Goal: Information Seeking & Learning: Learn about a topic

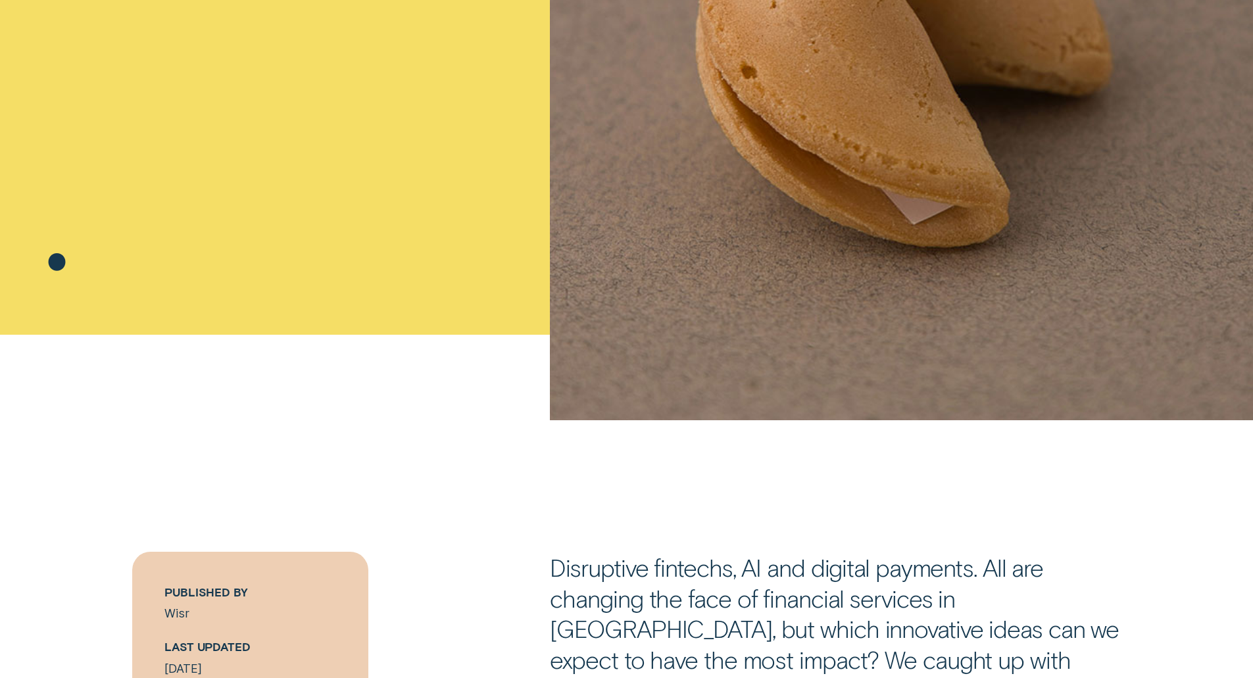
drag, startPoint x: 545, startPoint y: 149, endPoint x: 523, endPoint y: 254, distance: 107.4
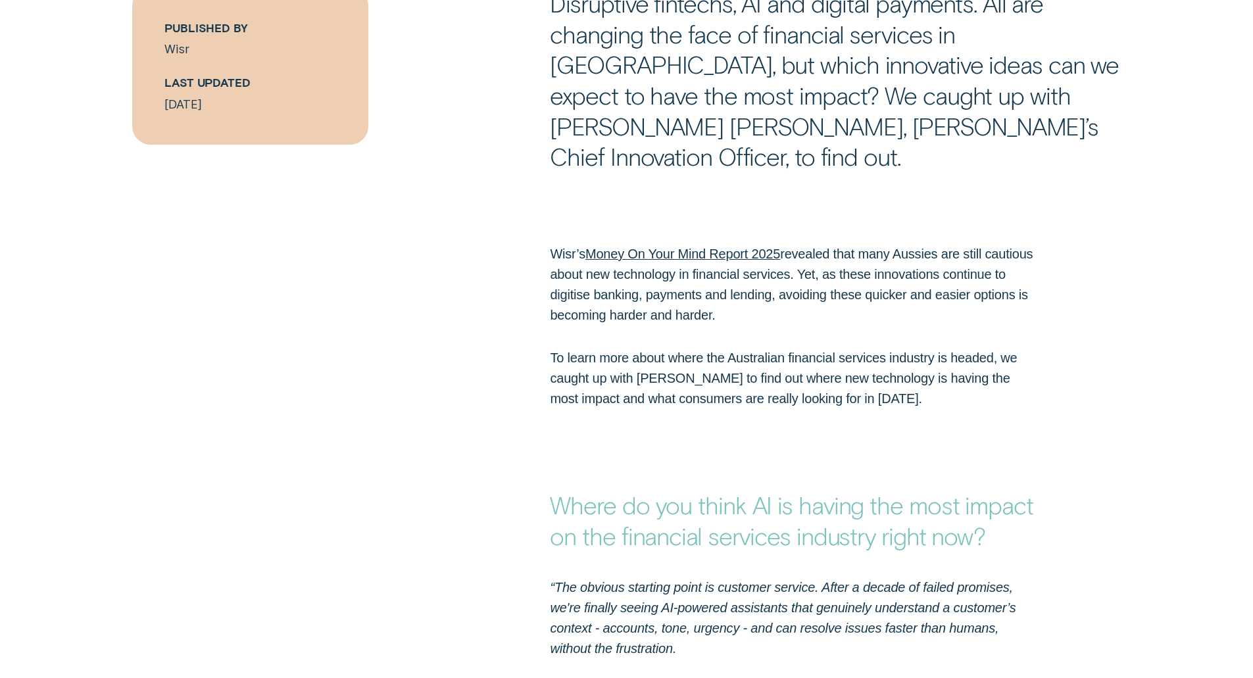
drag, startPoint x: 522, startPoint y: 166, endPoint x: 516, endPoint y: 289, distance: 122.5
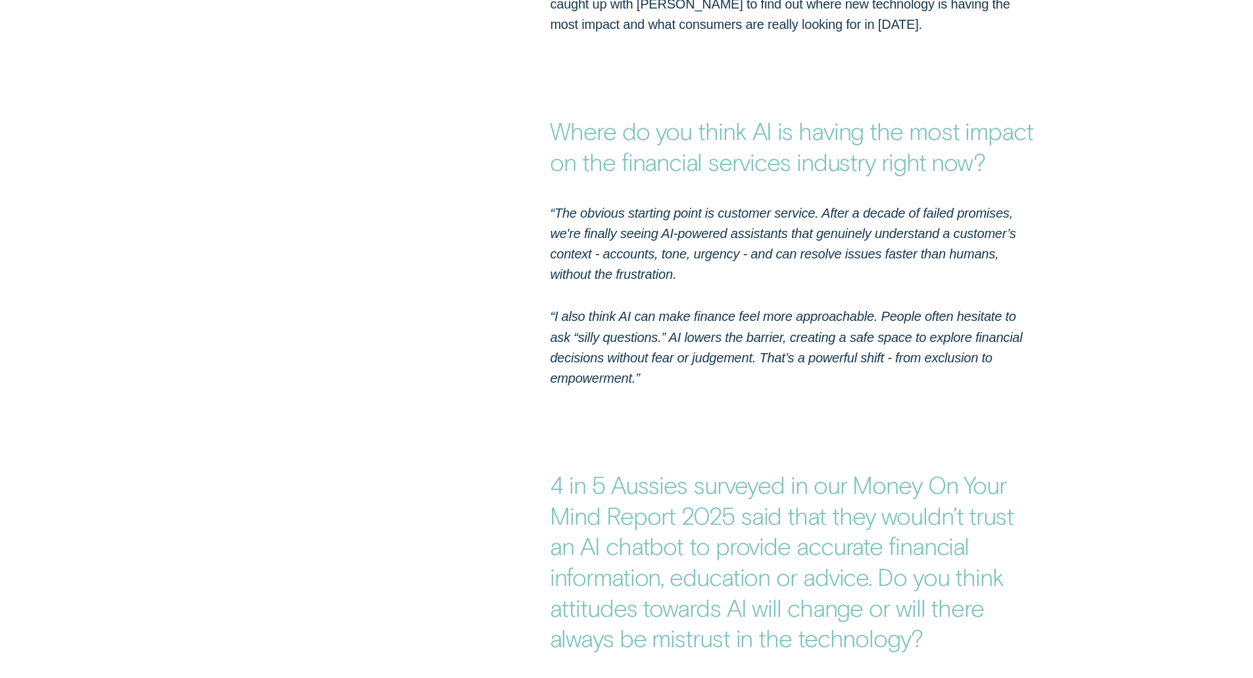
drag, startPoint x: 522, startPoint y: 111, endPoint x: 524, endPoint y: 186, distance: 75.0
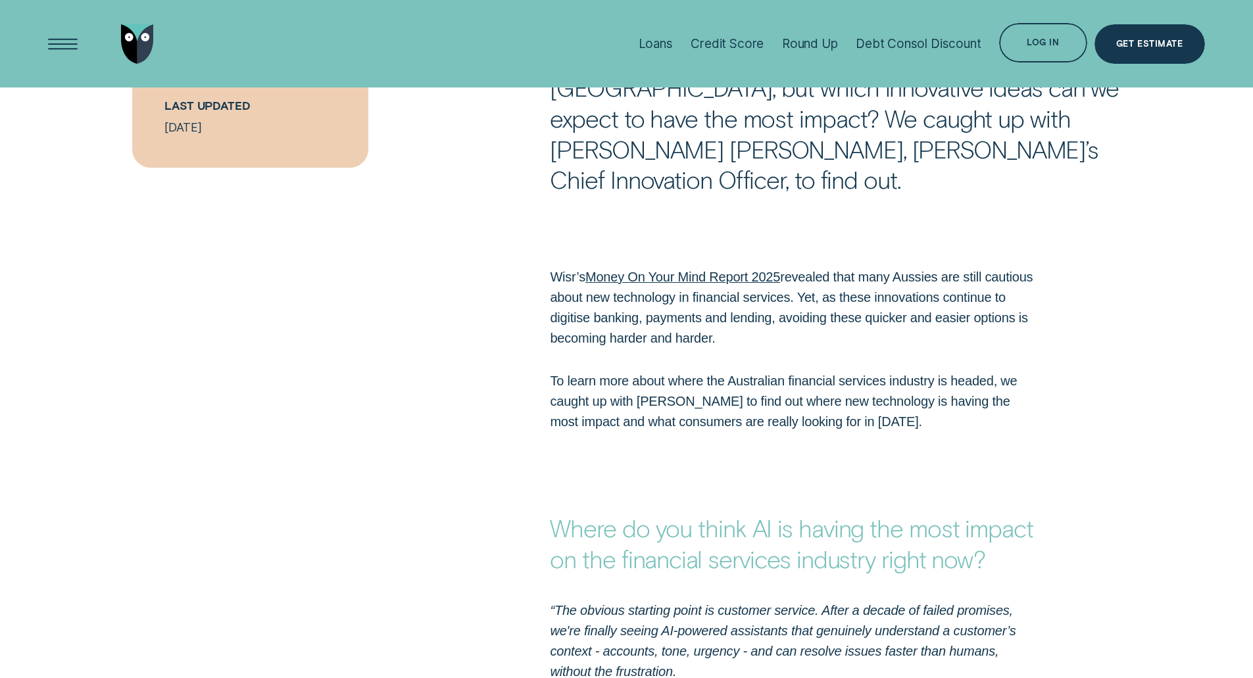
drag, startPoint x: 525, startPoint y: 172, endPoint x: 553, endPoint y: 24, distance: 150.0
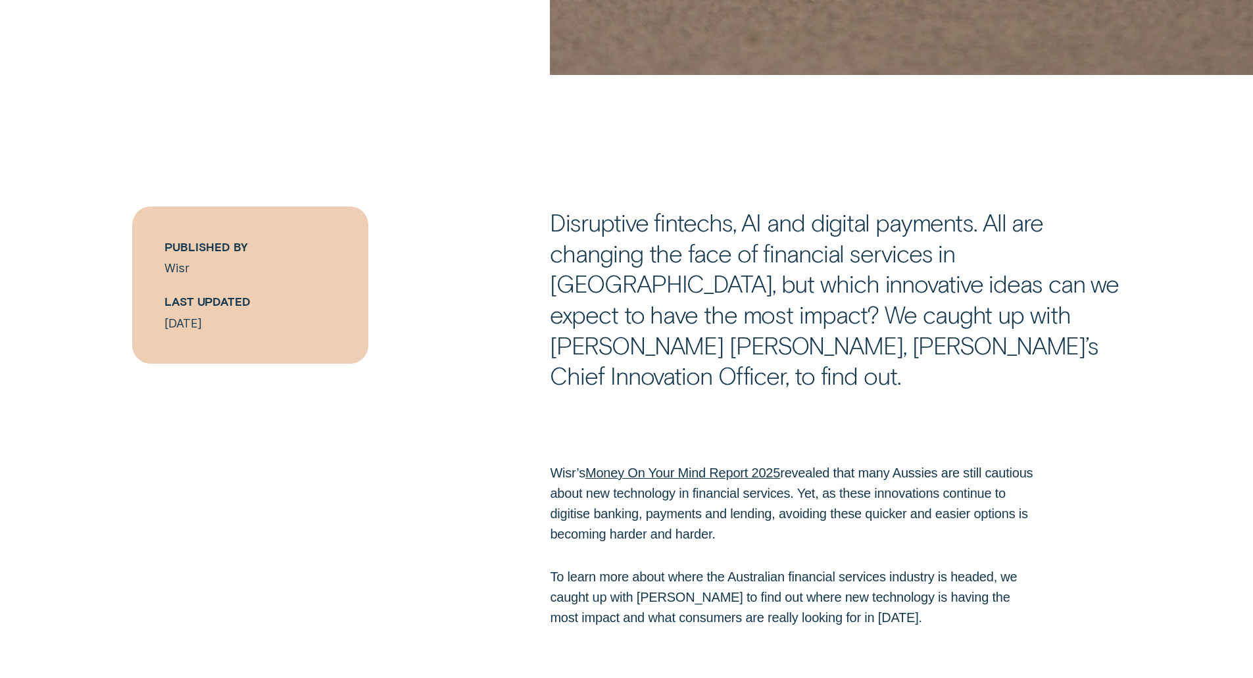
drag, startPoint x: 515, startPoint y: 259, endPoint x: 510, endPoint y: 337, distance: 77.8
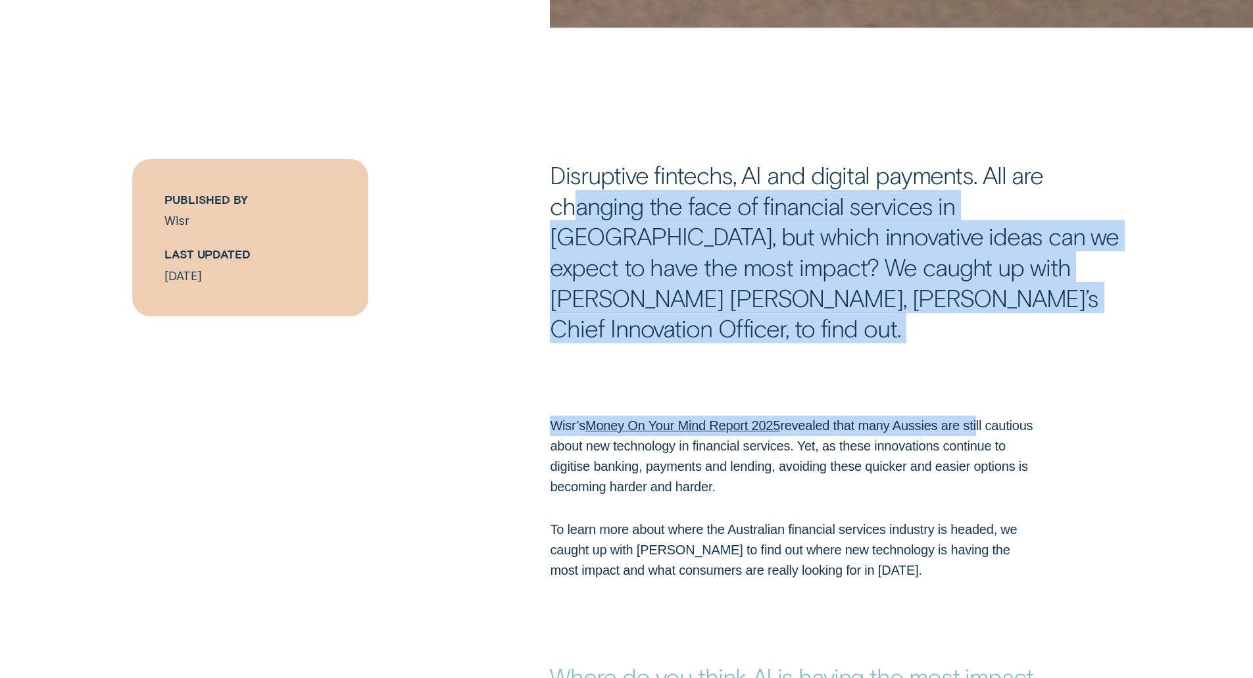
drag, startPoint x: 588, startPoint y: 197, endPoint x: 858, endPoint y: 327, distance: 299.4
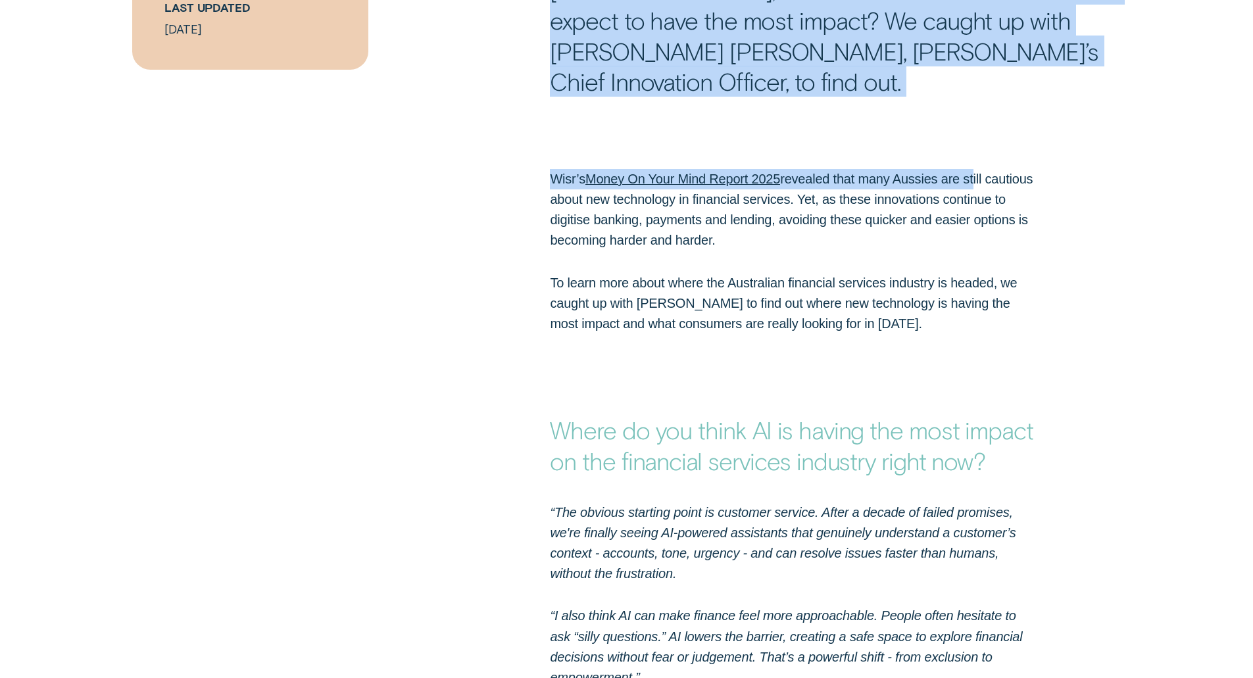
drag, startPoint x: 769, startPoint y: 205, endPoint x: 767, endPoint y: 289, distance: 84.2
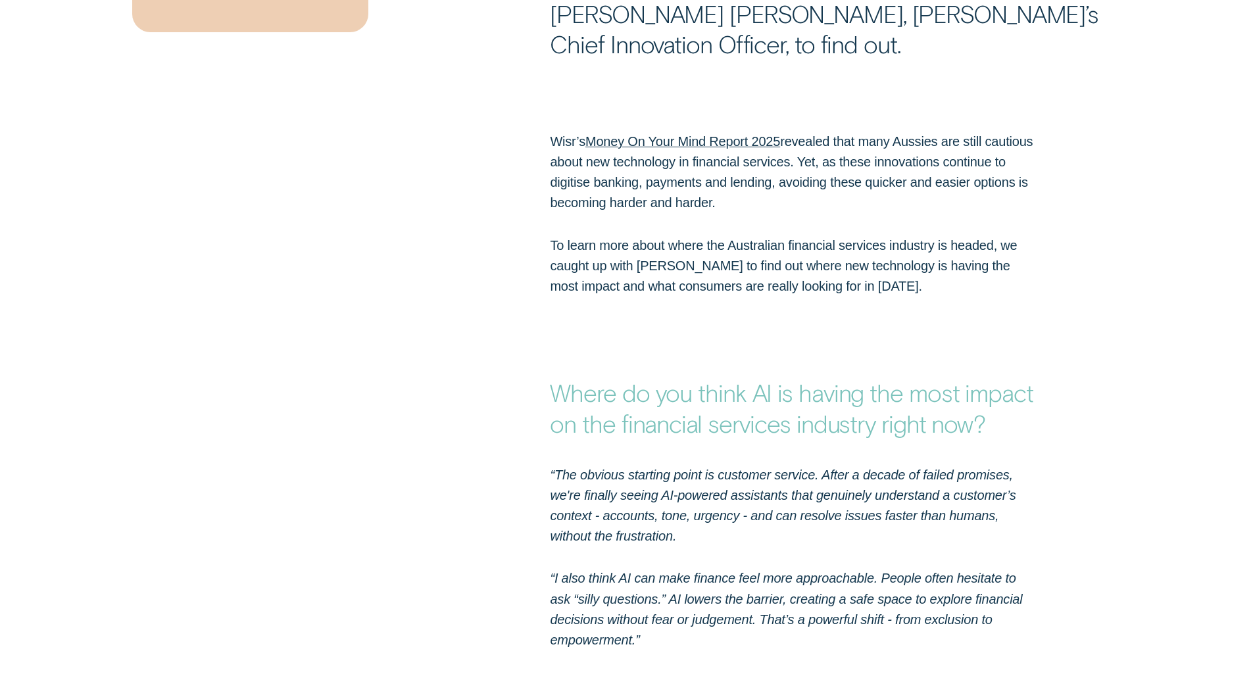
click at [576, 189] on div "Wisr’s Money On Your Mind Report 2025 revealed that many Aussies are still caut…" at bounding box center [794, 214] width 502 height 165
drag, startPoint x: 555, startPoint y: 142, endPoint x: 716, endPoint y: 148, distance: 161.2
click at [716, 148] on p "Wisr’s Money On Your Mind Report 2025 revealed that many Aussies are still caut…" at bounding box center [793, 173] width 487 height 82
click at [694, 174] on p "Wisr’s Money On Your Mind Report 2025 revealed that many Aussies are still caut…" at bounding box center [793, 173] width 487 height 82
drag, startPoint x: 702, startPoint y: 145, endPoint x: 845, endPoint y: 153, distance: 142.9
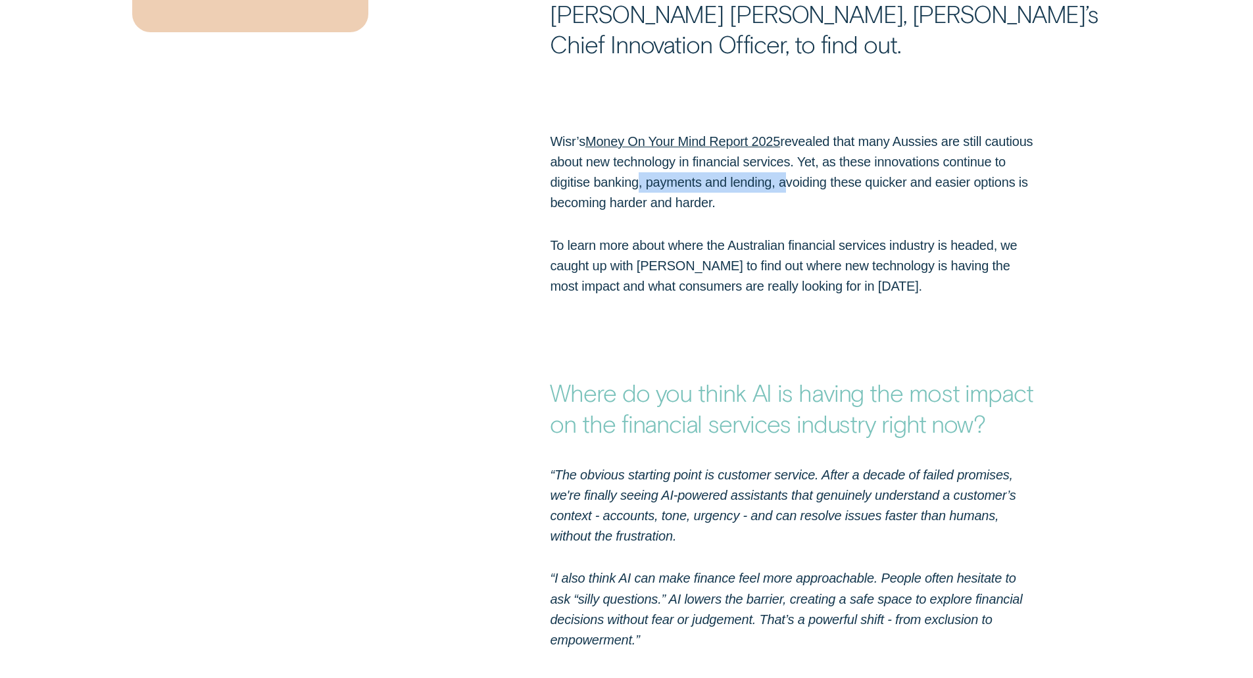
click at [845, 153] on p "Wisr’s Money On Your Mind Report 2025 revealed that many Aussies are still caut…" at bounding box center [793, 173] width 487 height 82
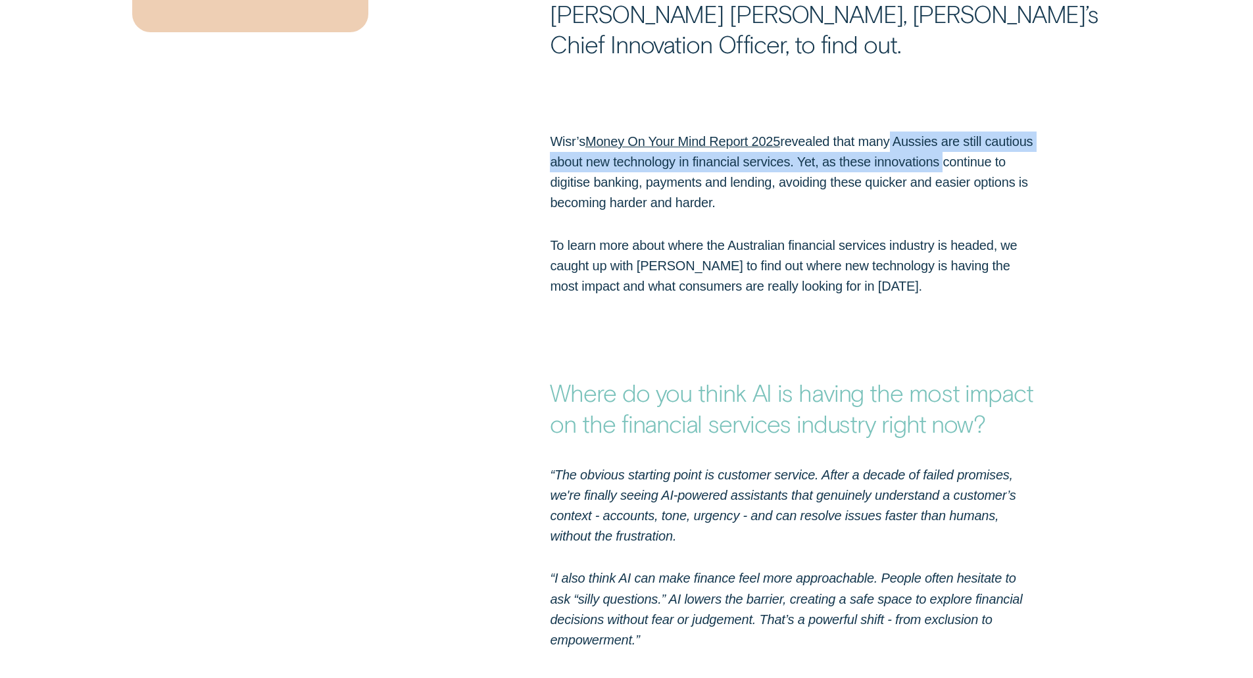
drag, startPoint x: 903, startPoint y: 118, endPoint x: 936, endPoint y: 151, distance: 47.0
click at [981, 148] on p "Wisr’s Money On Your Mind Report 2025 revealed that many Aussies are still caut…" at bounding box center [793, 173] width 487 height 82
click at [606, 150] on p "Wisr’s Money On Your Mind Report 2025 revealed that many Aussies are still caut…" at bounding box center [793, 173] width 487 height 82
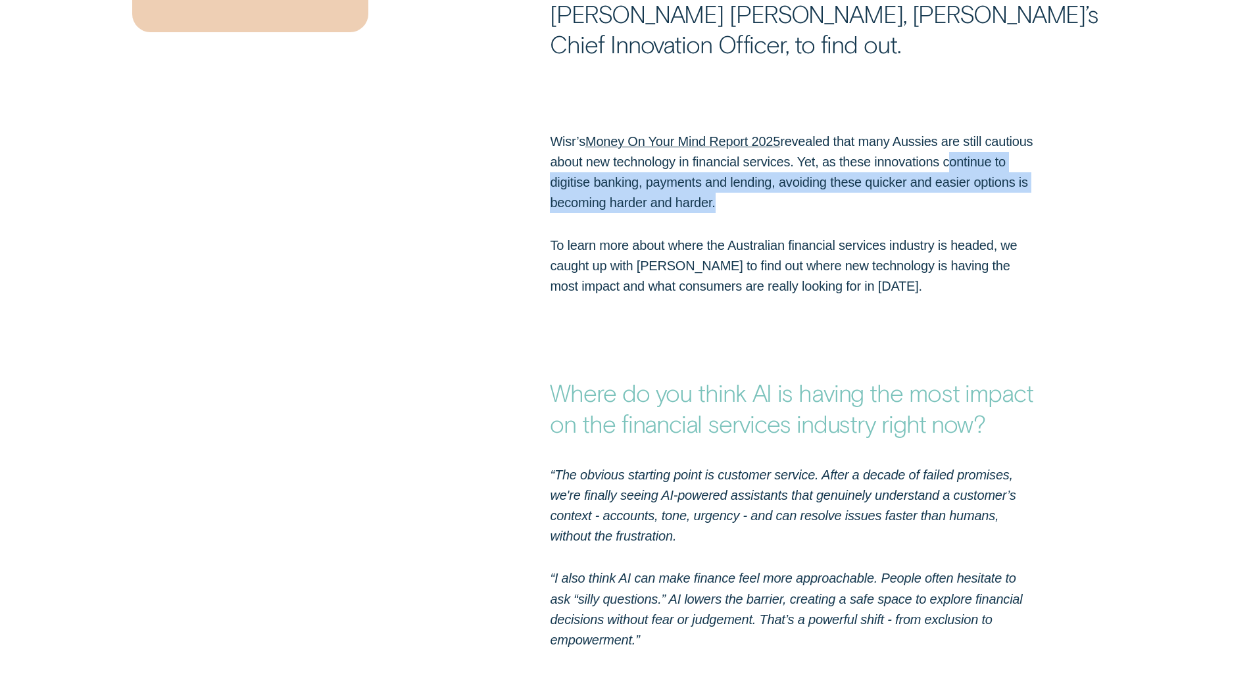
drag, startPoint x: 548, startPoint y: 149, endPoint x: 768, endPoint y: 180, distance: 221.7
click at [768, 180] on div "Wisr’s Money On Your Mind Report 2025 revealed that many Aussies are still caut…" at bounding box center [794, 214] width 502 height 165
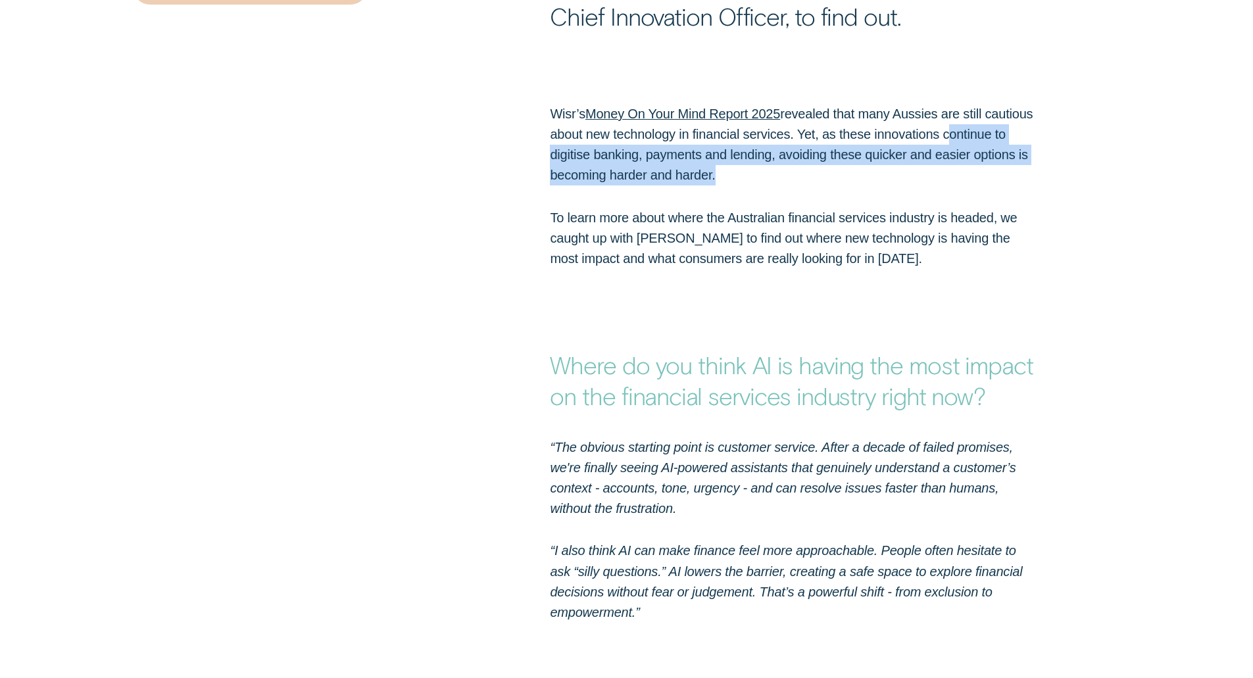
scroll to position [1182, 0]
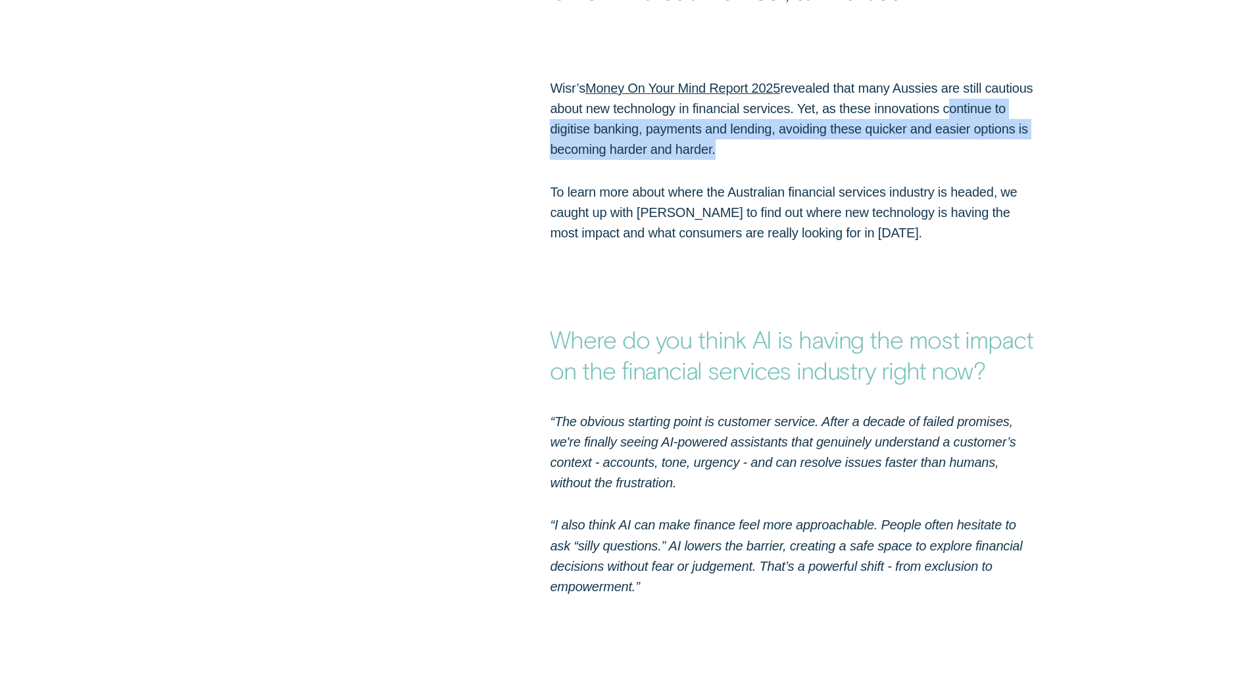
drag, startPoint x: 669, startPoint y: 178, endPoint x: 656, endPoint y: 213, distance: 37.3
click at [830, 102] on p "Wisr’s Money On Your Mind Report 2025 revealed that many Aussies are still caut…" at bounding box center [793, 117] width 487 height 82
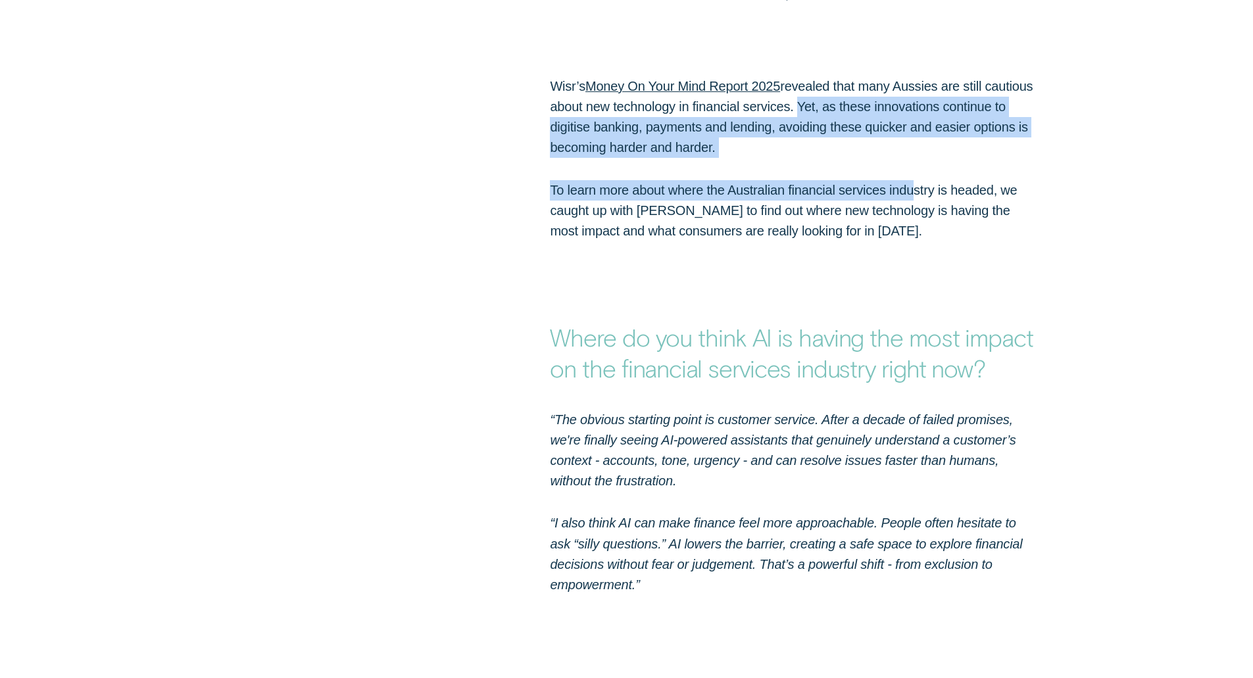
drag, startPoint x: 846, startPoint y: 77, endPoint x: 858, endPoint y: 158, distance: 81.9
click at [908, 155] on div "Wisr’s Money On Your Mind Report 2025 revealed that many Aussies are still caut…" at bounding box center [794, 158] width 502 height 165
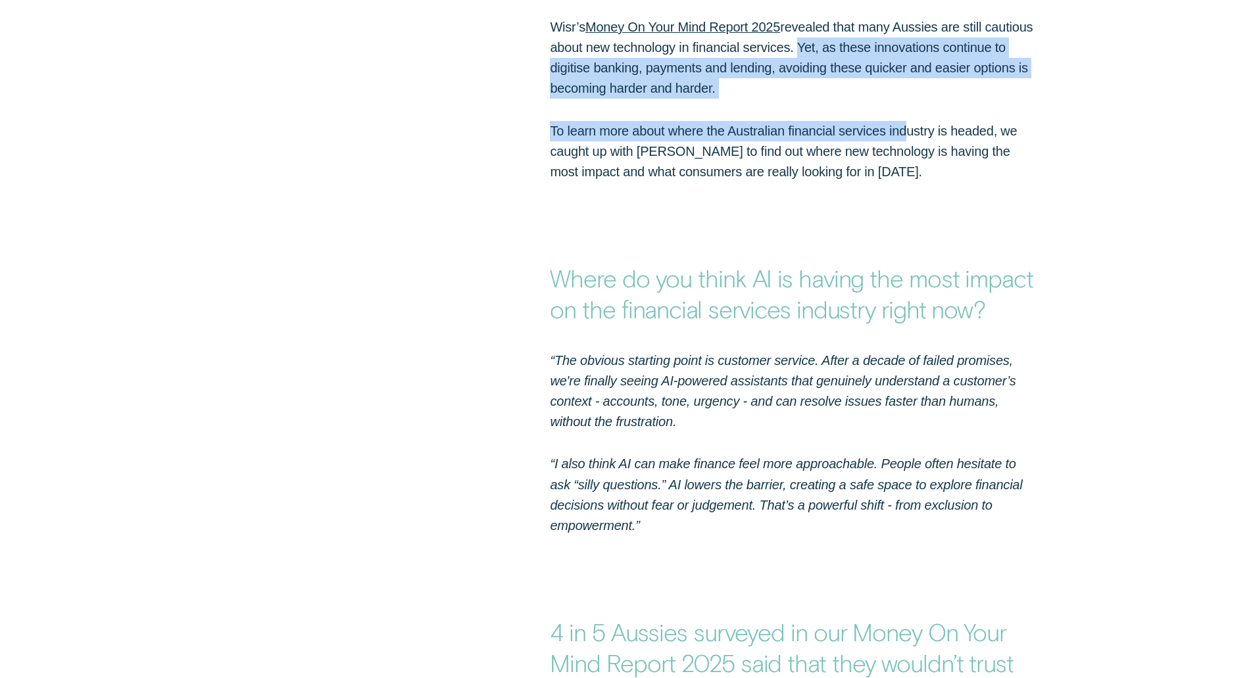
drag, startPoint x: 723, startPoint y: 156, endPoint x: 707, endPoint y: 226, distance: 72.1
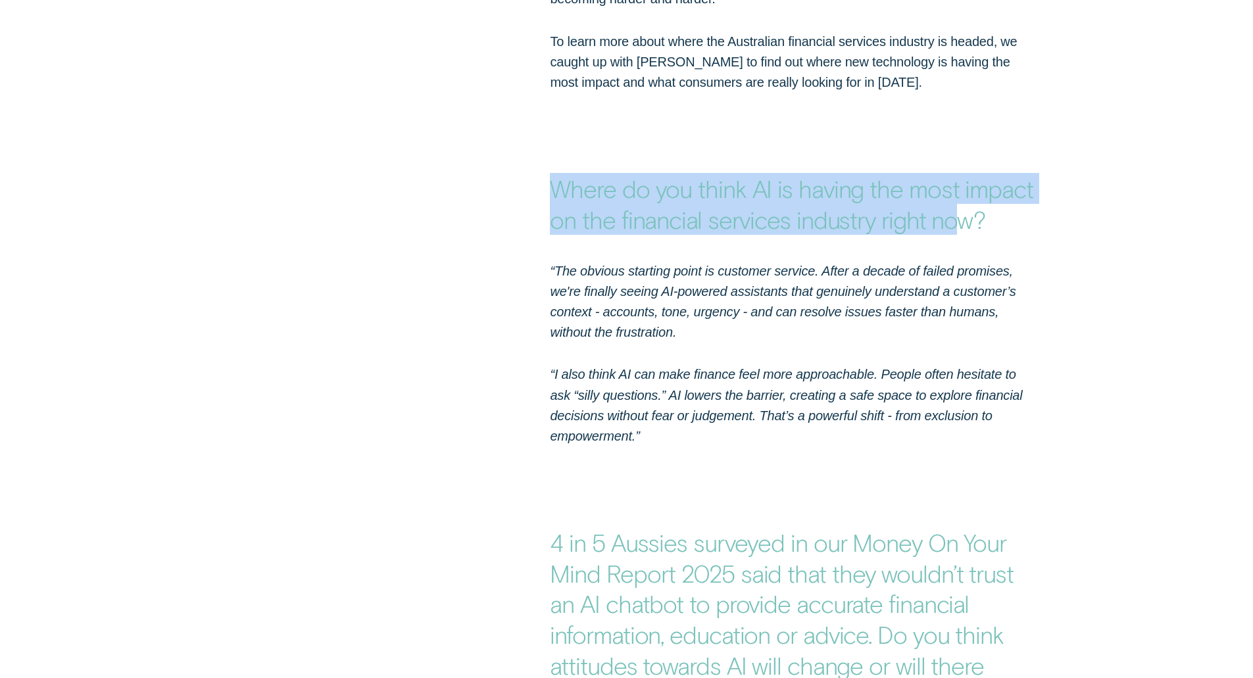
drag, startPoint x: 533, startPoint y: 146, endPoint x: 954, endPoint y: 182, distance: 422.4
click at [954, 182] on div "Where do you think AI is having the most impact on the financial services indus…" at bounding box center [626, 164] width 1171 height 142
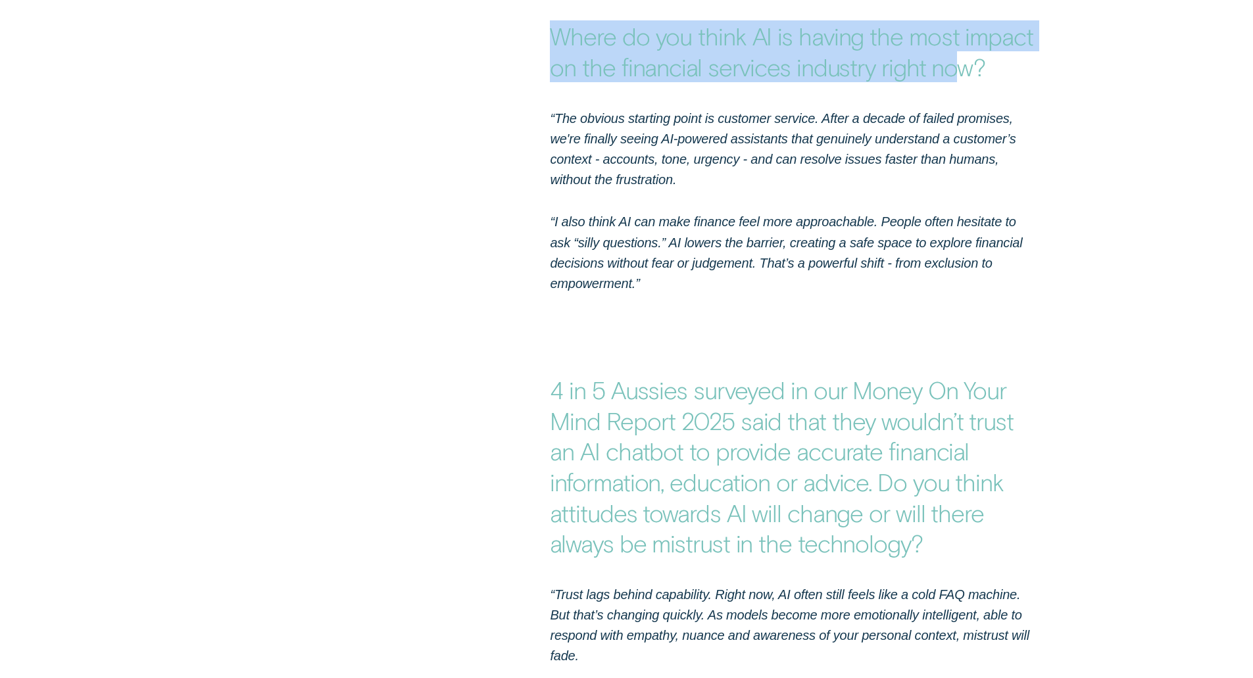
drag, startPoint x: 781, startPoint y: 66, endPoint x: 779, endPoint y: 147, distance: 80.3
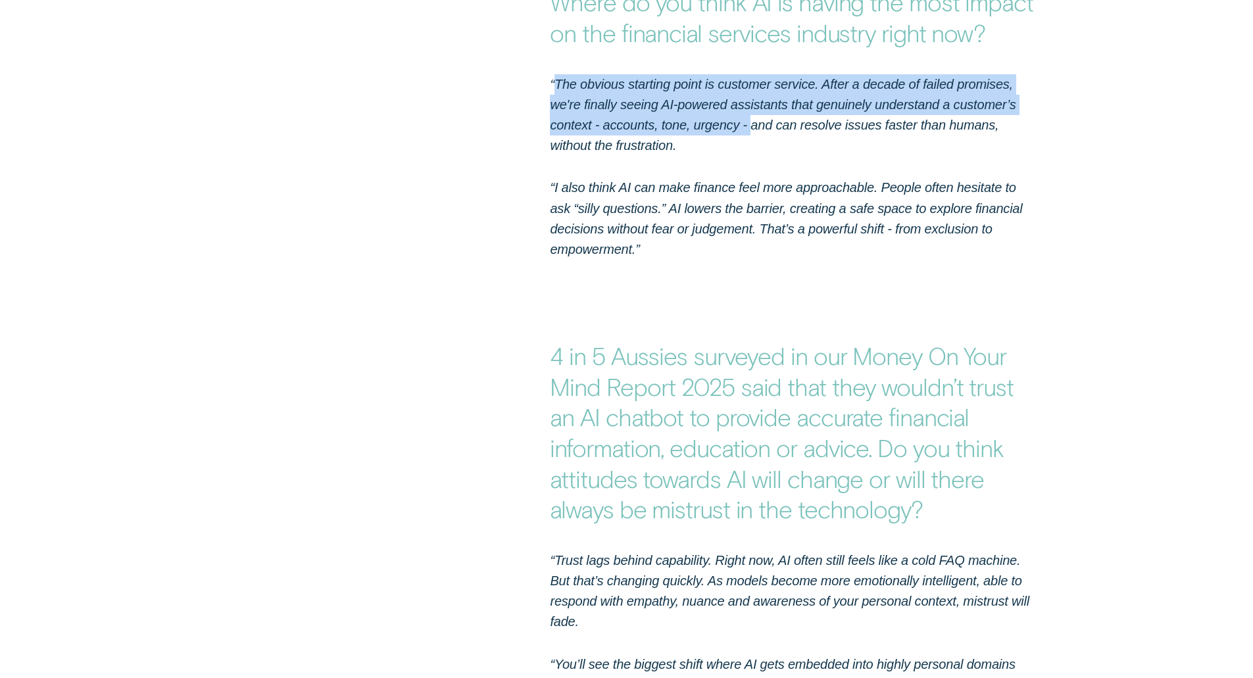
drag, startPoint x: 555, startPoint y: 51, endPoint x: 752, endPoint y: 96, distance: 201.7
click at [752, 96] on em "“The obvious starting point is customer service. After a decade of failed promi…" at bounding box center [783, 115] width 466 height 76
click at [773, 77] on em "“The obvious starting point is customer service. After a decade of failed promi…" at bounding box center [783, 115] width 466 height 76
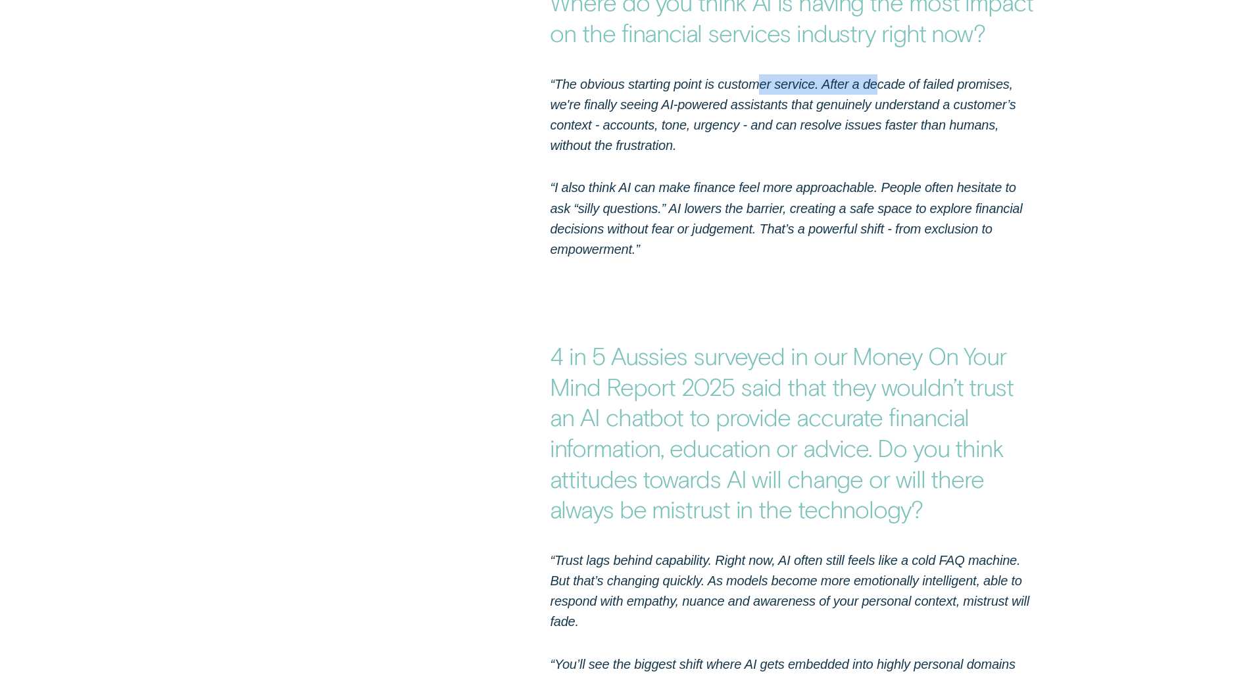
drag, startPoint x: 762, startPoint y: 51, endPoint x: 880, endPoint y: 61, distance: 118.8
click at [880, 74] on p "“The obvious starting point is customer service. After a decade of failed promi…" at bounding box center [793, 115] width 487 height 82
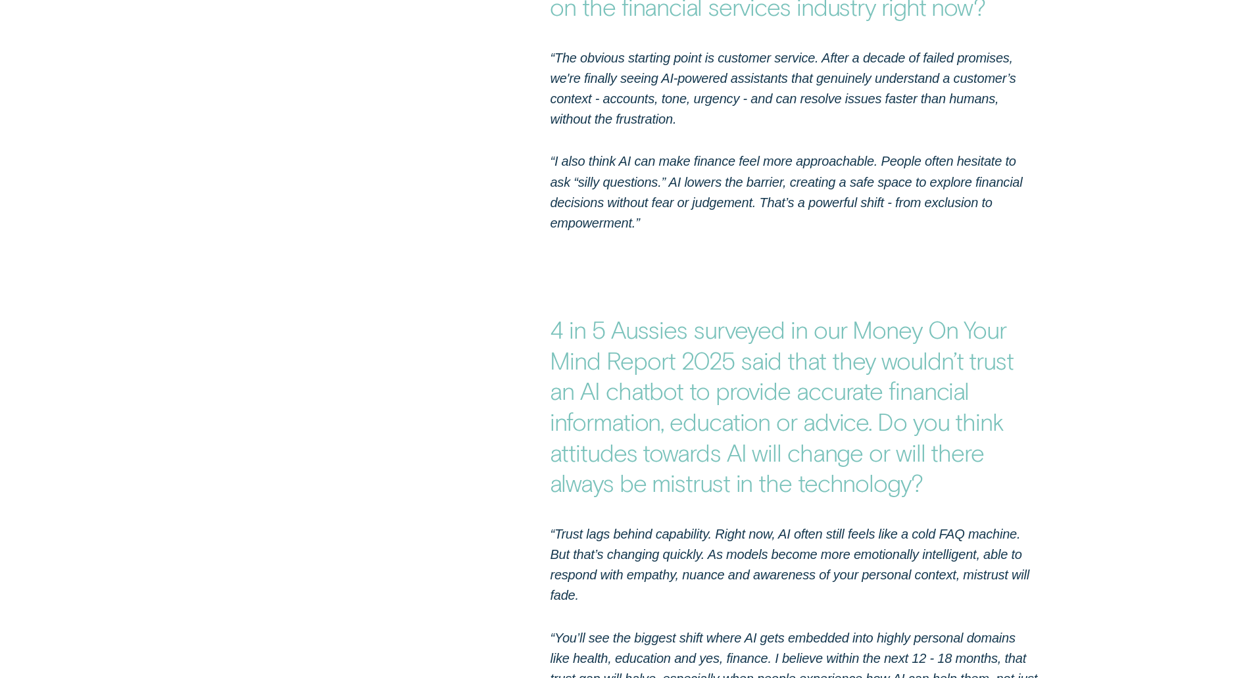
drag, startPoint x: 699, startPoint y: 69, endPoint x: 690, endPoint y: 97, distance: 29.1
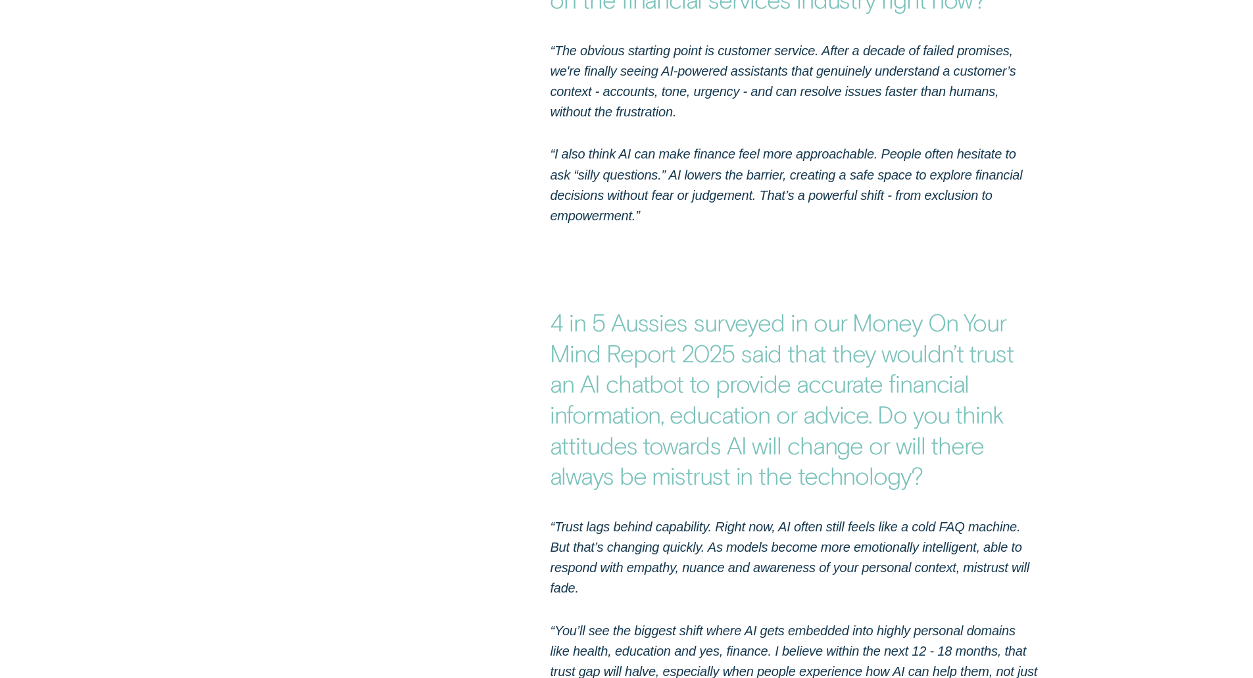
drag, startPoint x: 642, startPoint y: 73, endPoint x: 635, endPoint y: 91, distance: 19.6
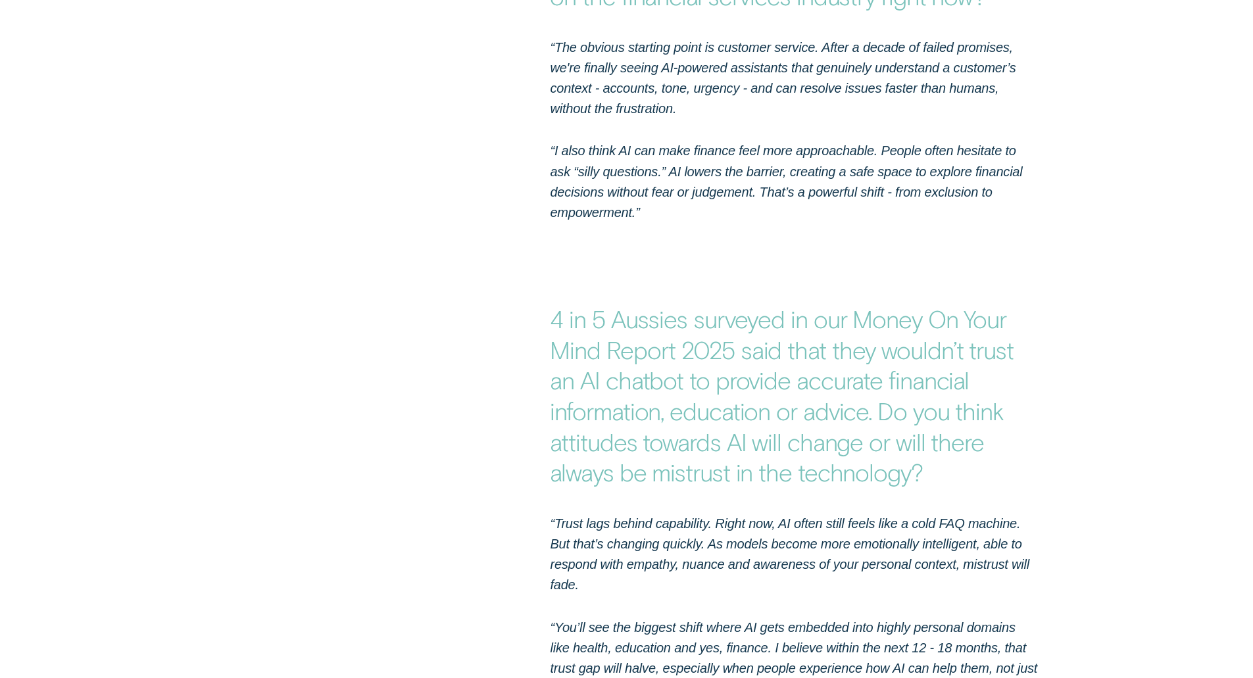
scroll to position [1556, 0]
drag, startPoint x: 634, startPoint y: 69, endPoint x: 631, endPoint y: 80, distance: 11.5
drag, startPoint x: 546, startPoint y: 39, endPoint x: 612, endPoint y: 43, distance: 65.9
click at [612, 43] on div "“The obvious starting point is customer service. After a decade of failed promi…" at bounding box center [794, 128] width 502 height 185
click at [612, 76] on em "“The obvious starting point is customer service. After a decade of failed promi…" at bounding box center [783, 77] width 466 height 76
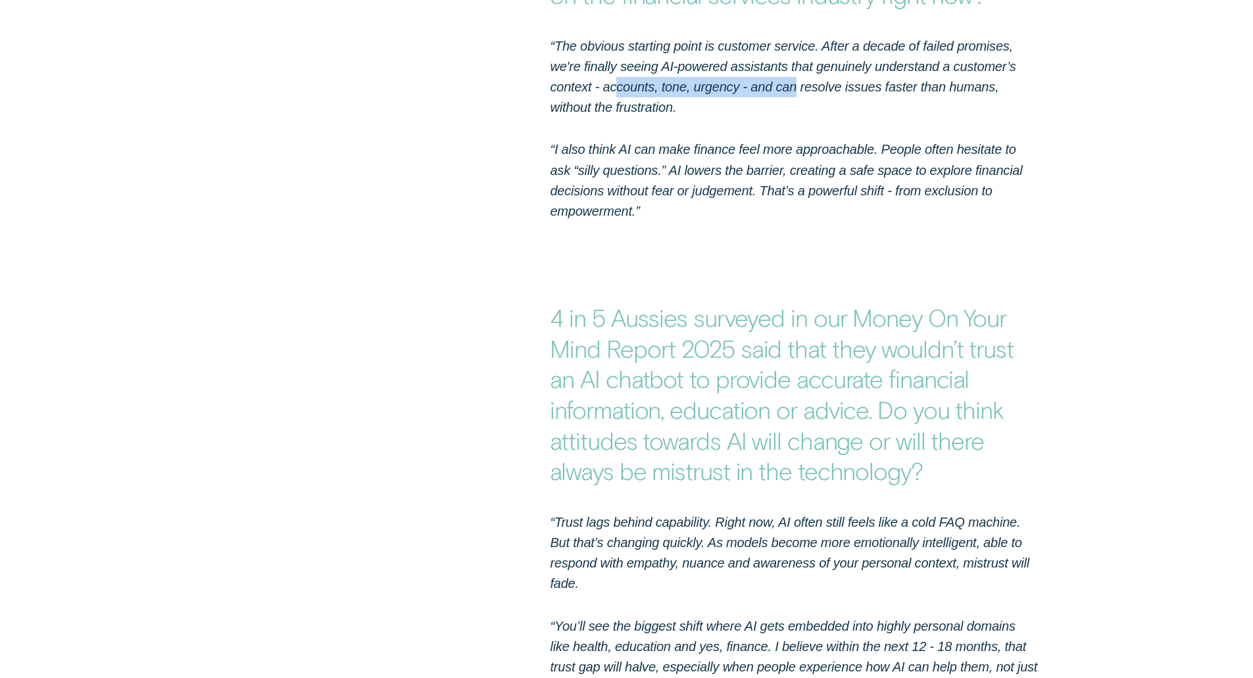
drag, startPoint x: 620, startPoint y: 47, endPoint x: 794, endPoint y: 48, distance: 174.3
click at [794, 47] on p "“The obvious starting point is customer service. After a decade of failed promi…" at bounding box center [793, 77] width 487 height 82
click at [707, 84] on p "“The obvious starting point is customer service. After a decade of failed promi…" at bounding box center [793, 77] width 487 height 82
drag, startPoint x: 792, startPoint y: 36, endPoint x: 851, endPoint y: 42, distance: 58.8
click at [852, 41] on em "“The obvious starting point is customer service. After a decade of failed promi…" at bounding box center [783, 77] width 466 height 76
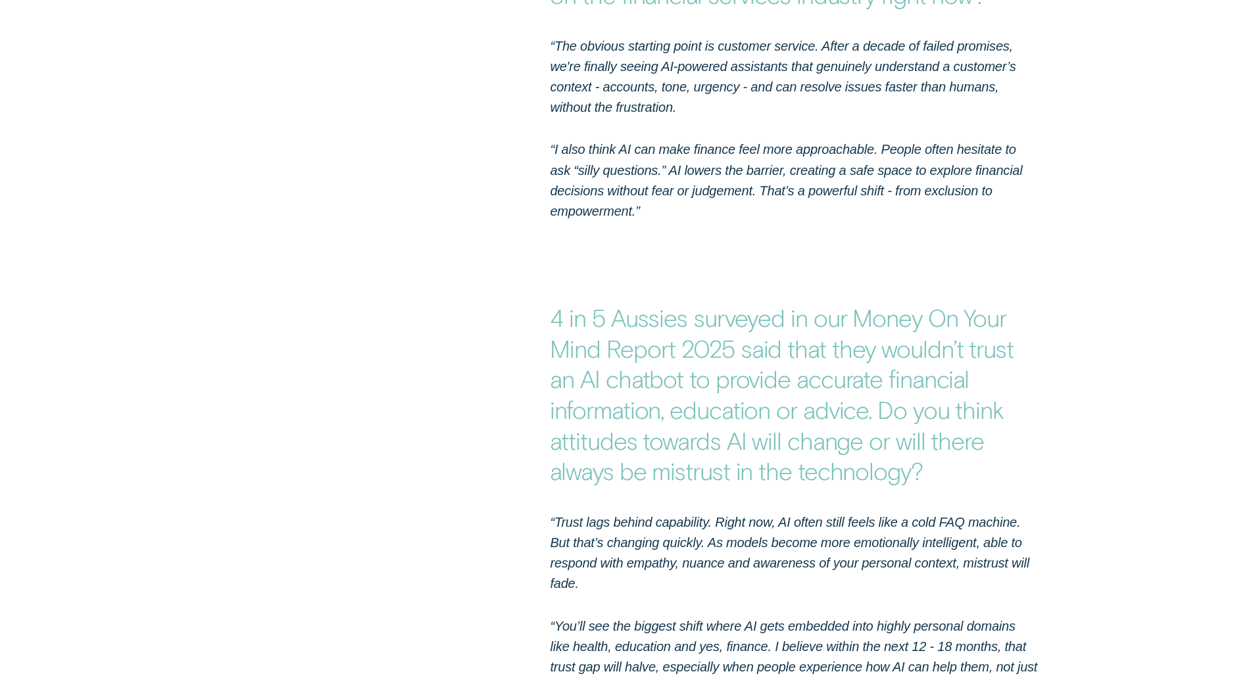
drag, startPoint x: 752, startPoint y: 81, endPoint x: 741, endPoint y: 33, distance: 49.1
click at [750, 78] on p "“The obvious starting point is customer service. After a decade of failed promi…" at bounding box center [793, 77] width 487 height 82
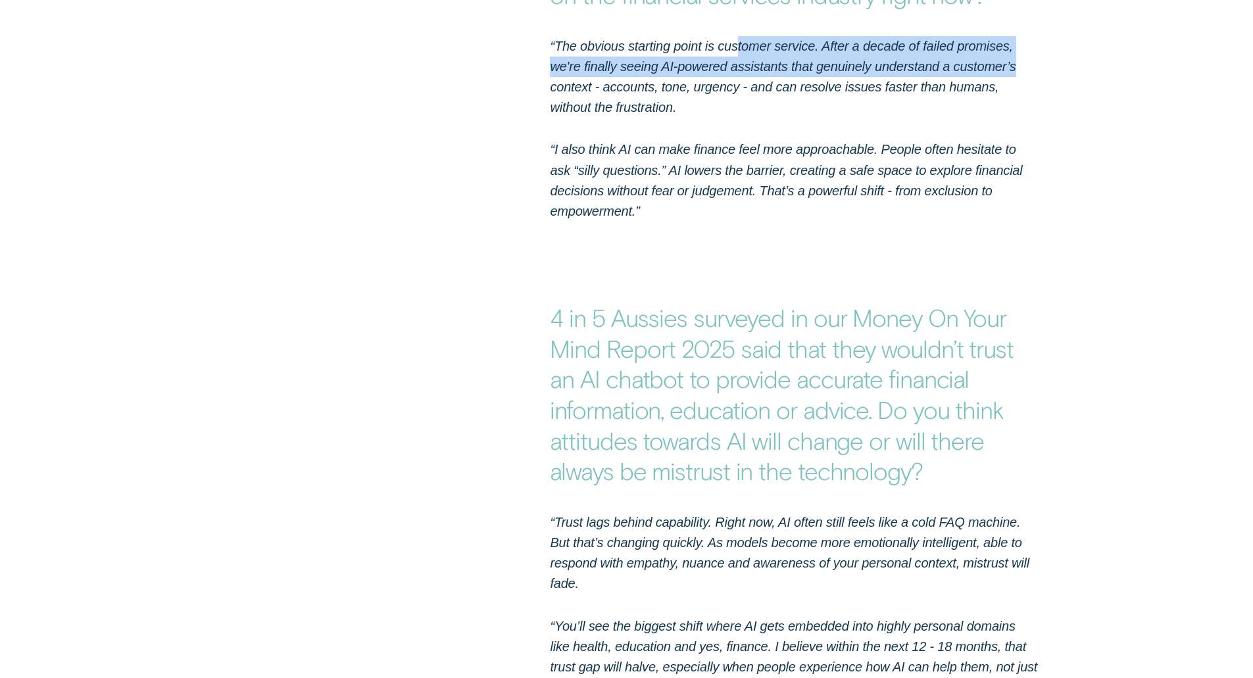
drag, startPoint x: 739, startPoint y: 22, endPoint x: 1027, endPoint y: 51, distance: 289.5
click at [1046, 46] on div "“The obvious starting point is customer service. After a decade of failed promi…" at bounding box center [626, 128] width 1171 height 185
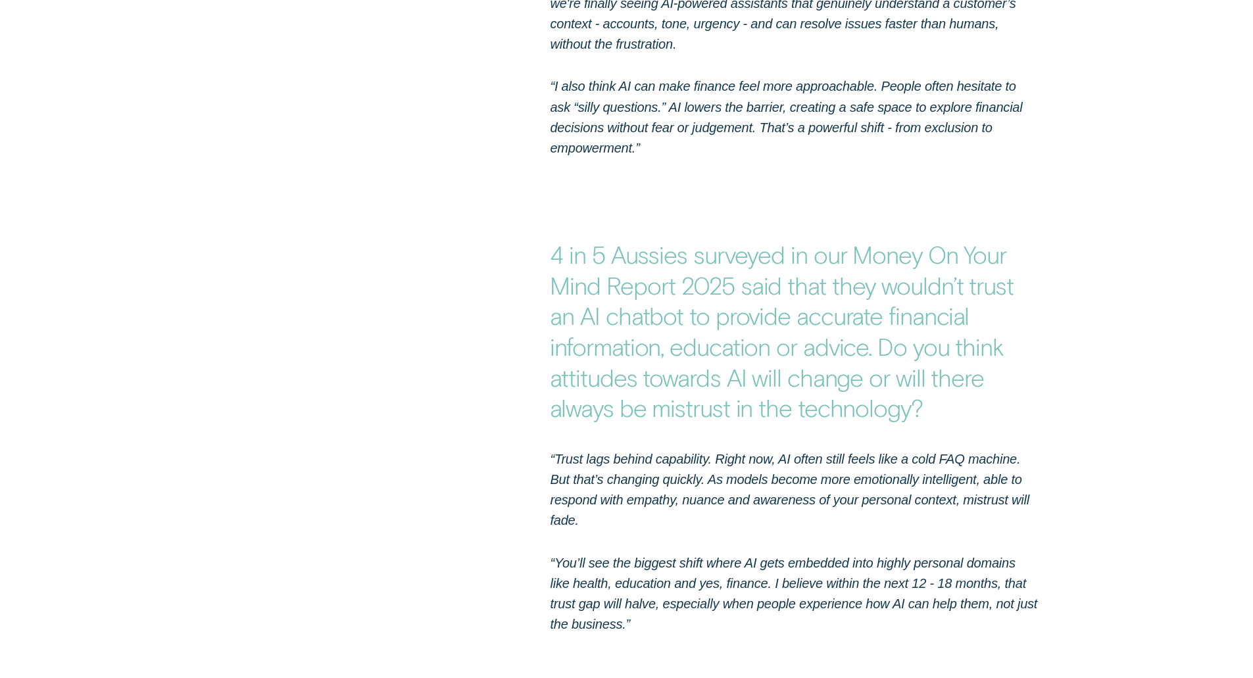
drag, startPoint x: 756, startPoint y: 78, endPoint x: 742, endPoint y: 134, distance: 57.7
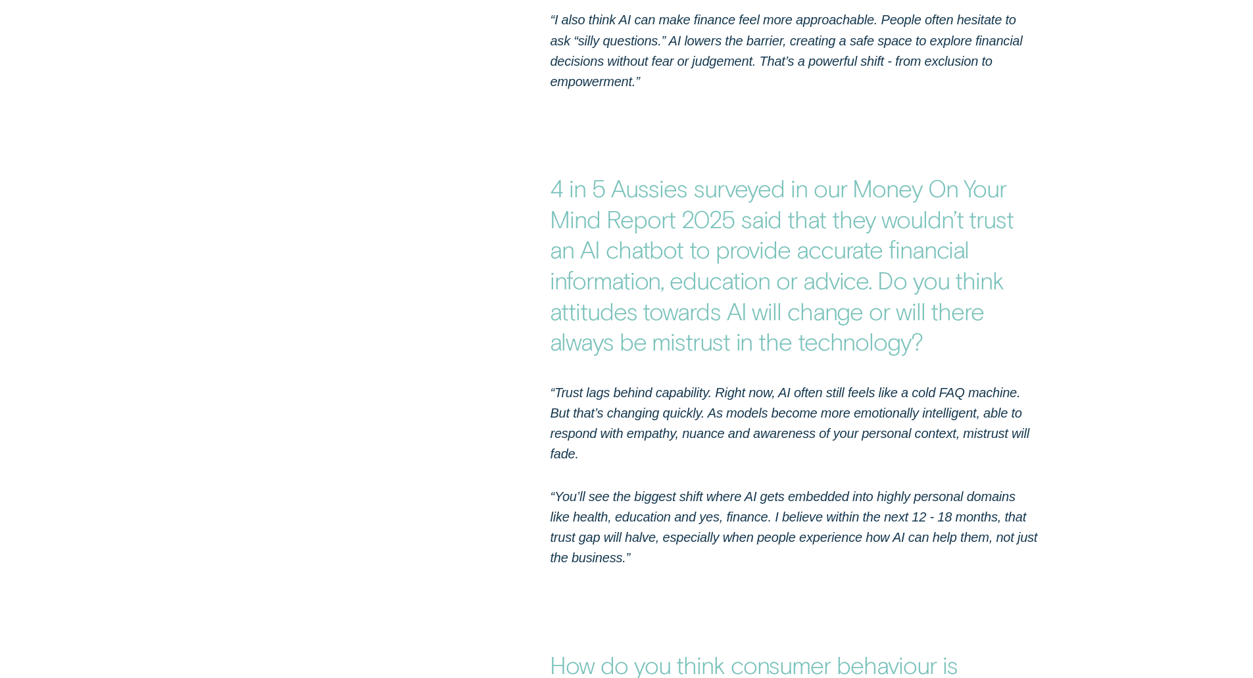
drag, startPoint x: 668, startPoint y: 82, endPoint x: 663, endPoint y: 130, distance: 48.2
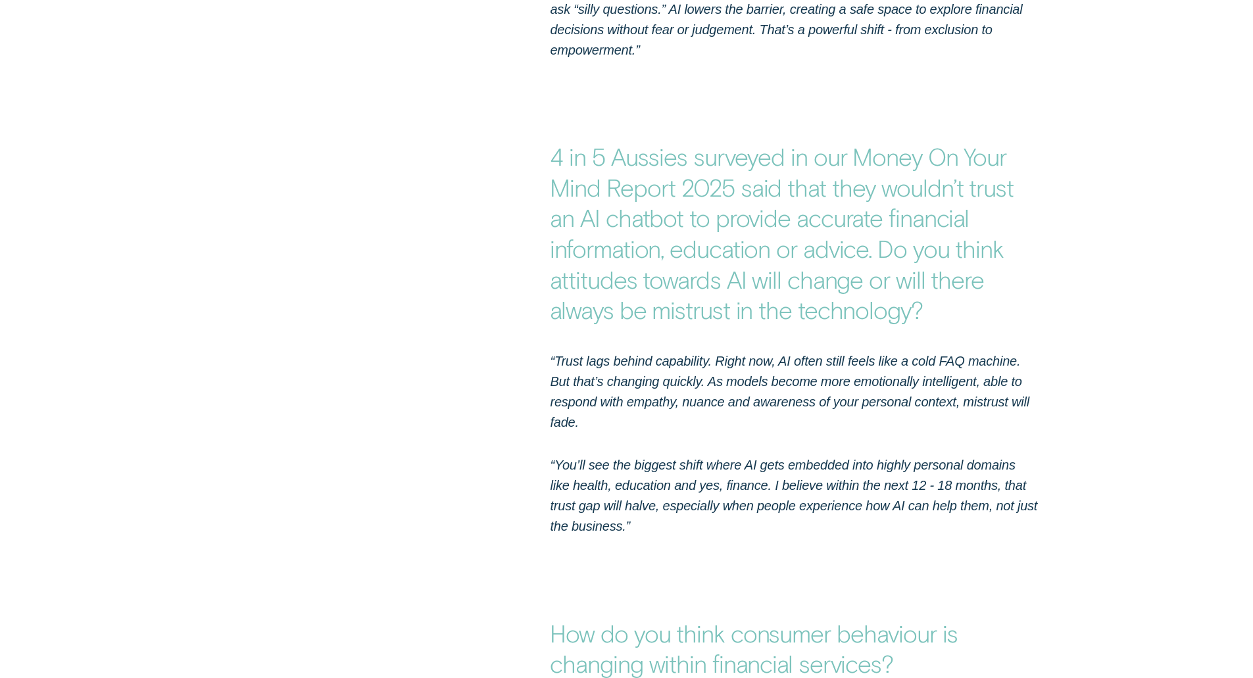
scroll to position [1756, 0]
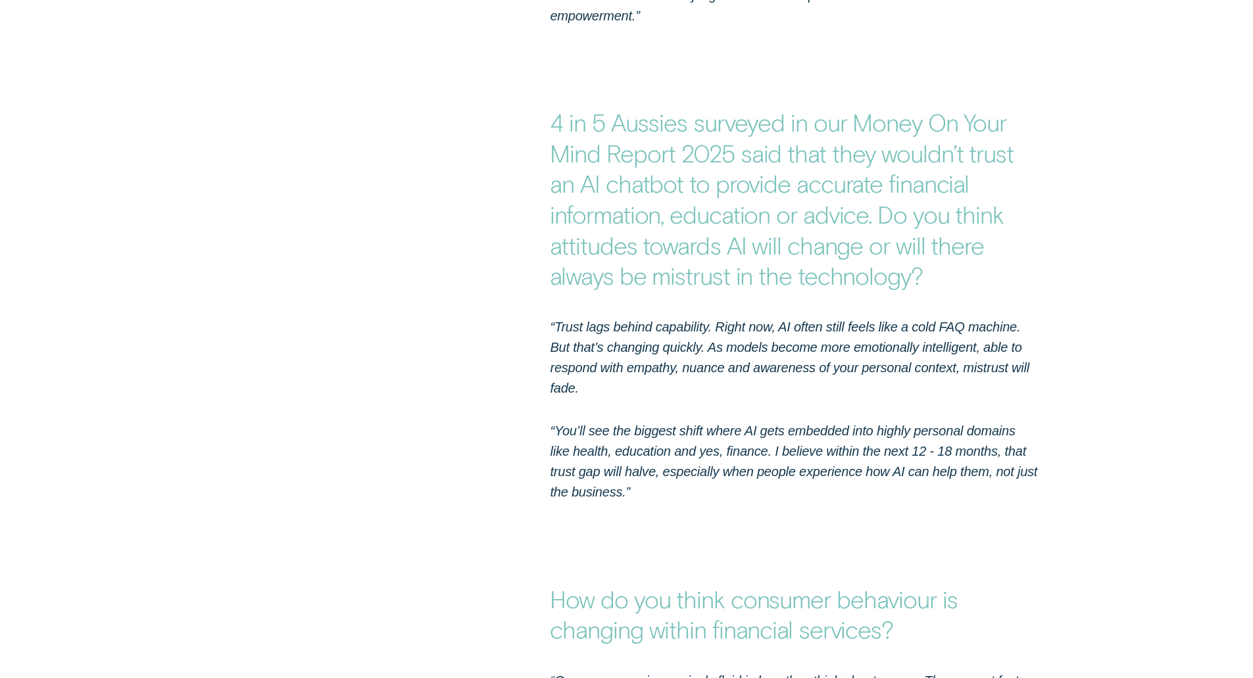
drag, startPoint x: 643, startPoint y: 85, endPoint x: 643, endPoint y: 131, distance: 45.4
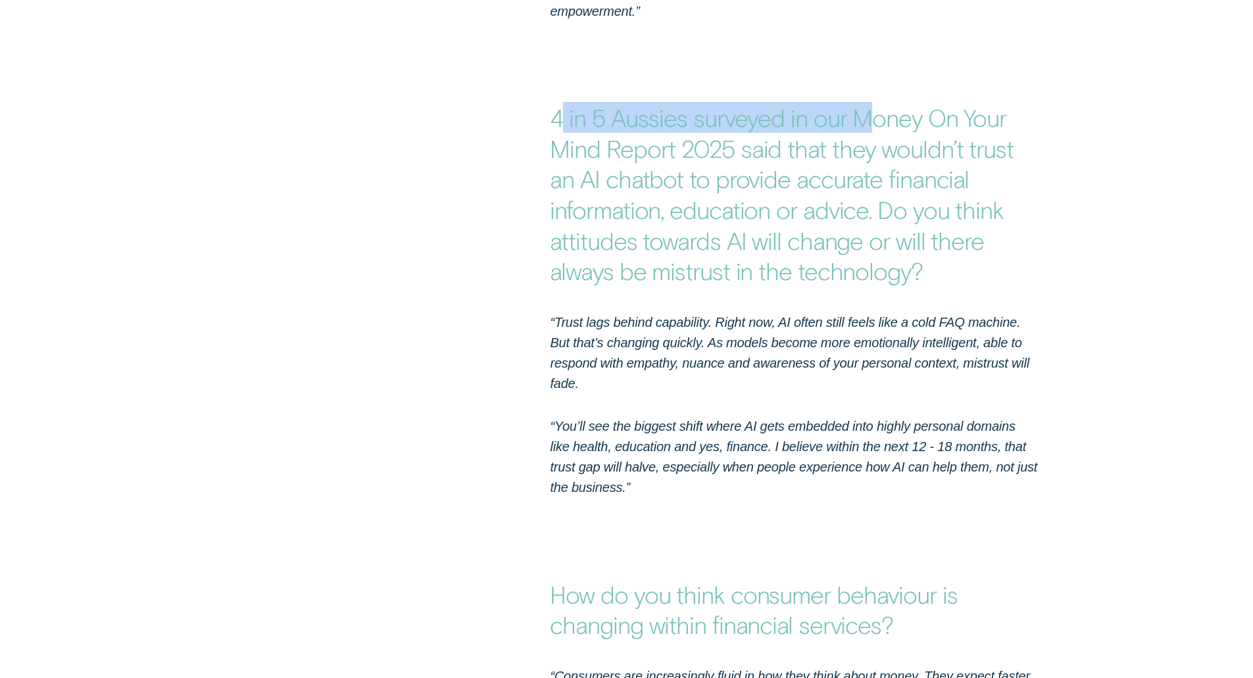
drag, startPoint x: 557, startPoint y: 76, endPoint x: 865, endPoint y: 82, distance: 308.5
click at [865, 103] on strong "4 in 5 Aussies surveyed in our Money On Your Mind Report 2025 said that they wo…" at bounding box center [781, 194] width 463 height 182
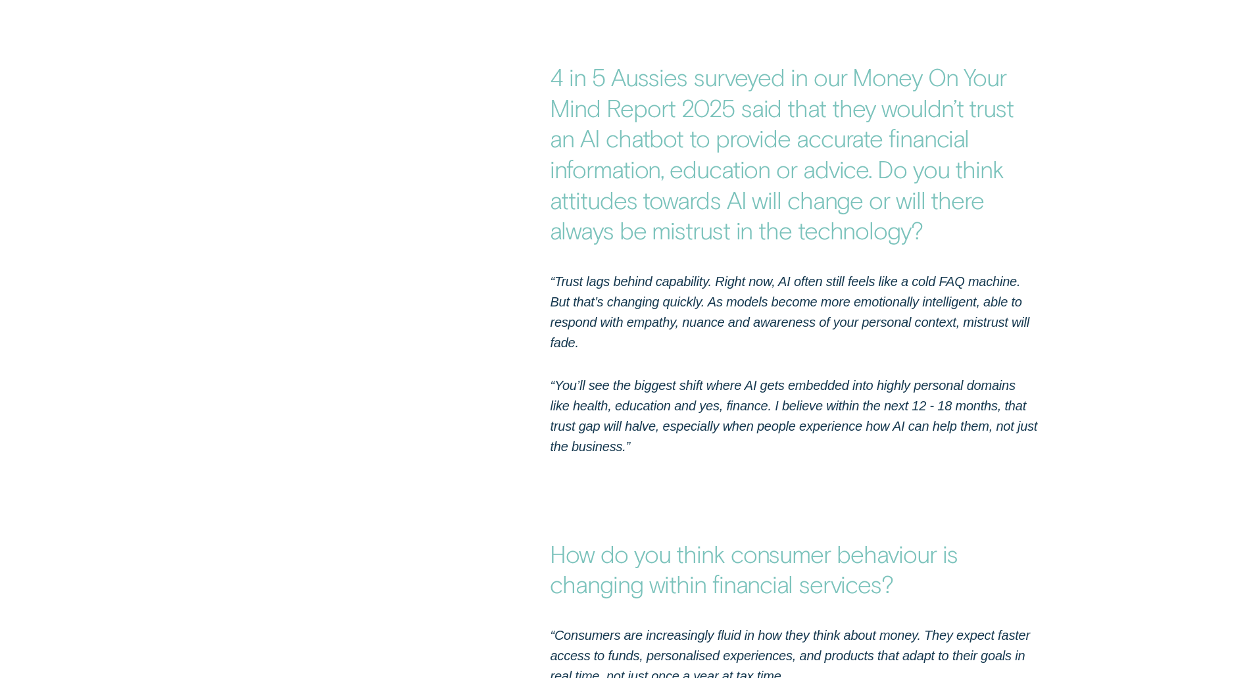
drag
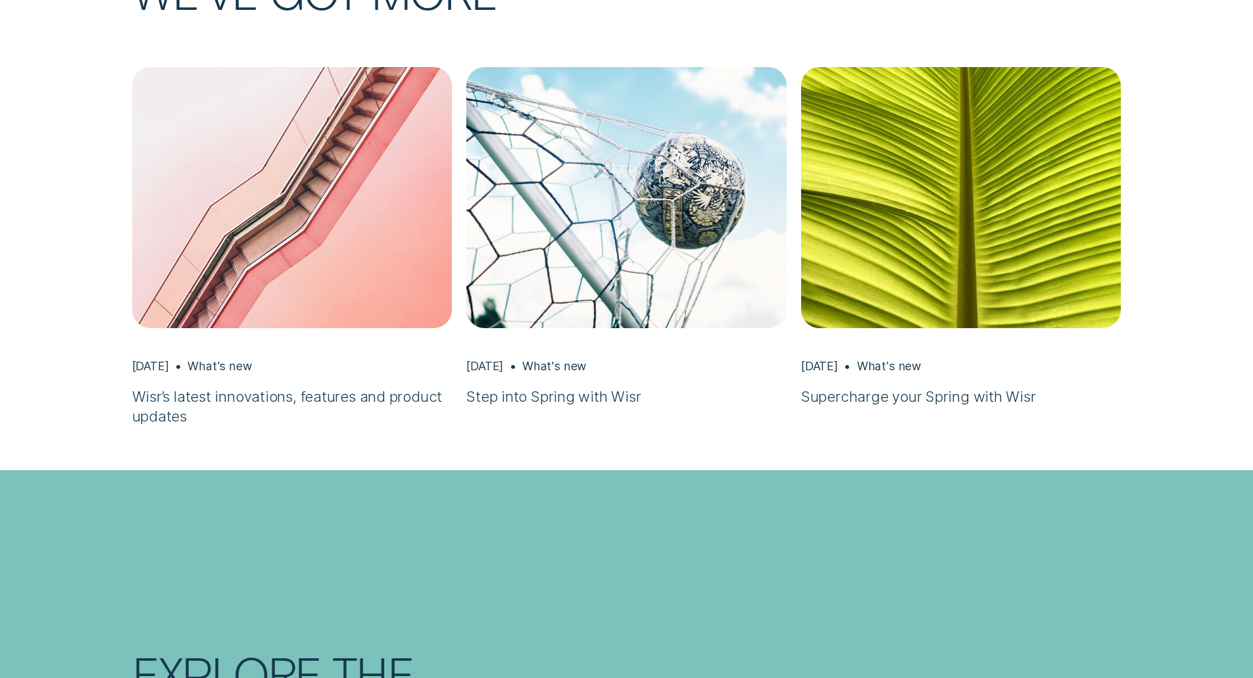
scroll to position [5065, 0]
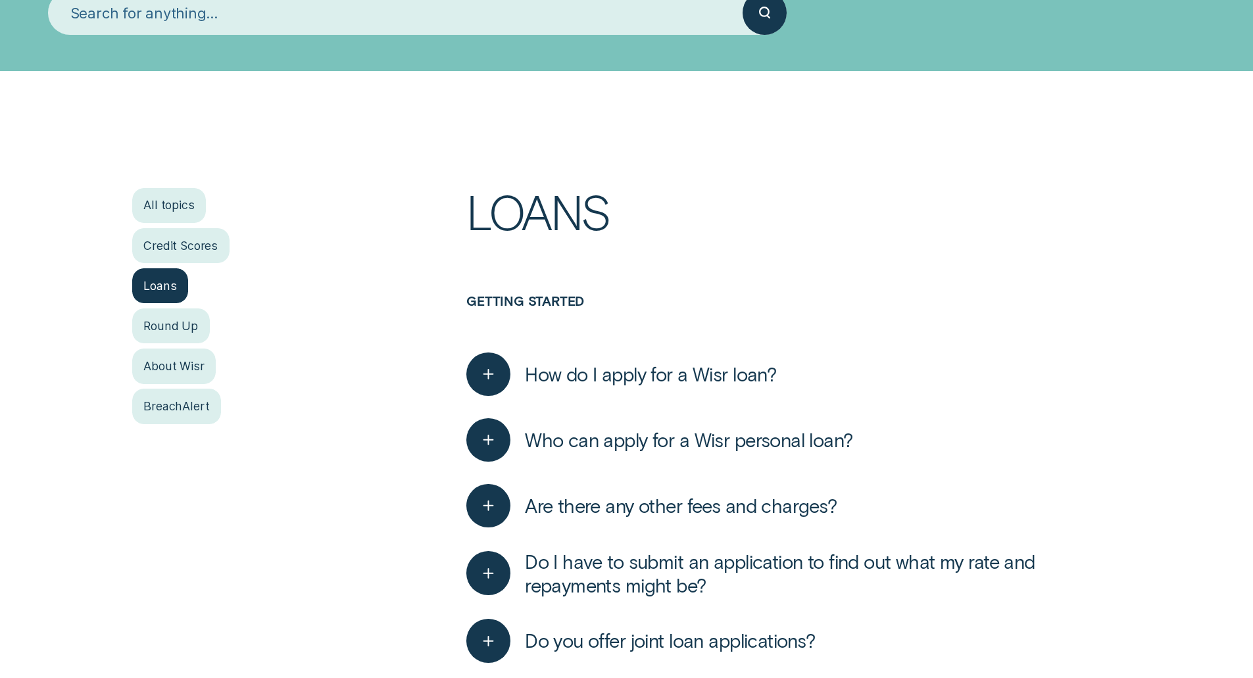
drag, startPoint x: 535, startPoint y: 343, endPoint x: 535, endPoint y: 404, distance: 61.2
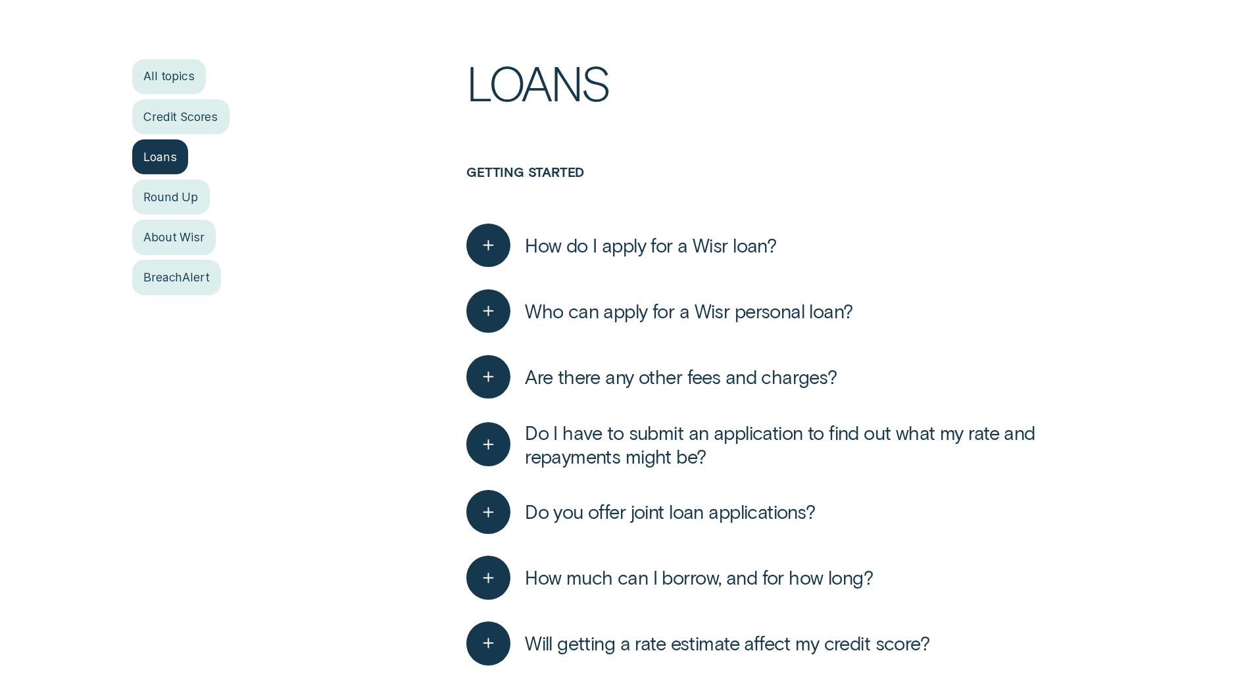
scroll to position [415, 0]
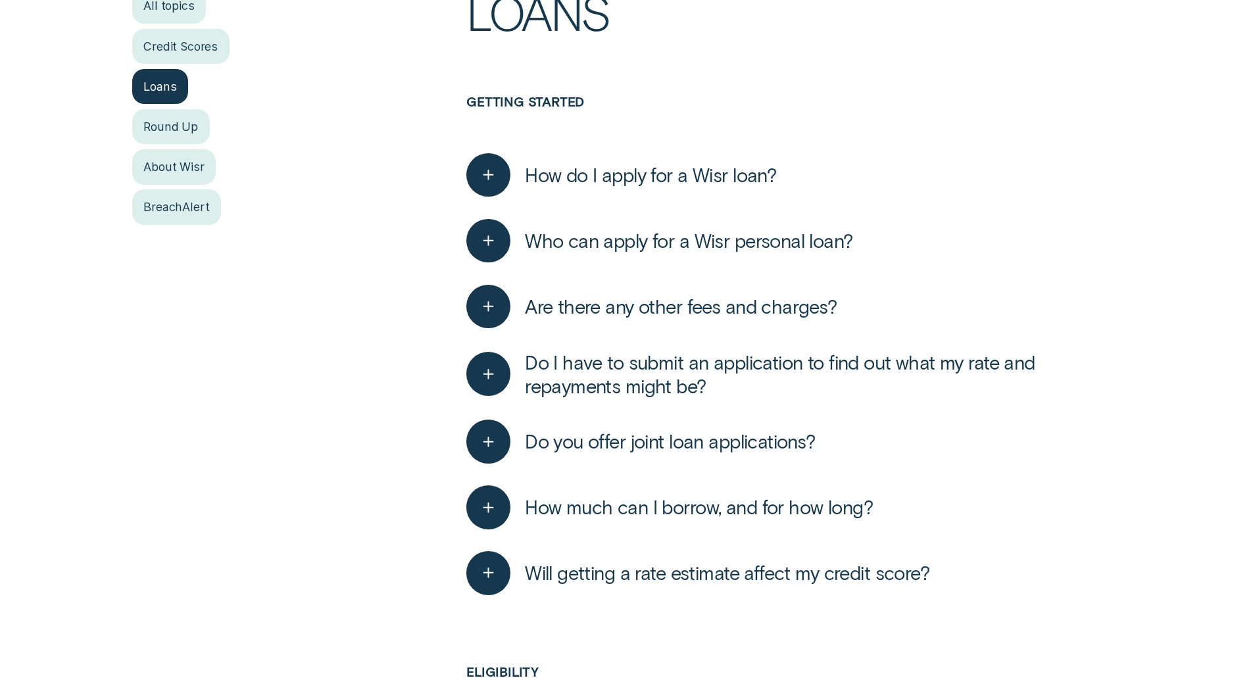
drag, startPoint x: 854, startPoint y: 326, endPoint x: 839, endPoint y: 389, distance: 65.1
click at [590, 295] on span "Are there any other fees and charges?" at bounding box center [681, 307] width 312 height 24
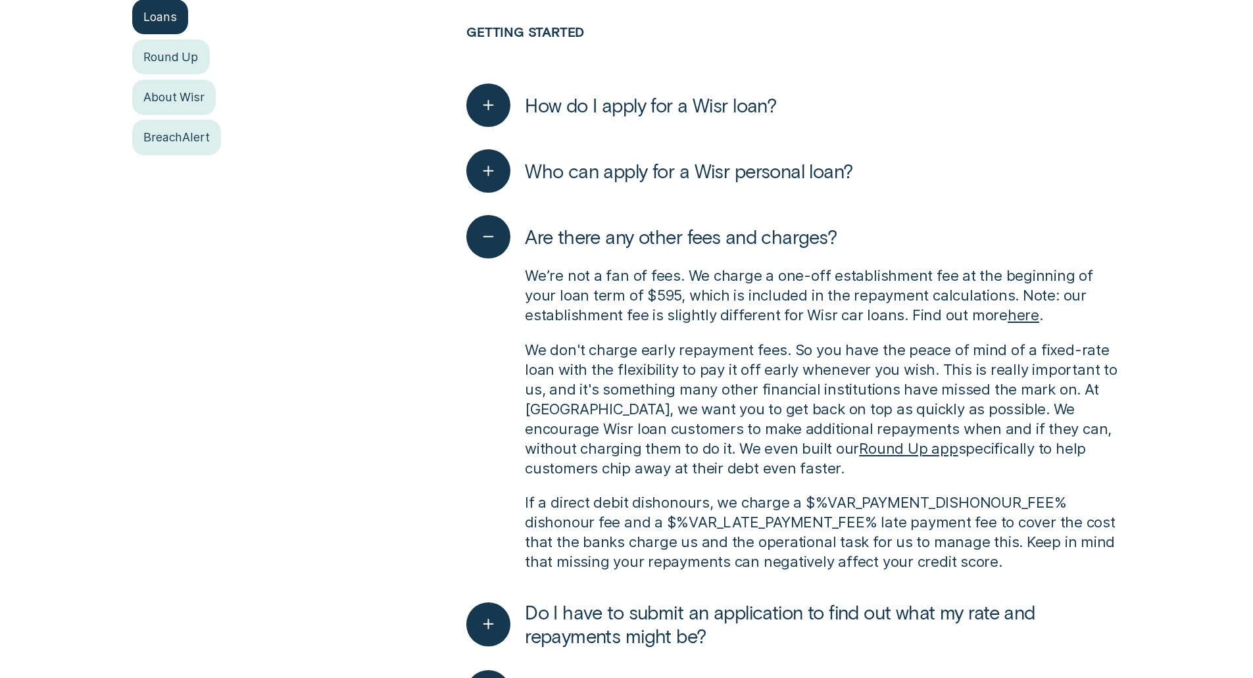
scroll to position [568, 0]
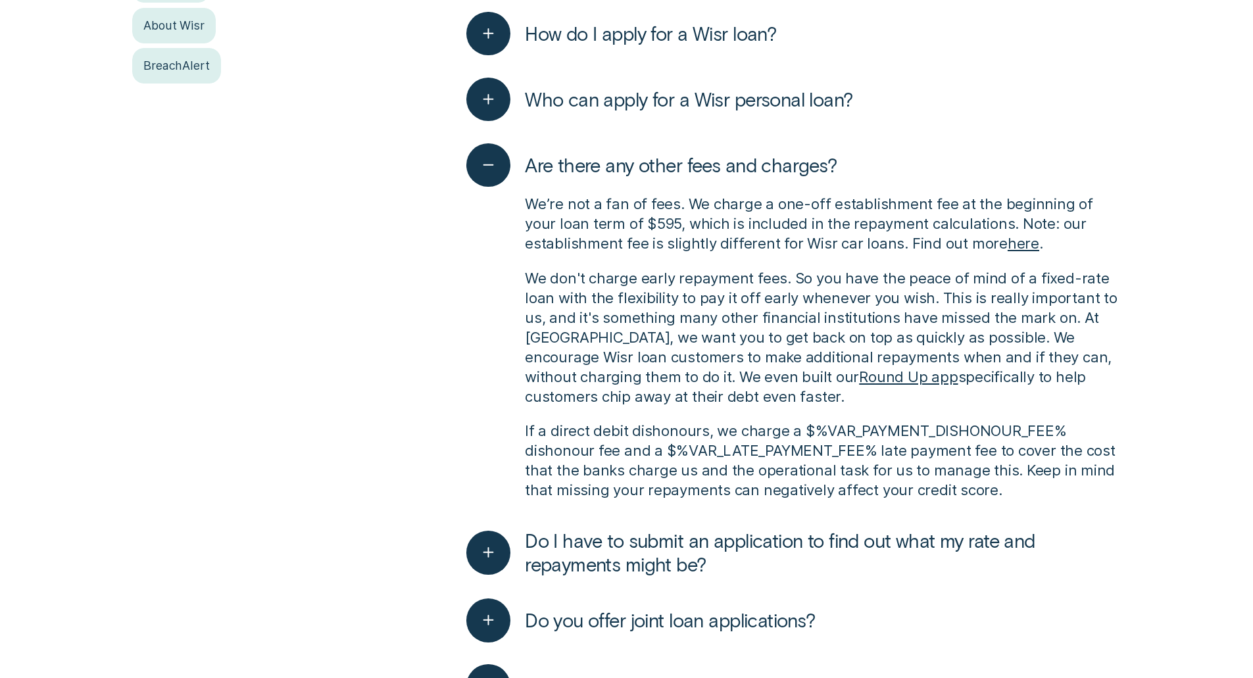
drag, startPoint x: 362, startPoint y: 264, endPoint x: 358, endPoint y: 316, distance: 52.8
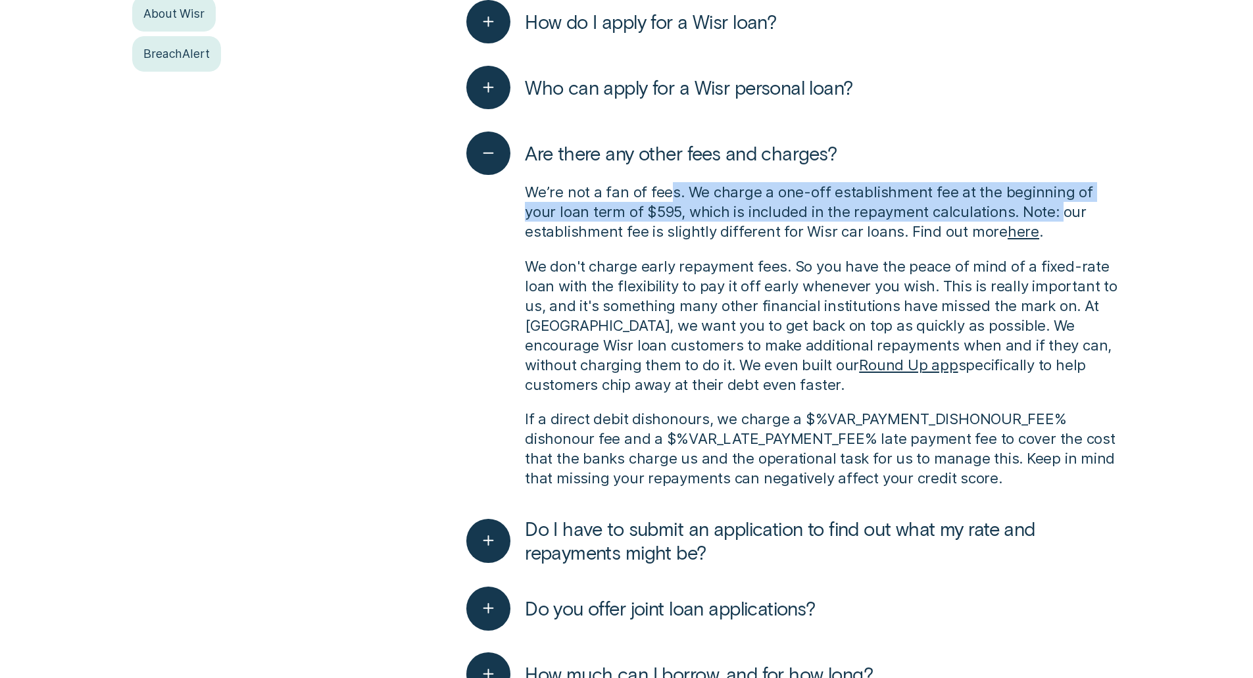
drag, startPoint x: 666, startPoint y: 193, endPoint x: 1020, endPoint y: 205, distance: 354.0
click at [1020, 205] on p "We’re not a fan of fees. We charge a one-off establishment fee at the beginning…" at bounding box center [823, 211] width 596 height 59
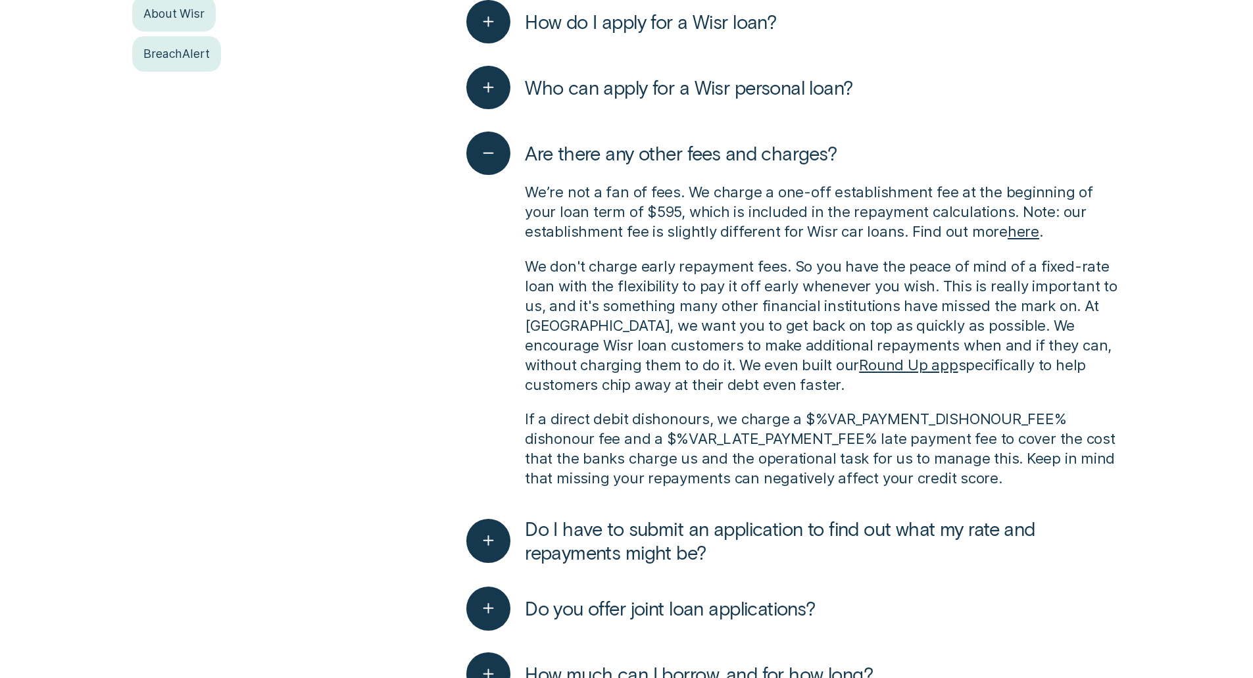
drag, startPoint x: 836, startPoint y: 223, endPoint x: 832, endPoint y: 216, distance: 8.2
click at [835, 220] on p "We’re not a fan of fees. We charge a one-off establishment fee at the beginning…" at bounding box center [823, 211] width 596 height 59
drag, startPoint x: 813, startPoint y: 179, endPoint x: 1117, endPoint y: 197, distance: 304.4
click at [1117, 197] on div "We’re not a fan of fees. We charge a one-off establishment fee at the beginning…" at bounding box center [793, 335] width 654 height 320
drag, startPoint x: 520, startPoint y: 208, endPoint x: 686, endPoint y: 208, distance: 166.4
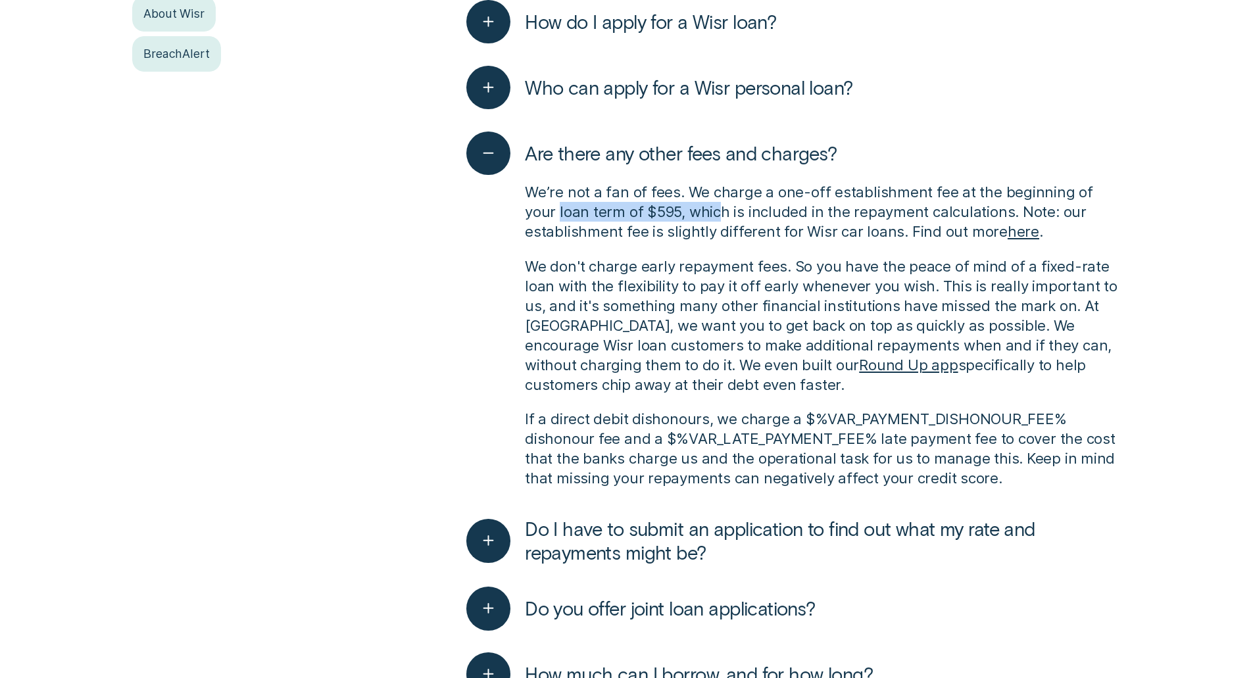
click at [686, 208] on div "We’re not a fan of fees. We charge a one-off establishment fee at the beginning…" at bounding box center [793, 335] width 654 height 320
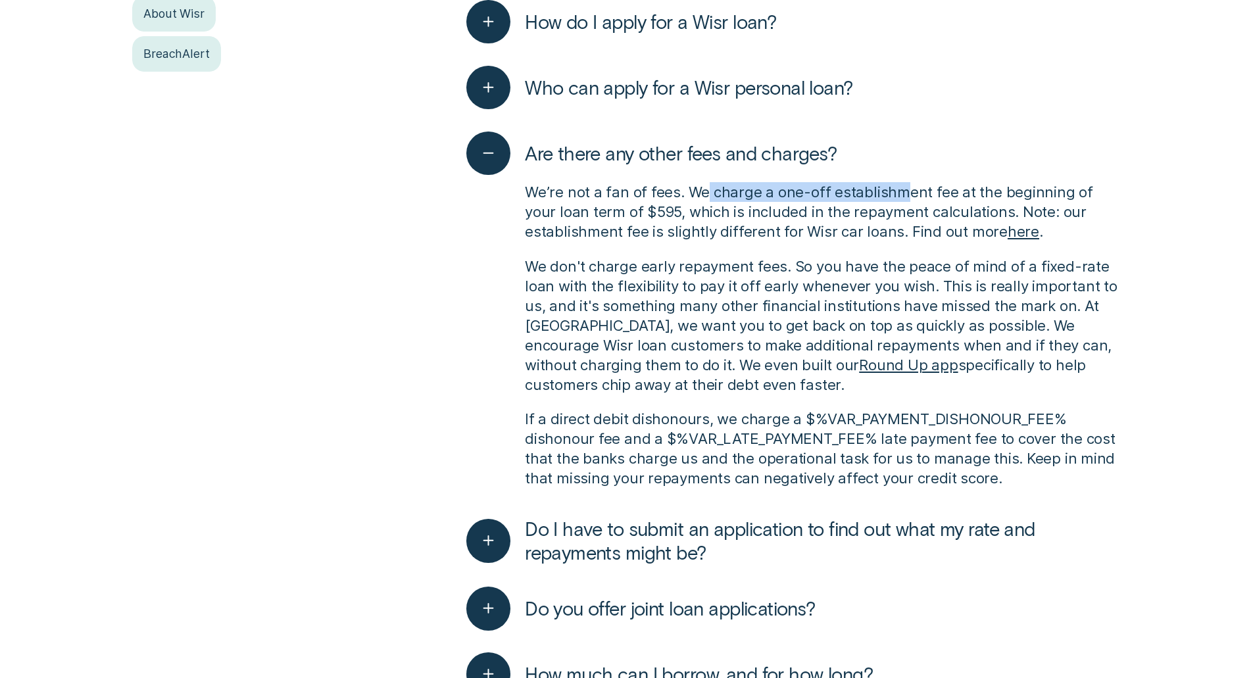
drag, startPoint x: 706, startPoint y: 191, endPoint x: 865, endPoint y: 203, distance: 159.5
click at [904, 191] on p "We’re not a fan of fees. We charge a one-off establishment fee at the beginning…" at bounding box center [823, 211] width 596 height 59
click at [744, 213] on p "We’re not a fan of fees. We charge a one-off establishment fee at the beginning…" at bounding box center [823, 211] width 596 height 59
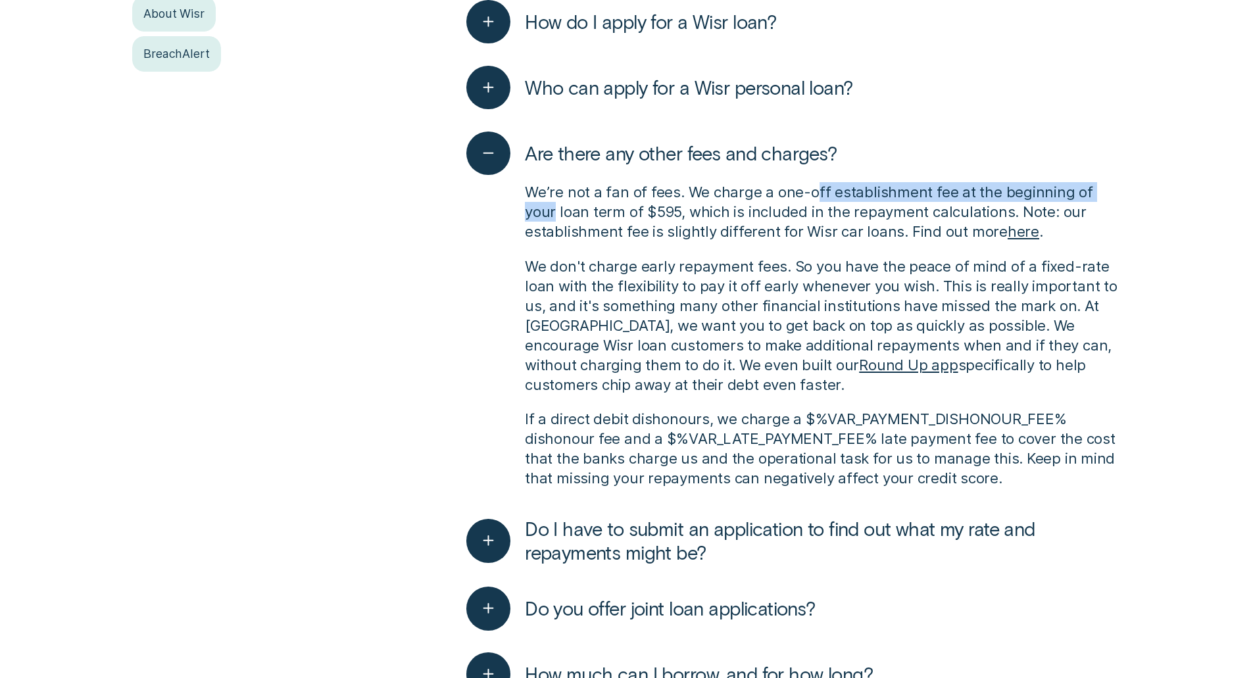
drag, startPoint x: 838, startPoint y: 180, endPoint x: 1129, endPoint y: 185, distance: 290.7
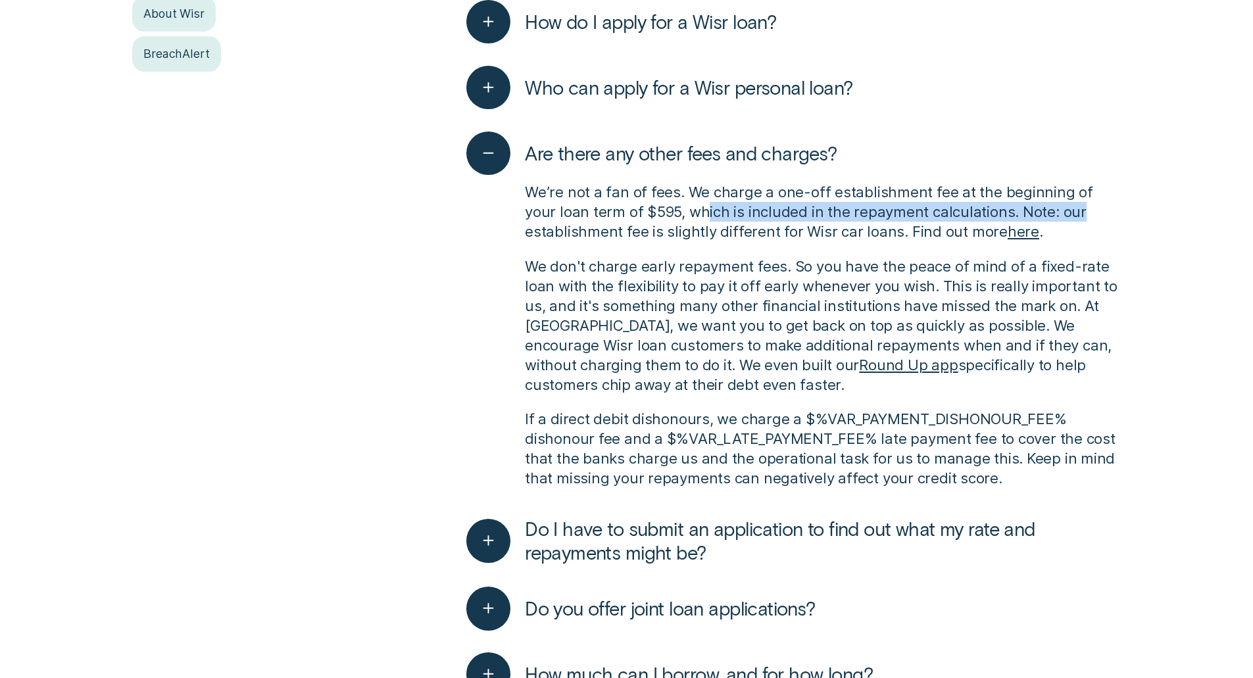
drag, startPoint x: 671, startPoint y: 212, endPoint x: 1046, endPoint y: 213, distance: 374.2
click at [1046, 213] on p "We’re not a fan of fees. We charge a one-off establishment fee at the beginning…" at bounding box center [823, 211] width 596 height 59
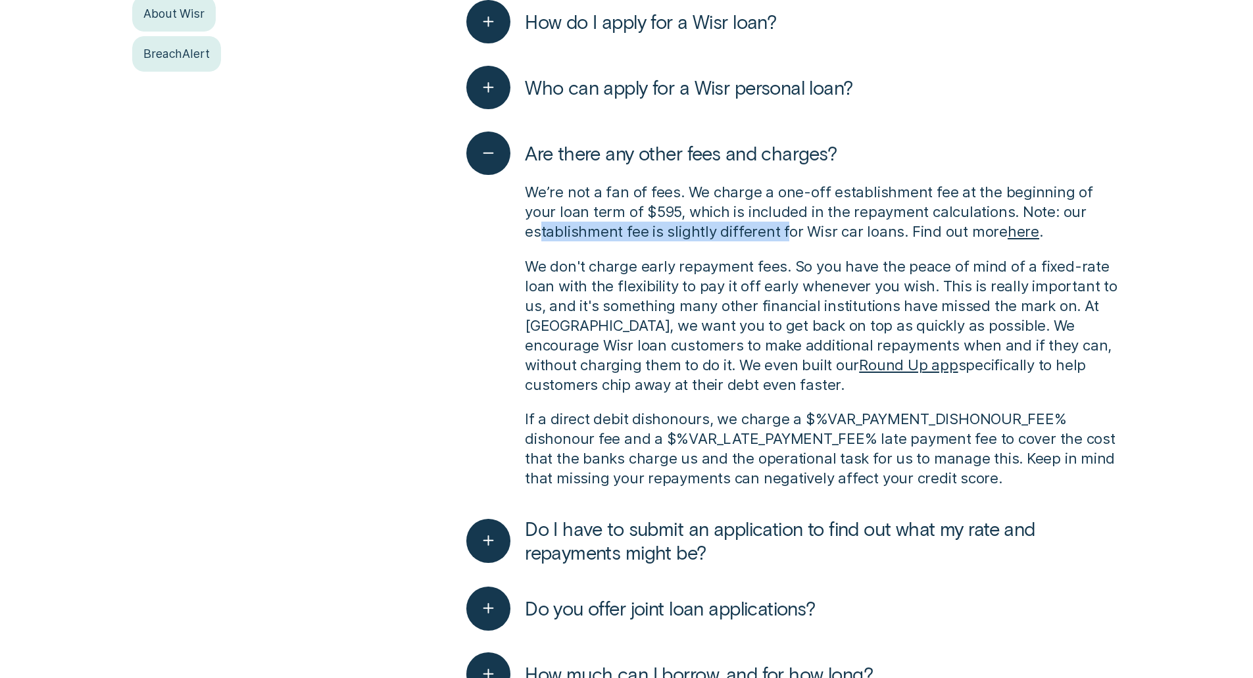
drag, startPoint x: 541, startPoint y: 226, endPoint x: 785, endPoint y: 231, distance: 244.0
click at [785, 231] on p "We’re not a fan of fees. We charge a one-off establishment fee at the beginning…" at bounding box center [823, 211] width 596 height 59
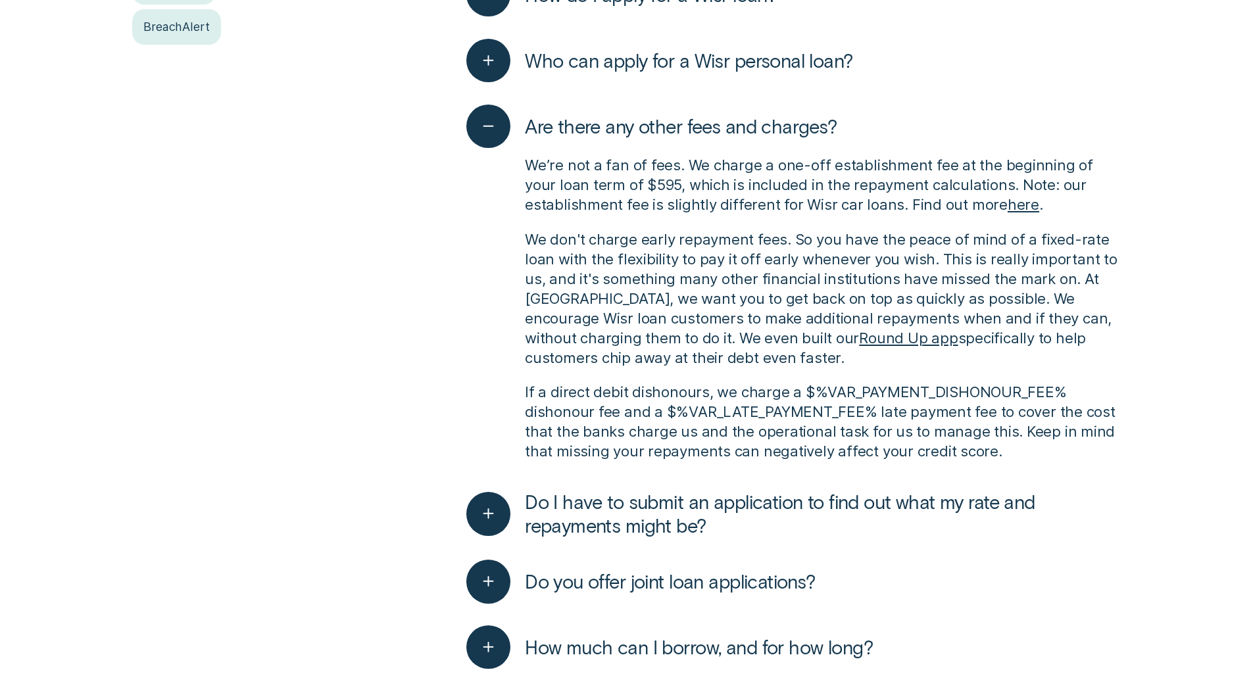
scroll to position [608, 0]
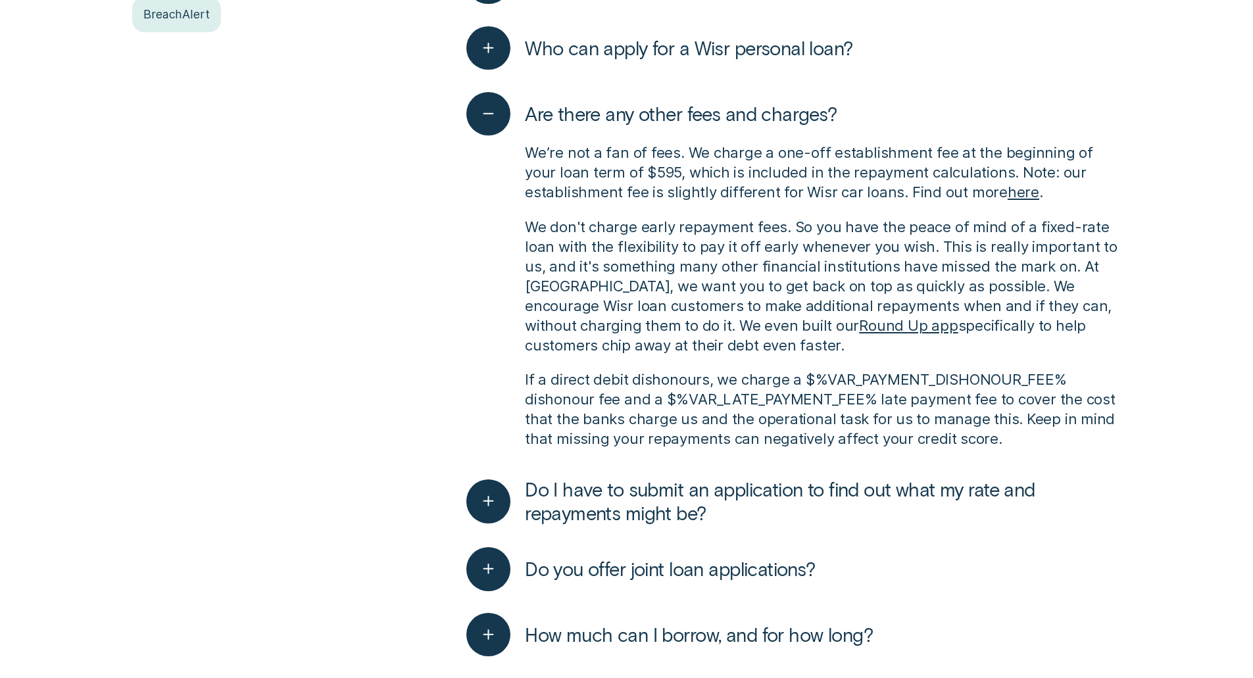
drag, startPoint x: 798, startPoint y: 205, endPoint x: 790, endPoint y: 237, distance: 33.7
drag, startPoint x: 800, startPoint y: 195, endPoint x: 942, endPoint y: 197, distance: 141.4
click at [942, 197] on p "We’re not a fan of fees. We charge a one-off establishment fee at the beginning…" at bounding box center [823, 171] width 596 height 59
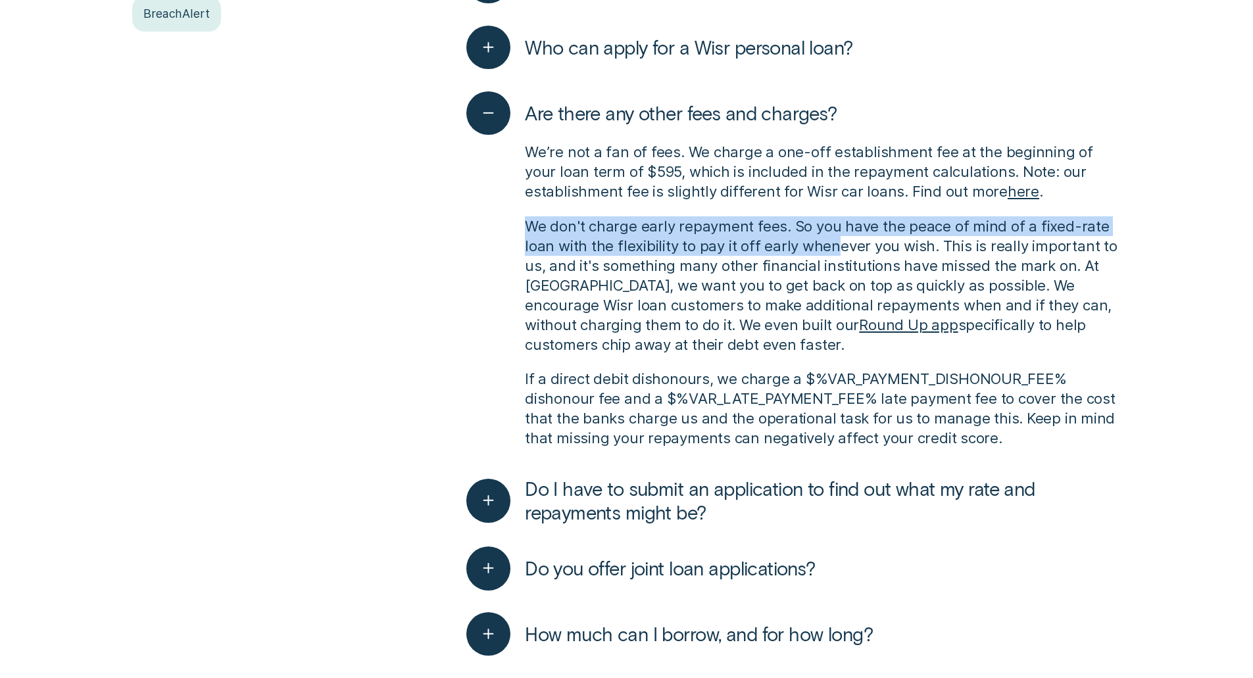
drag, startPoint x: 517, startPoint y: 228, endPoint x: 833, endPoint y: 237, distance: 316.5
click at [833, 237] on div "We’re not a fan of fees. We charge a one-off establishment fee at the beginning…" at bounding box center [793, 295] width 654 height 320
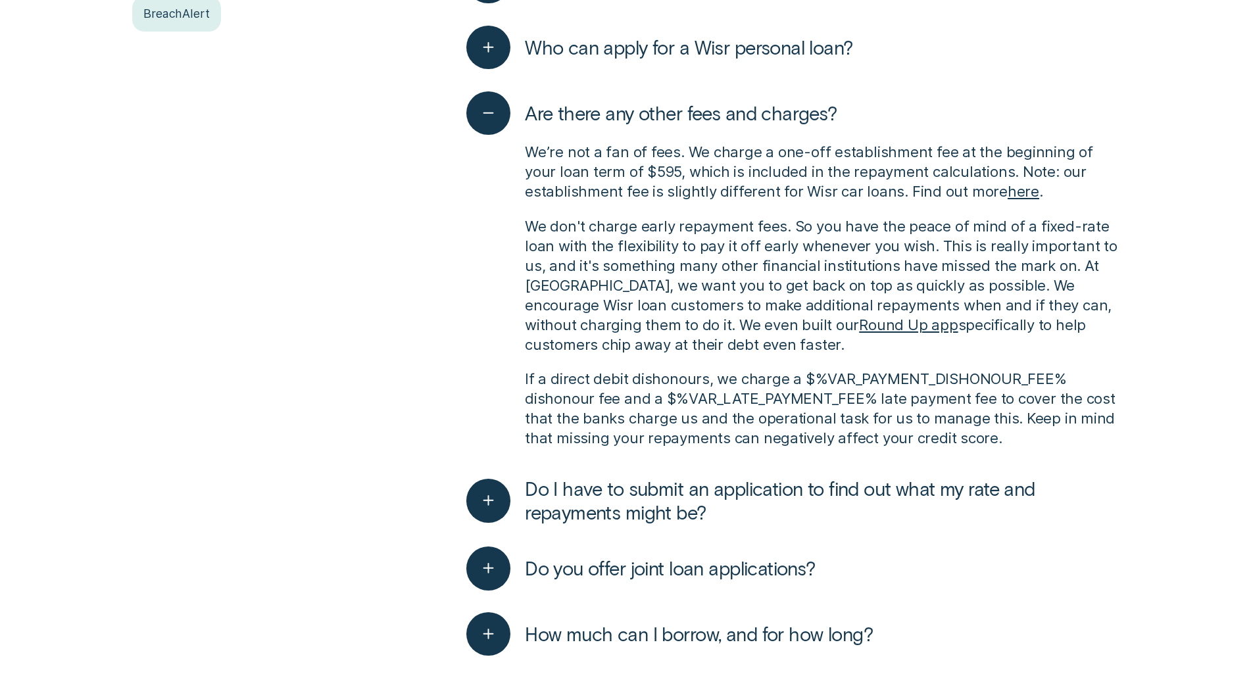
click at [652, 262] on p "We don't charge early repayment fees. So you have the peace of mind of a fixed-…" at bounding box center [823, 285] width 596 height 138
drag, startPoint x: 783, startPoint y: 218, endPoint x: 853, endPoint y: 222, distance: 69.8
click at [853, 222] on p "We don't charge early repayment fees. So you have the peace of mind of a fixed-…" at bounding box center [823, 285] width 596 height 138
click at [748, 255] on p "We don't charge early repayment fees. So you have the peace of mind of a fixed-…" at bounding box center [823, 285] width 596 height 138
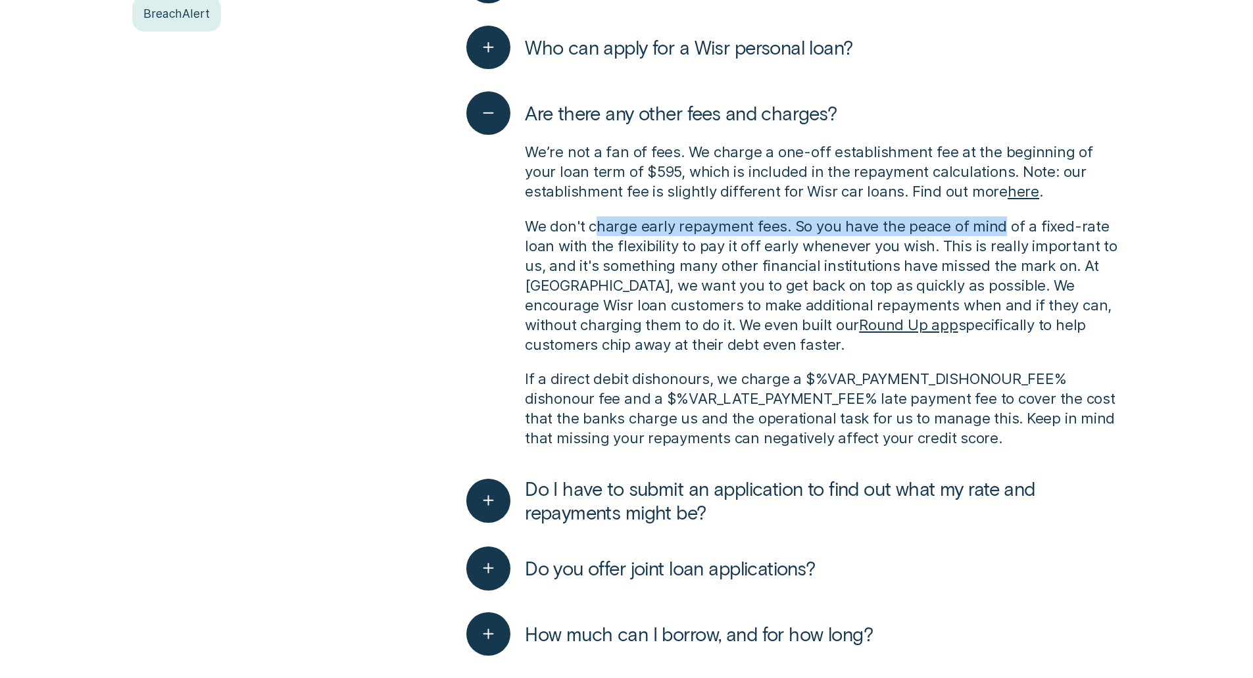
drag, startPoint x: 596, startPoint y: 219, endPoint x: 997, endPoint y: 231, distance: 401.4
click at [997, 231] on p "We don't charge early repayment fees. So you have the peace of mind of a fixed-…" at bounding box center [823, 285] width 596 height 138
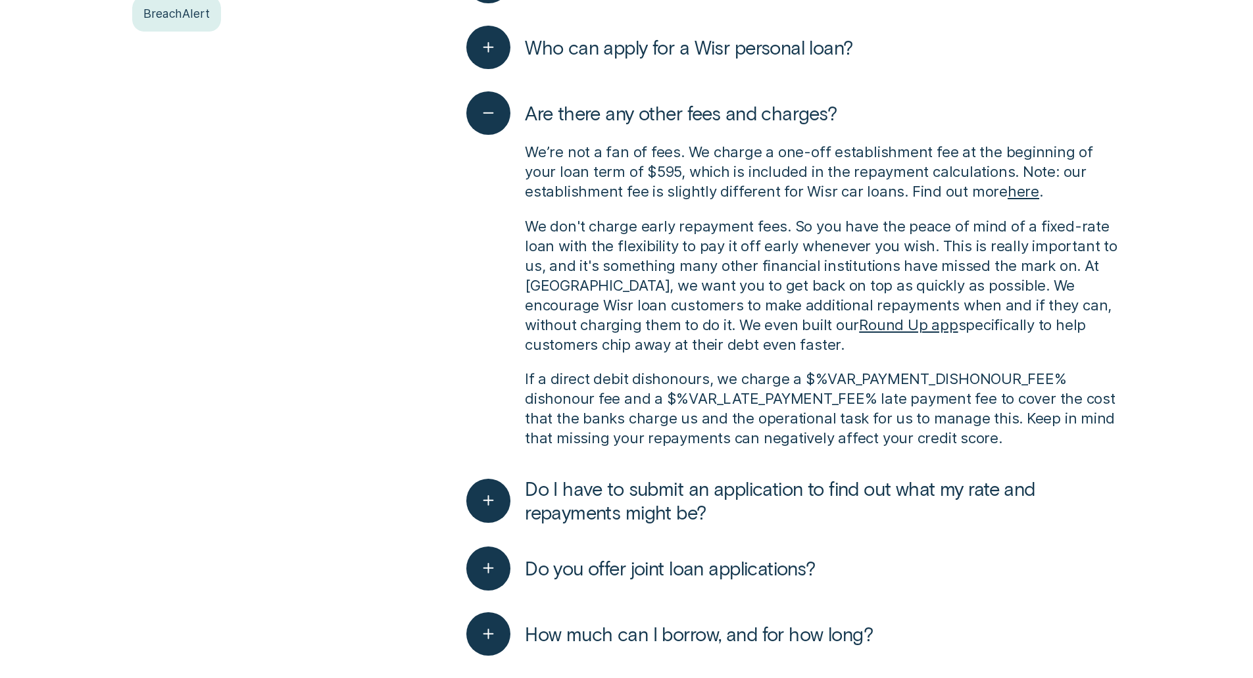
click at [679, 247] on p "We don't charge early repayment fees. So you have the peace of mind of a fixed-…" at bounding box center [823, 285] width 596 height 138
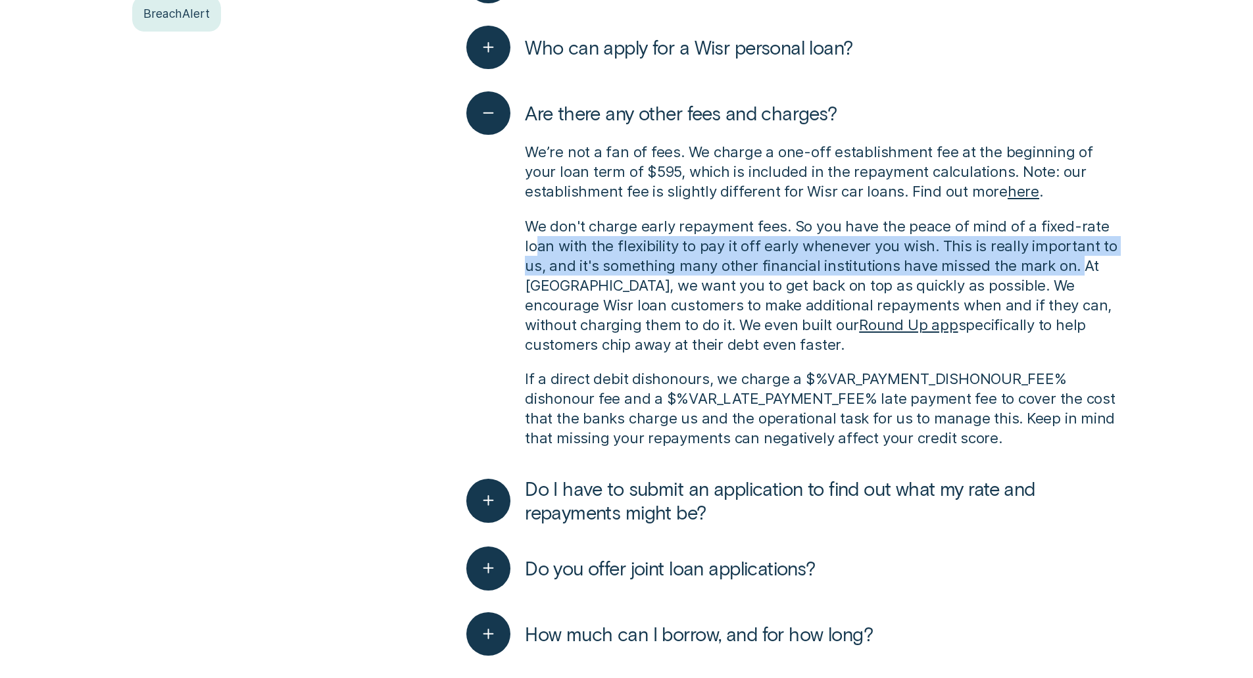
drag, startPoint x: 539, startPoint y: 240, endPoint x: 1073, endPoint y: 270, distance: 534.8
click at [1073, 270] on p "We don't charge early repayment fees. So you have the peace of mind of a fixed-…" at bounding box center [823, 285] width 596 height 138
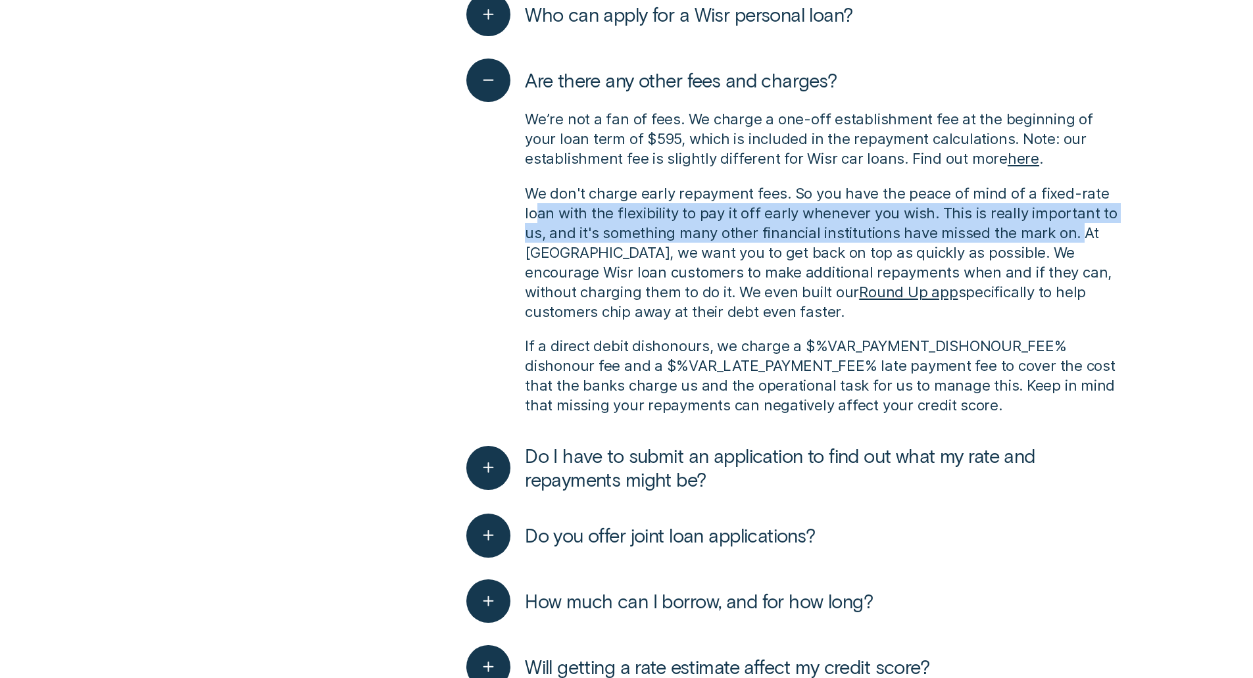
drag, startPoint x: 701, startPoint y: 249, endPoint x: 699, endPoint y: 289, distance: 39.5
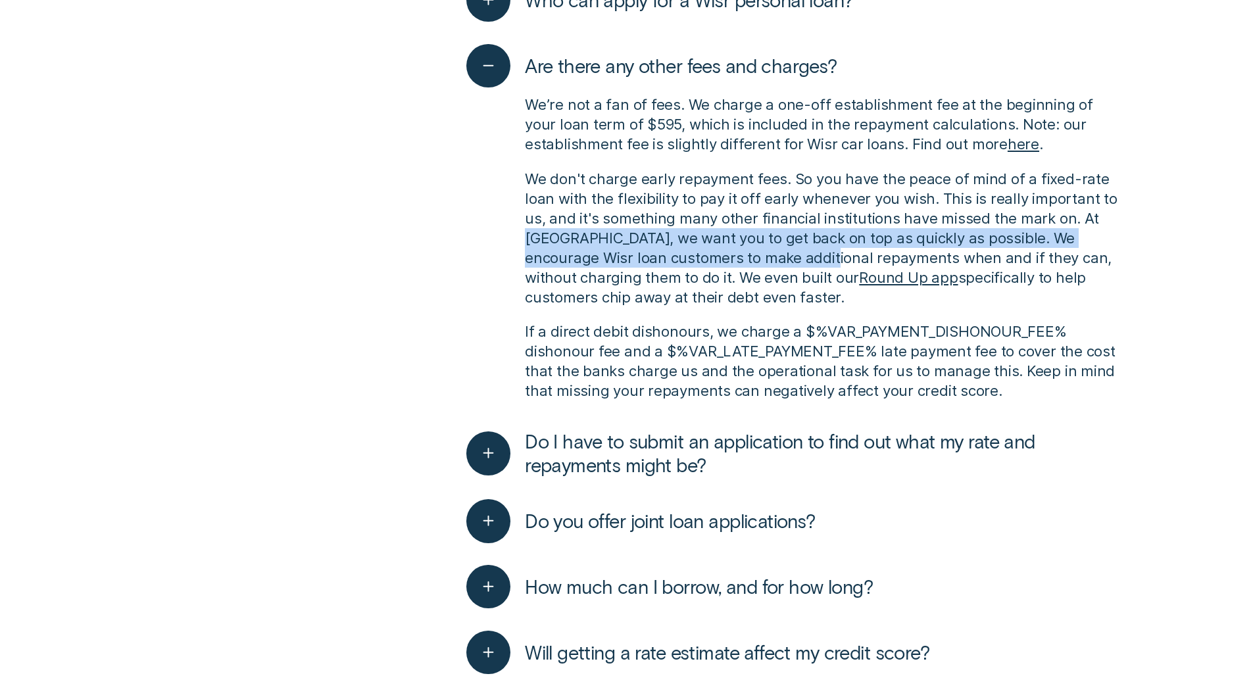
drag, startPoint x: 475, startPoint y: 235, endPoint x: 791, endPoint y: 255, distance: 316.2
click at [791, 255] on div "We’re not a fan of fees. We charge a one-off establishment fee at the beginning…" at bounding box center [793, 247] width 654 height 320
click at [527, 264] on p "We don't charge early repayment fees. So you have the peace of mind of a fixed-…" at bounding box center [823, 238] width 596 height 138
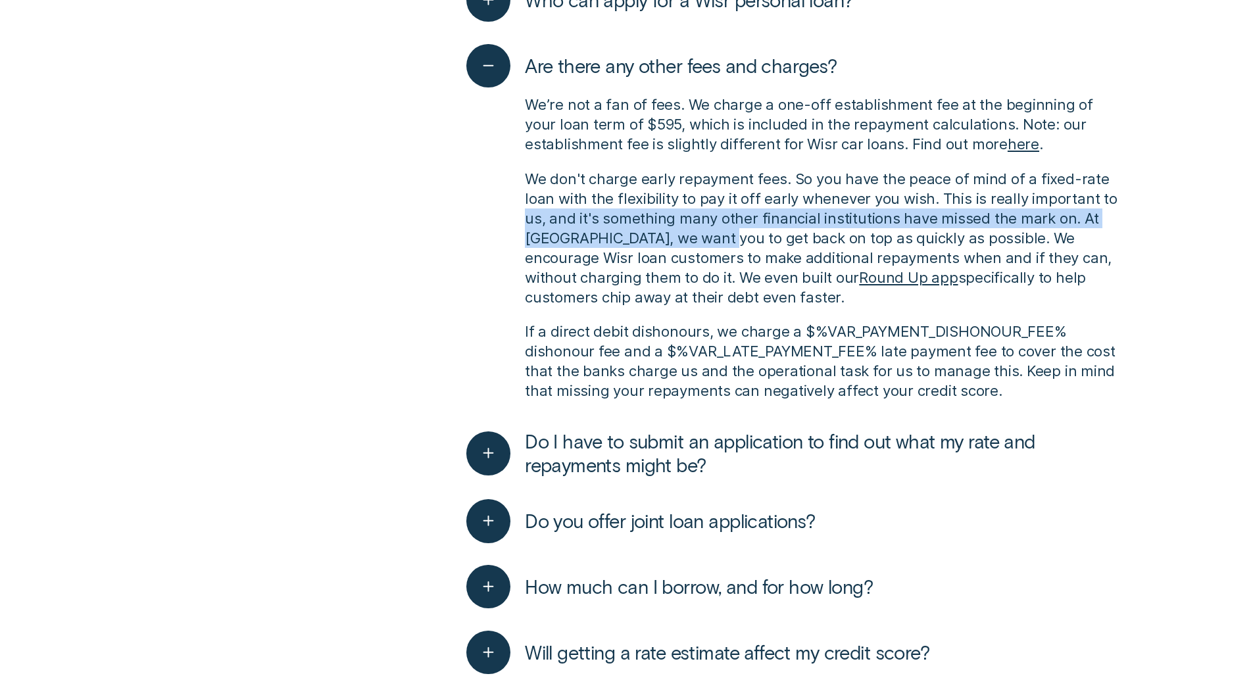
drag, startPoint x: 637, startPoint y: 233, endPoint x: 715, endPoint y: 234, distance: 78.3
click at [716, 234] on div "We’re not a fan of fees. We charge a one-off establishment fee at the beginning…" at bounding box center [793, 247] width 654 height 320
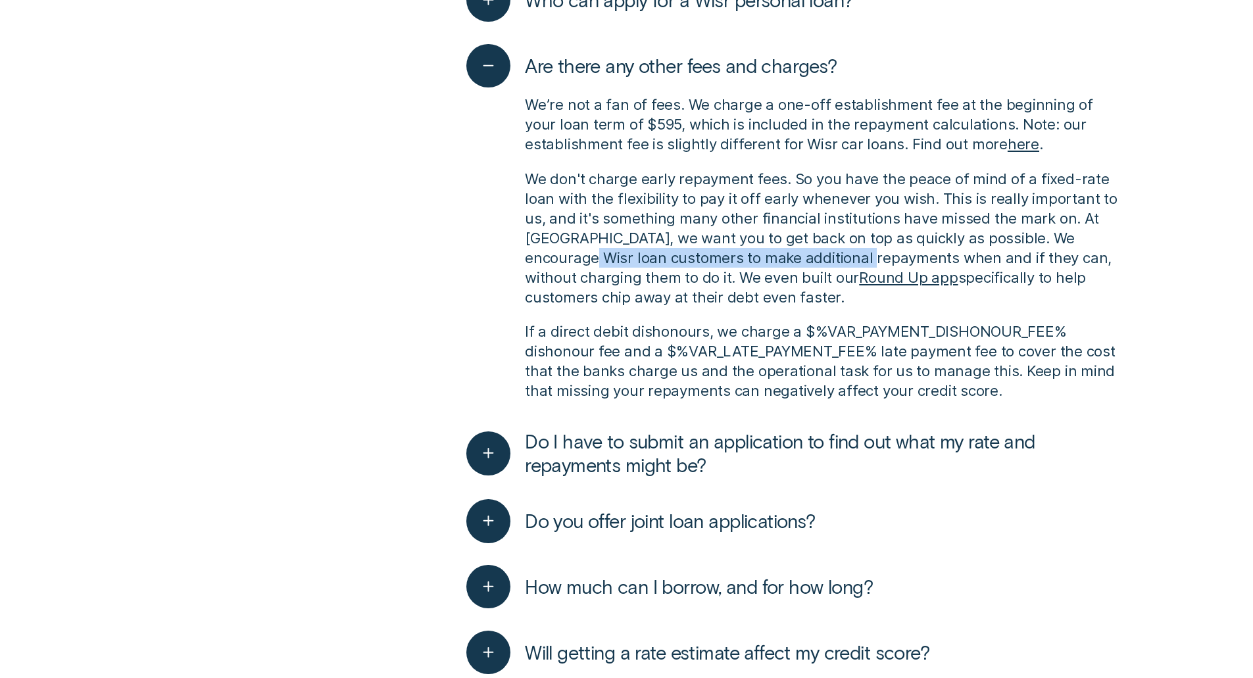
drag, startPoint x: 539, startPoint y: 265, endPoint x: 835, endPoint y: 258, distance: 296.0
click at [835, 258] on p "We don't charge early repayment fees. So you have the peace of mind of a fixed-…" at bounding box center [823, 238] width 596 height 138
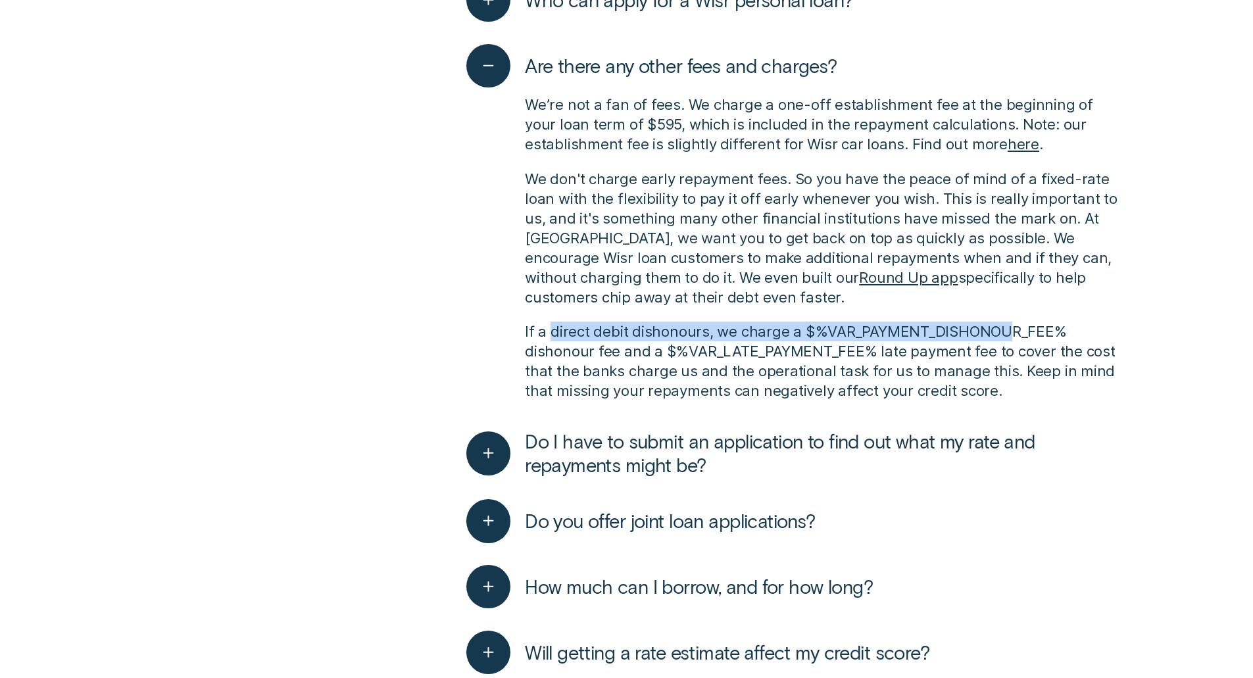
drag, startPoint x: 550, startPoint y: 326, endPoint x: 1002, endPoint y: 337, distance: 452.6
click at [1002, 337] on p "If a direct debit dishonours, we charge a $%VAR_PAYMENT_DISHONOUR_FEE% dishonou…" at bounding box center [823, 361] width 596 height 79
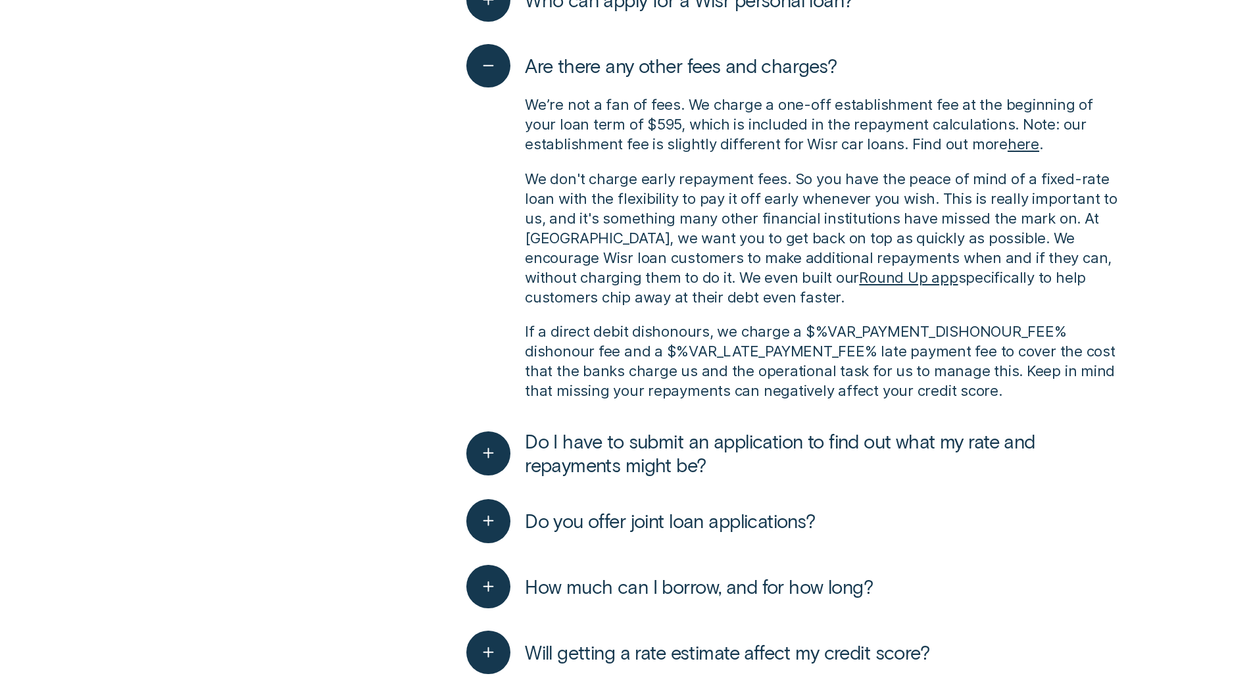
click at [763, 370] on p "If a direct debit dishonours, we charge a $%VAR_PAYMENT_DISHONOUR_FEE% dishonou…" at bounding box center [823, 361] width 596 height 79
drag, startPoint x: 632, startPoint y: 335, endPoint x: 739, endPoint y: 339, distance: 106.6
click at [739, 339] on p "If a direct debit dishonours, we charge a $%VAR_PAYMENT_DISHONOUR_FEE% dishonou…" at bounding box center [823, 361] width 596 height 79
drag, startPoint x: 561, startPoint y: 339, endPoint x: 686, endPoint y: 337, distance: 125.0
click at [686, 337] on p "If a direct debit dishonours, we charge a $%VAR_PAYMENT_DISHONOUR_FEE% dishonou…" at bounding box center [823, 361] width 596 height 79
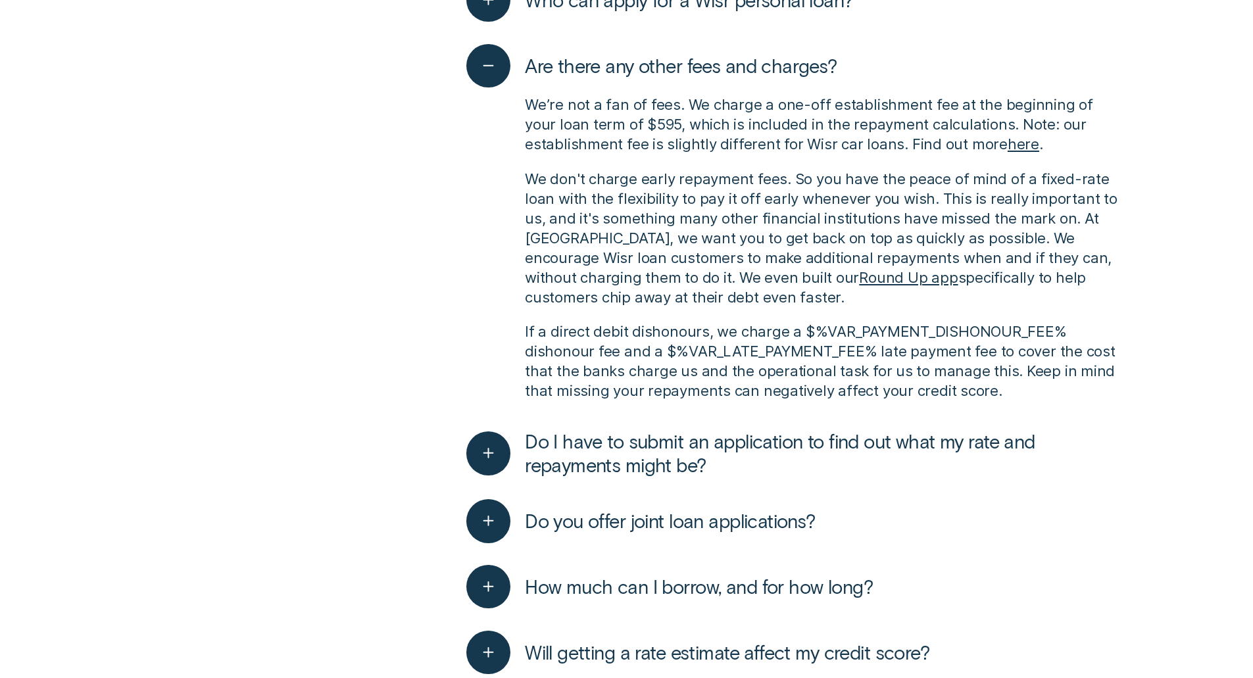
click at [677, 363] on p "If a direct debit dishonours, we charge a $%VAR_PAYMENT_DISHONOUR_FEE% dishonou…" at bounding box center [823, 361] width 596 height 79
drag, startPoint x: 689, startPoint y: 324, endPoint x: 946, endPoint y: 330, distance: 257.2
click at [946, 330] on p "If a direct debit dishonours, we charge a $%VAR_PAYMENT_DISHONOUR_FEE% dishonou…" at bounding box center [823, 361] width 596 height 79
click at [854, 374] on p "If a direct debit dishonours, we charge a $%VAR_PAYMENT_DISHONOUR_FEE% dishonou…" at bounding box center [823, 361] width 596 height 79
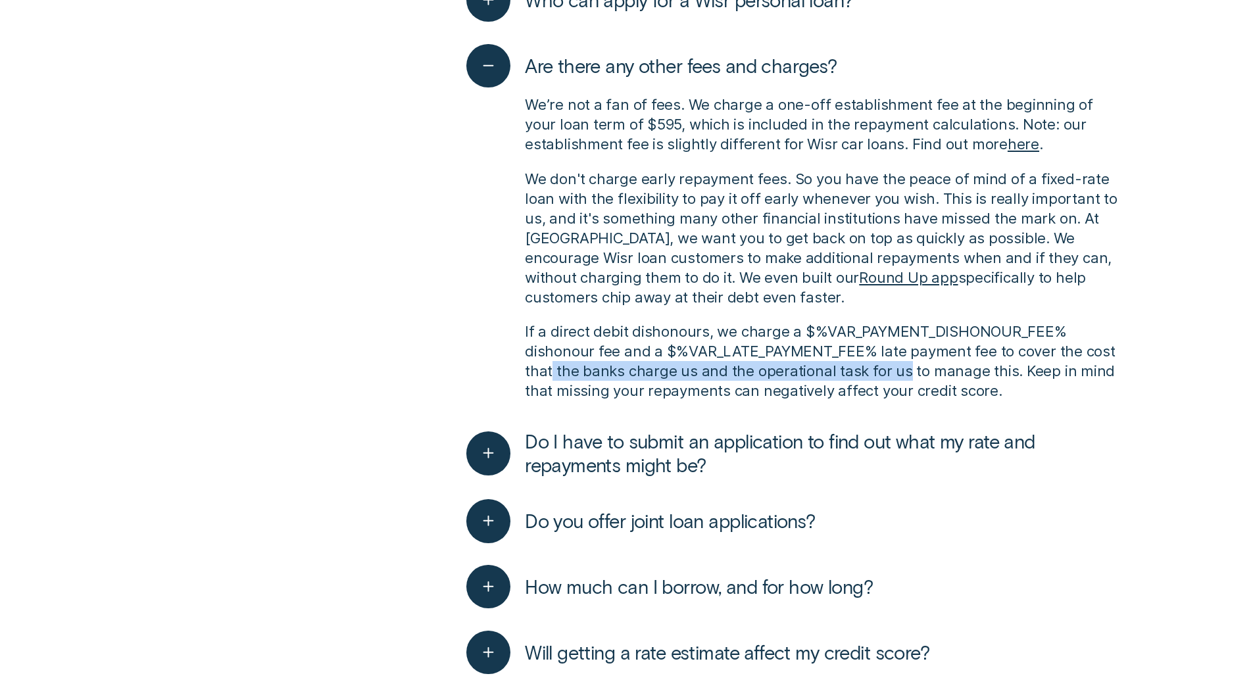
drag, startPoint x: 550, startPoint y: 363, endPoint x: 921, endPoint y: 373, distance: 371.0
click at [921, 373] on p "If a direct debit dishonours, we charge a $%VAR_PAYMENT_DISHONOUR_FEE% dishonou…" at bounding box center [823, 361] width 596 height 79
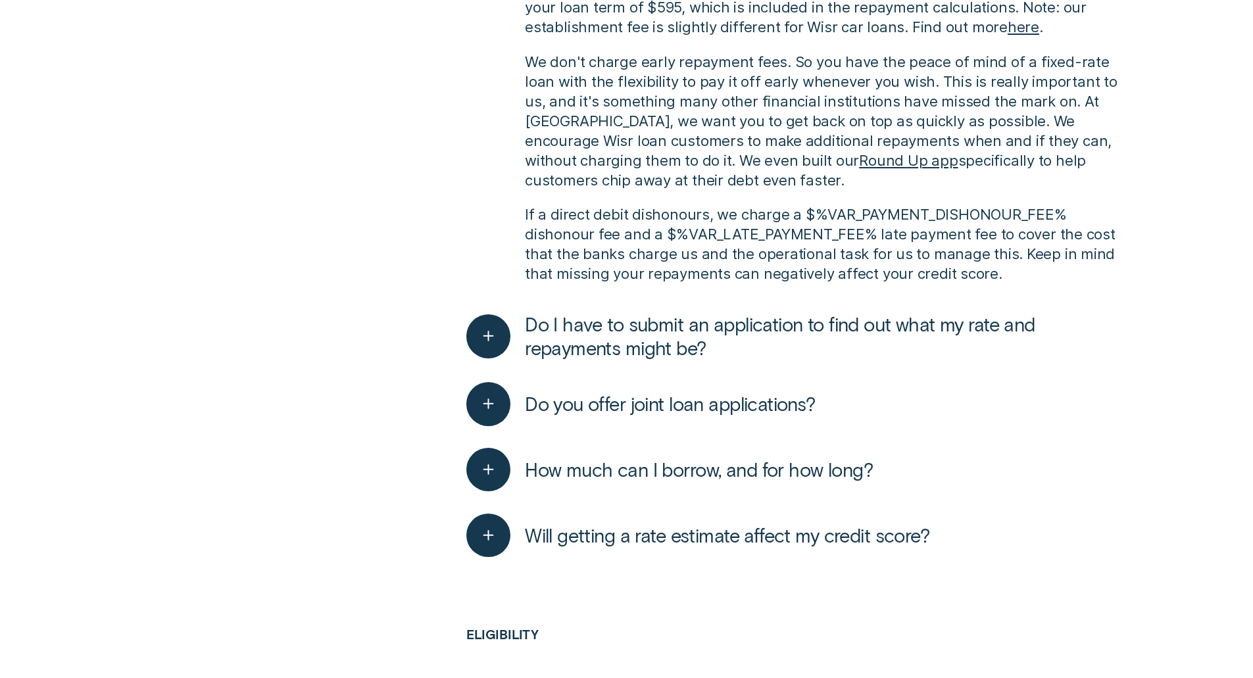
drag, startPoint x: 632, startPoint y: 308, endPoint x: 633, endPoint y: 366, distance: 57.2
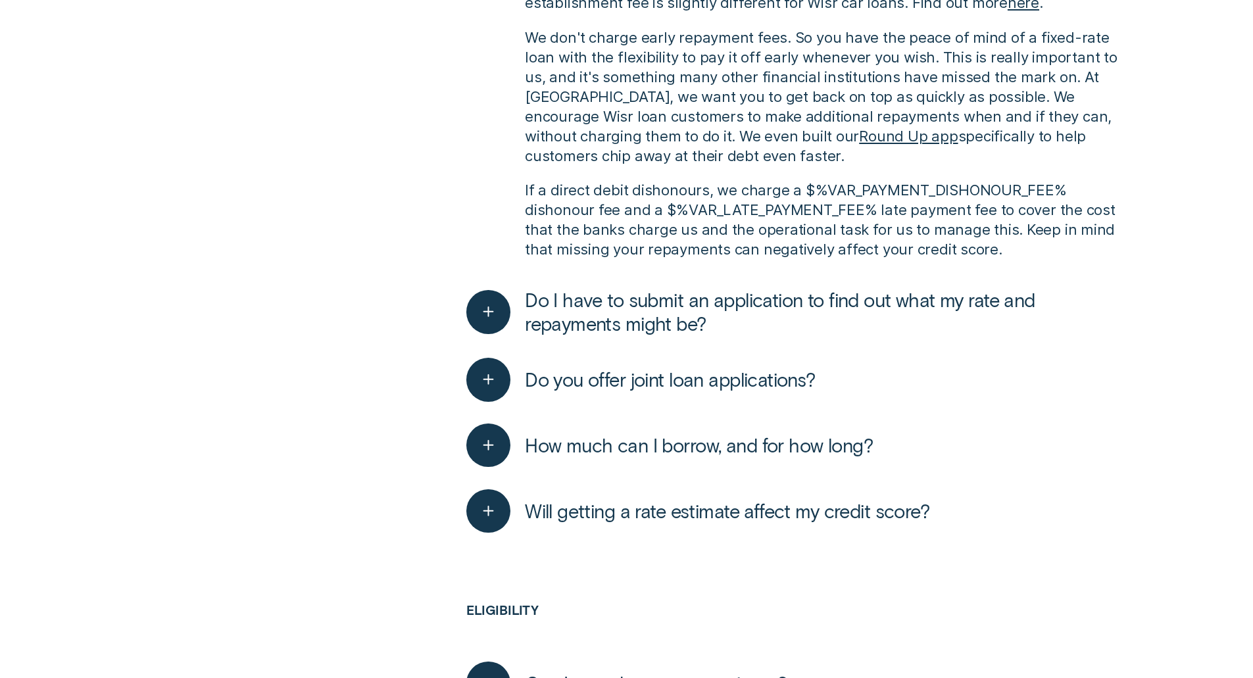
click at [600, 313] on span "Do I have to submit an application to find out what my rate and repayments migh…" at bounding box center [823, 311] width 596 height 47
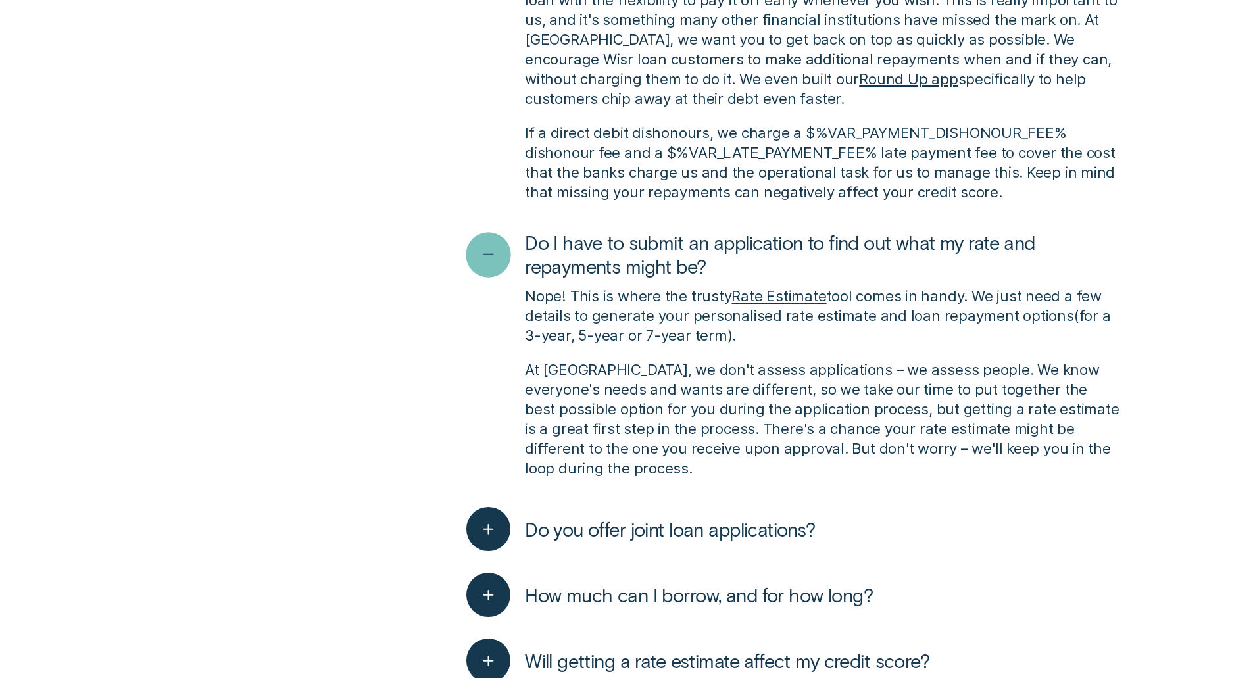
drag, startPoint x: 492, startPoint y: 233, endPoint x: 492, endPoint y: 289, distance: 55.9
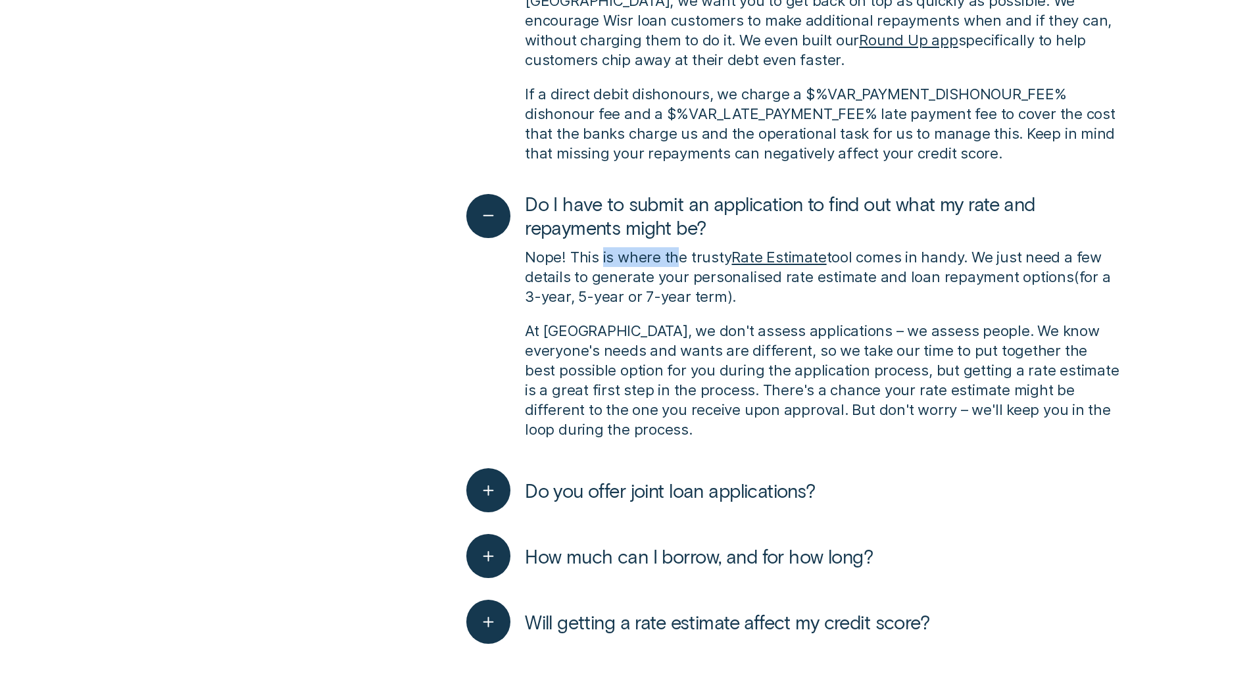
drag, startPoint x: 602, startPoint y: 257, endPoint x: 676, endPoint y: 258, distance: 74.3
click at [676, 258] on p "Nope! This is where the trusty Rate Estimate tool comes in handy. We just need …" at bounding box center [823, 276] width 596 height 59
drag, startPoint x: 878, startPoint y: 260, endPoint x: 966, endPoint y: 258, distance: 88.1
click at [966, 258] on p "Nope! This is where the trusty Rate Estimate tool comes in handy. We just need …" at bounding box center [823, 276] width 596 height 59
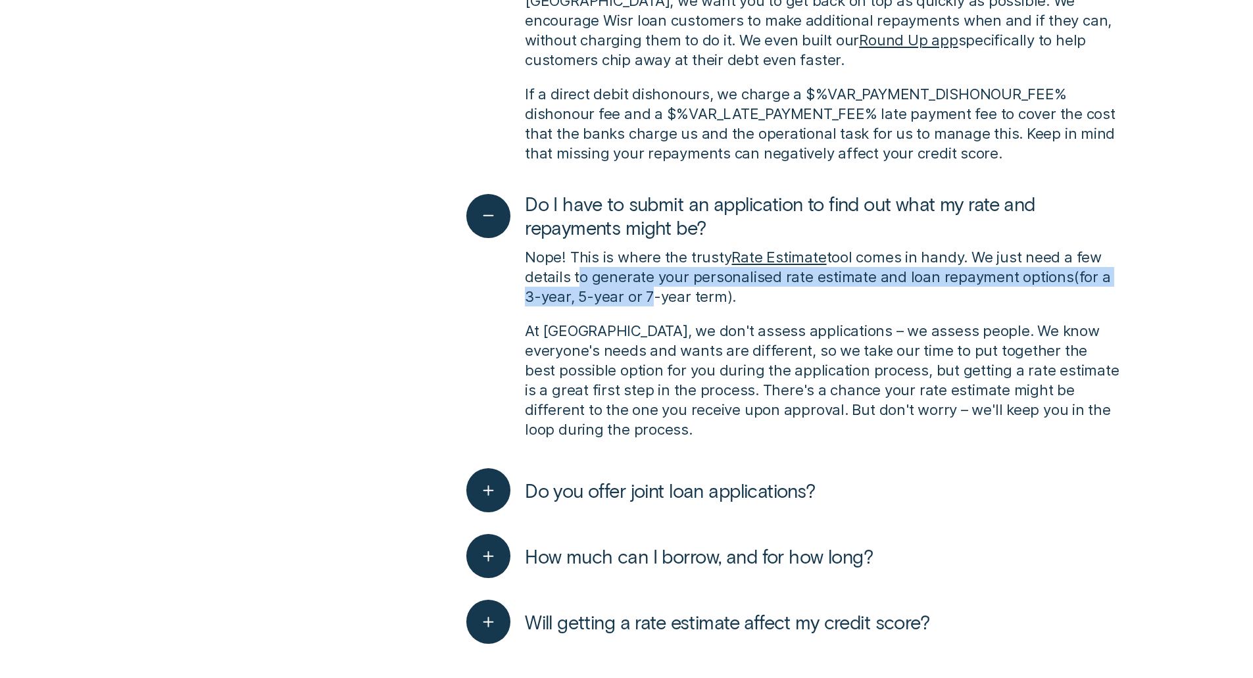
drag, startPoint x: 574, startPoint y: 280, endPoint x: 639, endPoint y: 295, distance: 67.0
click at [654, 297] on p "Nope! This is where the trusty Rate Estimate tool comes in handy. We just need …" at bounding box center [823, 276] width 596 height 59
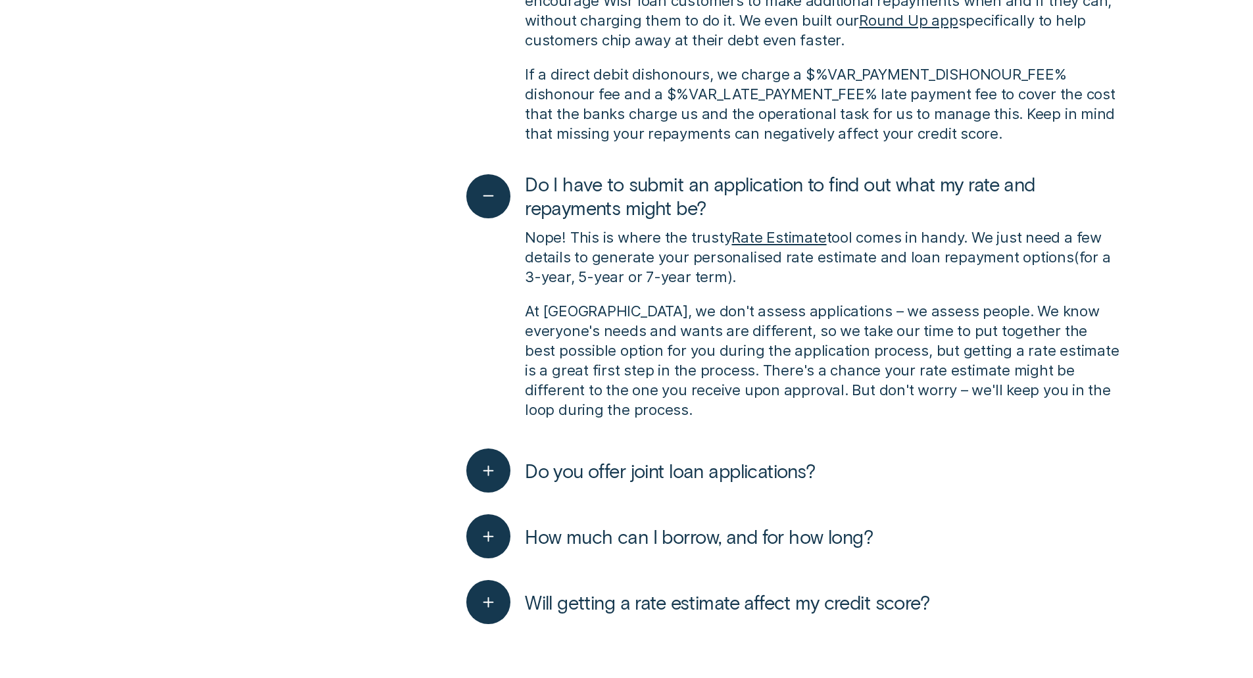
drag, startPoint x: 479, startPoint y: 286, endPoint x: 477, endPoint y: 326, distance: 39.5
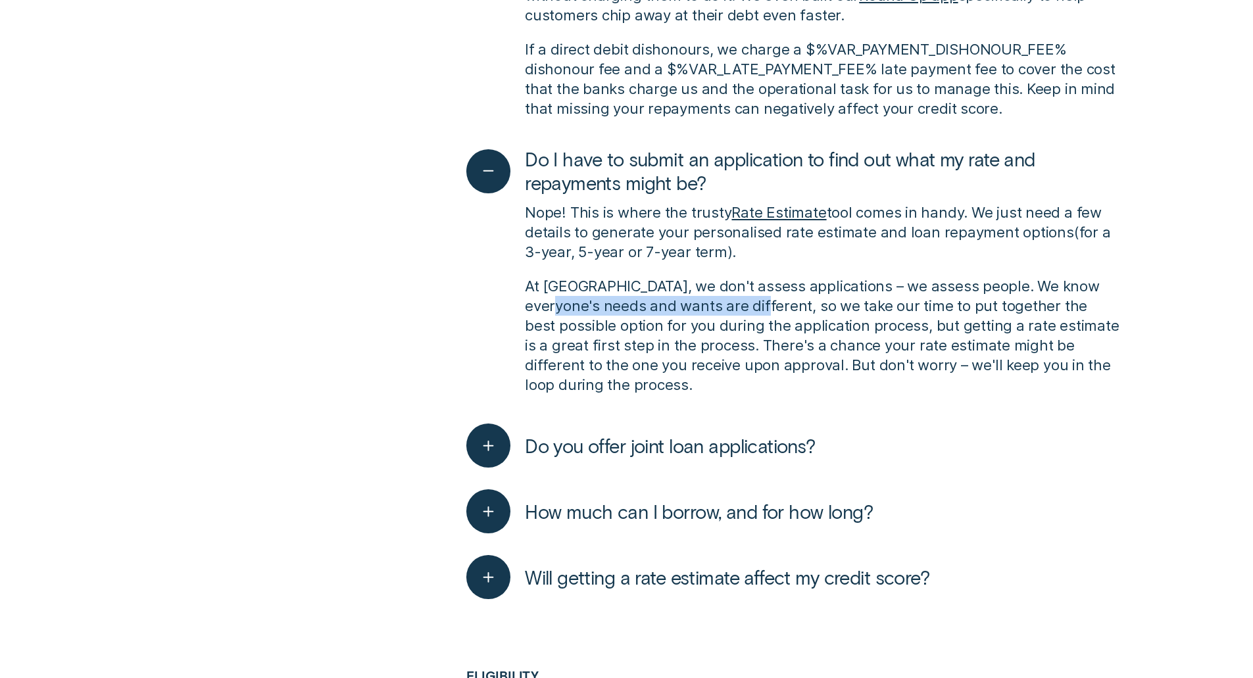
drag
click at [732, 299] on div "Nope! This is where the trusty Rate Estimate tool comes in handy. We just need …" at bounding box center [793, 298] width 654 height 207
click at [786, 299] on p "At Wisr, we don't assess applications – we assess people. We know everyone's ne…" at bounding box center [823, 335] width 596 height 118
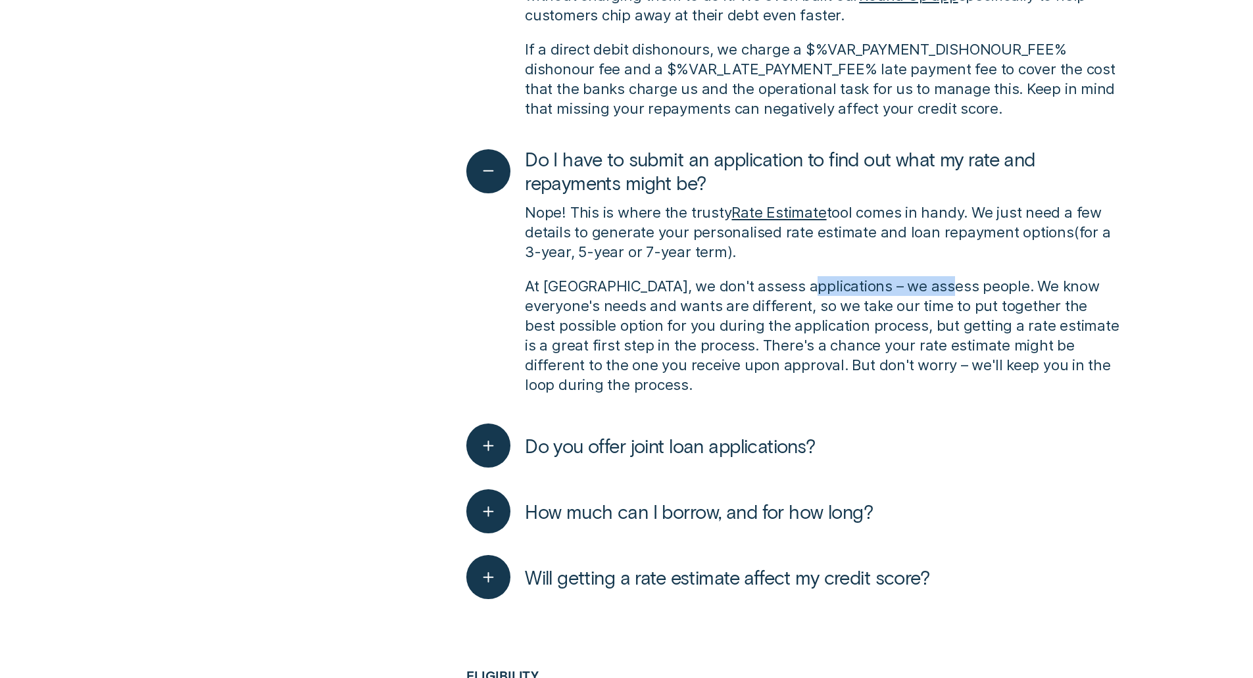
click at [942, 289] on p "At Wisr, we don't assess applications – we assess people. We know everyone's ne…" at bounding box center [823, 335] width 596 height 118
click at [954, 307] on p "At Wisr, we don't assess applications – we assess people. We know everyone's ne…" at bounding box center [823, 335] width 596 height 118
click at [1111, 293] on p "At Wisr, we don't assess applications – we assess people. We know everyone's ne…" at bounding box center [823, 335] width 596 height 118
click at [966, 304] on p "At Wisr, we don't assess applications – we assess people. We know everyone's ne…" at bounding box center [823, 335] width 596 height 118
click at [1106, 285] on p "At Wisr, we don't assess applications – we assess people. We know everyone's ne…" at bounding box center [823, 335] width 596 height 118
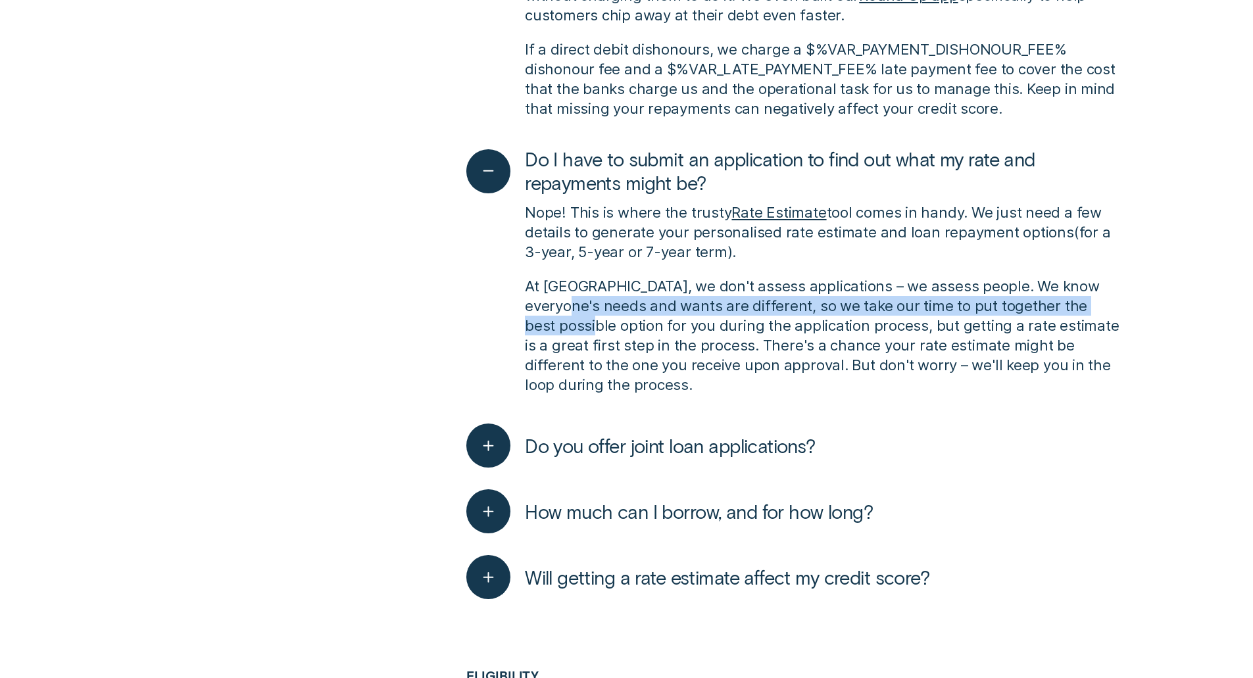
click at [1113, 312] on p "At Wisr, we don't assess applications – we assess people. We know everyone's ne…" at bounding box center [823, 335] width 596 height 118
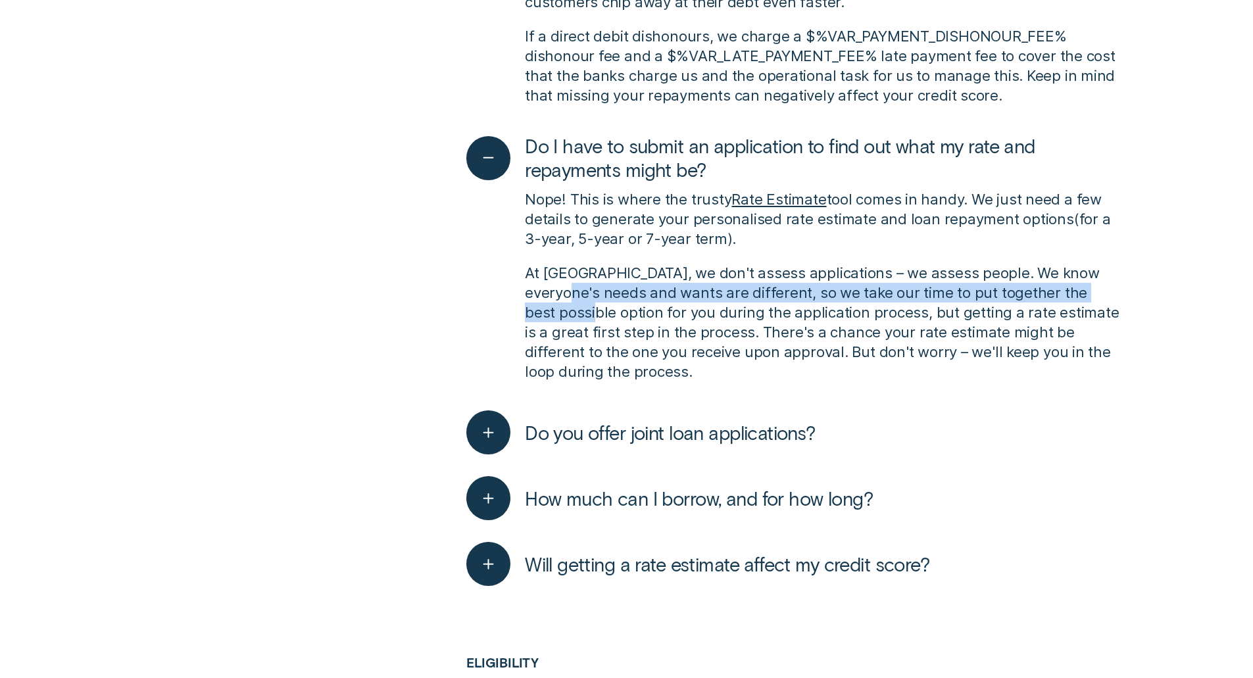
scroll to position [965, 0]
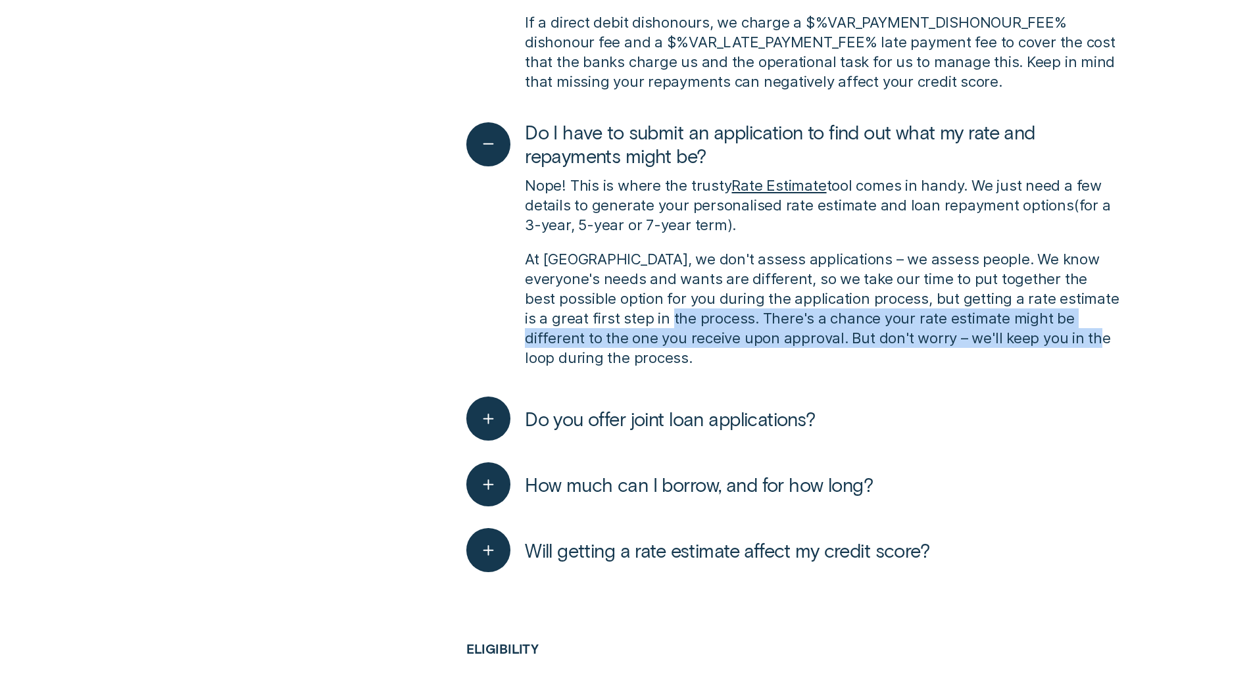
click at [979, 338] on p "At Wisr, we don't assess applications – we assess people. We know everyone's ne…" at bounding box center [823, 308] width 596 height 118
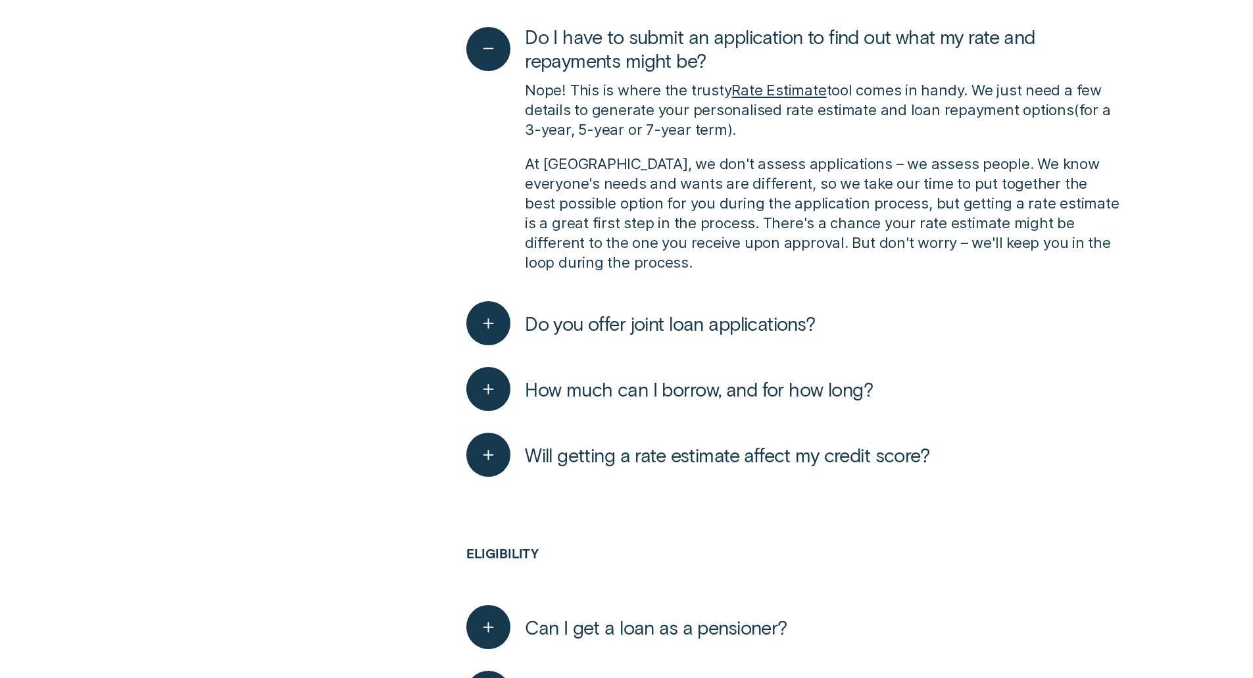
scroll to position [1073, 0]
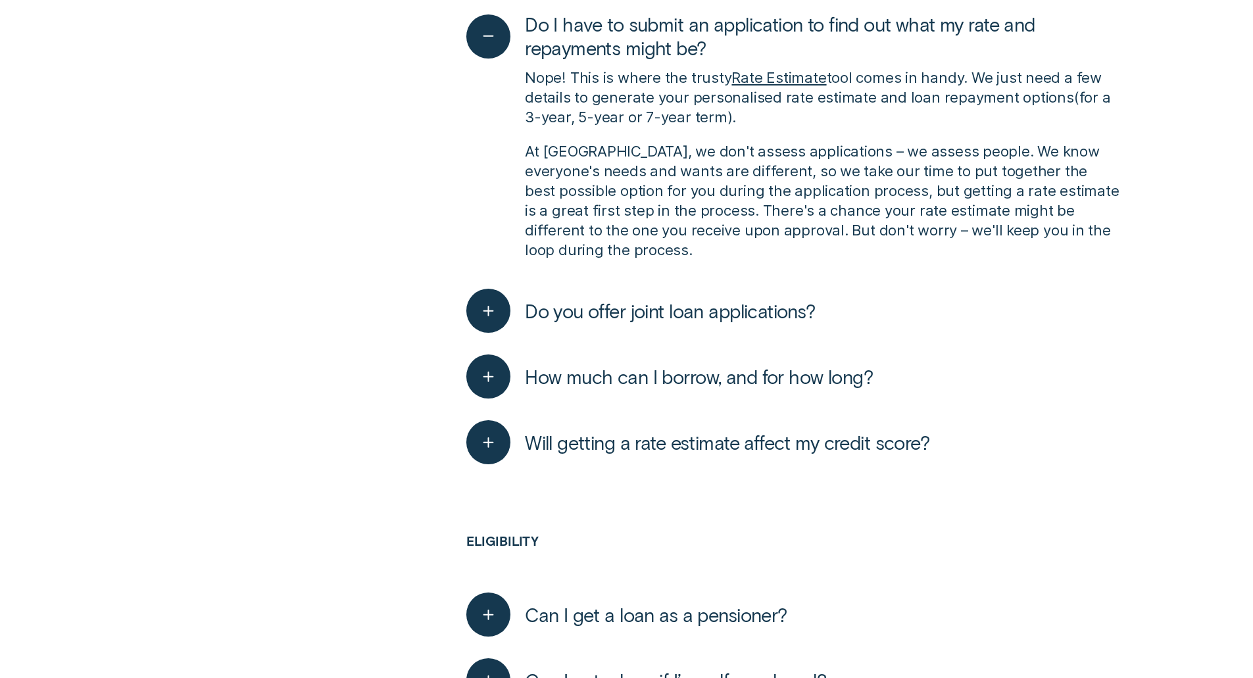
click at [562, 299] on span "Do you offer joint loan applications?" at bounding box center [670, 311] width 291 height 24
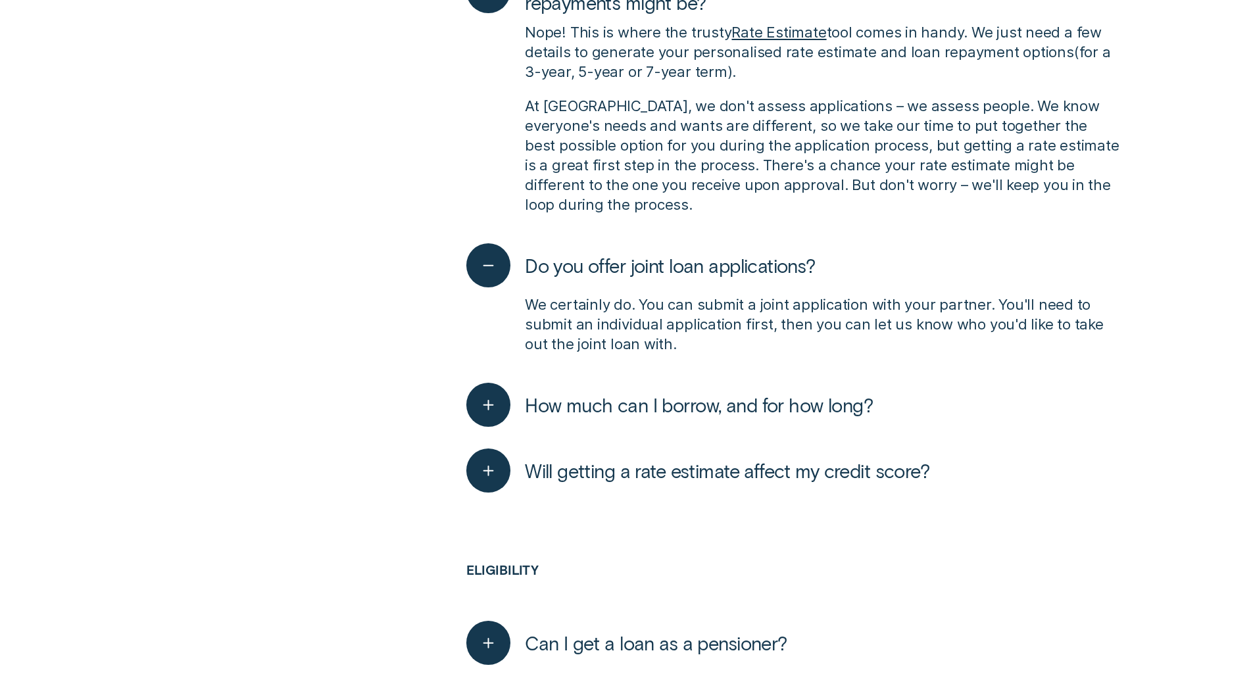
scroll to position [1136, 0]
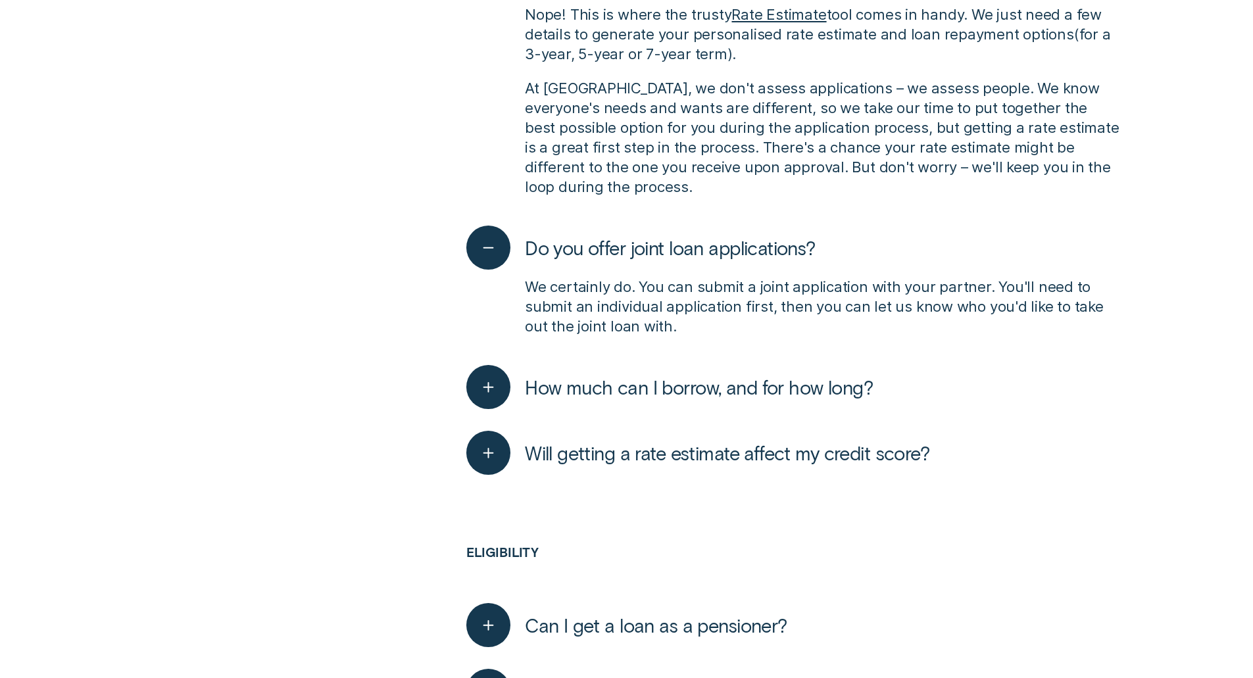
click at [571, 376] on span "How much can I borrow, and for how long?" at bounding box center [699, 388] width 348 height 24
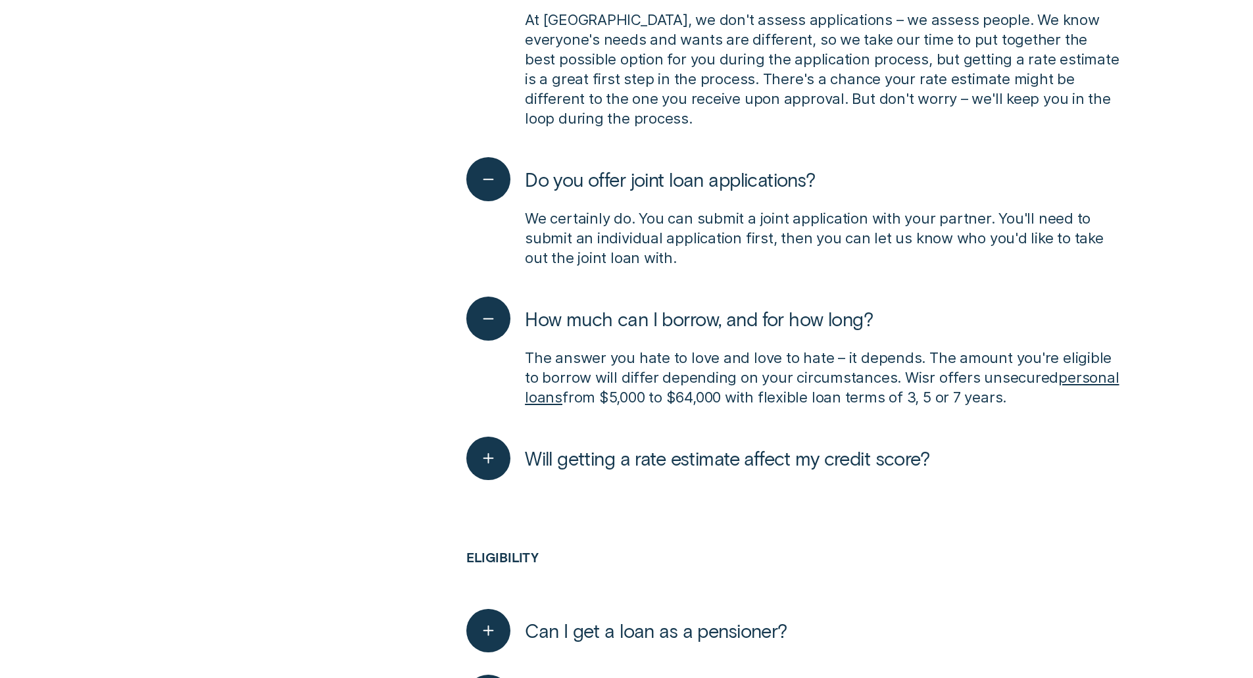
drag, startPoint x: 721, startPoint y: 299, endPoint x: 711, endPoint y: 345, distance: 47.1
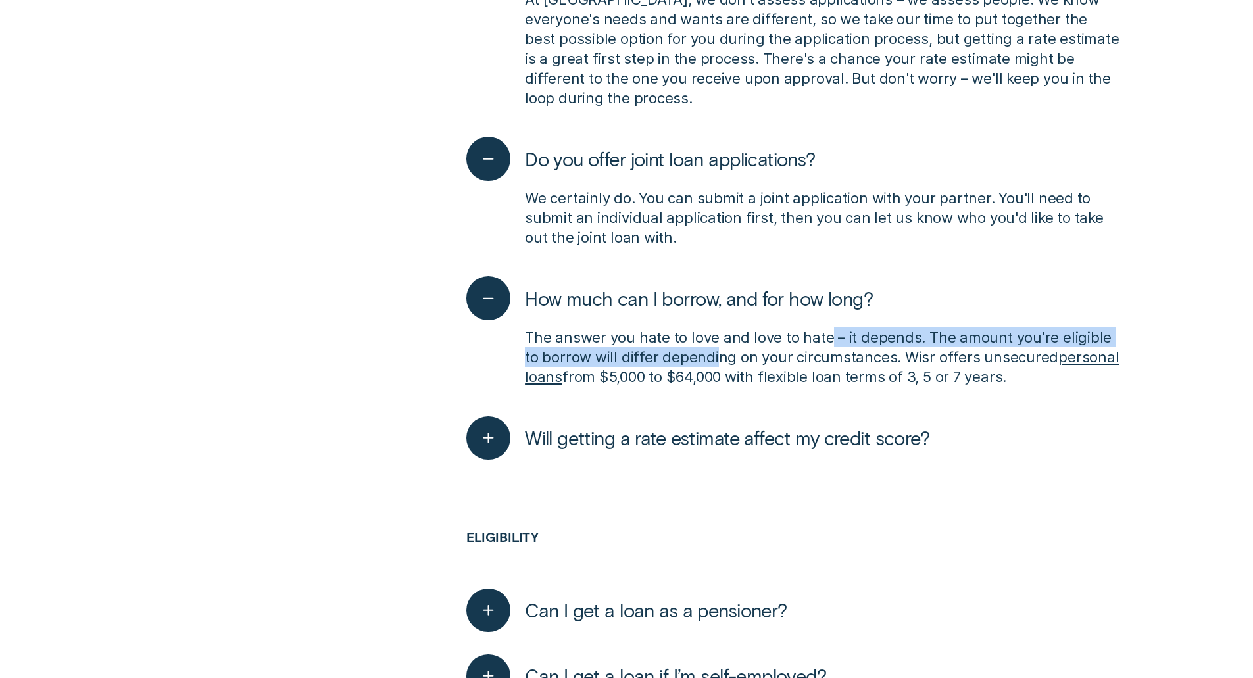
drag, startPoint x: 697, startPoint y: 330, endPoint x: 828, endPoint y: 324, distance: 131.0
click at [828, 328] on p "The answer you hate to love and love to hate – it depends. The amount you're el…" at bounding box center [823, 357] width 596 height 59
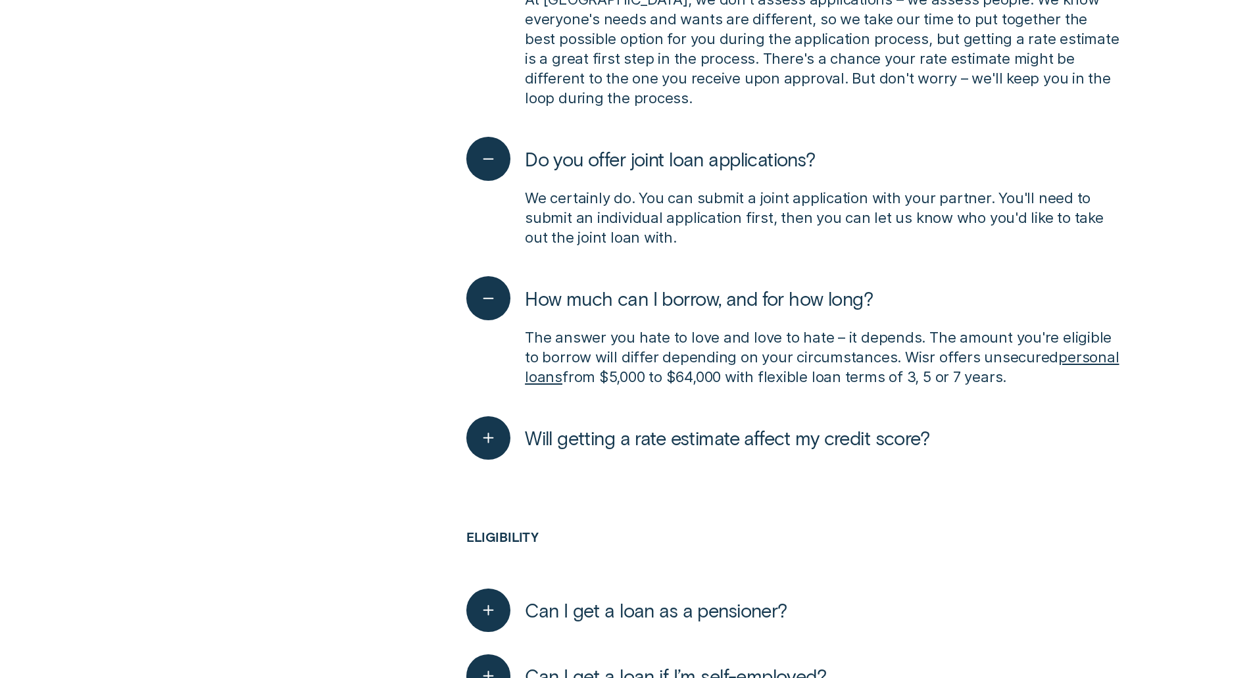
click at [771, 346] on p "The answer you hate to love and love to hate – it depends. The amount you're el…" at bounding box center [823, 357] width 596 height 59
drag, startPoint x: 756, startPoint y: 322, endPoint x: 855, endPoint y: 319, distance: 98.7
click at [862, 328] on p "The answer you hate to love and love to hate – it depends. The amount you're el…" at bounding box center [823, 357] width 596 height 59
click at [798, 343] on p "The answer you hate to love and love to hate – it depends. The amount you're el…" at bounding box center [823, 357] width 596 height 59
drag, startPoint x: 893, startPoint y: 324, endPoint x: 863, endPoint y: 328, distance: 30.4
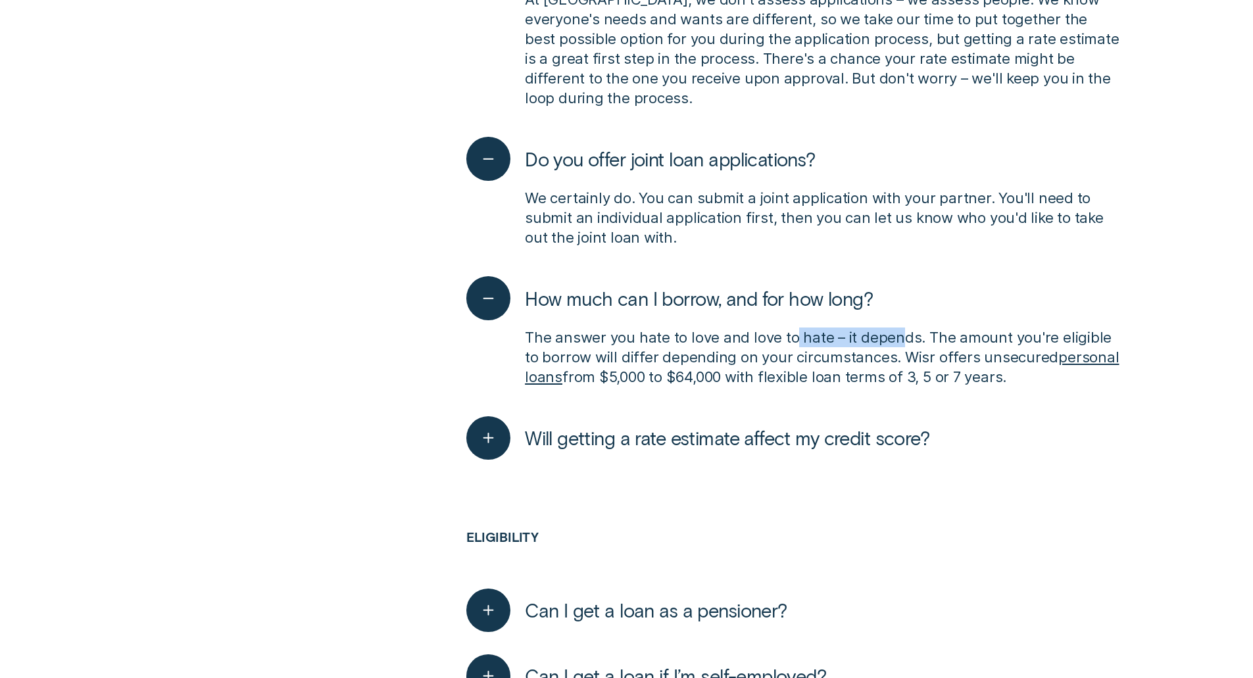
click at [895, 328] on p "The answer you hate to love and love to hate – it depends. The amount you're el…" at bounding box center [823, 357] width 596 height 59
drag, startPoint x: 597, startPoint y: 326, endPoint x: 655, endPoint y: 319, distance: 58.2
click at [655, 328] on p "The answer you hate to love and love to hate – it depends. The amount you're el…" at bounding box center [823, 357] width 596 height 59
click at [618, 338] on p "The answer you hate to love and love to hate – it depends. The amount you're el…" at bounding box center [823, 357] width 596 height 59
drag, startPoint x: 573, startPoint y: 322, endPoint x: 678, endPoint y: 317, distance: 104.7
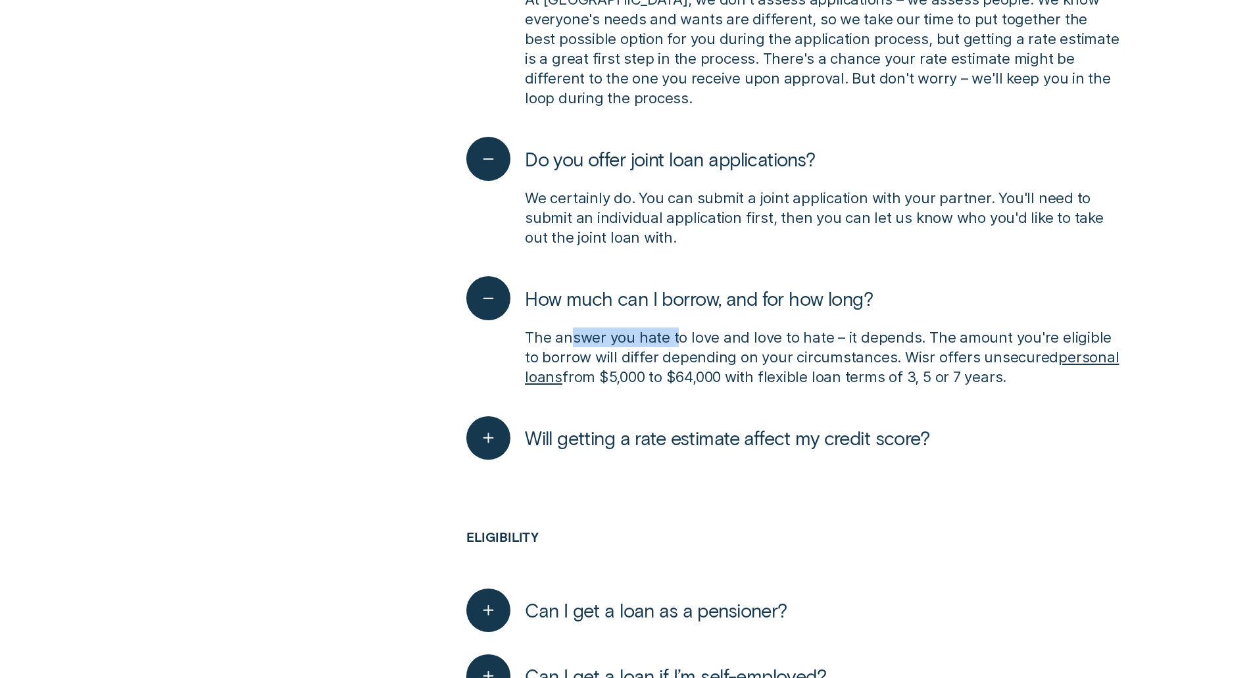
click at [678, 328] on p "The answer you hate to love and love to hate – it depends. The amount you're el…" at bounding box center [823, 357] width 596 height 59
drag, startPoint x: 711, startPoint y: 314, endPoint x: 836, endPoint y: 316, distance: 125.0
click at [836, 328] on p "The answer you hate to love and love to hate – it depends. The amount you're el…" at bounding box center [823, 357] width 596 height 59
click at [1096, 328] on p "The answer you hate to love and love to hate – it depends. The amount you're el…" at bounding box center [823, 357] width 596 height 59
drag, startPoint x: 557, startPoint y: 333, endPoint x: 888, endPoint y: 326, distance: 330.9
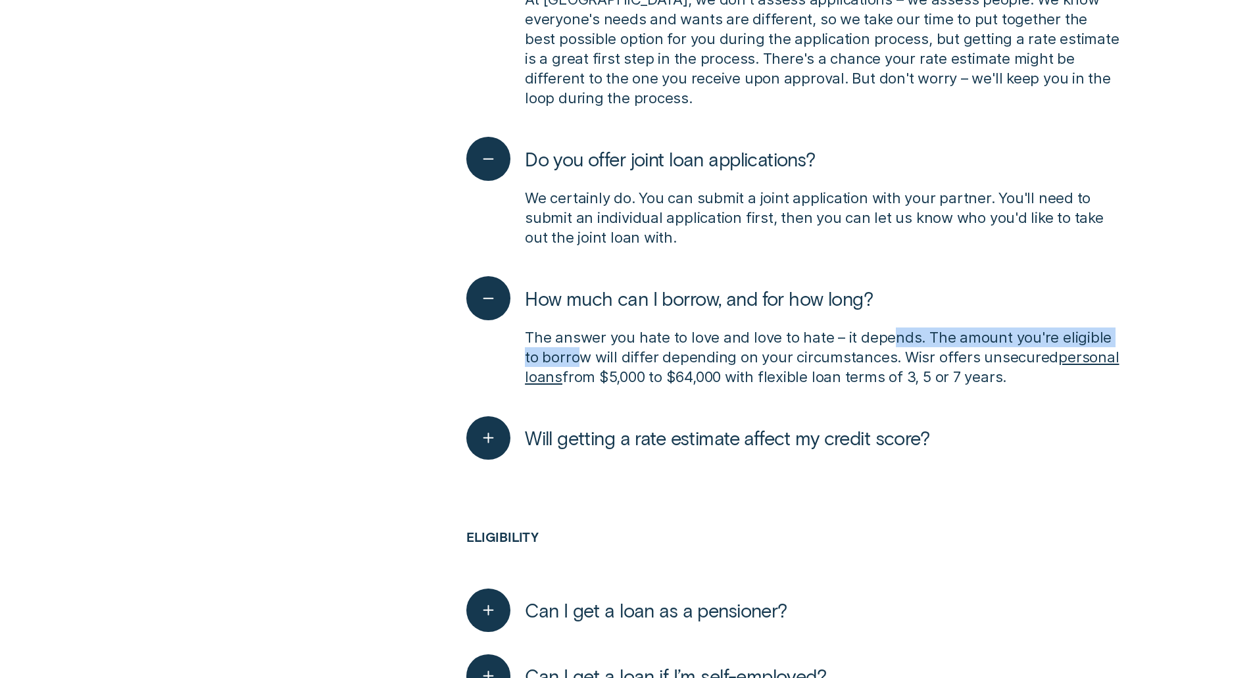
click at [888, 328] on p "The answer you hate to love and love to hate – it depends. The amount you're el…" at bounding box center [823, 357] width 596 height 59
drag, startPoint x: 880, startPoint y: 342, endPoint x: 961, endPoint y: 343, distance: 80.9
click at [961, 343] on p "The answer you hate to love and love to hate – it depends. The amount you're el…" at bounding box center [823, 357] width 596 height 59
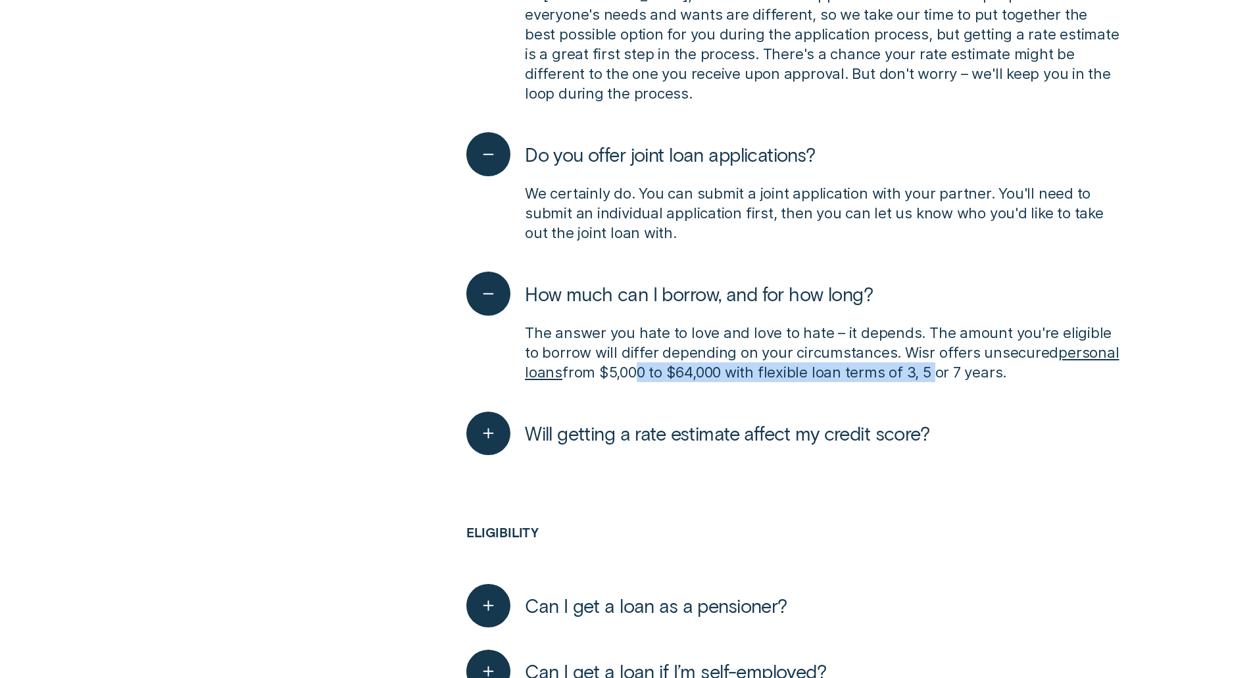
click at [935, 351] on p "The answer you hate to love and love to hate – it depends. The amount you're el…" at bounding box center [823, 352] width 596 height 59
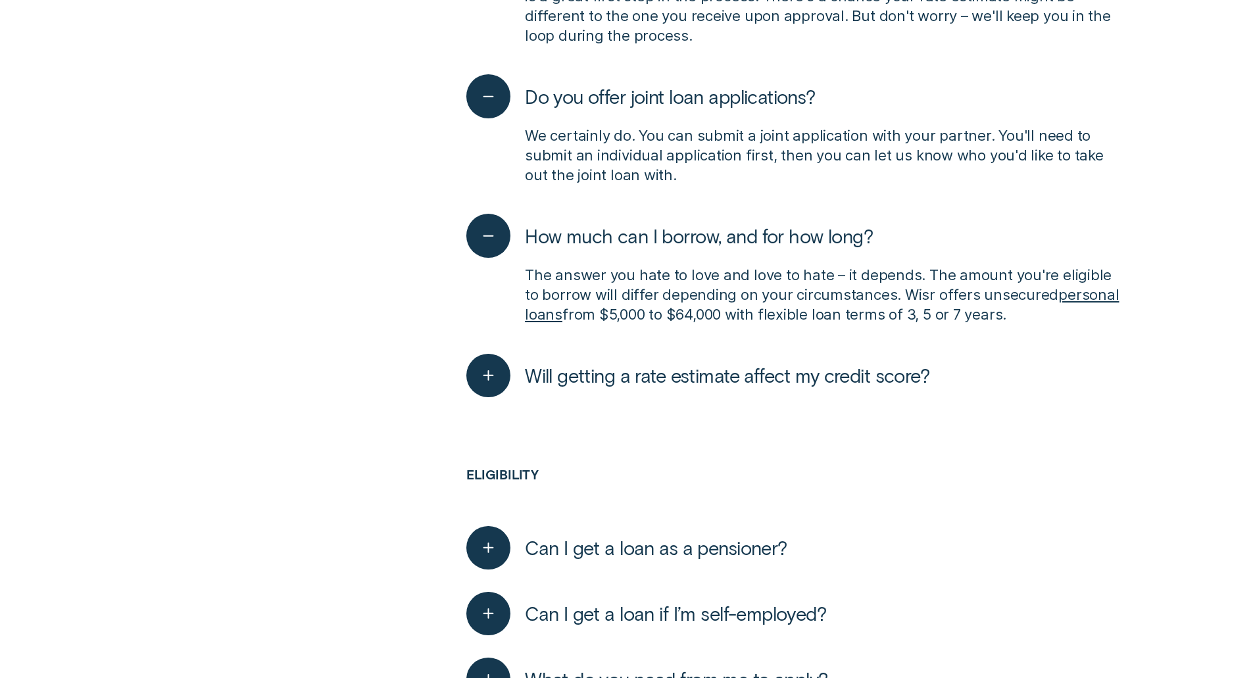
scroll to position [1347, 0]
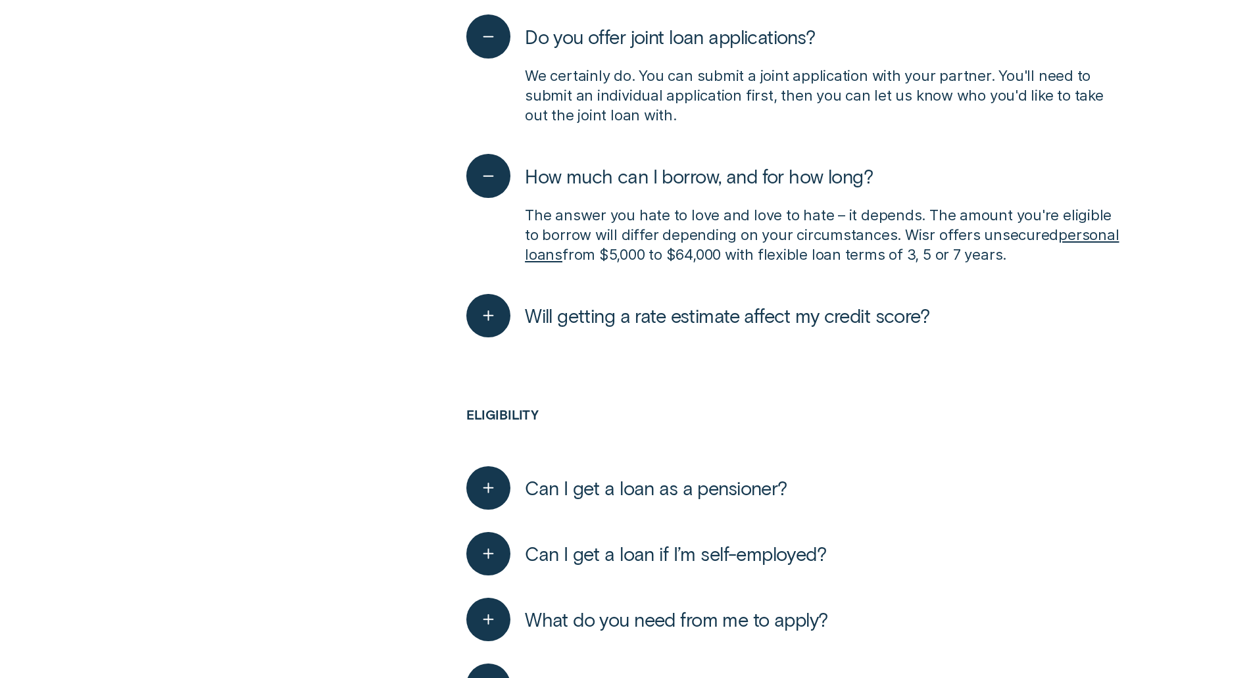
click at [958, 302] on div "Will getting a rate estimate affect my credit score? Nope! You can get a rate e…" at bounding box center [793, 316] width 654 height 66
click at [489, 306] on icon "button" at bounding box center [488, 316] width 22 height 20
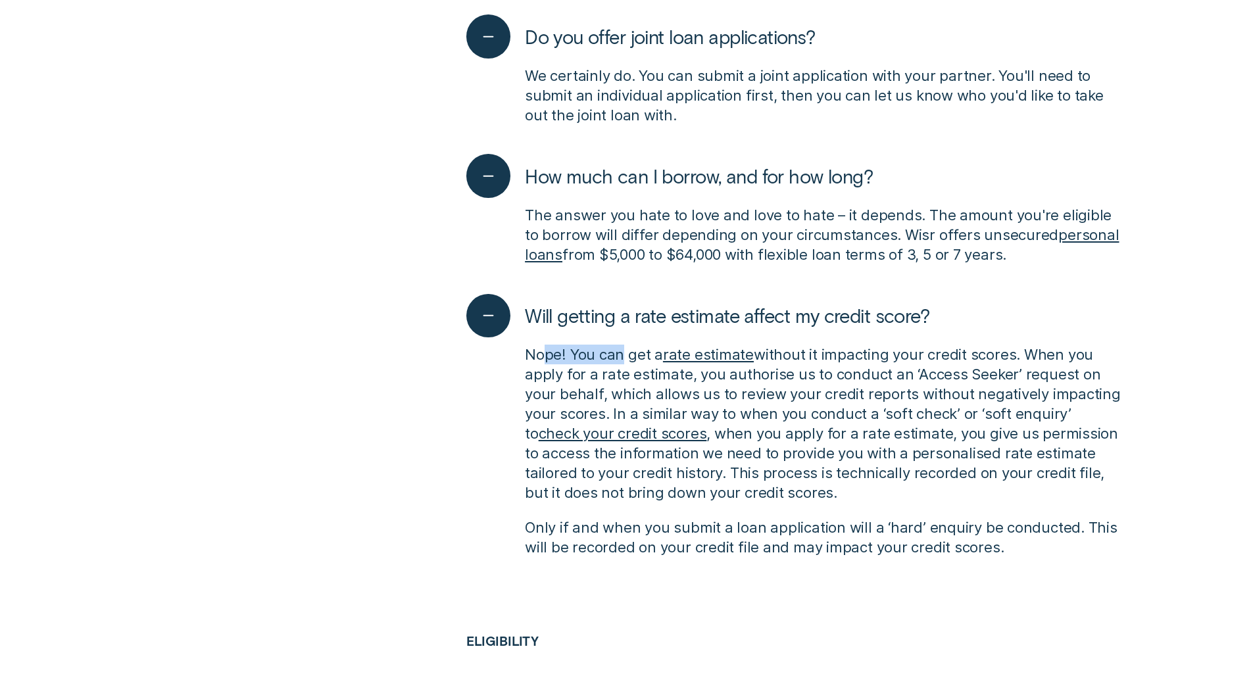
click at [623, 345] on p "Nope! You can get a rate estimate without it impacting your credit scores. When…" at bounding box center [823, 424] width 596 height 158
click at [1083, 345] on p "Nope! You can get a rate estimate without it impacting your credit scores. When…" at bounding box center [823, 424] width 596 height 158
click at [1105, 401] on p "Nope! You can get a rate estimate without it impacting your credit scores. When…" at bounding box center [823, 424] width 596 height 158
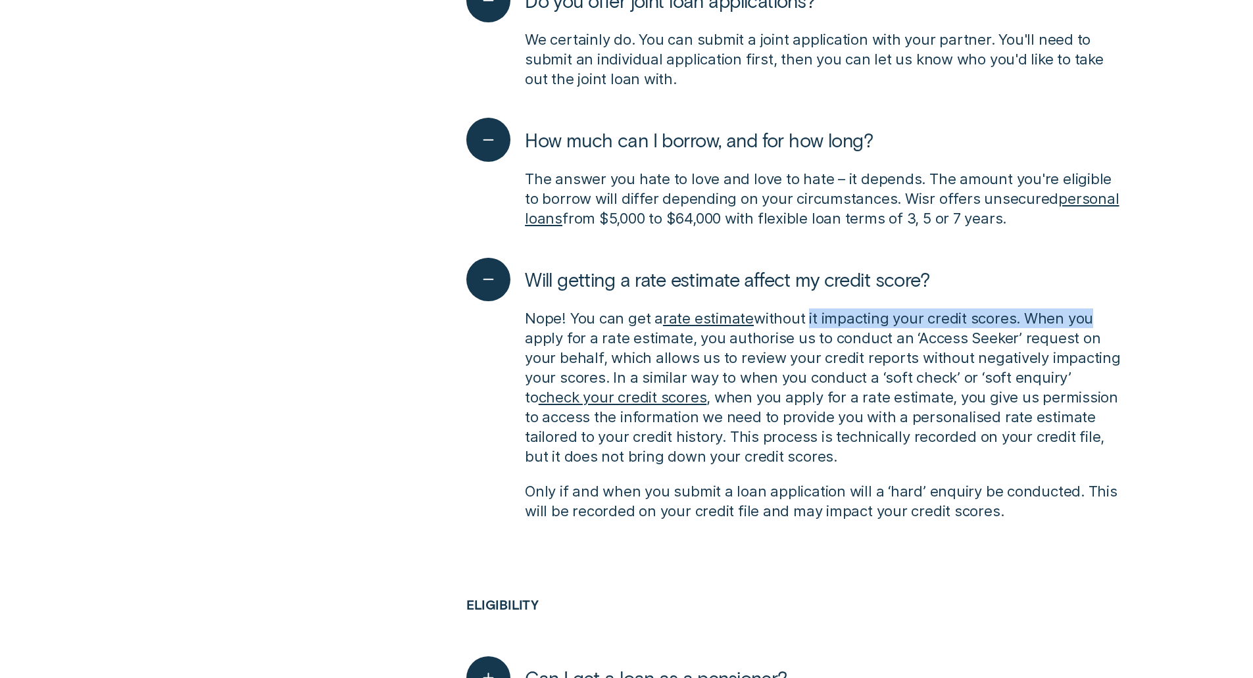
scroll to position [1417, 0]
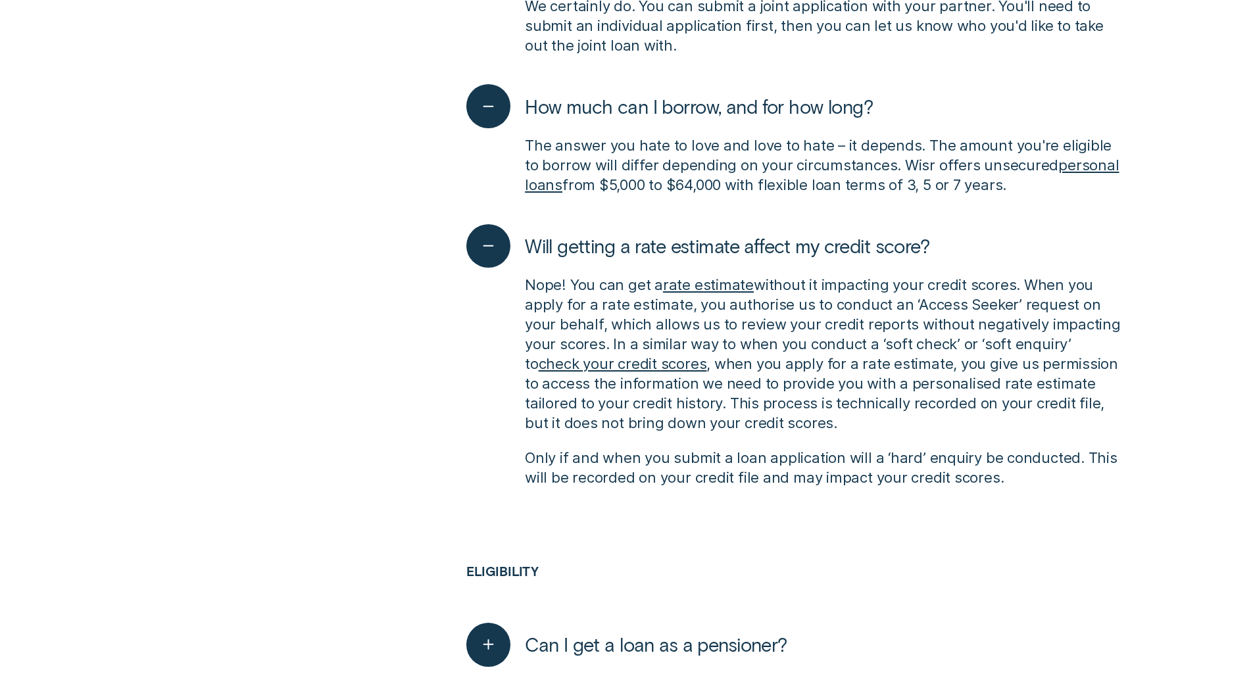
click at [756, 335] on p "Nope! You can get a rate estimate without it impacting your credit scores. When…" at bounding box center [823, 354] width 596 height 158
click at [881, 289] on p "Nope! You can get a rate estimate without it impacting your credit scores. When…" at bounding box center [823, 354] width 596 height 158
click at [872, 324] on p "Nope! You can get a rate estimate without it impacting your credit scores. When…" at bounding box center [823, 354] width 596 height 158
click at [1077, 289] on p "Nope! You can get a rate estimate without it impacting your credit scores. When…" at bounding box center [823, 354] width 596 height 158
click at [967, 323] on p "Nope! You can get a rate estimate without it impacting your credit scores. When…" at bounding box center [823, 354] width 596 height 158
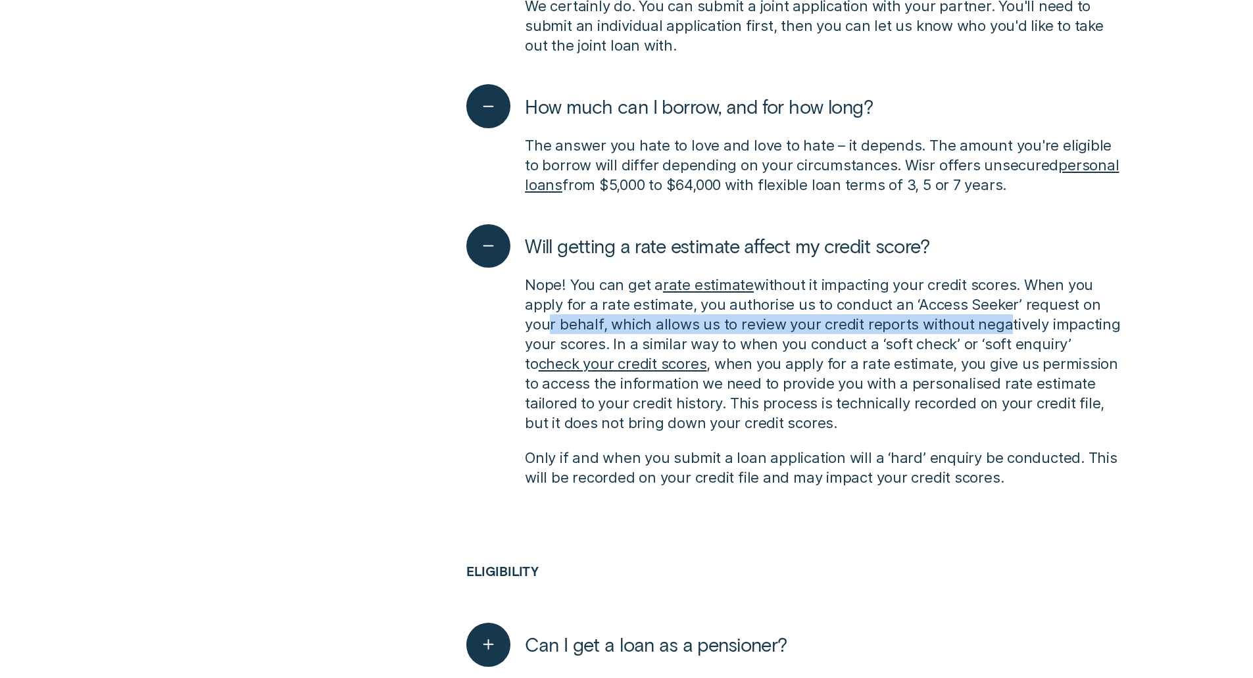
click at [994, 309] on p "Nope! You can get a rate estimate without it impacting your credit scores. When…" at bounding box center [823, 354] width 596 height 158
click at [915, 336] on p "Nope! You can get a rate estimate without it impacting your credit scores. When…" at bounding box center [823, 354] width 596 height 158
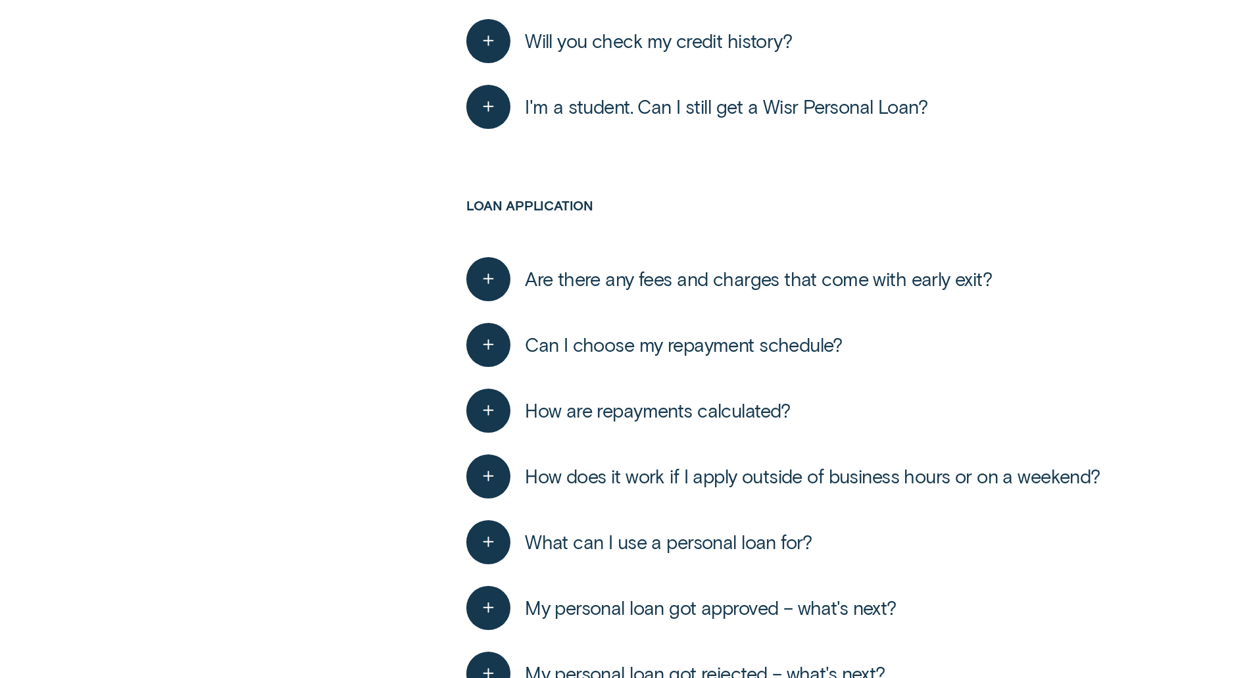
scroll to position [2255, 0]
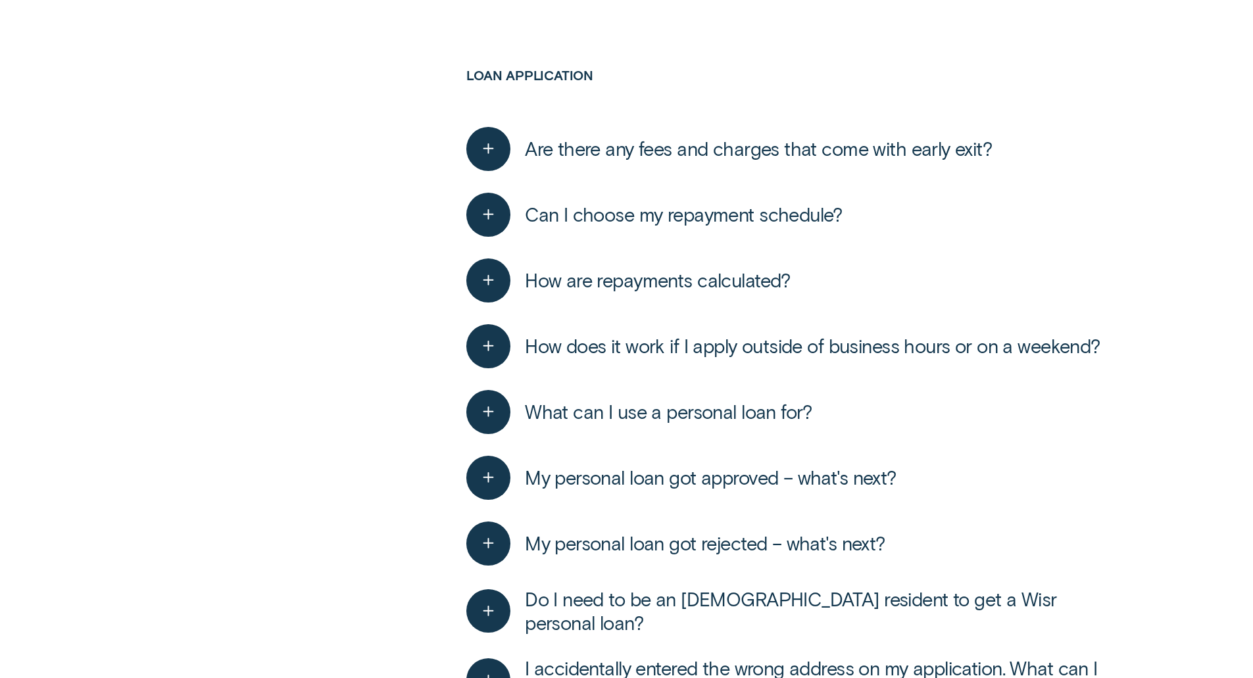
drag, startPoint x: 1162, startPoint y: 145, endPoint x: 1159, endPoint y: 187, distance: 42.2
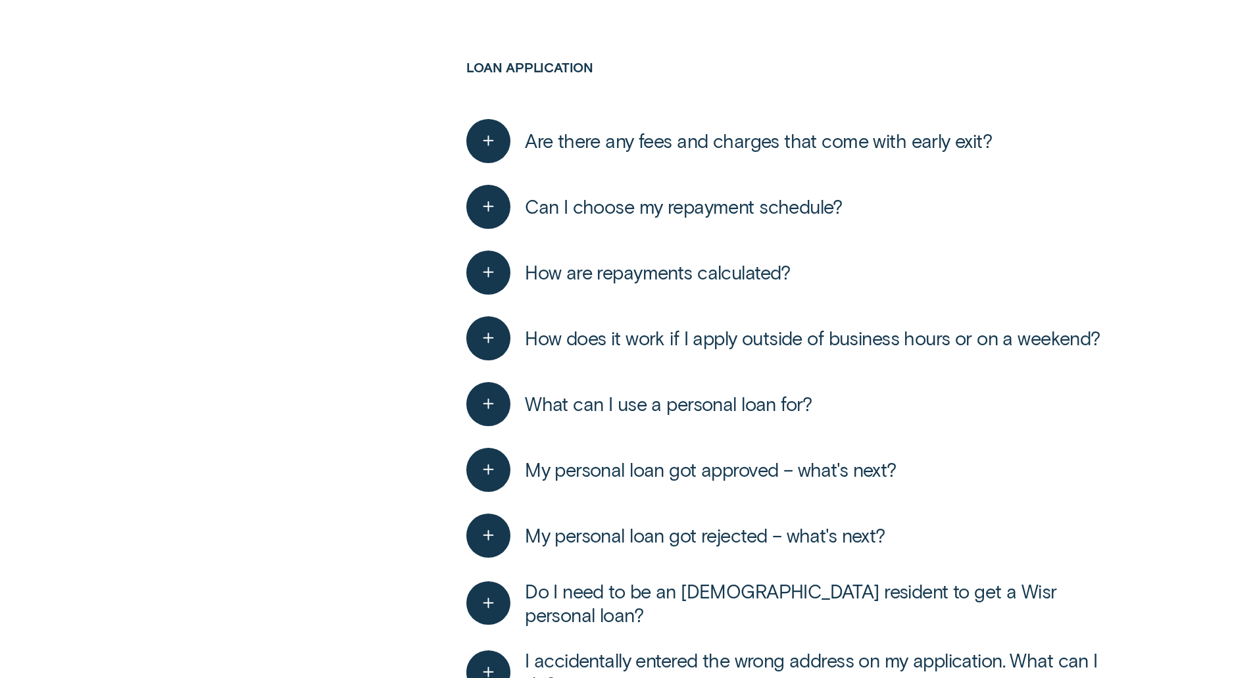
click at [841, 129] on span "Are there any fees and charges that come with early exit?" at bounding box center [758, 141] width 467 height 24
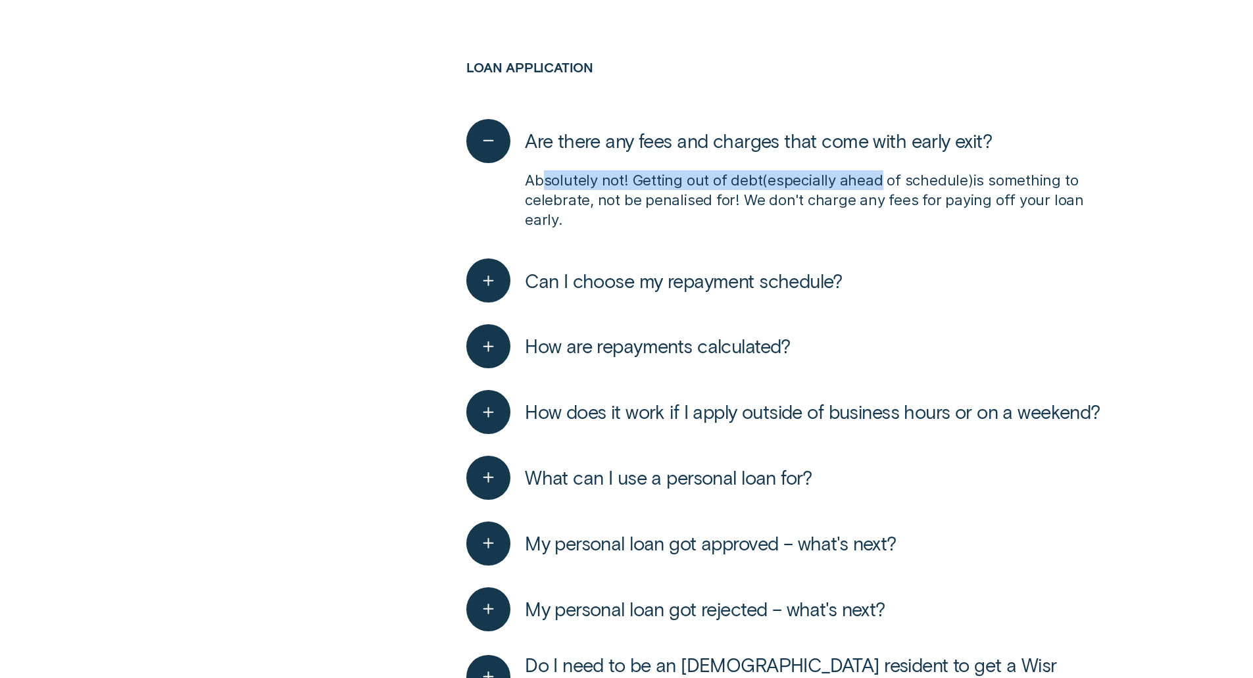
drag, startPoint x: 543, startPoint y: 166, endPoint x: 910, endPoint y: 160, distance: 366.4
click at [908, 170] on p "Absolutely not! Getting out of debt ( especially ahead of schedule ) is somethi…" at bounding box center [823, 199] width 596 height 59
click at [852, 170] on p "Absolutely not! Getting out of debt ( especially ahead of schedule ) is somethi…" at bounding box center [823, 199] width 596 height 59
drag, startPoint x: 667, startPoint y: 163, endPoint x: 970, endPoint y: 156, distance: 303.3
click at [945, 170] on p "Absolutely not! Getting out of debt ( especially ahead of schedule ) is somethi…" at bounding box center [823, 199] width 596 height 59
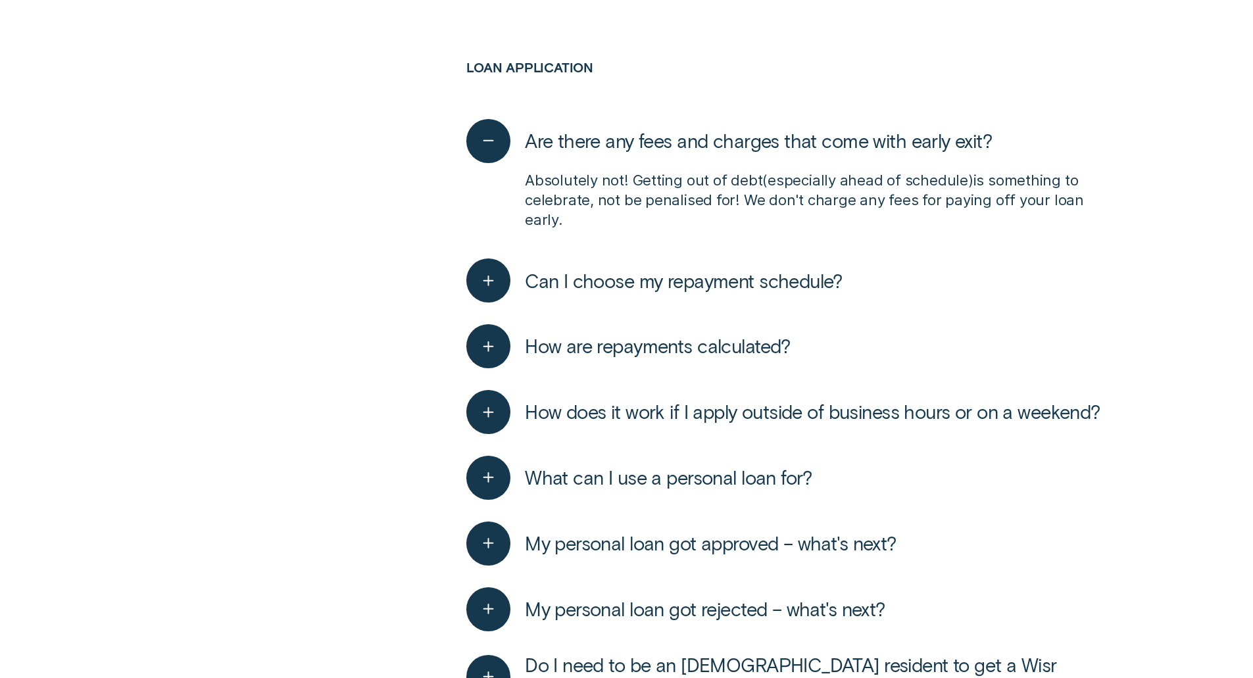
drag, startPoint x: 1034, startPoint y: 157, endPoint x: 796, endPoint y: 162, distance: 238.1
click at [1033, 170] on p "Absolutely not! Getting out of debt ( especially ahead of schedule ) is somethi…" at bounding box center [823, 199] width 596 height 59
drag, startPoint x: 677, startPoint y: 162, endPoint x: 836, endPoint y: 172, distance: 158.8
click at [869, 170] on p "Absolutely not! Getting out of debt ( especially ahead of schedule ) is somethi…" at bounding box center [823, 199] width 596 height 59
click at [853, 248] on div "Can I choose my repayment schedule? You sure can. You can choose either weekly,…" at bounding box center [793, 281] width 654 height 66
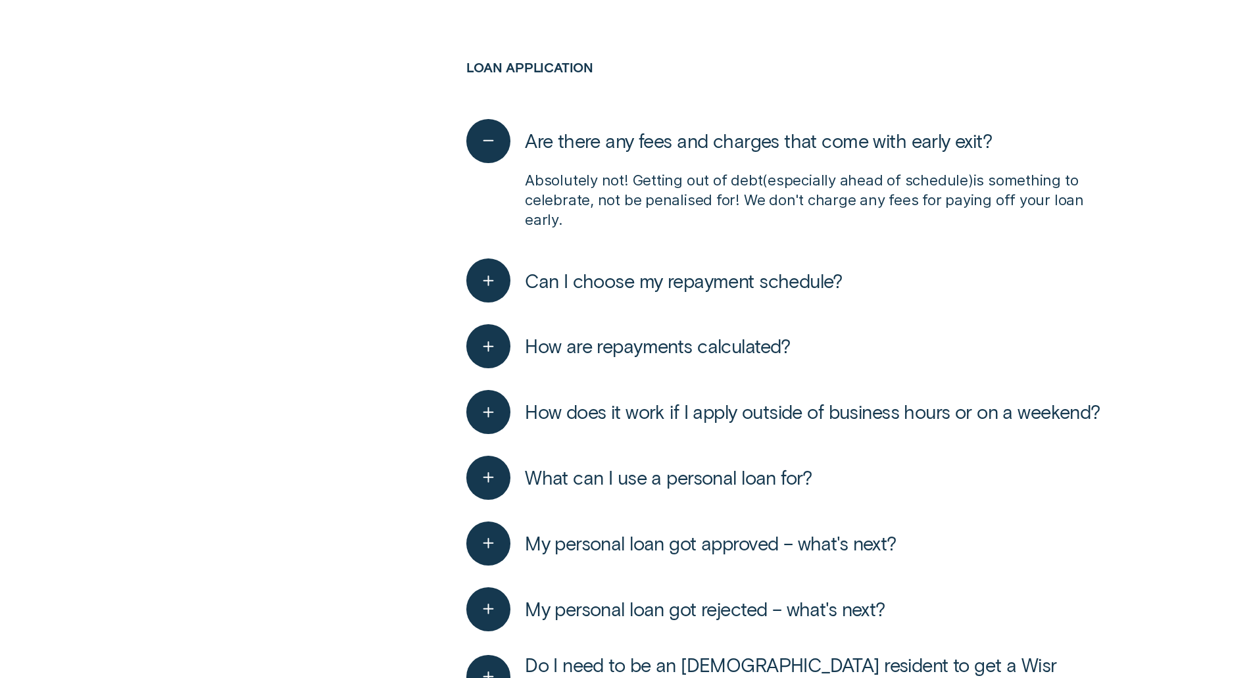
click at [710, 269] on span "Can I choose my repayment schedule?" at bounding box center [684, 281] width 318 height 24
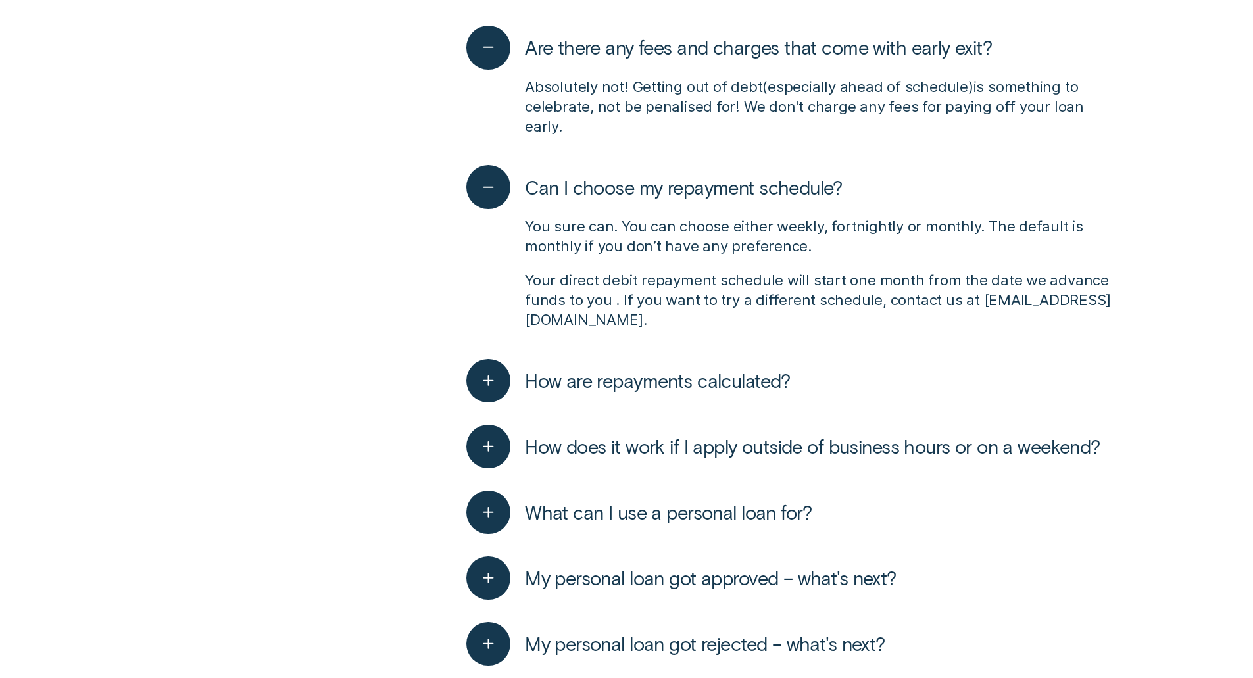
drag, startPoint x: 383, startPoint y: 262, endPoint x: 380, endPoint y: 293, distance: 30.4
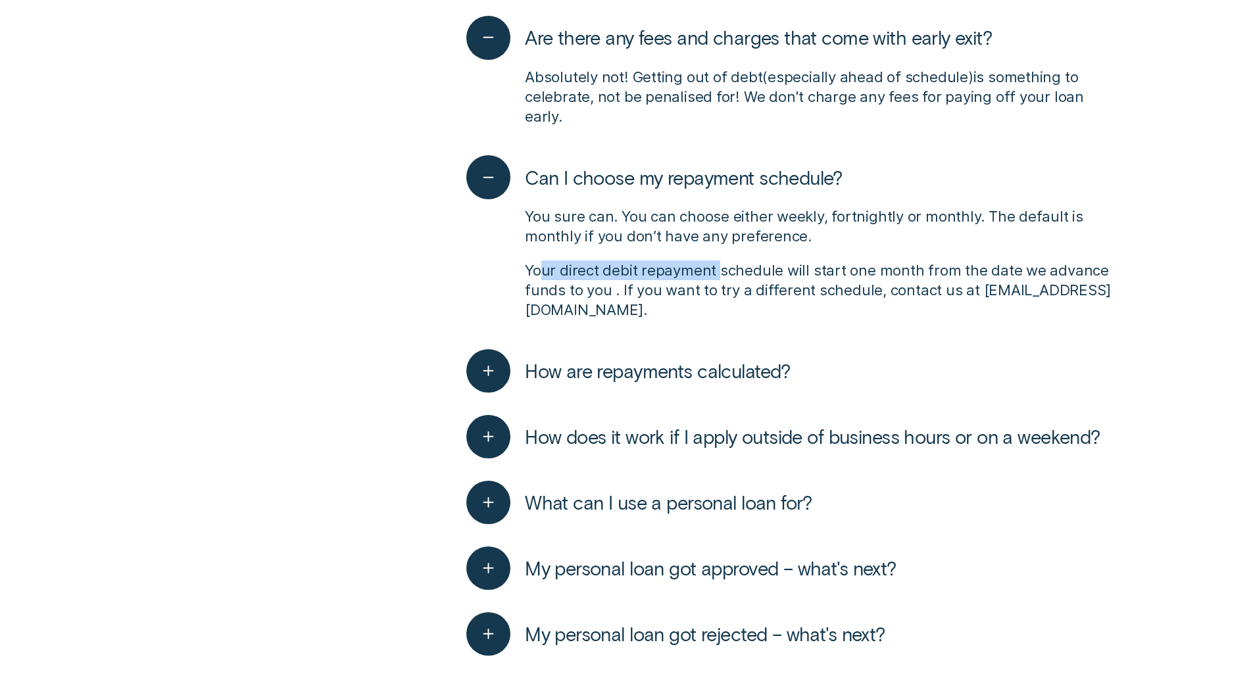
drag, startPoint x: 587, startPoint y: 235, endPoint x: 721, endPoint y: 240, distance: 134.9
click at [721, 260] on p "Your direct debit repayment schedule will start one month from the date we adva…" at bounding box center [823, 289] width 596 height 59
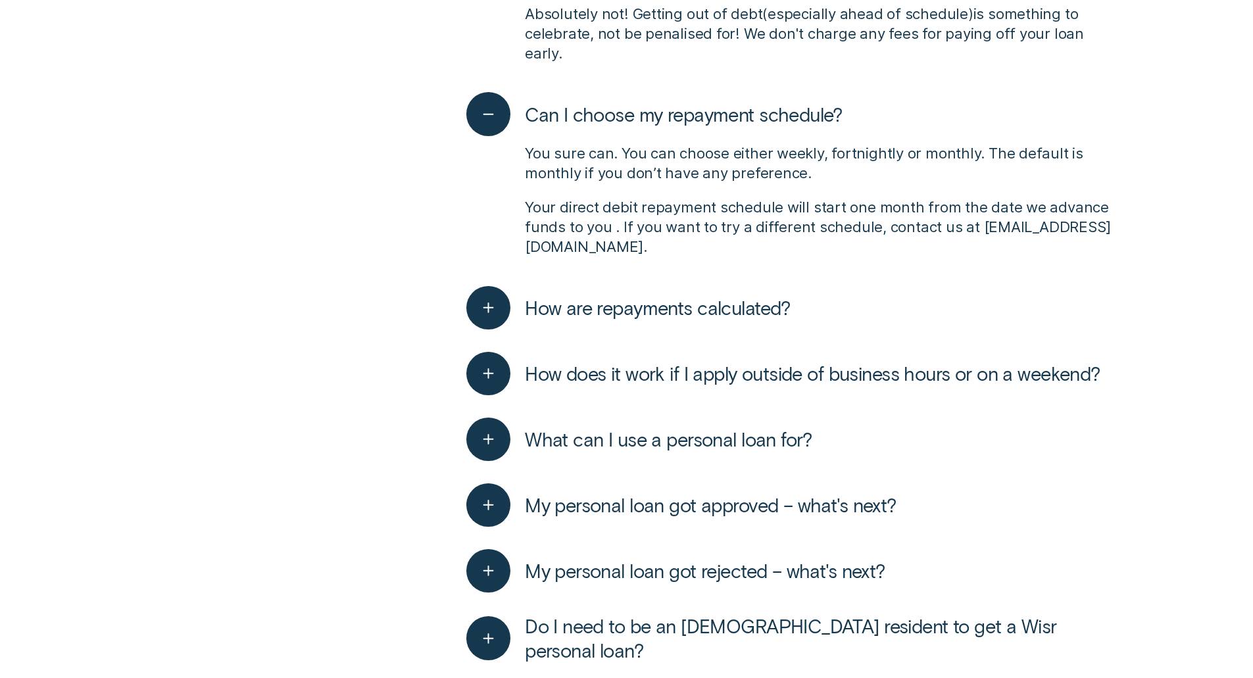
drag, startPoint x: 424, startPoint y: 259, endPoint x: 420, endPoint y: 281, distance: 22.1
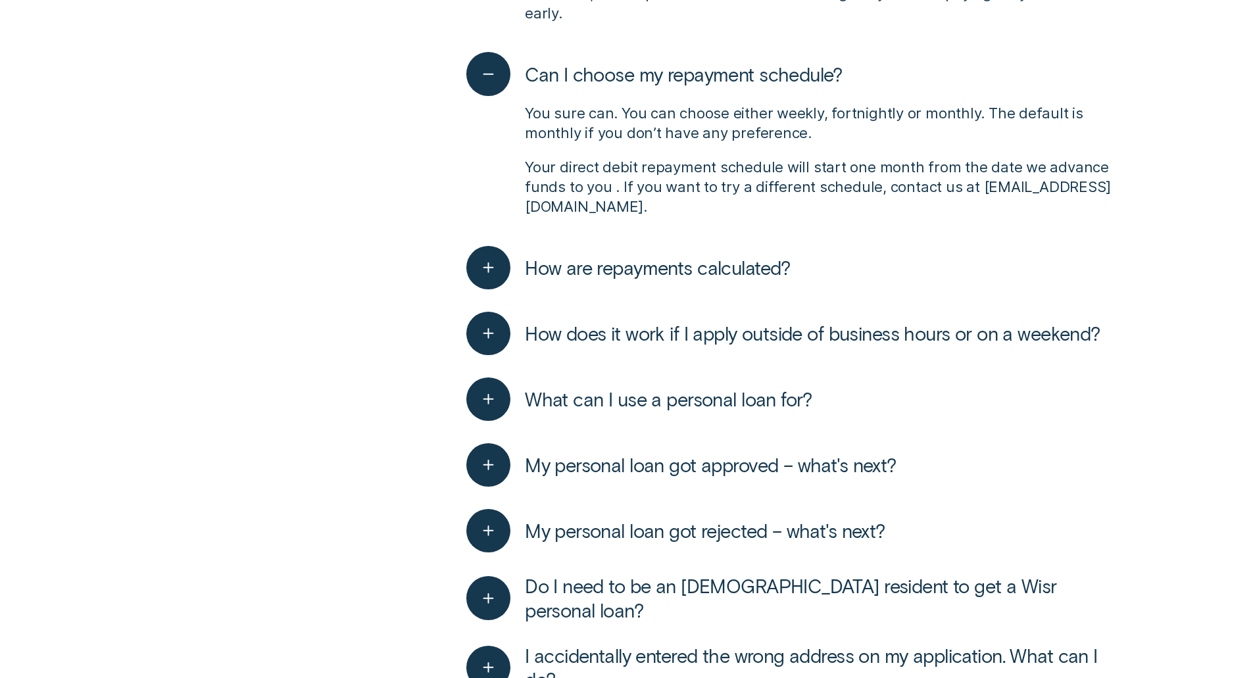
drag, startPoint x: 420, startPoint y: 266, endPoint x: 412, endPoint y: 311, distance: 45.3
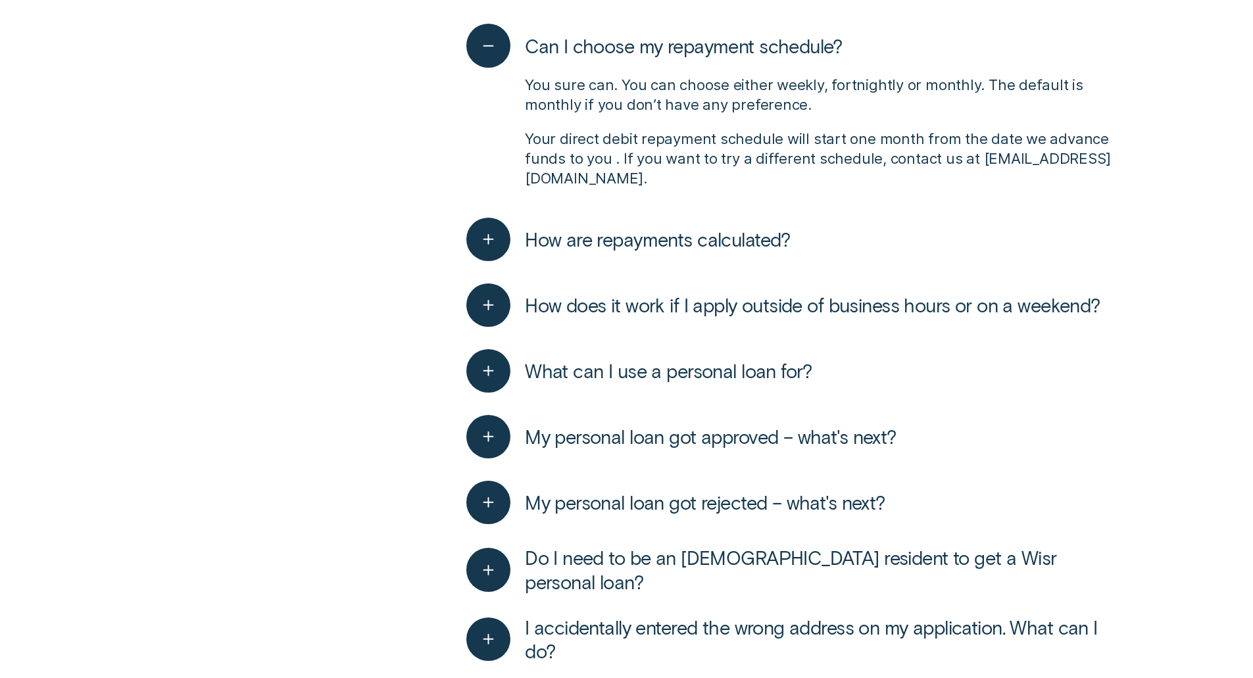
click at [553, 228] on span "How are repayments calculated?" at bounding box center [658, 240] width 266 height 24
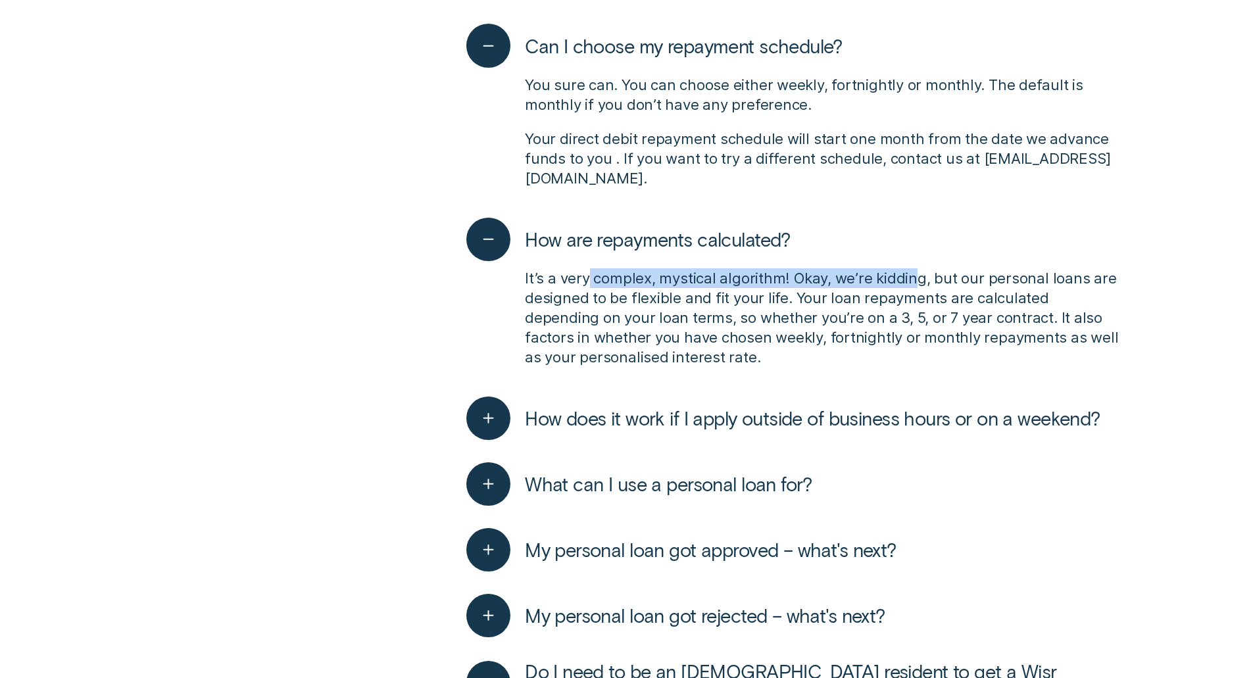
drag, startPoint x: 586, startPoint y: 226, endPoint x: 913, endPoint y: 237, distance: 327.7
click at [913, 261] on div "It’s a very complex, mystical algorithm! Okay, we’re kidding, but our personal …" at bounding box center [793, 317] width 654 height 113
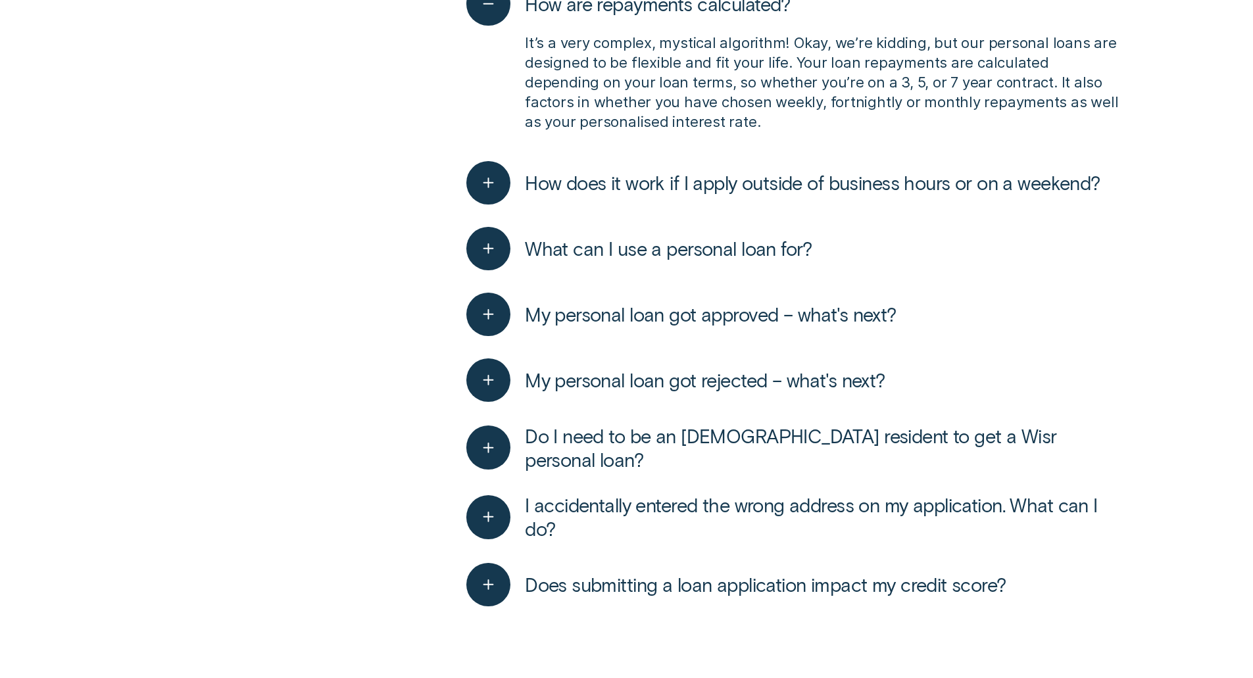
drag, startPoint x: 900, startPoint y: 253, endPoint x: 884, endPoint y: 310, distance: 59.5
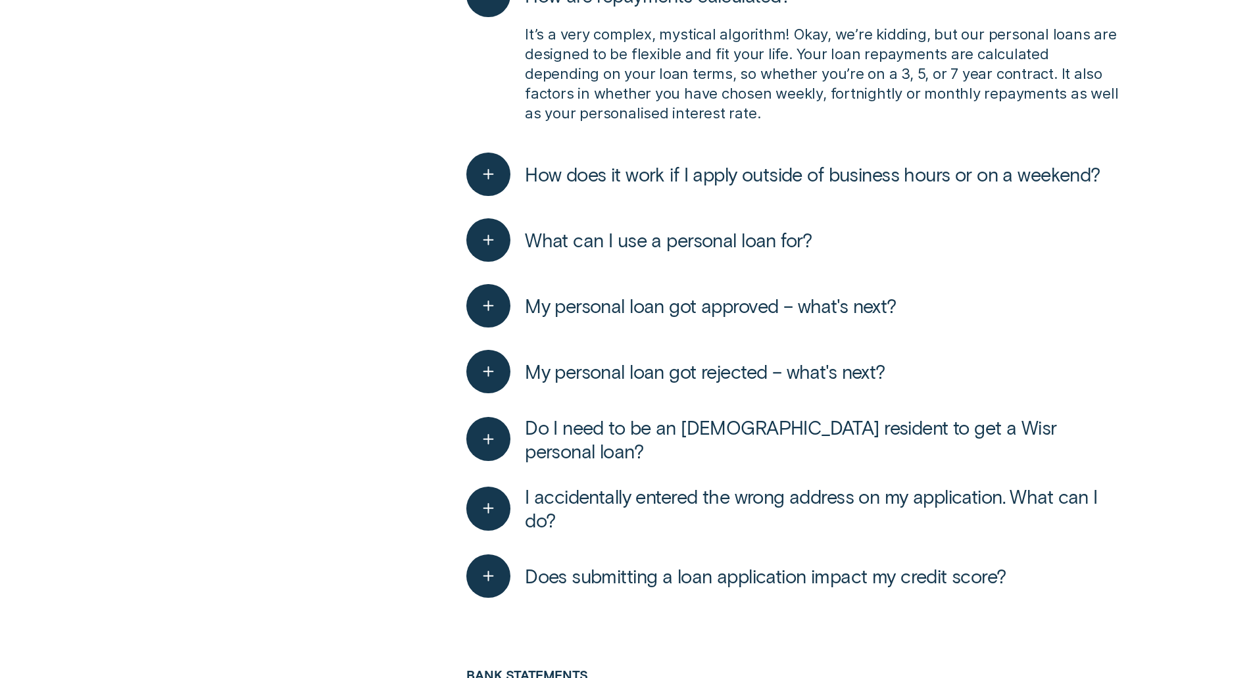
drag, startPoint x: 869, startPoint y: 145, endPoint x: 863, endPoint y: 153, distance: 9.9
click at [864, 153] on button "How does it work if I apply outside of business hours or on a weekend?" at bounding box center [782, 175] width 633 height 44
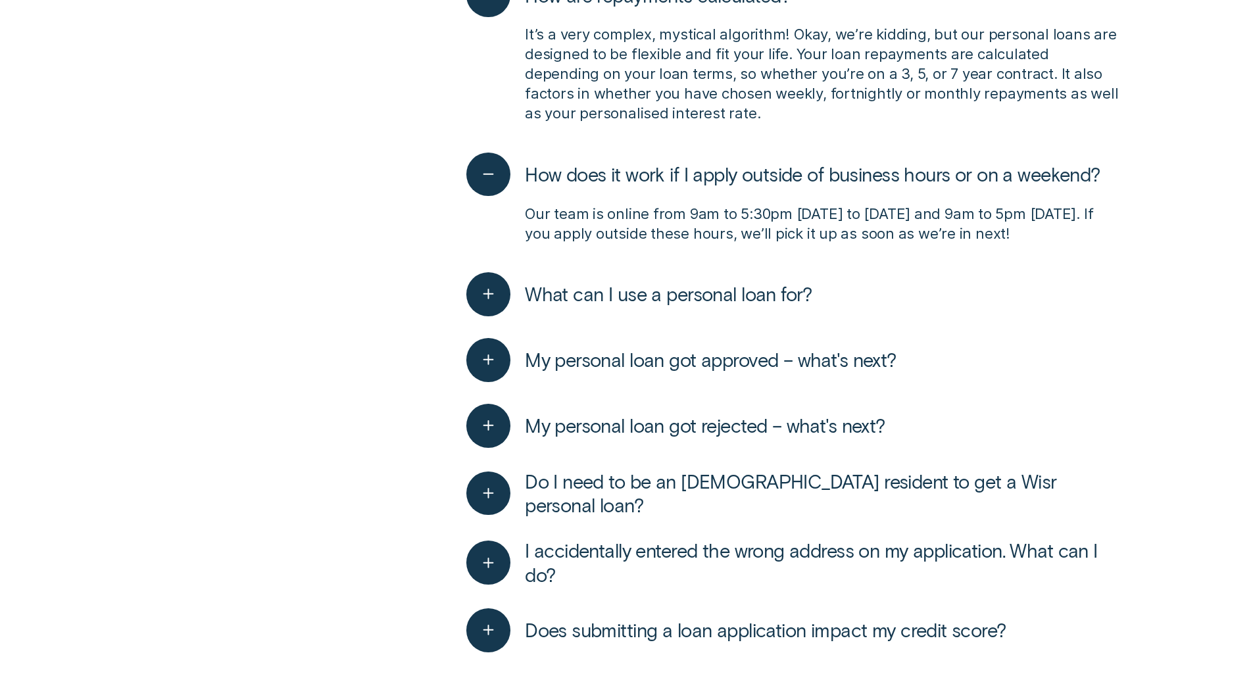
drag, startPoint x: 525, startPoint y: 189, endPoint x: 998, endPoint y: 193, distance: 472.2
click at [998, 204] on p "Our team is online from 9am to 5:30pm Monday to Thursday and 9am to 5pm Friday.…" at bounding box center [823, 223] width 596 height 39
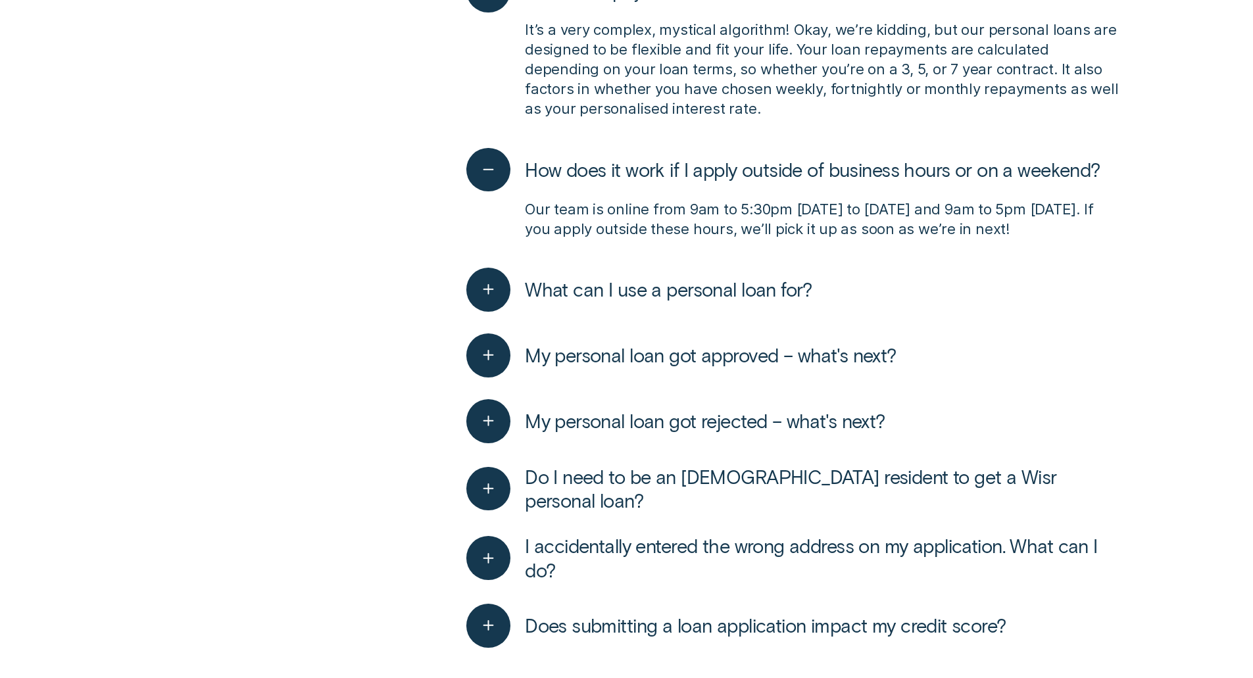
scroll to position [2859, 0]
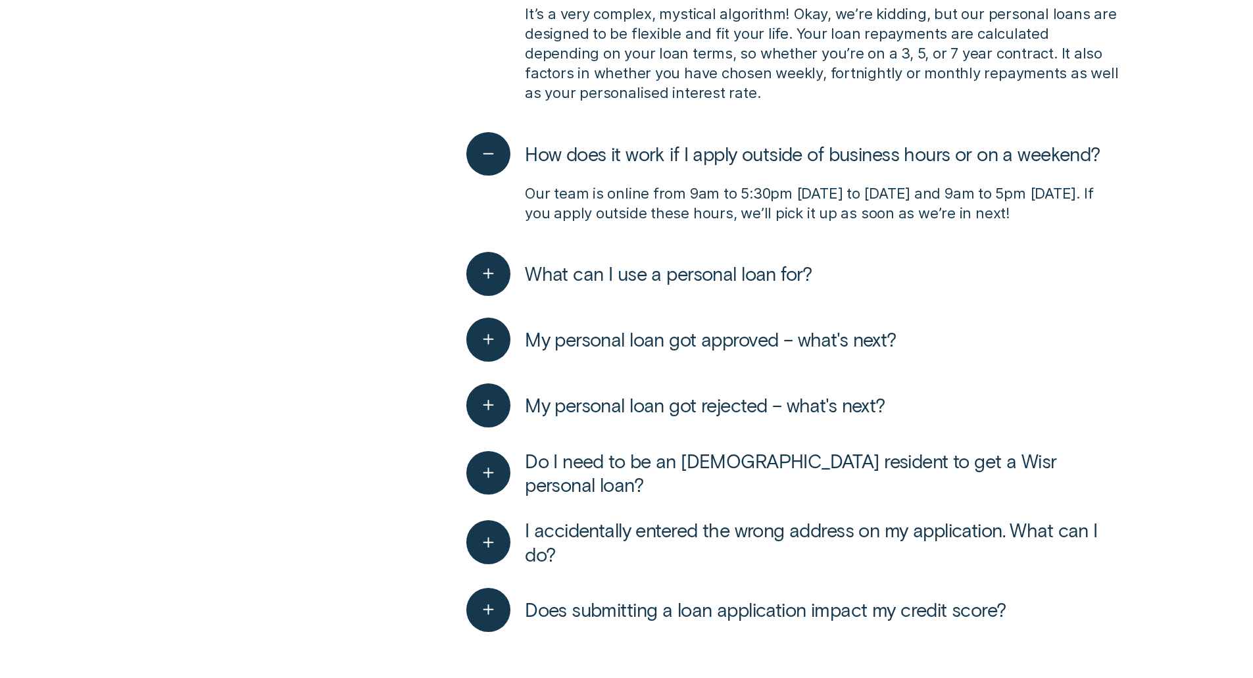
drag, startPoint x: 1027, startPoint y: 194, endPoint x: 1025, endPoint y: 222, distance: 28.3
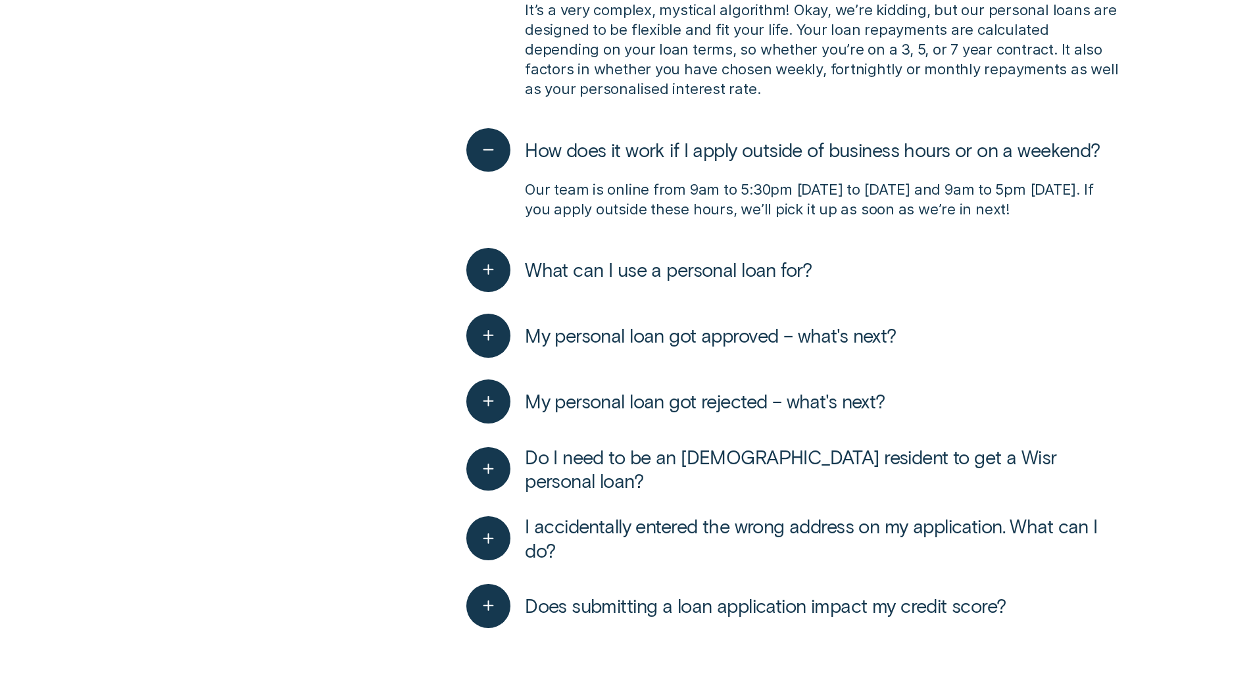
click at [637, 258] on span "What can I use a personal loan for?" at bounding box center [668, 270] width 287 height 24
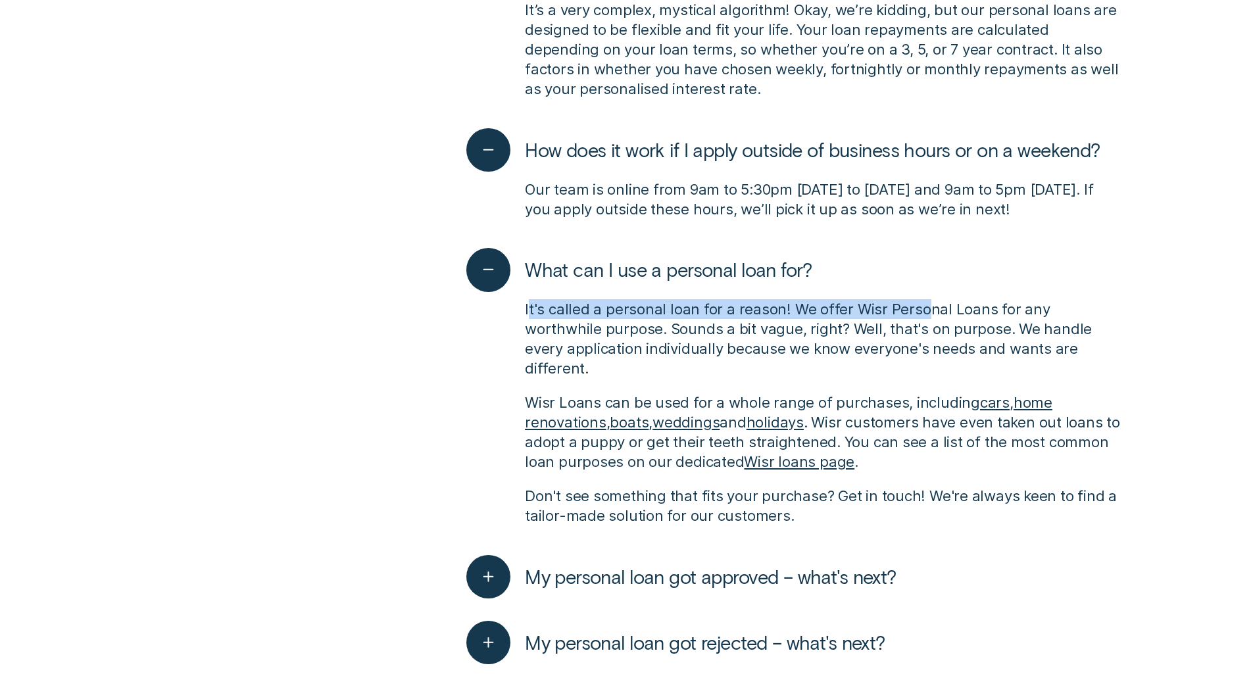
drag, startPoint x: 527, startPoint y: 266, endPoint x: 922, endPoint y: 272, distance: 394.6
click at [922, 299] on p "It's called a personal loan for a reason! We offer Wisr Personal Loans for any …" at bounding box center [823, 338] width 596 height 79
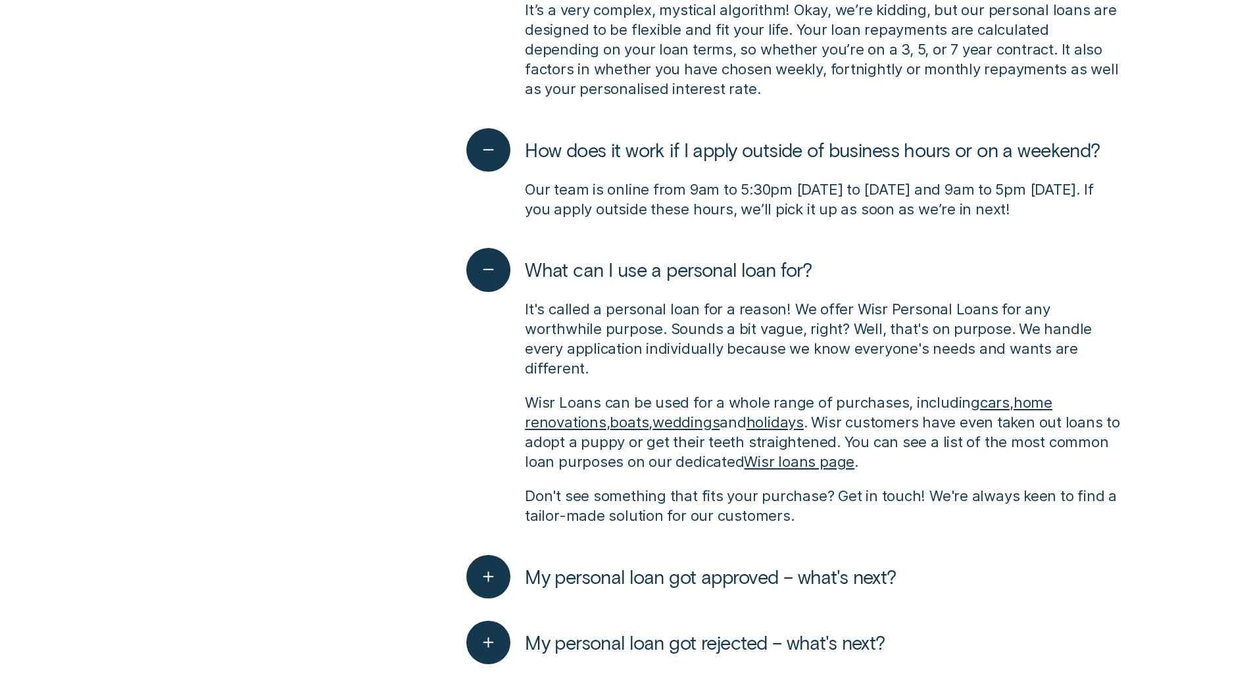
click at [741, 299] on p "It's called a personal loan for a reason! We offer Wisr Personal Loans for any …" at bounding box center [823, 338] width 596 height 79
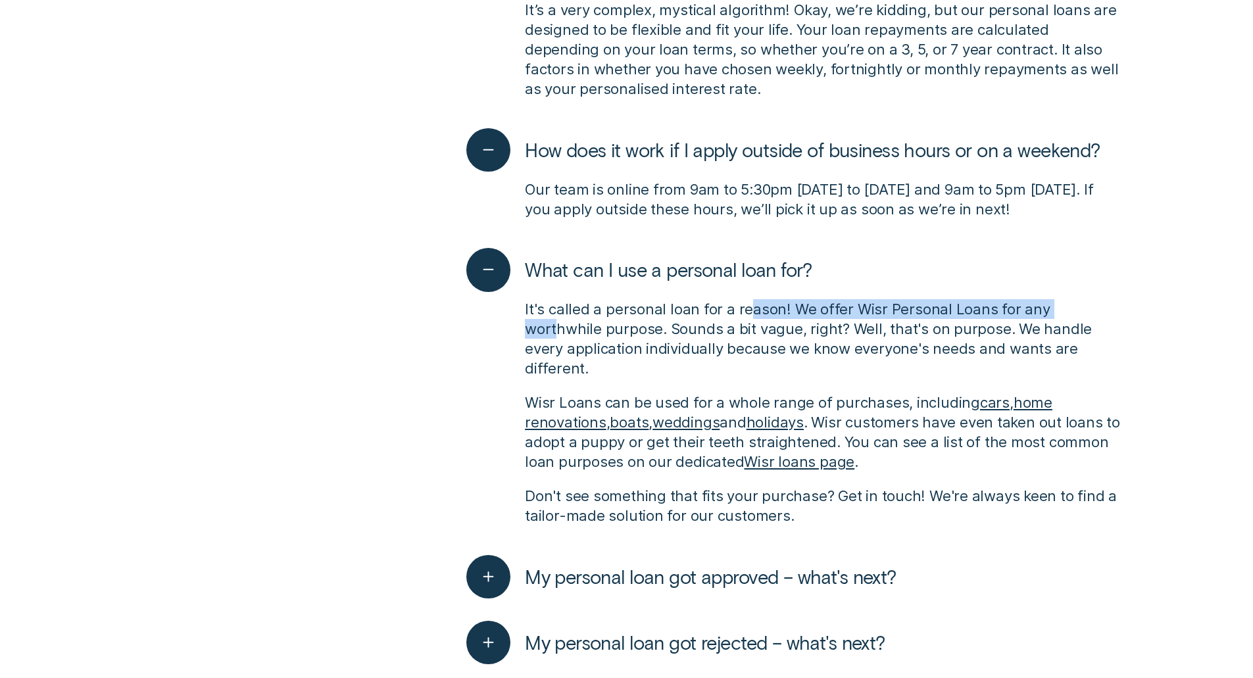
drag, startPoint x: 892, startPoint y: 269, endPoint x: 1077, endPoint y: 270, distance: 184.1
click at [1077, 299] on p "It's called a personal loan for a reason! We offer Wisr Personal Loans for any …" at bounding box center [823, 338] width 596 height 79
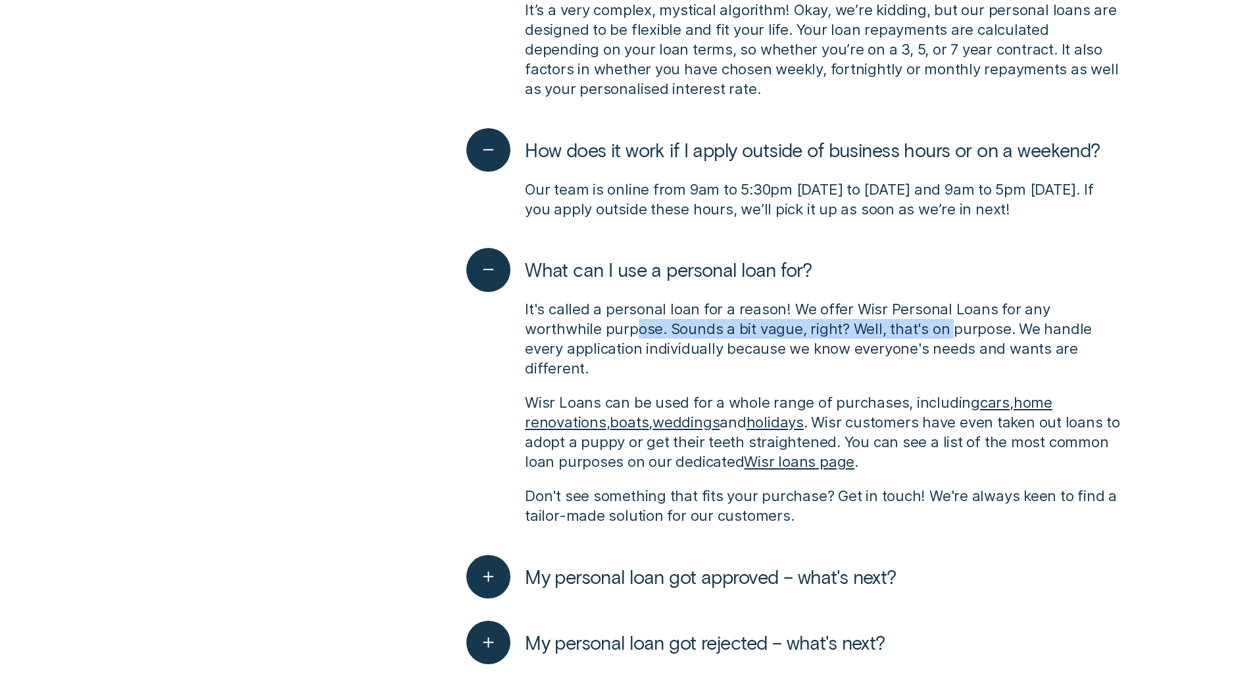
drag, startPoint x: 558, startPoint y: 294, endPoint x: 867, endPoint y: 290, distance: 309.1
click at [867, 299] on p "It's called a personal loan for a reason! We offer Wisr Personal Loans for any …" at bounding box center [823, 338] width 596 height 79
click at [659, 299] on p "It's called a personal loan for a reason! We offer Wisr Personal Loans for any …" at bounding box center [823, 338] width 596 height 79
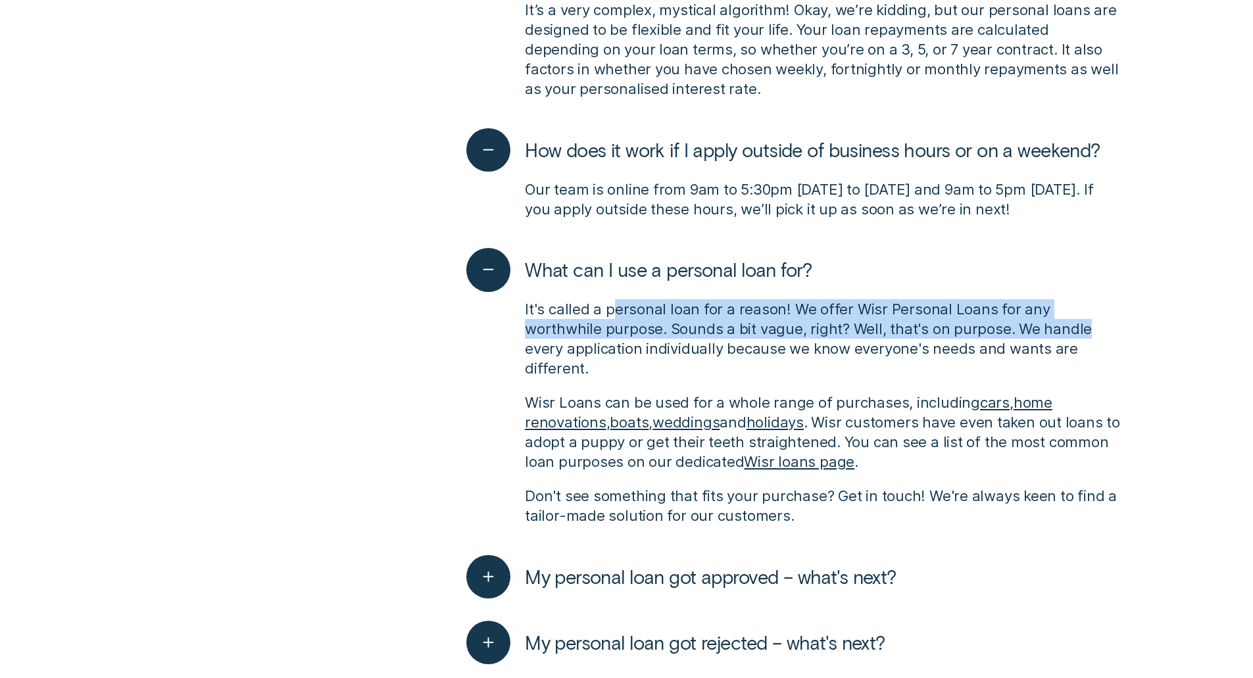
drag, startPoint x: 766, startPoint y: 280, endPoint x: 1004, endPoint y: 283, distance: 237.4
click at [1004, 299] on p "It's called a personal loan for a reason! We offer Wisr Personal Loans for any …" at bounding box center [823, 338] width 596 height 79
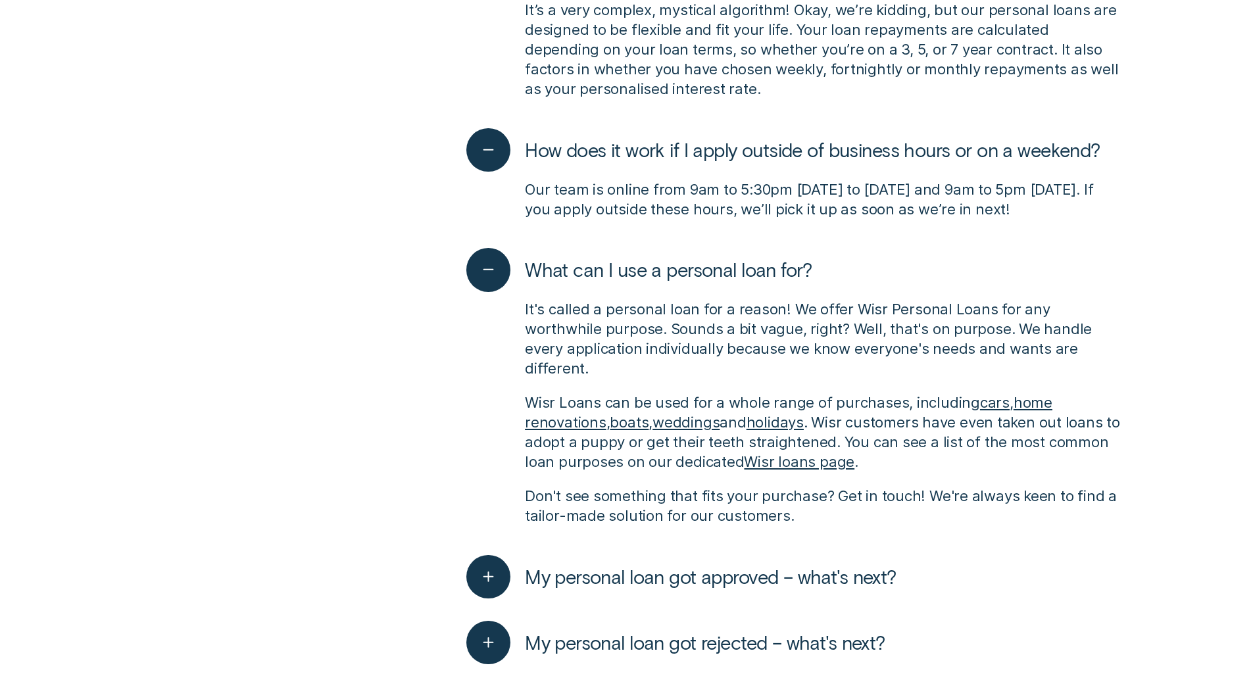
click at [1040, 299] on p "It's called a personal loan for a reason! We offer Wisr Personal Loans for any …" at bounding box center [823, 338] width 596 height 79
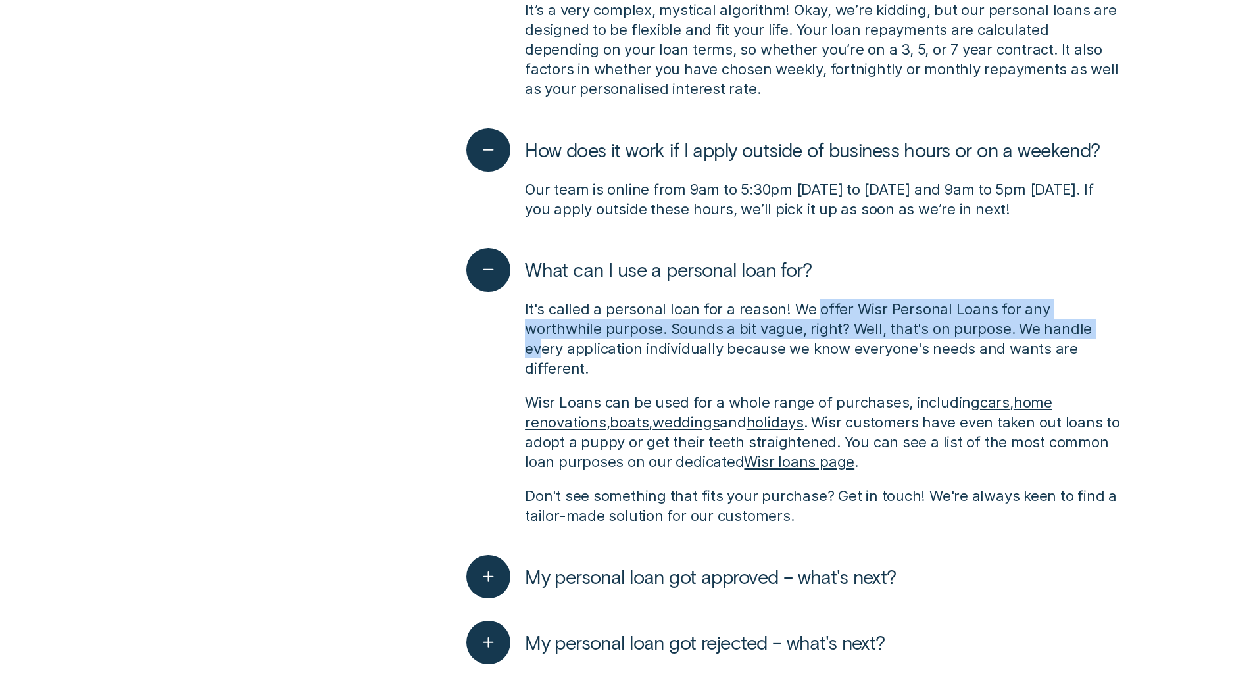
drag, startPoint x: 812, startPoint y: 278, endPoint x: 1027, endPoint y: 285, distance: 215.2
click at [1027, 299] on p "It's called a personal loan for a reason! We offer Wisr Personal Loans for any …" at bounding box center [823, 338] width 596 height 79
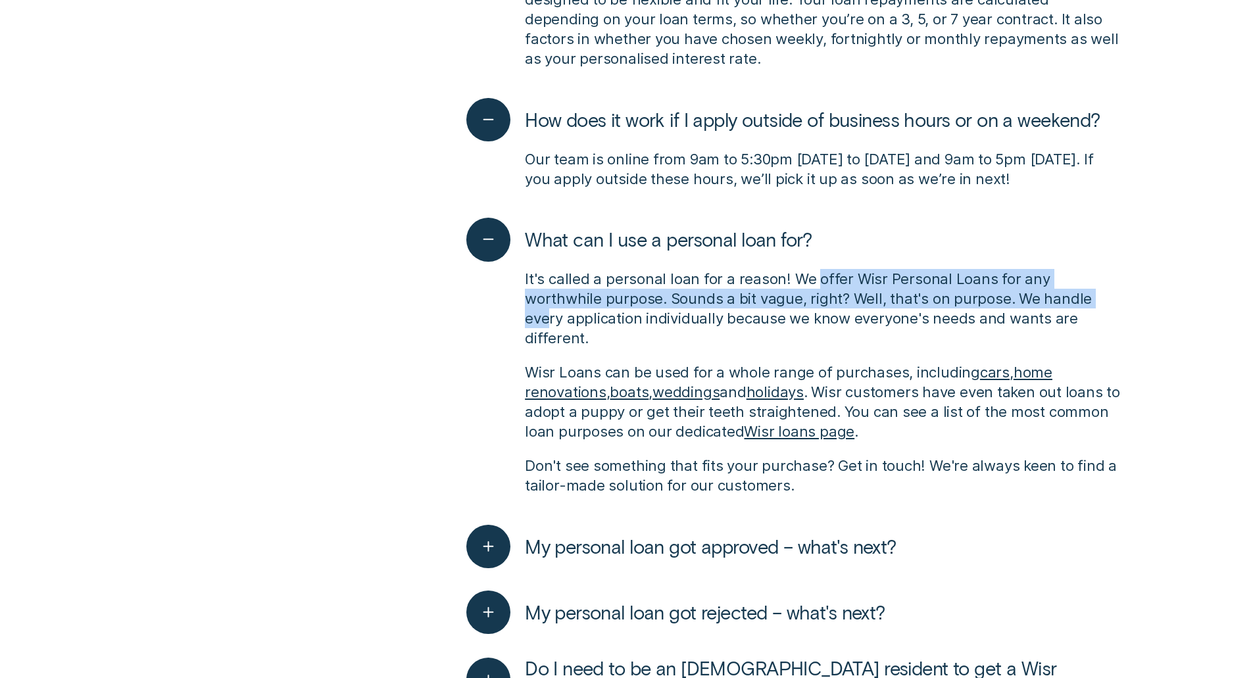
scroll to position [2945, 0]
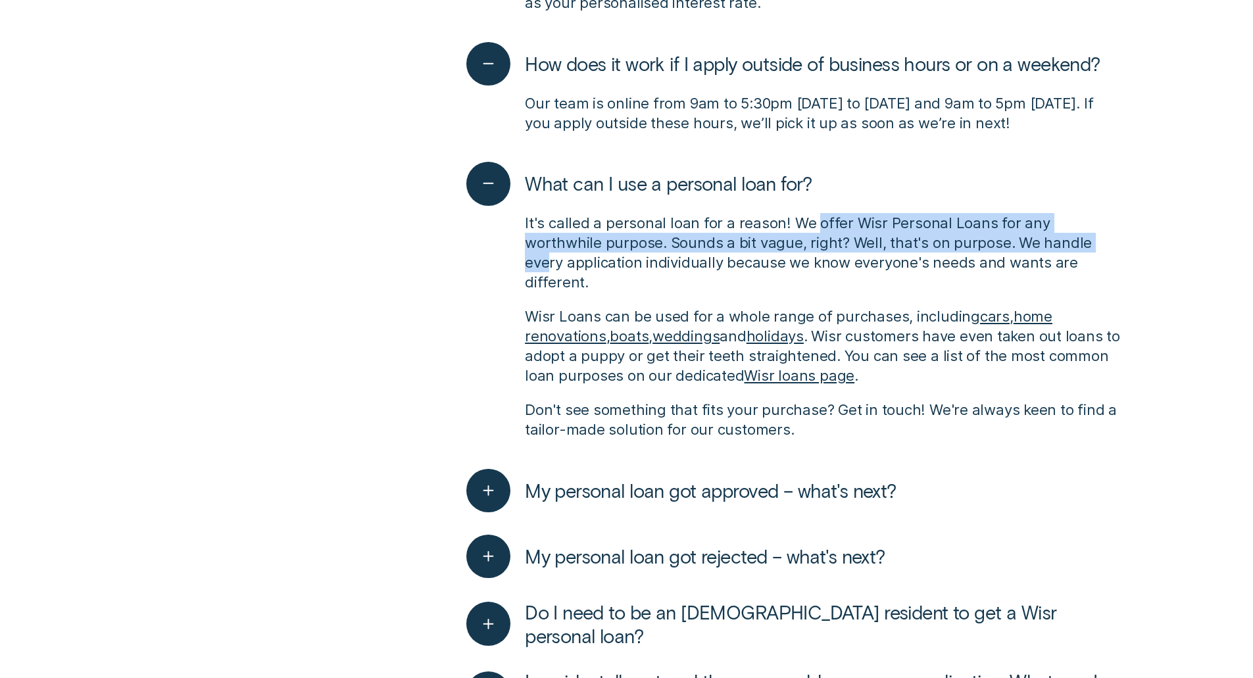
drag, startPoint x: 1014, startPoint y: 285, endPoint x: 1011, endPoint y: 327, distance: 42.2
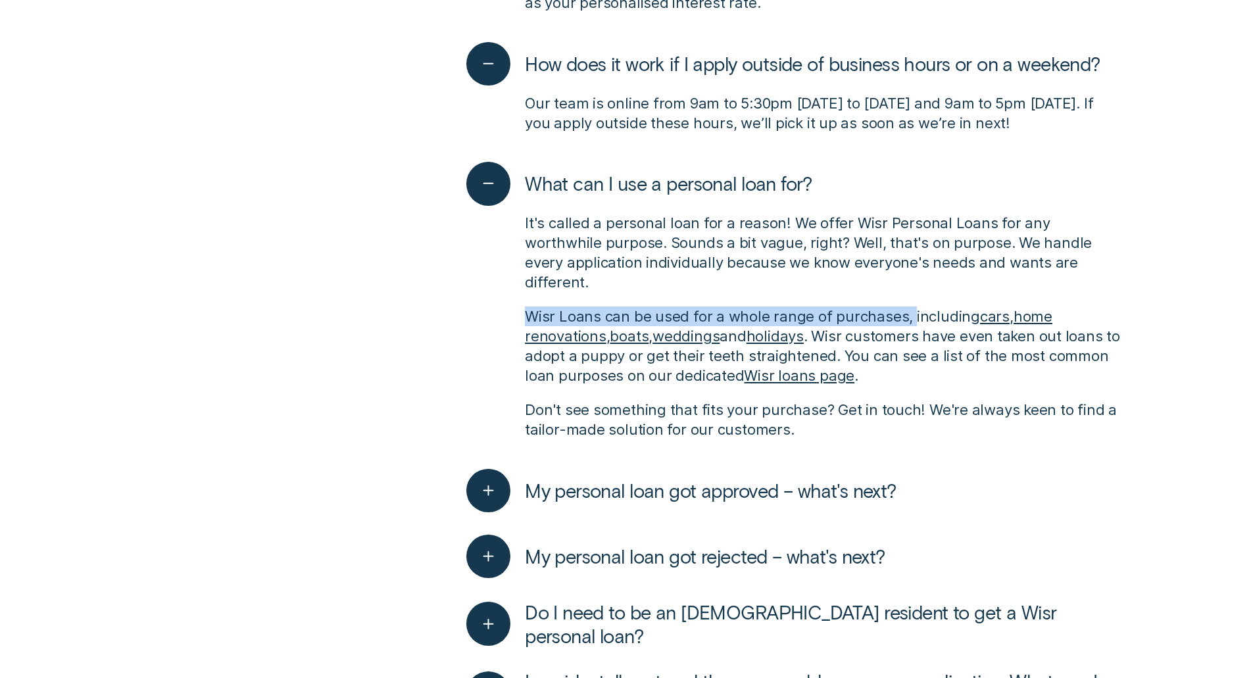
drag, startPoint x: 527, startPoint y: 250, endPoint x: 908, endPoint y: 251, distance: 381.4
click at [908, 306] on p "Wisr Loans can be used for a whole range of purchases, including cars , home re…" at bounding box center [823, 345] width 596 height 79
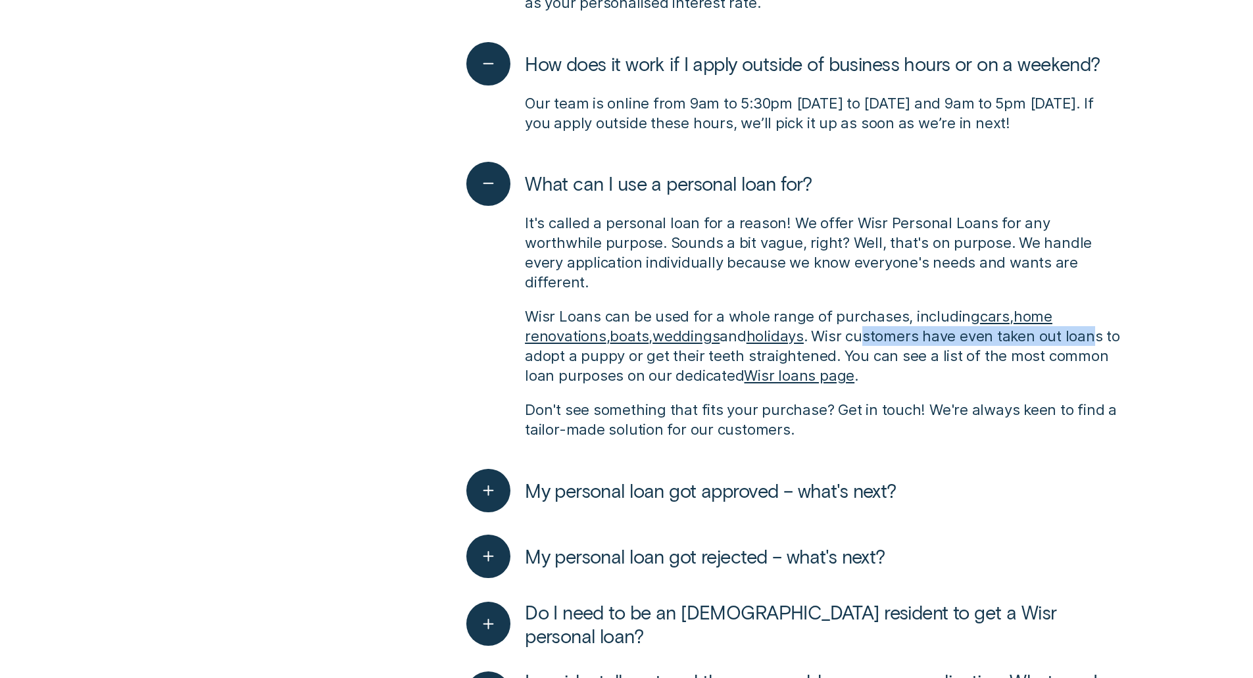
drag, startPoint x: 867, startPoint y: 274, endPoint x: 1093, endPoint y: 279, distance: 225.6
click at [1100, 306] on p "Wisr Loans can be used for a whole range of purchases, including cars , home re…" at bounding box center [823, 345] width 596 height 79
click at [985, 306] on p "Wisr Loans can be used for a whole range of purchases, including cars , home re…" at bounding box center [823, 345] width 596 height 79
drag, startPoint x: 912, startPoint y: 275, endPoint x: 1096, endPoint y: 278, distance: 183.5
click at [1096, 306] on p "Wisr Loans can be used for a whole range of purchases, including cars , home re…" at bounding box center [823, 345] width 596 height 79
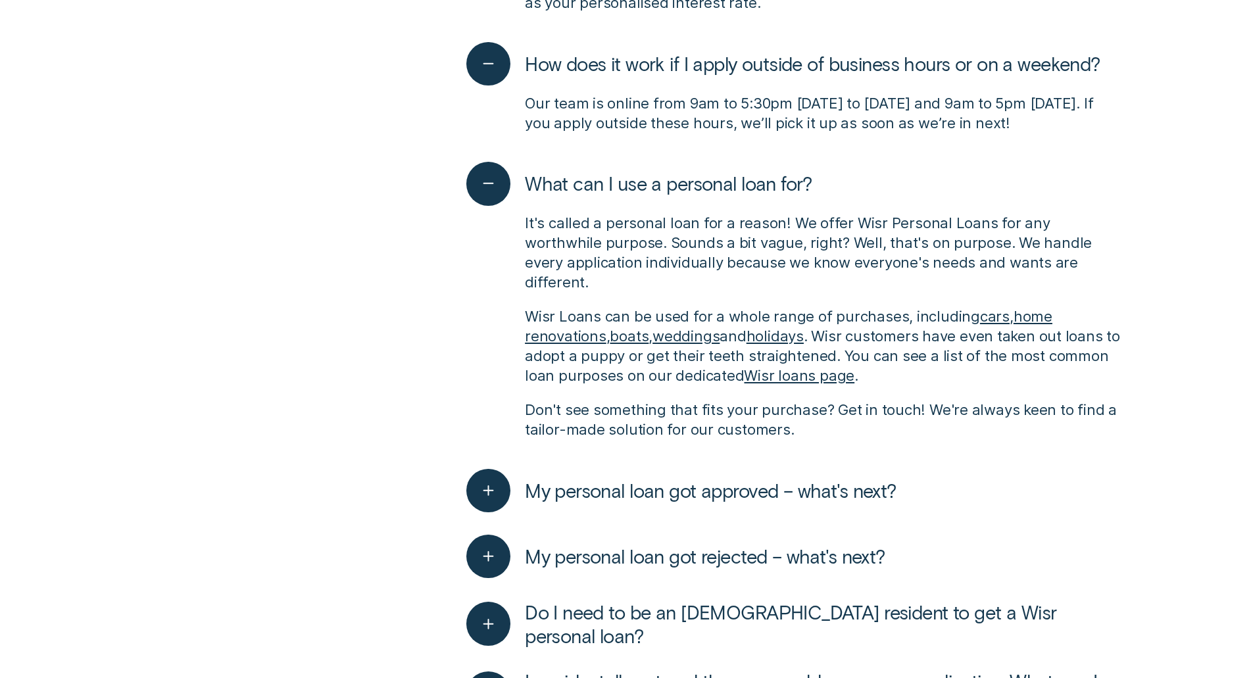
click at [1004, 306] on p "Wisr Loans can be used for a whole range of purchases, including cars , home re…" at bounding box center [823, 345] width 596 height 79
drag, startPoint x: 913, startPoint y: 284, endPoint x: 1096, endPoint y: 281, distance: 182.2
click at [1096, 306] on p "Wisr Loans can be used for a whole range of purchases, including cars , home re…" at bounding box center [823, 345] width 596 height 79
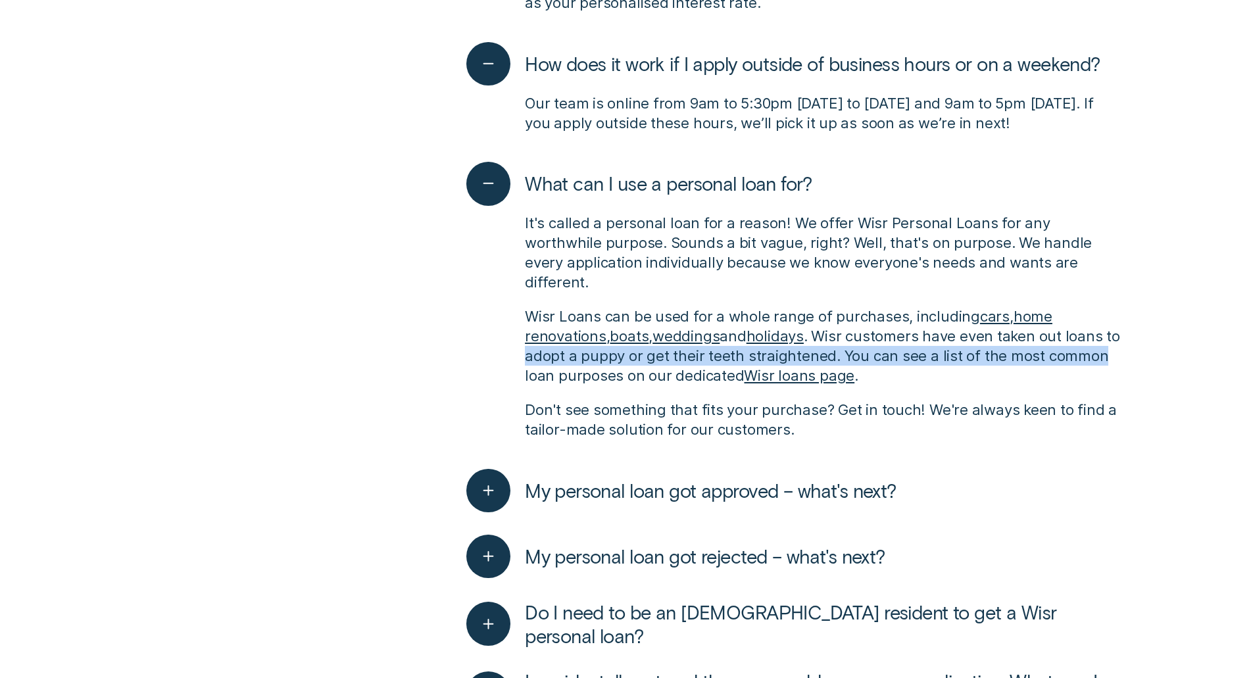
drag, startPoint x: 535, startPoint y: 301, endPoint x: 1142, endPoint y: 297, distance: 607.0
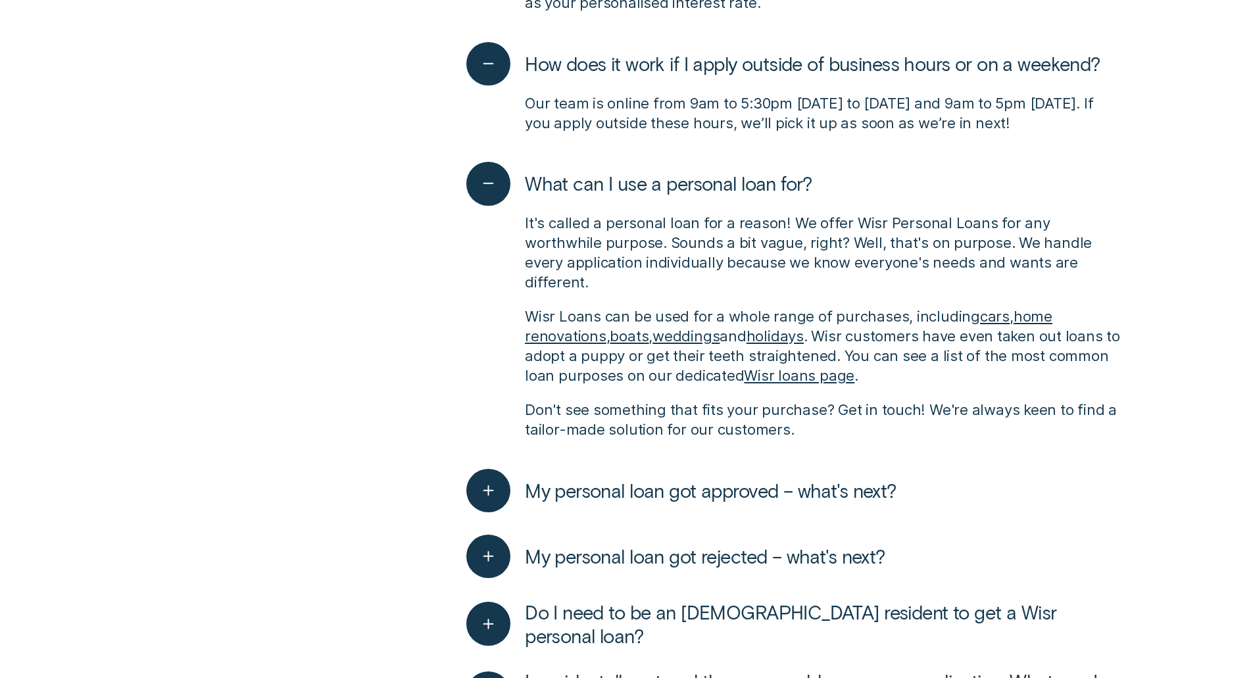
click at [638, 308] on p "Wisr Loans can be used for a whole range of purchases, including cars , home re…" at bounding box center [823, 345] width 596 height 79
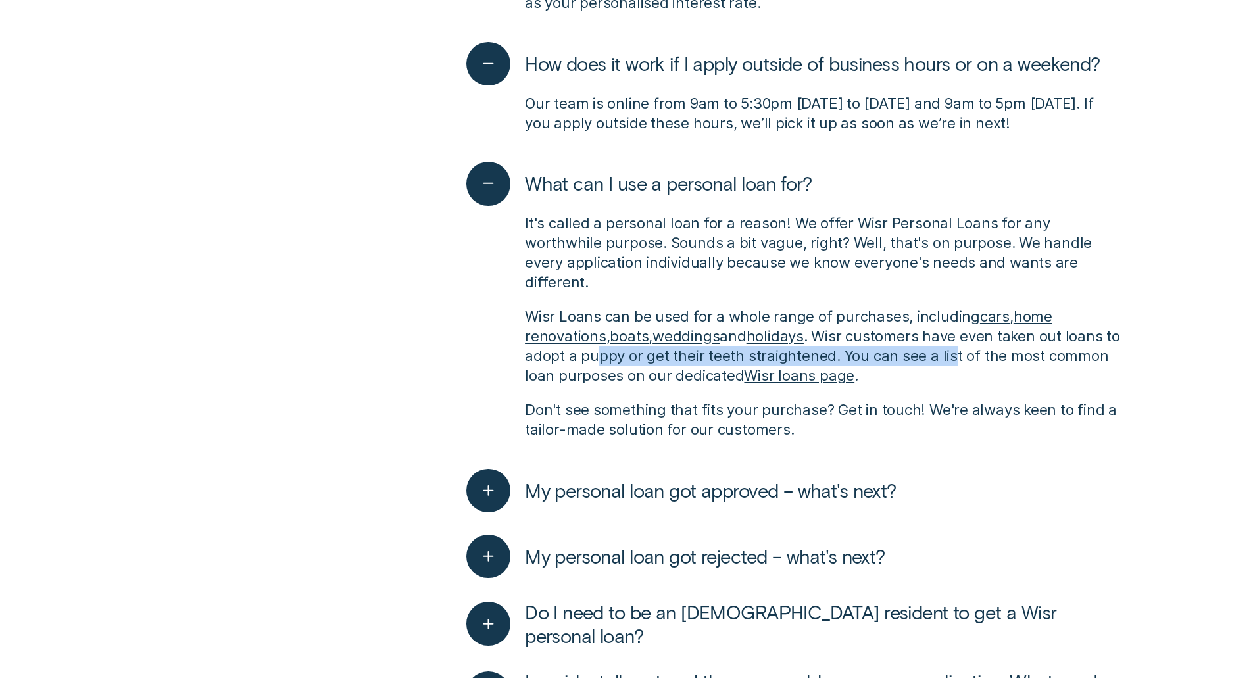
drag, startPoint x: 614, startPoint y: 303, endPoint x: 973, endPoint y: 301, distance: 358.4
click at [973, 306] on p "Wisr Loans can be used for a whole range of purchases, including cars , home re…" at bounding box center [823, 345] width 596 height 79
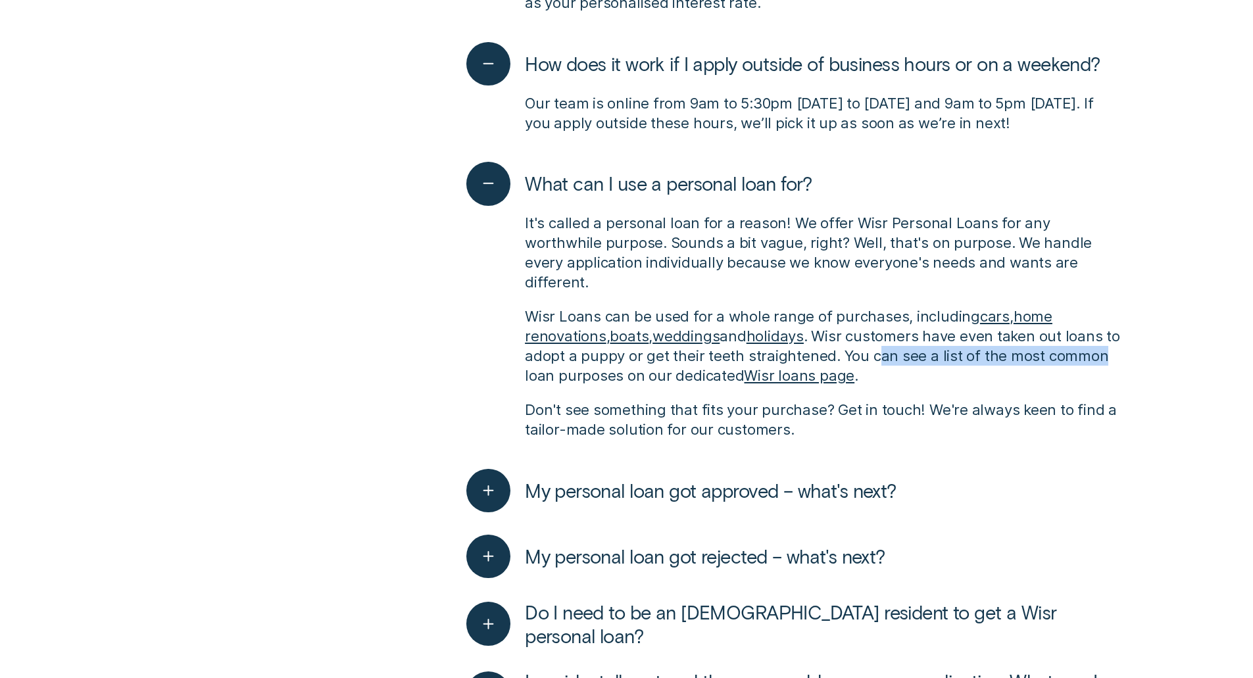
drag, startPoint x: 895, startPoint y: 298, endPoint x: 1155, endPoint y: 298, distance: 260.4
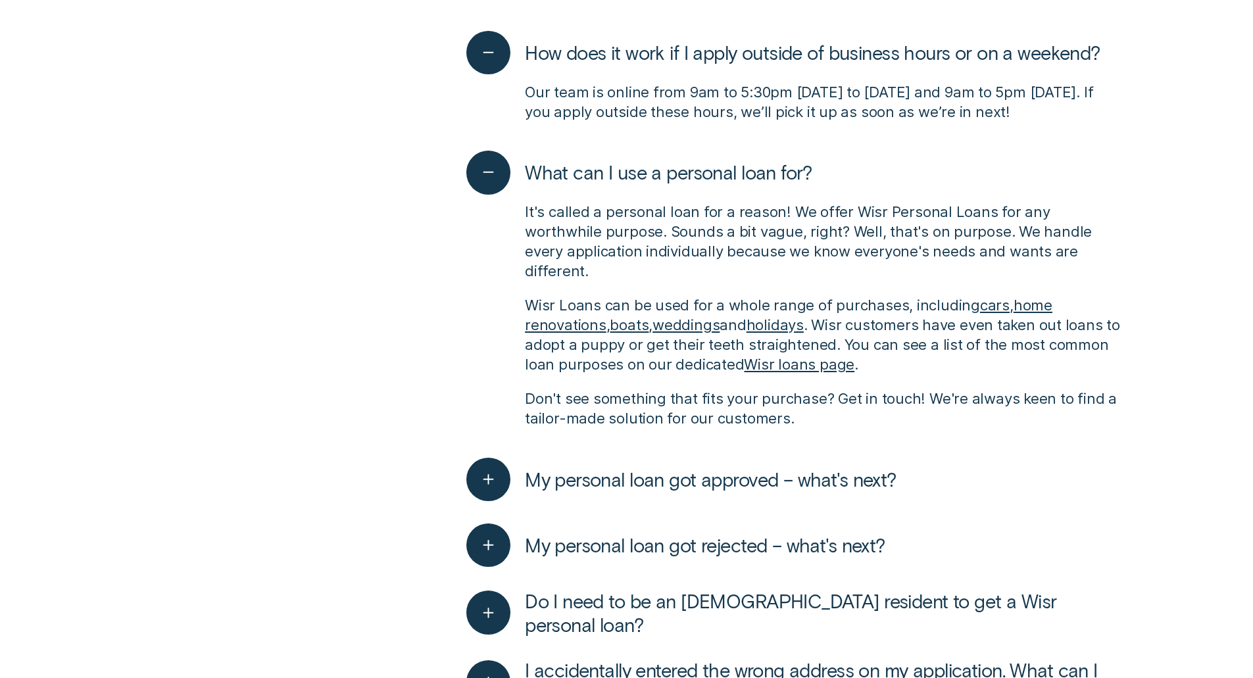
scroll to position [3000, 0]
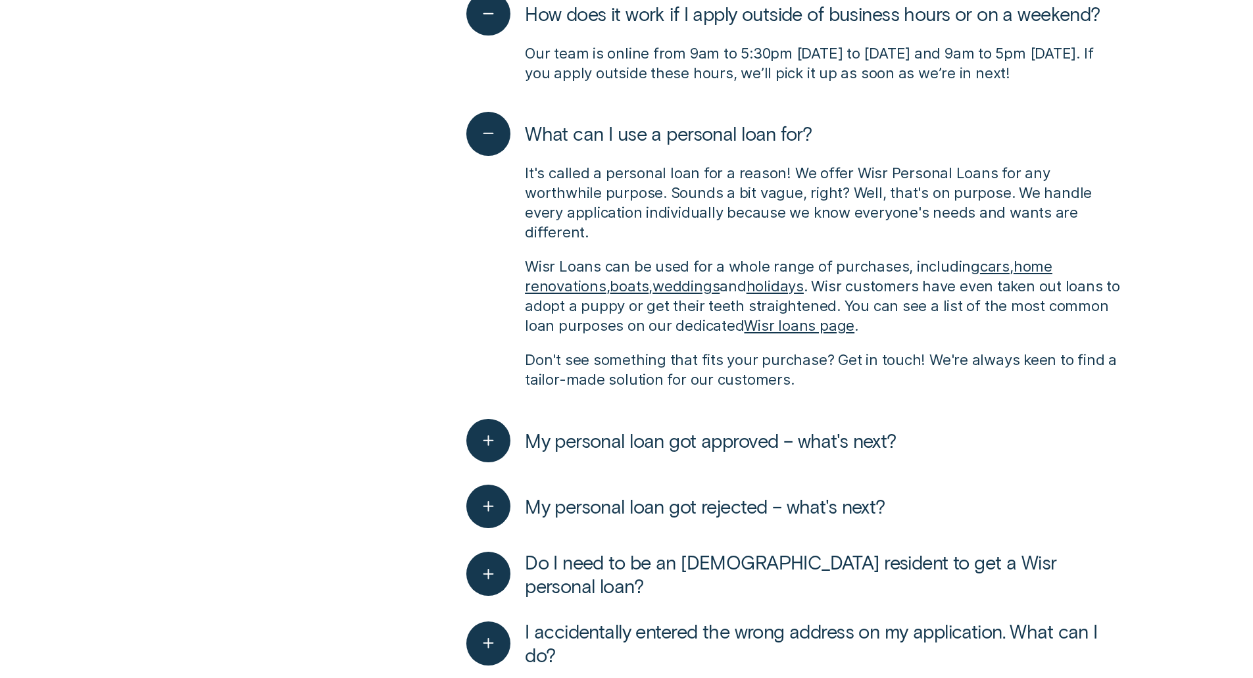
drag, startPoint x: 1031, startPoint y: 287, endPoint x: 1020, endPoint y: 328, distance: 42.9
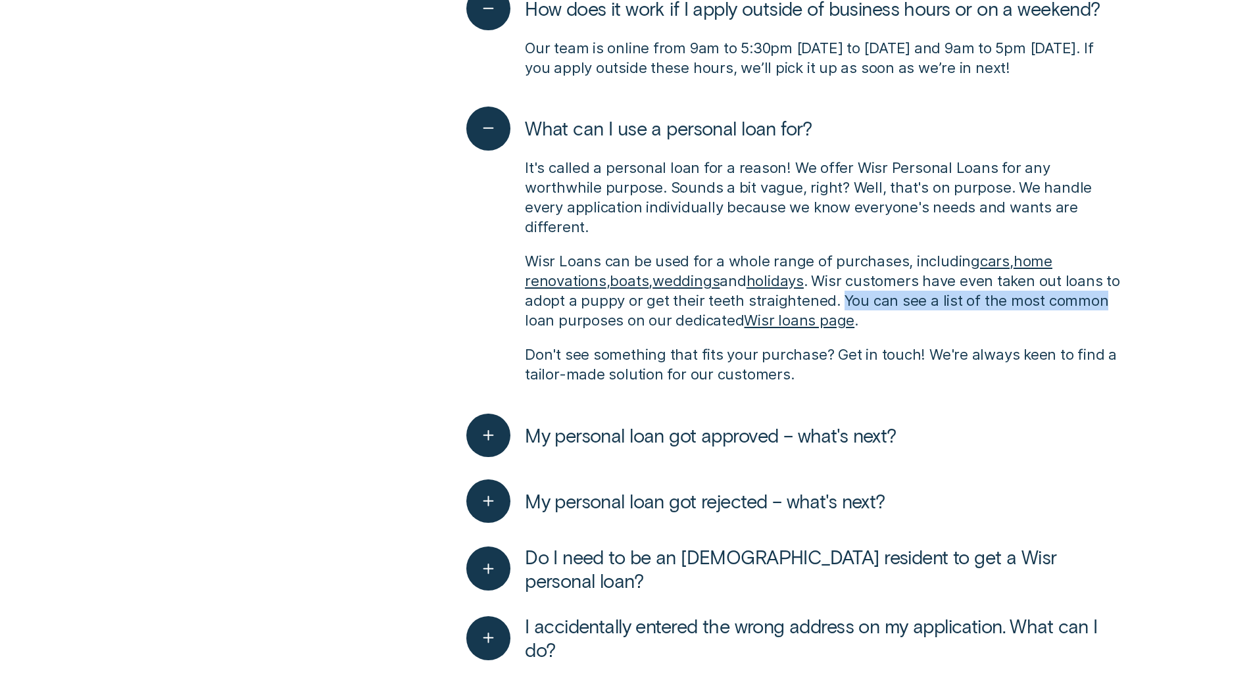
drag, startPoint x: 856, startPoint y: 239, endPoint x: 1153, endPoint y: 245, distance: 296.7
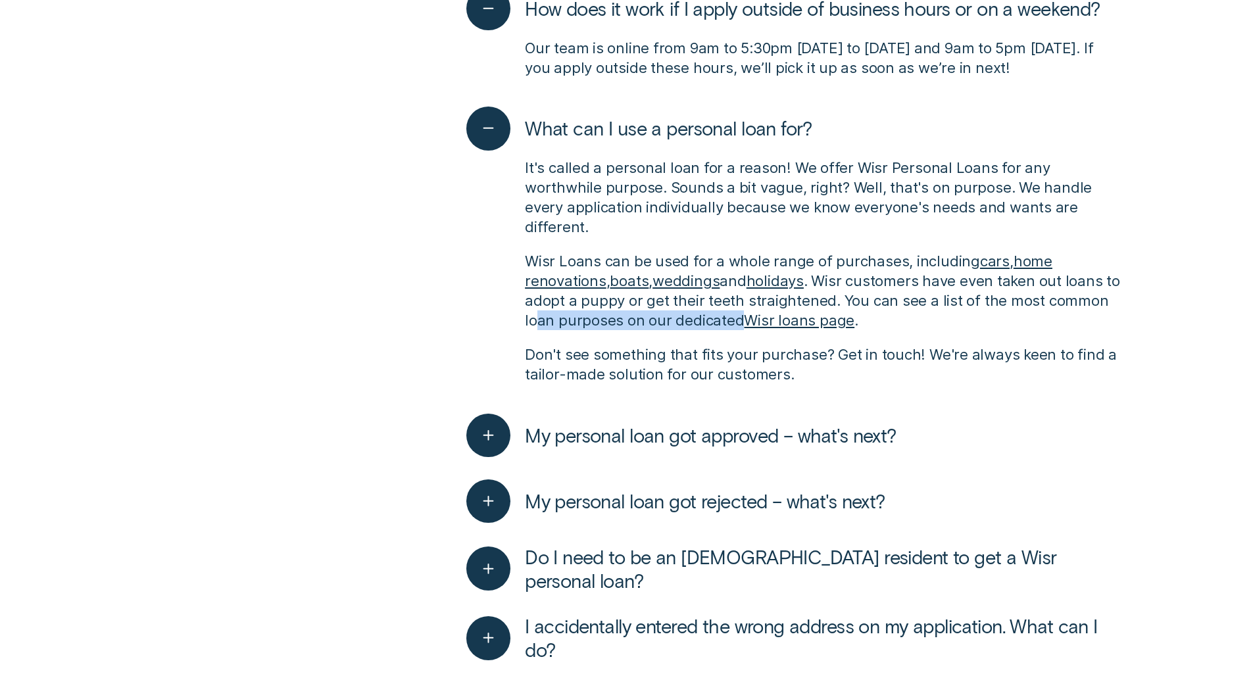
drag, startPoint x: 533, startPoint y: 258, endPoint x: 737, endPoint y: 255, distance: 203.9
click at [737, 255] on p "Wisr Loans can be used for a whole range of purchases, including cars , home re…" at bounding box center [823, 290] width 596 height 79
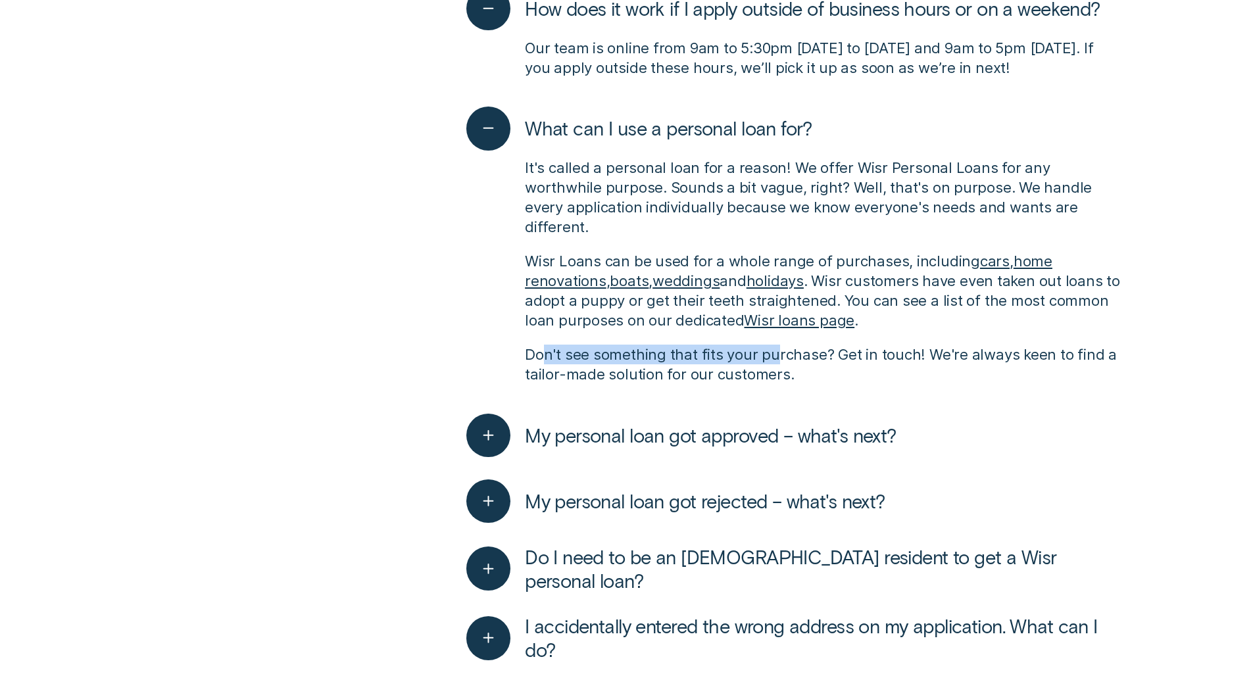
drag, startPoint x: 547, startPoint y: 290, endPoint x: 772, endPoint y: 290, distance: 224.9
click at [772, 345] on p "Don't see something that fits your purchase? Get in touch! We're always keen to…" at bounding box center [823, 364] width 596 height 39
click at [771, 345] on p "Don't see something that fits your purchase? Get in touch! We're always keen to…" at bounding box center [823, 364] width 596 height 39
drag, startPoint x: 560, startPoint y: 291, endPoint x: 777, endPoint y: 300, distance: 216.6
click at [777, 345] on p "Don't see something that fits your purchase? Get in touch! We're always keen to…" at bounding box center [823, 364] width 596 height 39
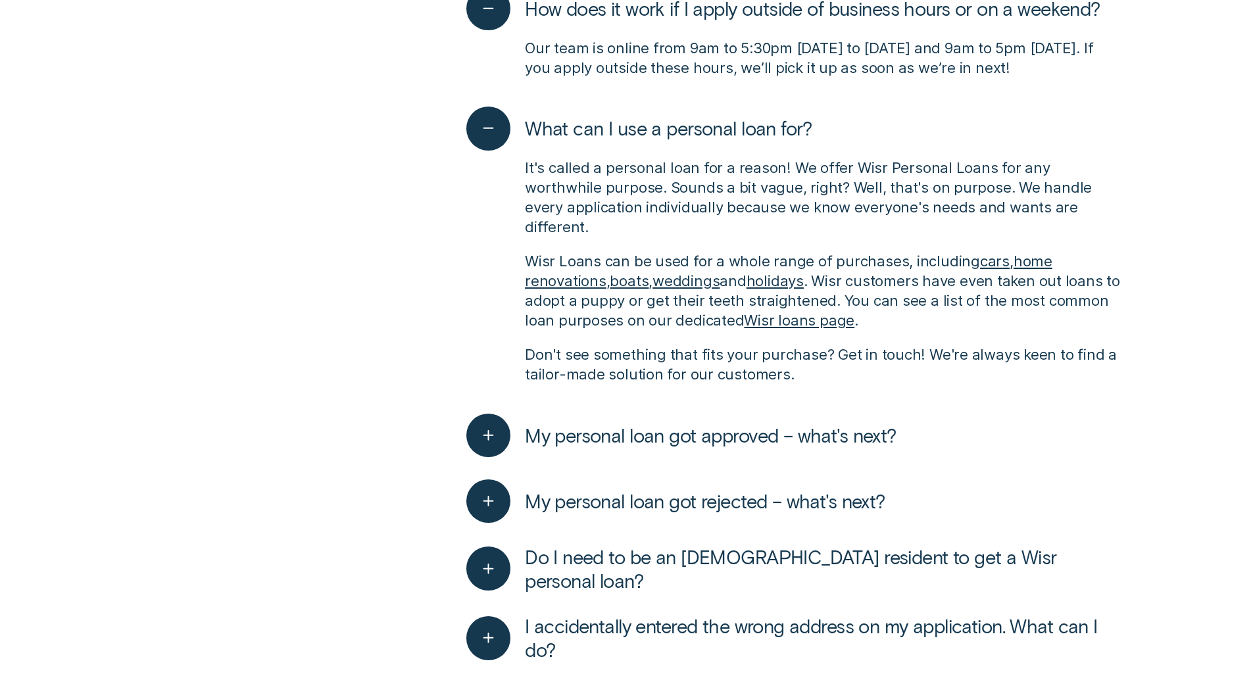
click at [831, 345] on p "Don't see something that fits your purchase? Get in touch! We're always keen to…" at bounding box center [823, 364] width 596 height 39
drag, startPoint x: 699, startPoint y: 299, endPoint x: 954, endPoint y: 301, distance: 255.2
click at [954, 345] on p "Don't see something that fits your purchase? Get in touch! We're always keen to…" at bounding box center [823, 364] width 596 height 39
drag, startPoint x: 545, startPoint y: 298, endPoint x: 858, endPoint y: 303, distance: 313.1
click at [858, 345] on p "Don't see something that fits your purchase? Get in touch! We're always keen to…" at bounding box center [823, 364] width 596 height 39
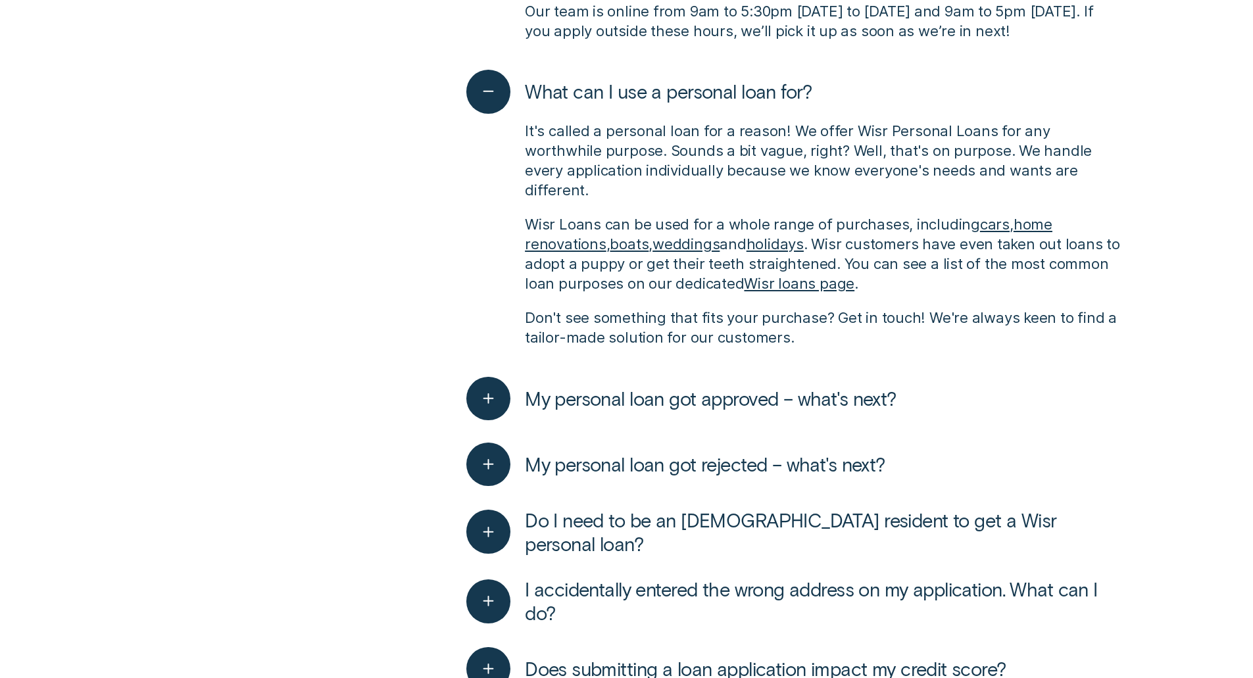
drag, startPoint x: 537, startPoint y: 252, endPoint x: 531, endPoint y: 285, distance: 34.0
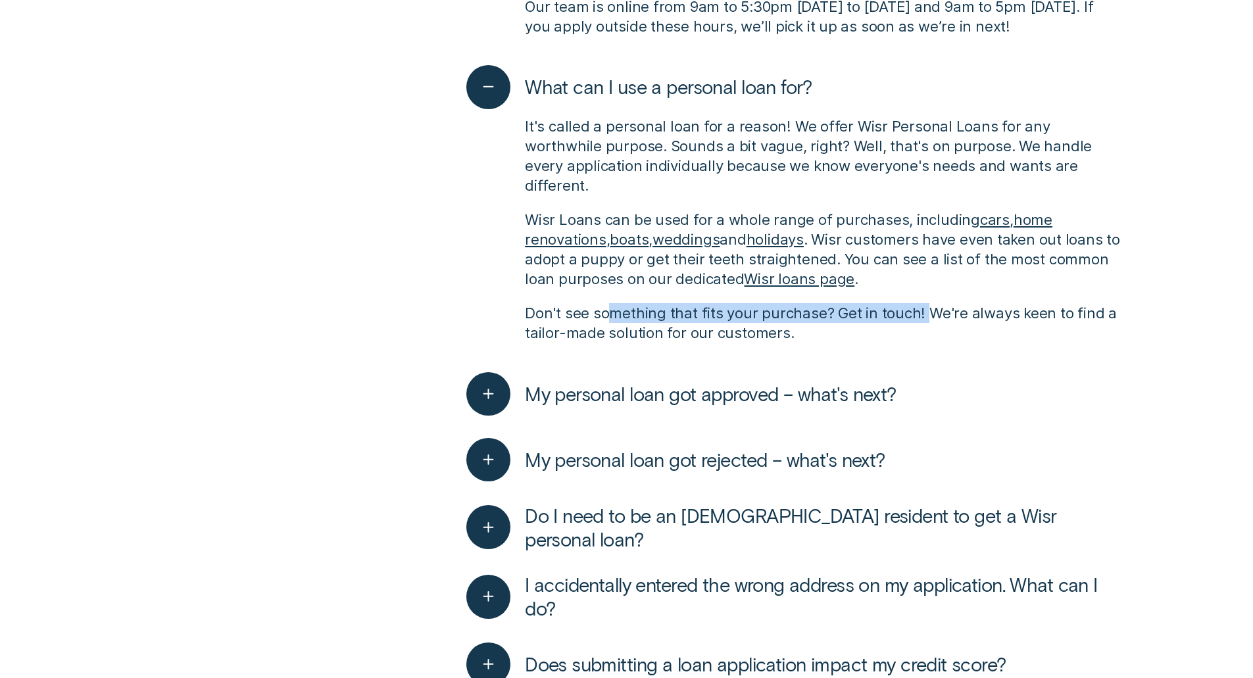
drag, startPoint x: 677, startPoint y: 252, endPoint x: 924, endPoint y: 256, distance: 246.7
click at [924, 303] on p "Don't see something that fits your purchase? Get in touch! We're always keen to…" at bounding box center [823, 322] width 596 height 39
click at [772, 303] on p "Don't see something that fits your purchase? Get in touch! We're always keen to…" at bounding box center [823, 322] width 596 height 39
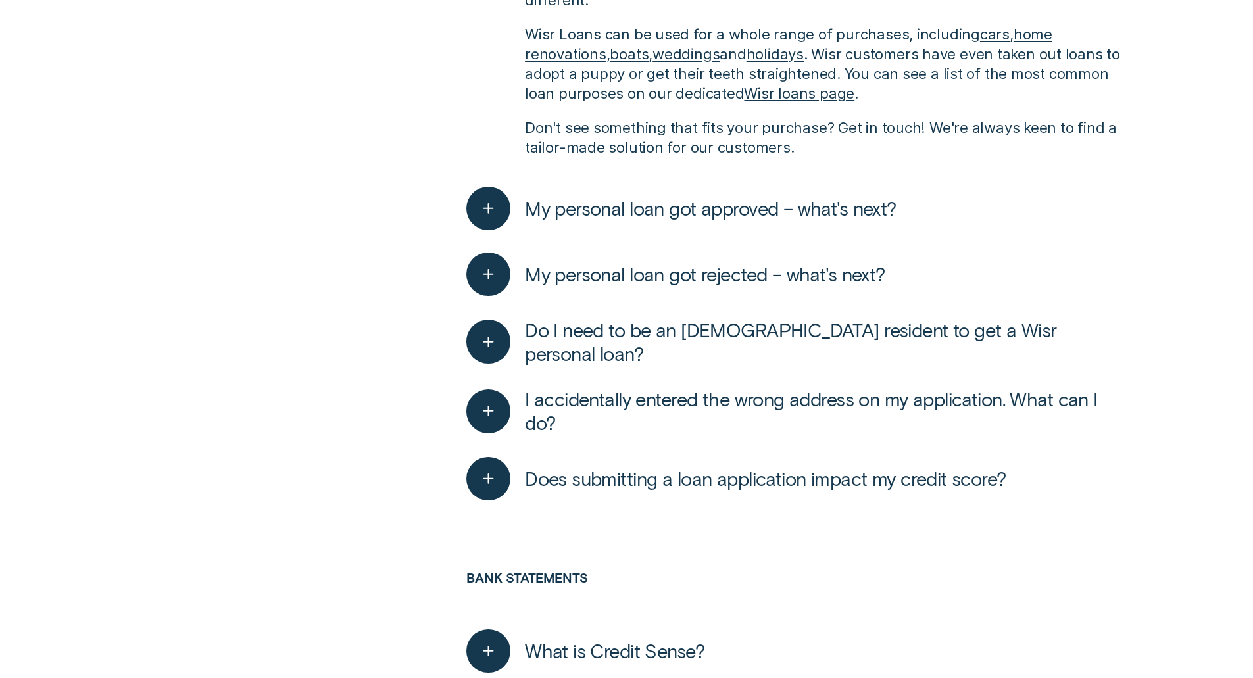
drag, startPoint x: 451, startPoint y: 253, endPoint x: 427, endPoint y: 312, distance: 64.4
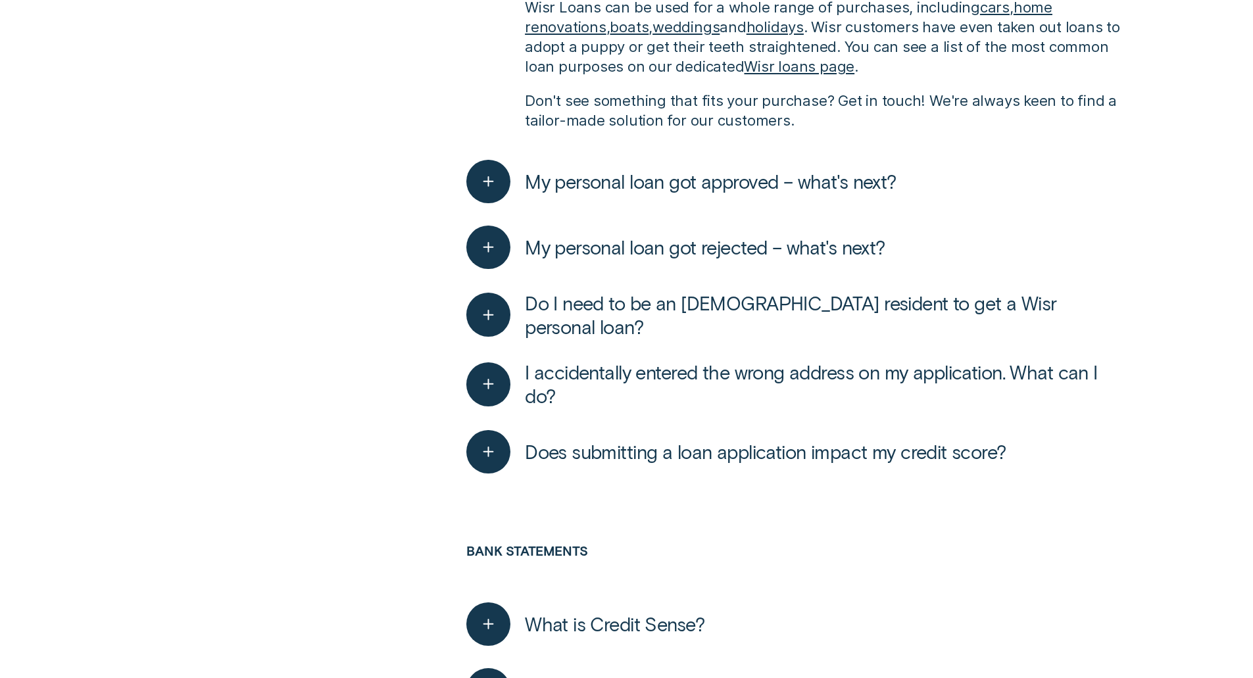
drag, startPoint x: 543, startPoint y: 256, endPoint x: 1114, endPoint y: 292, distance: 572.6
click at [888, 291] on span "Do I need to be an Australian resident to get a Wisr personal loan?" at bounding box center [823, 314] width 596 height 47
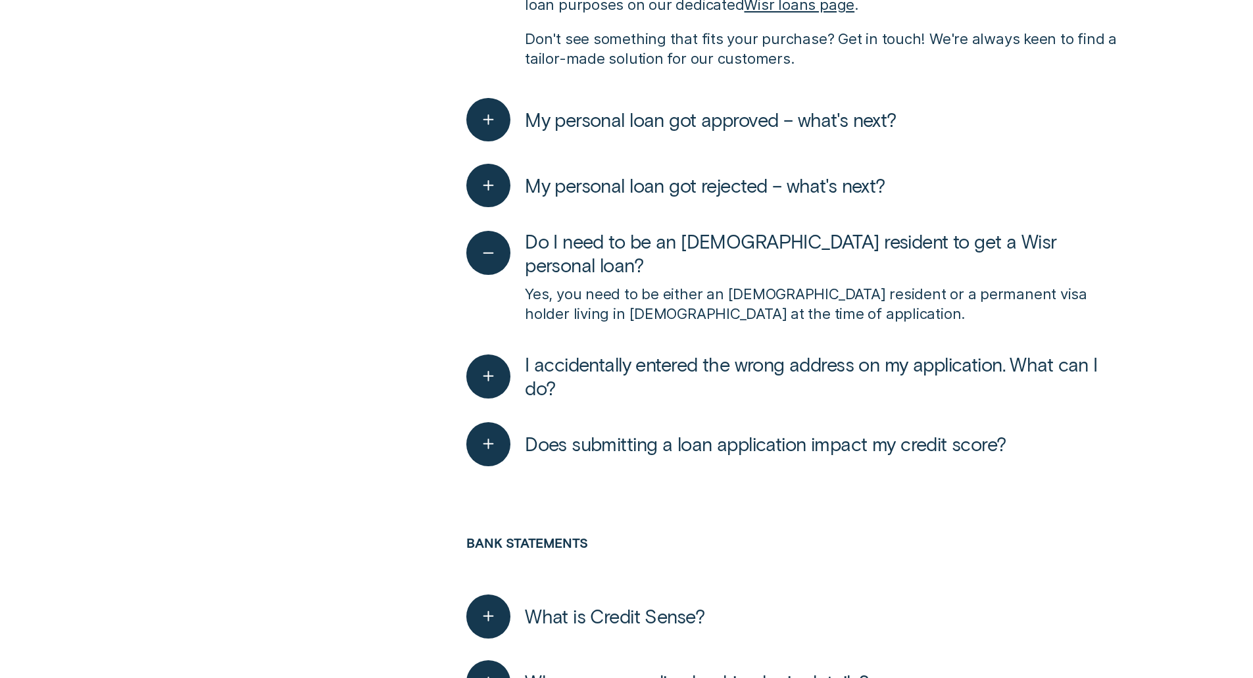
drag, startPoint x: 388, startPoint y: 282, endPoint x: 377, endPoint y: 314, distance: 33.5
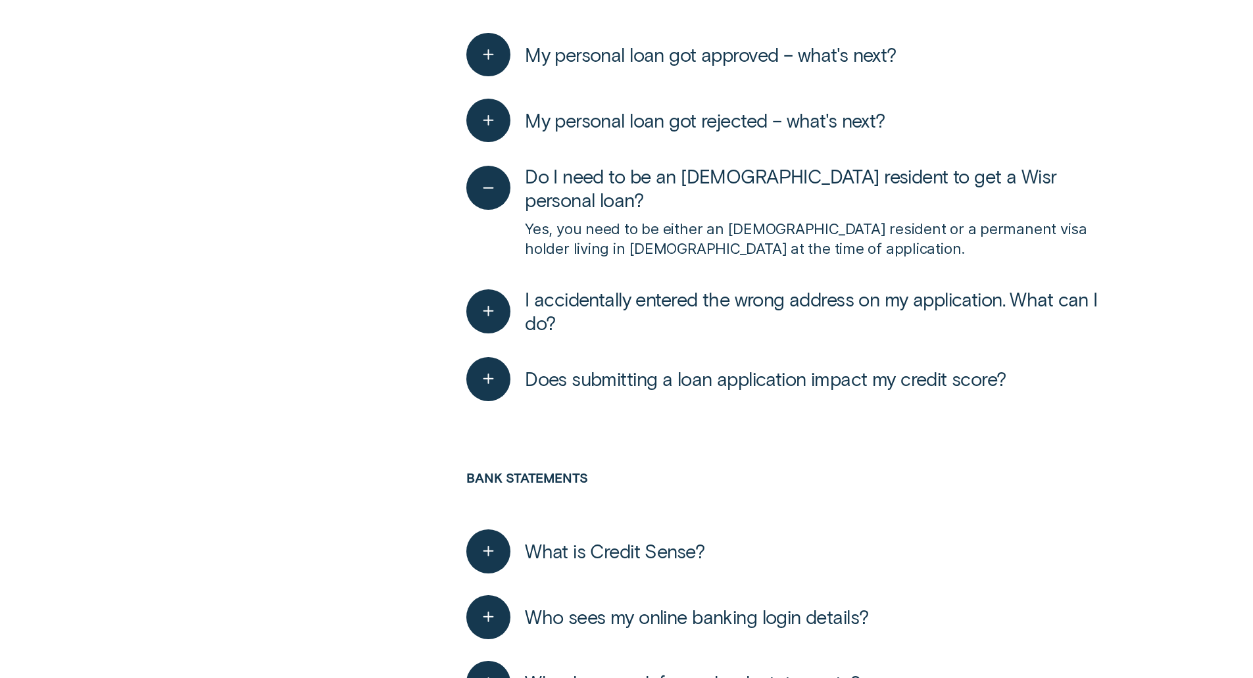
drag, startPoint x: 431, startPoint y: 230, endPoint x: 424, endPoint y: 276, distance: 46.6
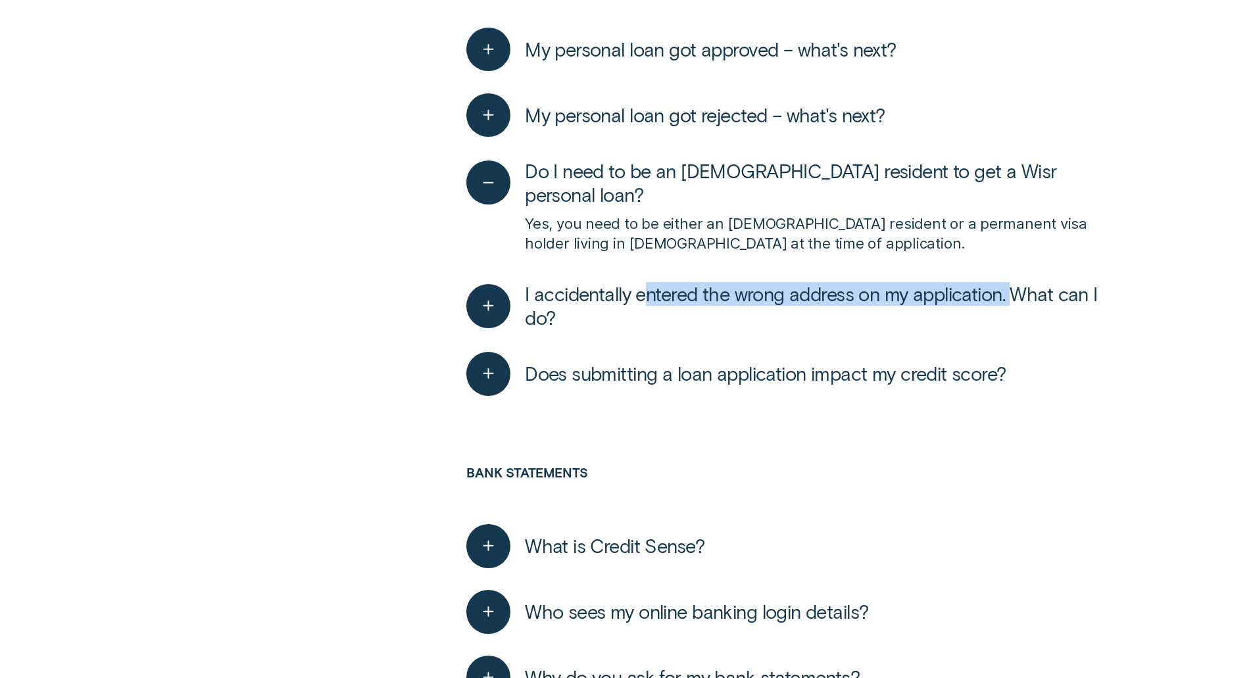
drag, startPoint x: 648, startPoint y: 209, endPoint x: 1024, endPoint y: 240, distance: 376.8
click at [1027, 272] on div "I accidentally entered the wrong address on my application. What can I do? No w…" at bounding box center [793, 307] width 654 height 70
click at [719, 282] on span "I accidentally entered the wrong address on my application. What can I do?" at bounding box center [823, 305] width 596 height 47
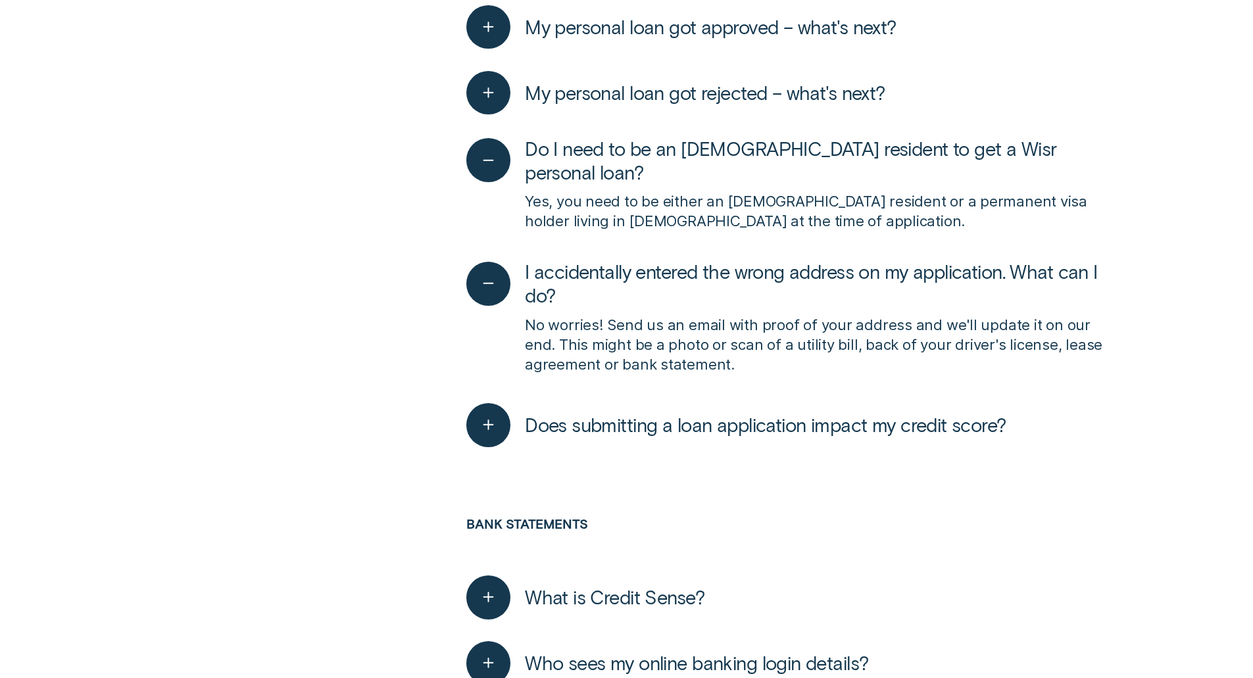
drag, startPoint x: 1003, startPoint y: 285, endPoint x: 998, endPoint y: 303, distance: 19.2
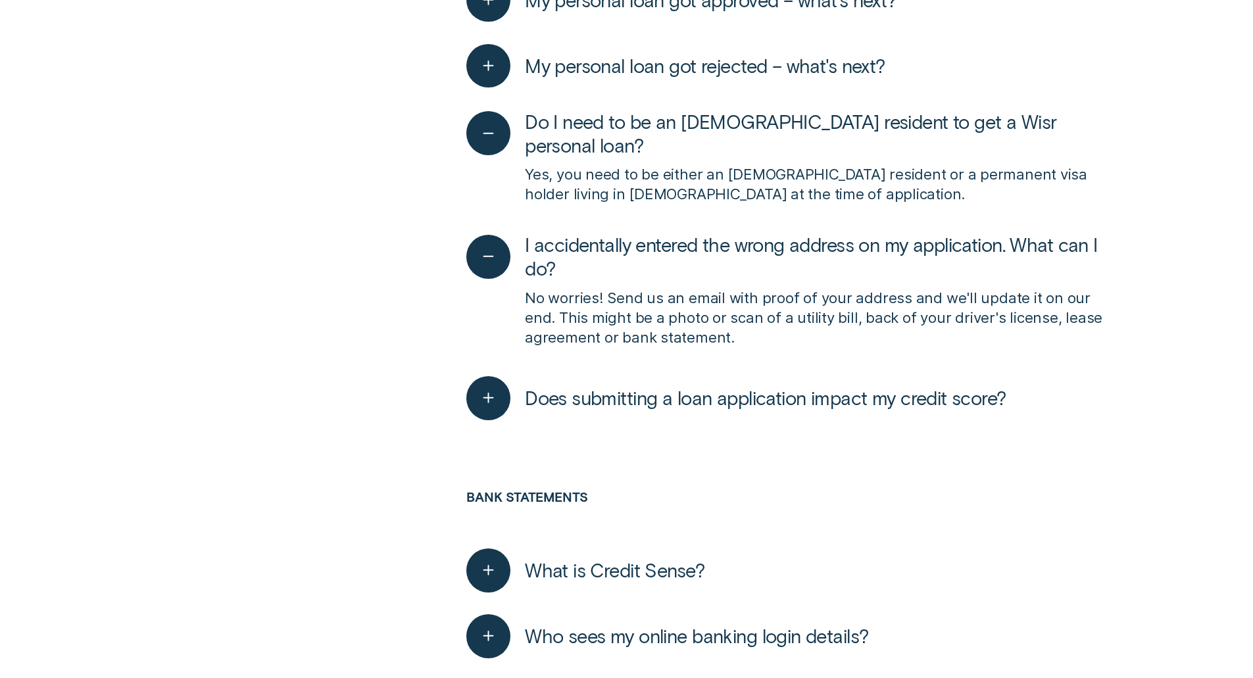
scroll to position [3469, 0]
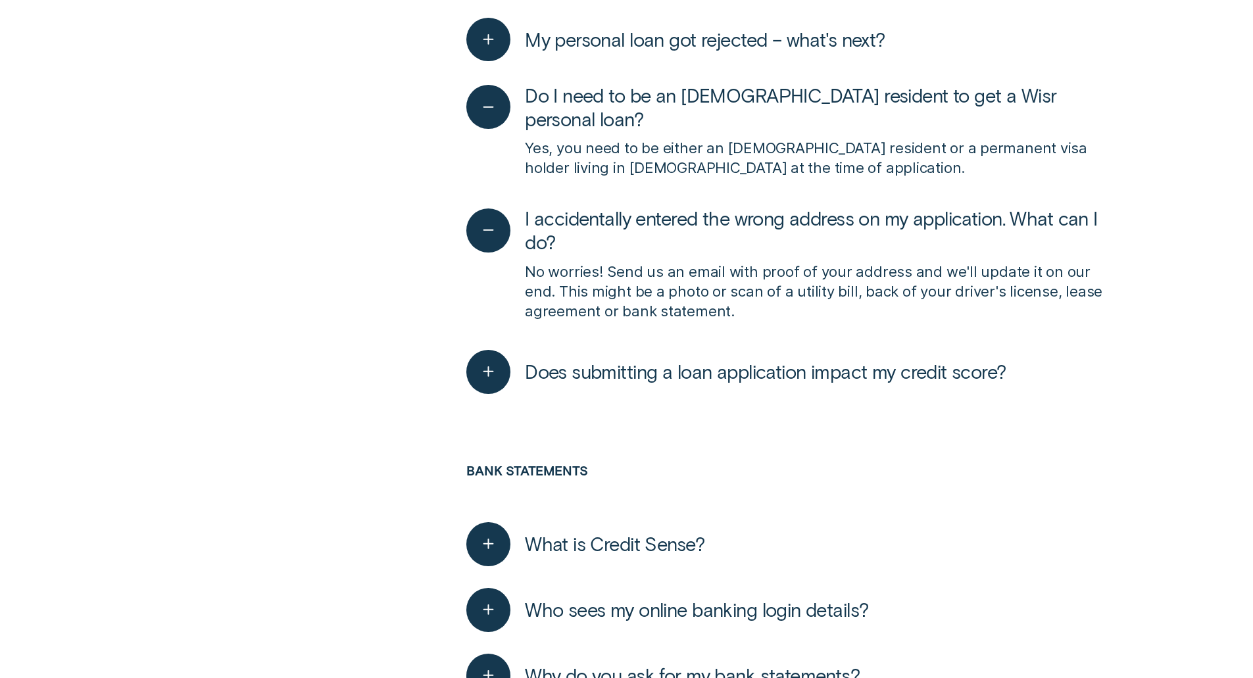
drag, startPoint x: 848, startPoint y: 260, endPoint x: 840, endPoint y: 298, distance: 38.8
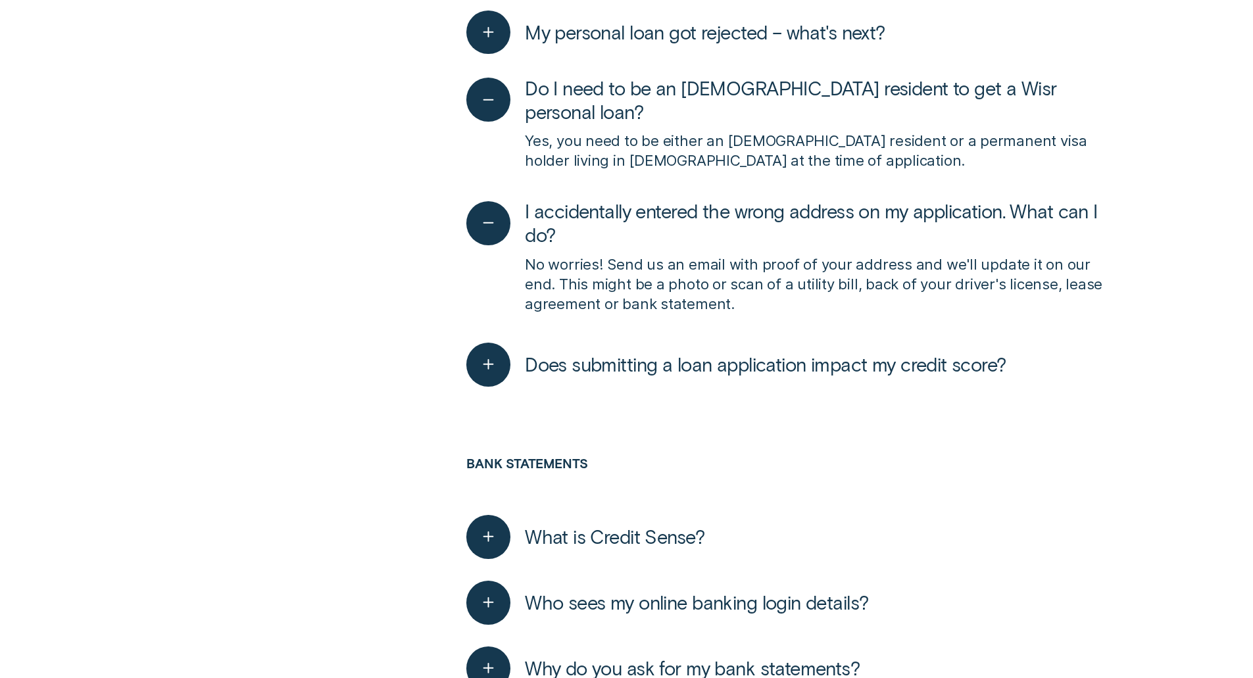
click at [829, 343] on button "Does submitting a loan application impact my credit score?" at bounding box center [735, 365] width 539 height 44
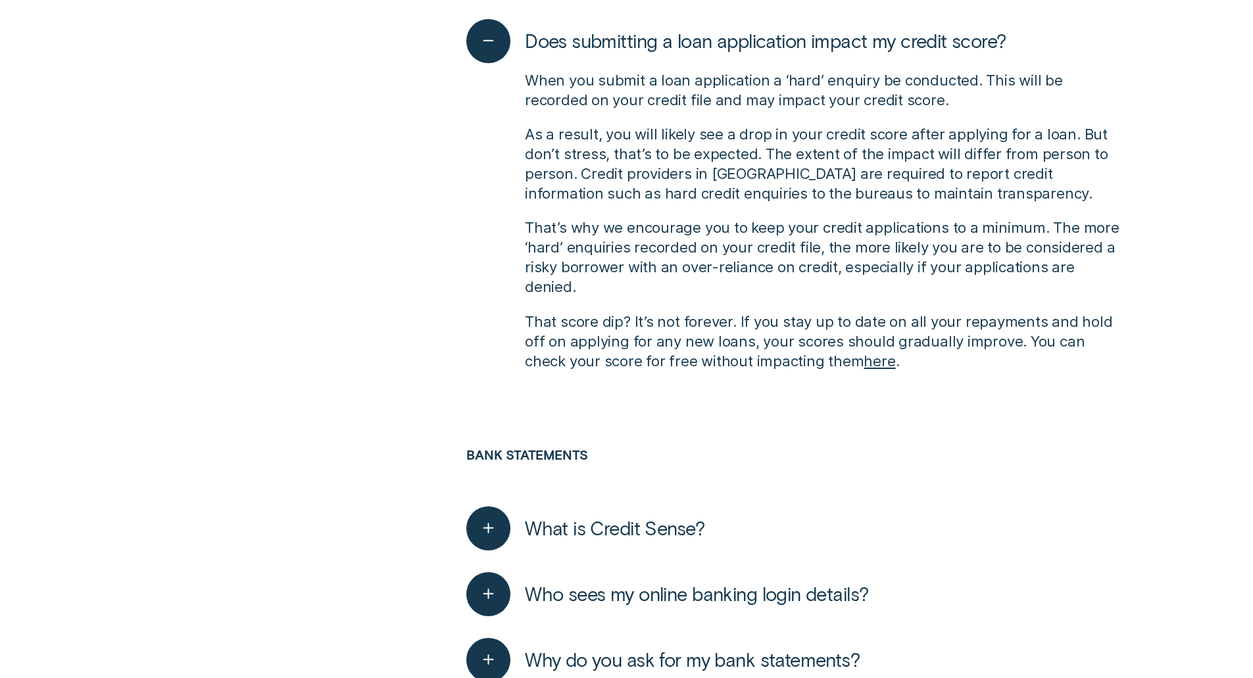
drag, startPoint x: 435, startPoint y: 306, endPoint x: 431, endPoint y: 378, distance: 71.8
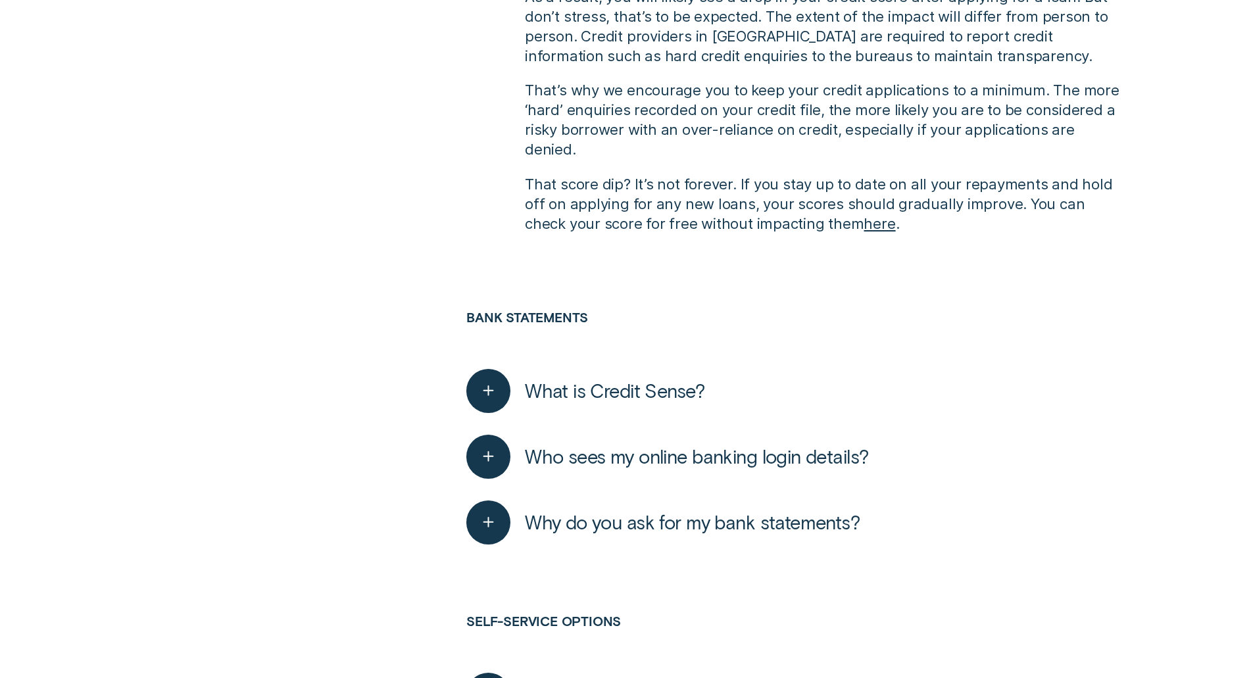
drag, startPoint x: 435, startPoint y: 316, endPoint x: 431, endPoint y: 381, distance: 65.9
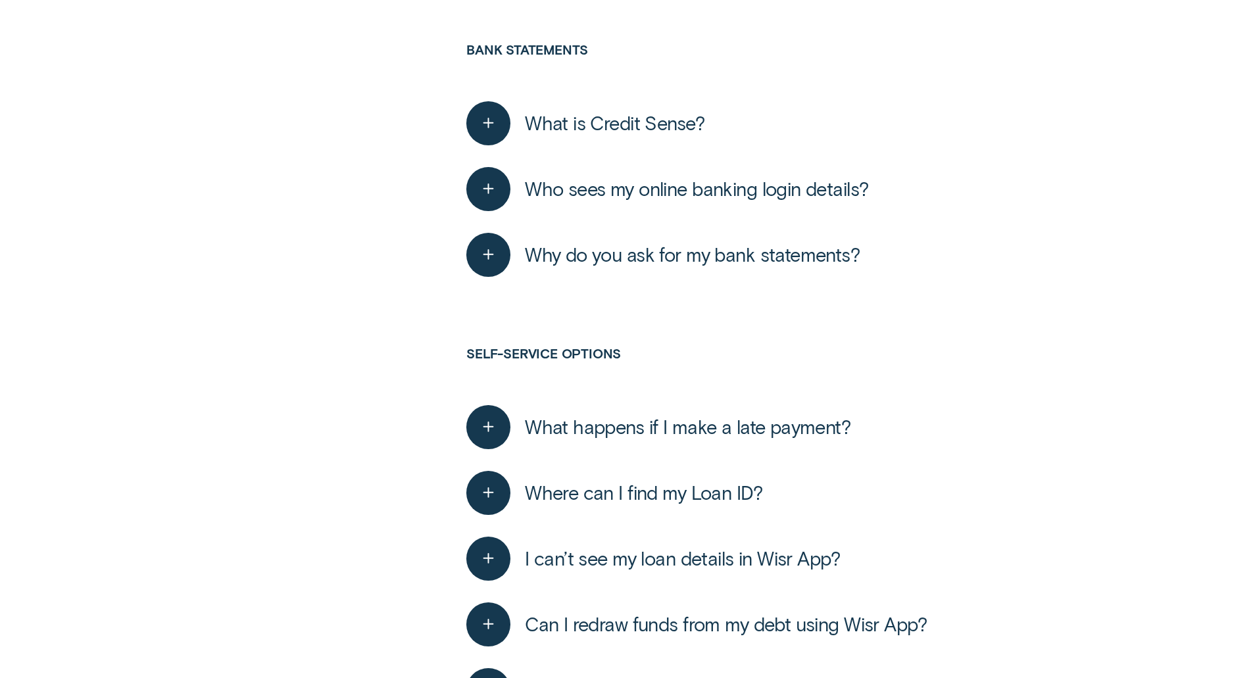
scroll to position [4296, 0]
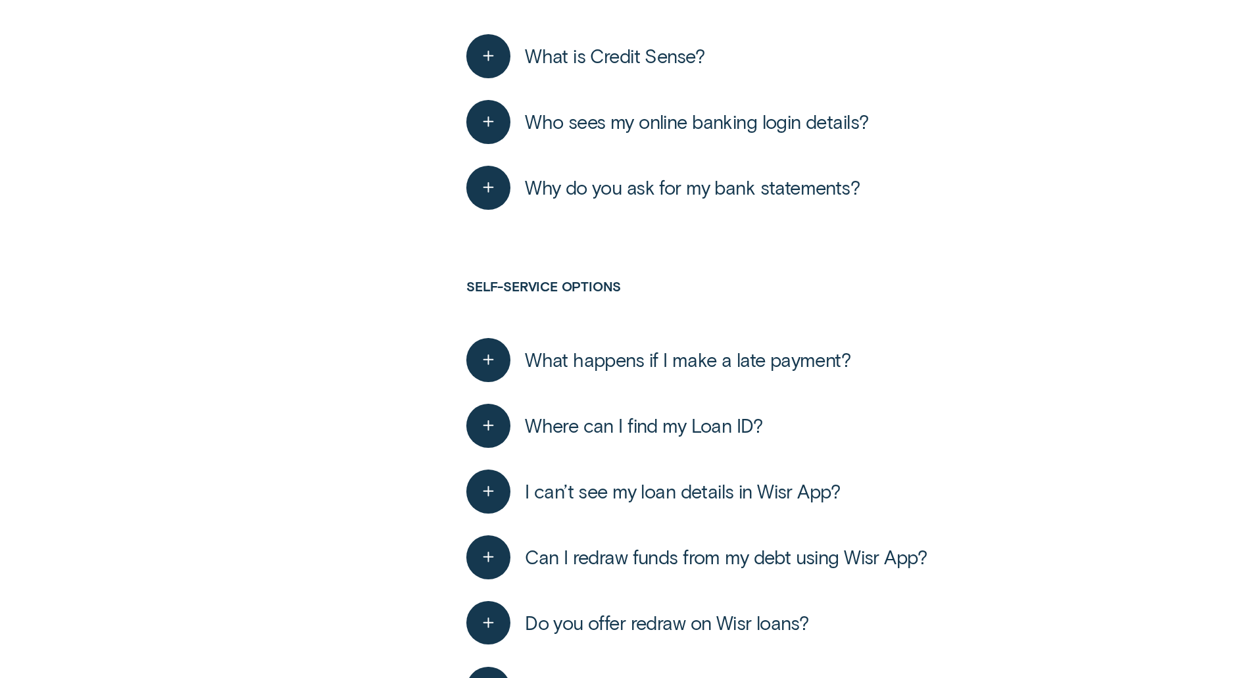
drag, startPoint x: 438, startPoint y: 325, endPoint x: 432, endPoint y: 410, distance: 85.7
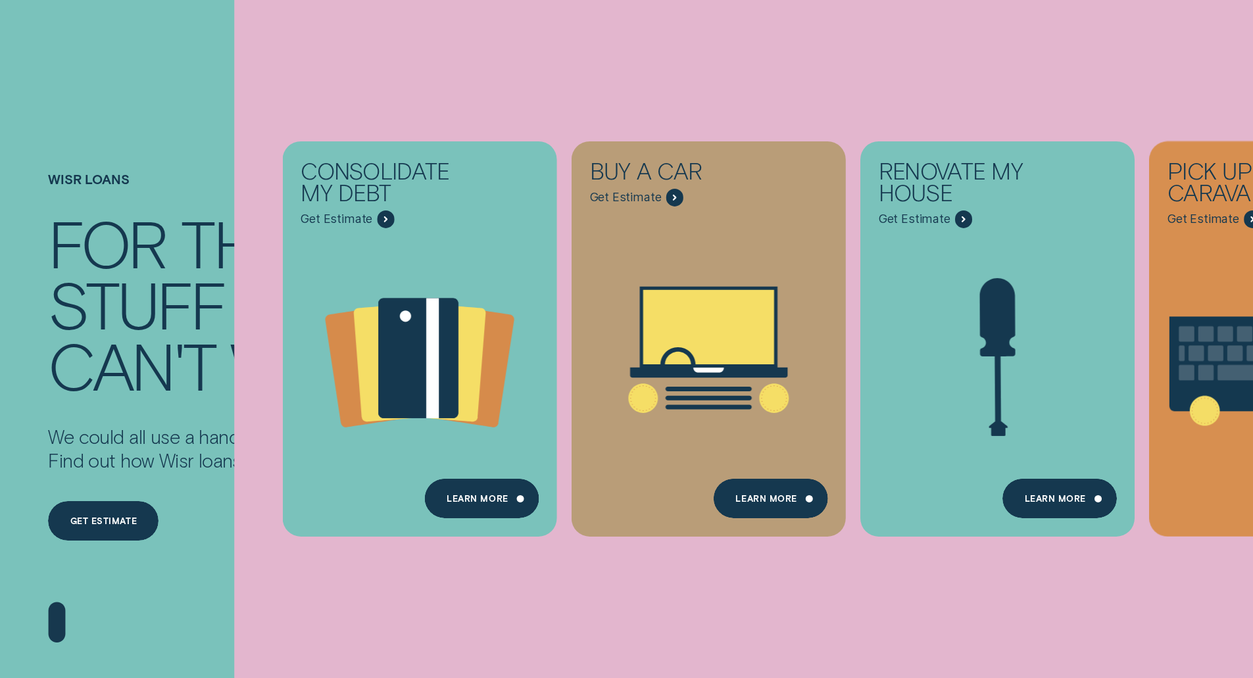
drag, startPoint x: 312, startPoint y: 142, endPoint x: 312, endPoint y: 233, distance: 91.4
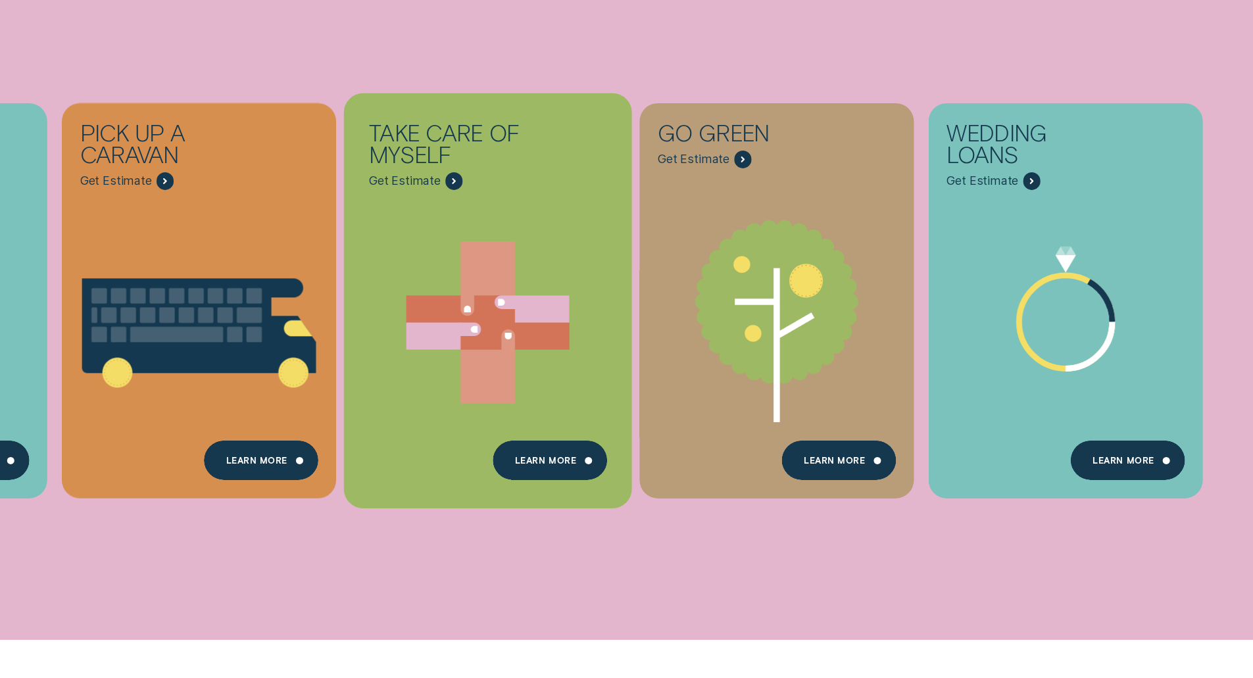
drag, startPoint x: 487, startPoint y: 324, endPoint x: 621, endPoint y: 345, distance: 135.8
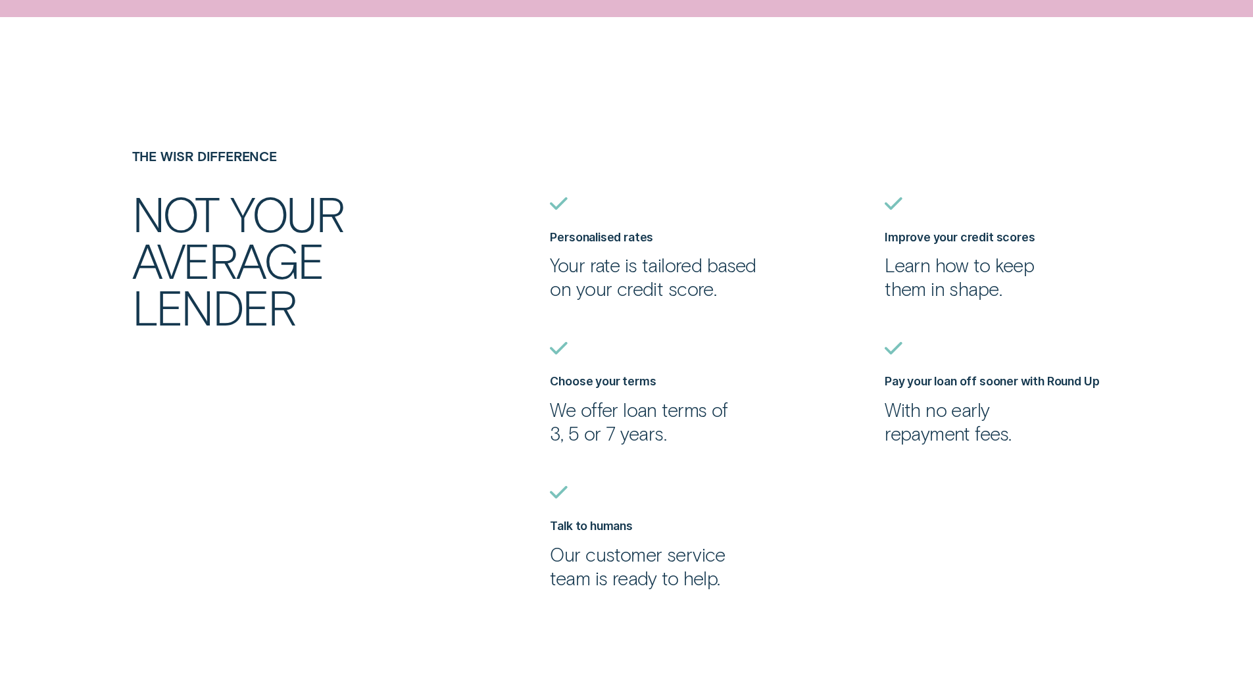
drag, startPoint x: 752, startPoint y: 27, endPoint x: 735, endPoint y: 116, distance: 90.4
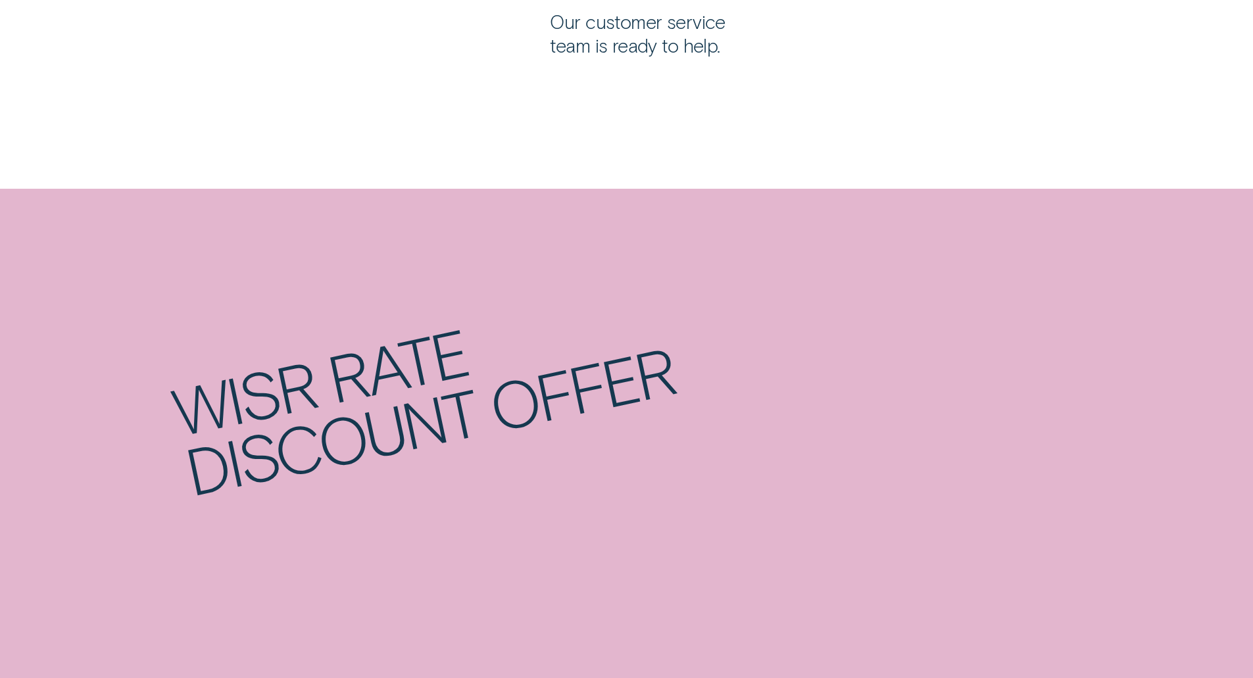
drag, startPoint x: 446, startPoint y: 128, endPoint x: 433, endPoint y: 243, distance: 115.8
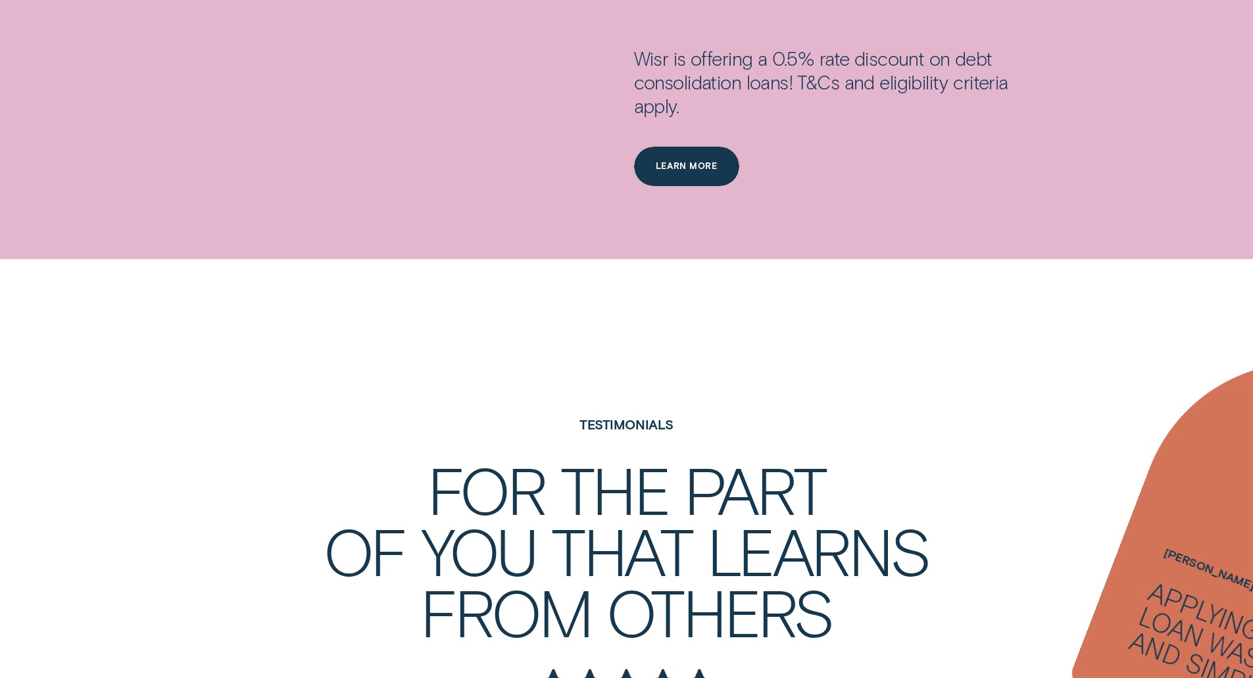
drag, startPoint x: 462, startPoint y: 129, endPoint x: 450, endPoint y: 244, distance: 115.7
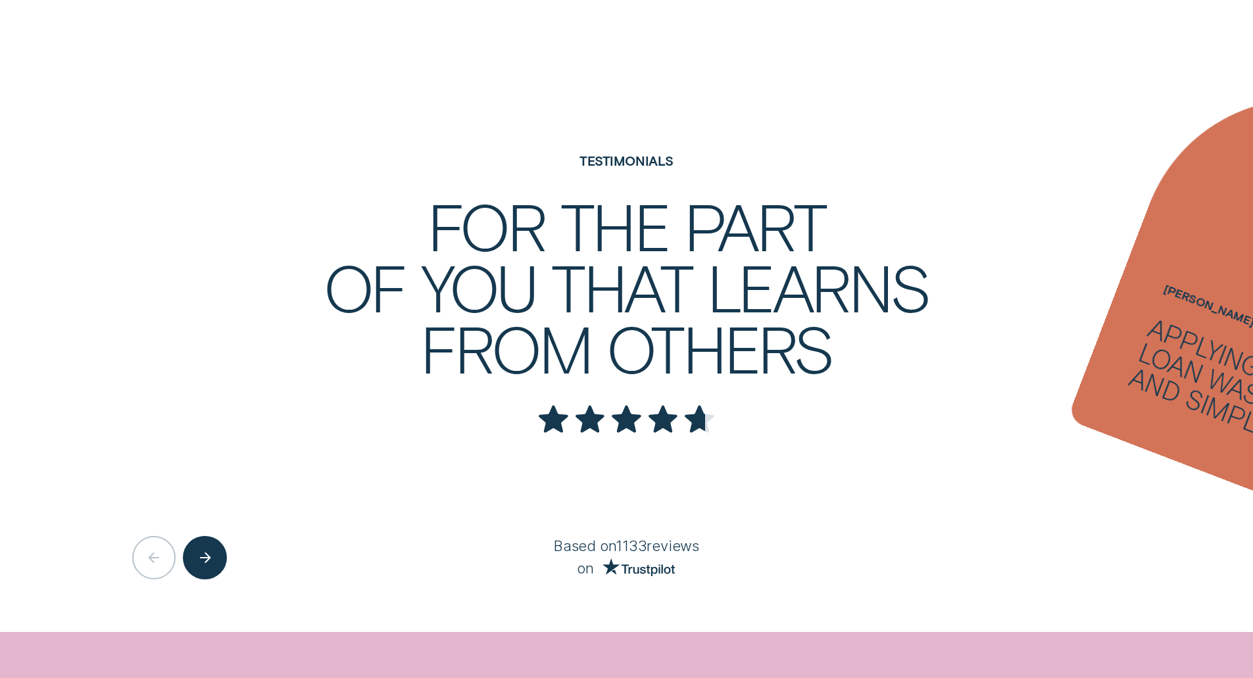
scroll to position [0, 0]
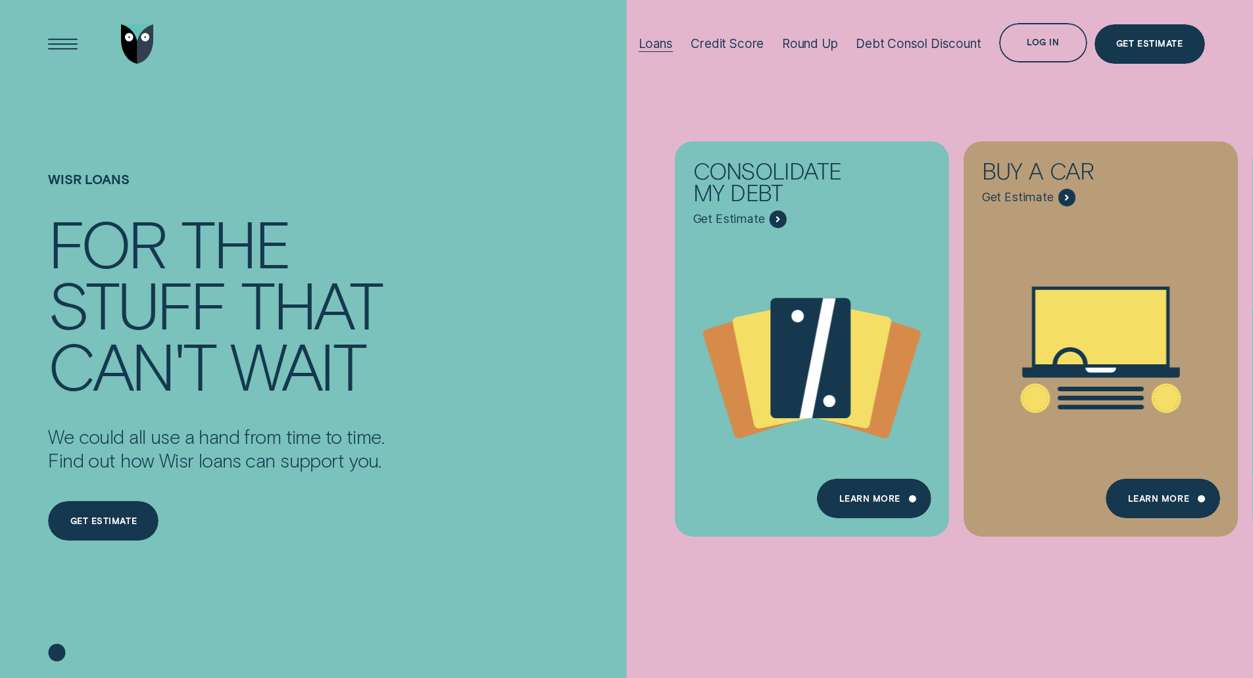
click at [655, 41] on div "Loans" at bounding box center [656, 43] width 34 height 15
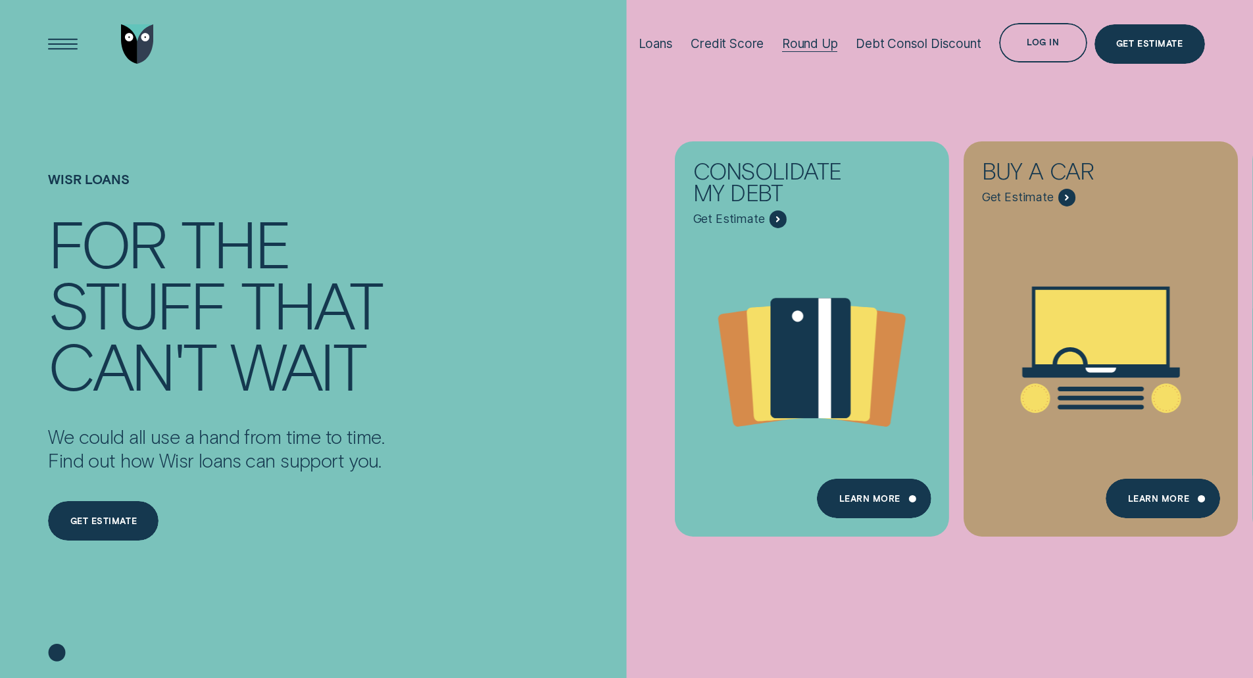
click at [816, 47] on div "Round Up" at bounding box center [810, 43] width 56 height 15
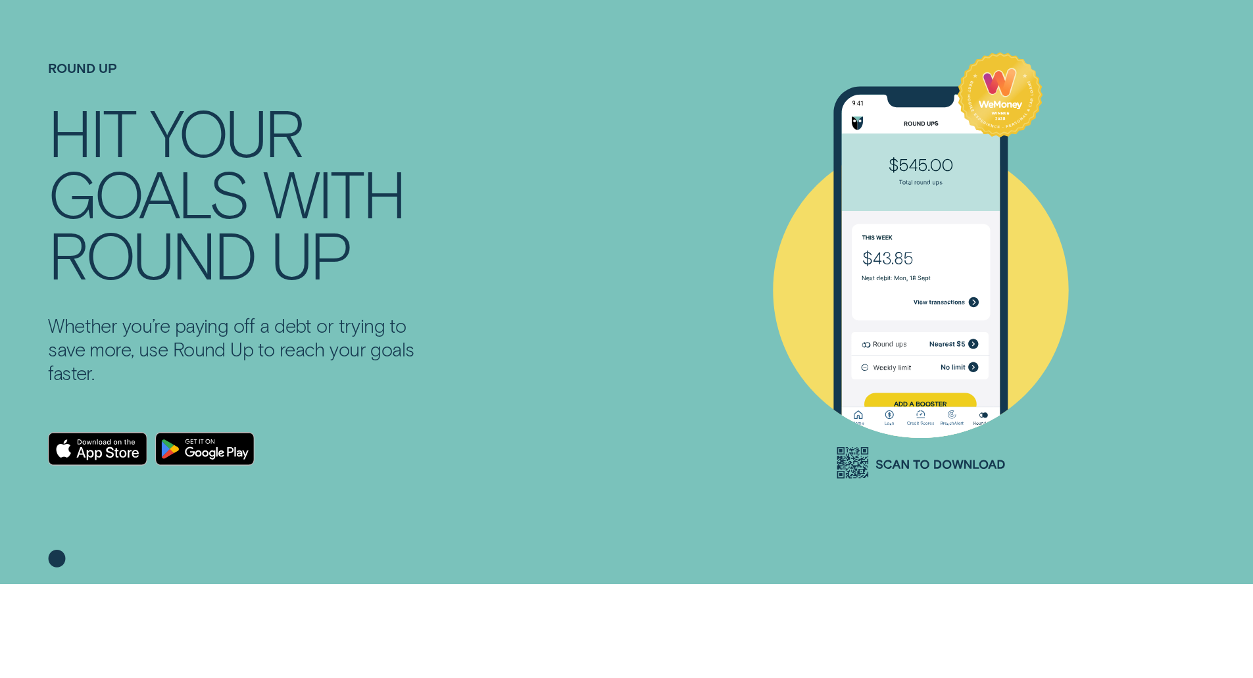
drag, startPoint x: 340, startPoint y: 180, endPoint x: 340, endPoint y: 214, distance: 34.9
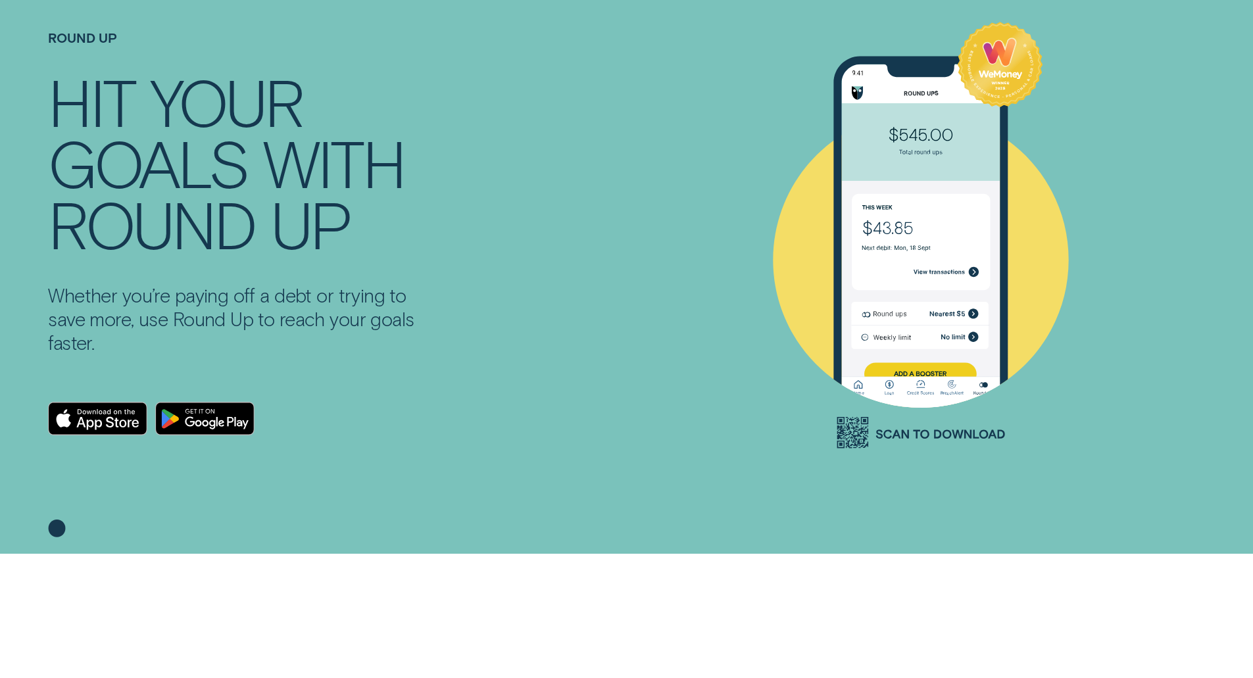
scroll to position [139, 0]
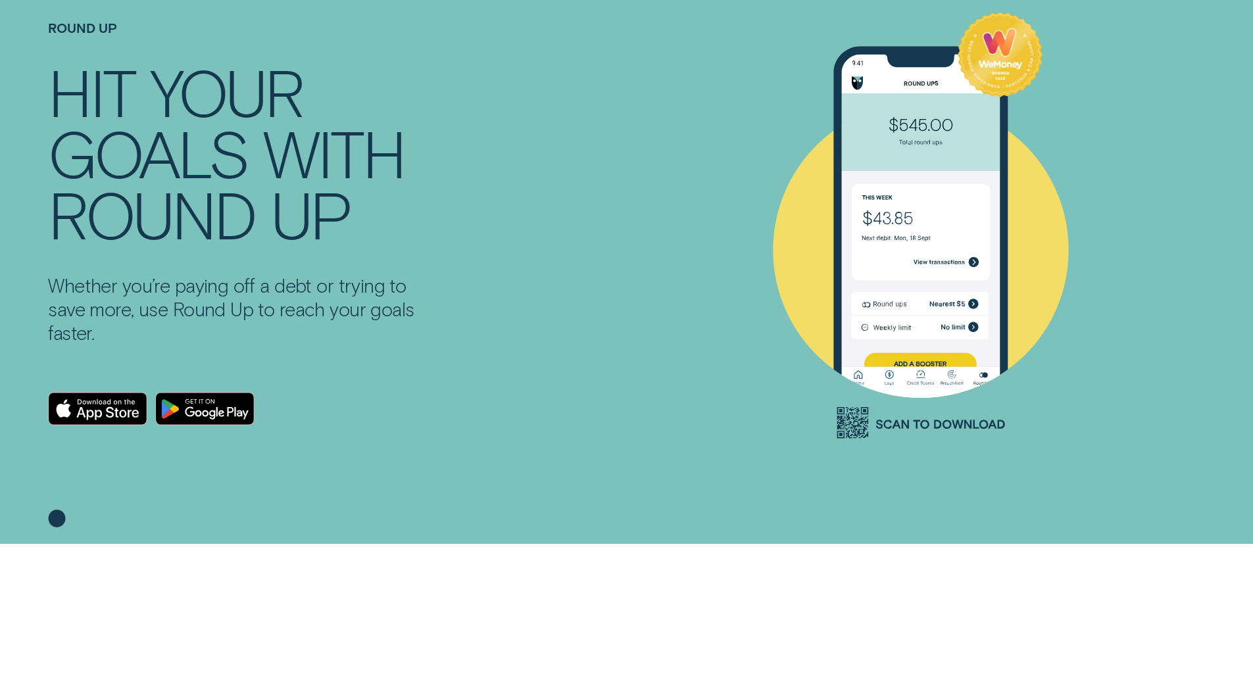
drag, startPoint x: 269, startPoint y: 237, endPoint x: 270, endPoint y: 268, distance: 31.6
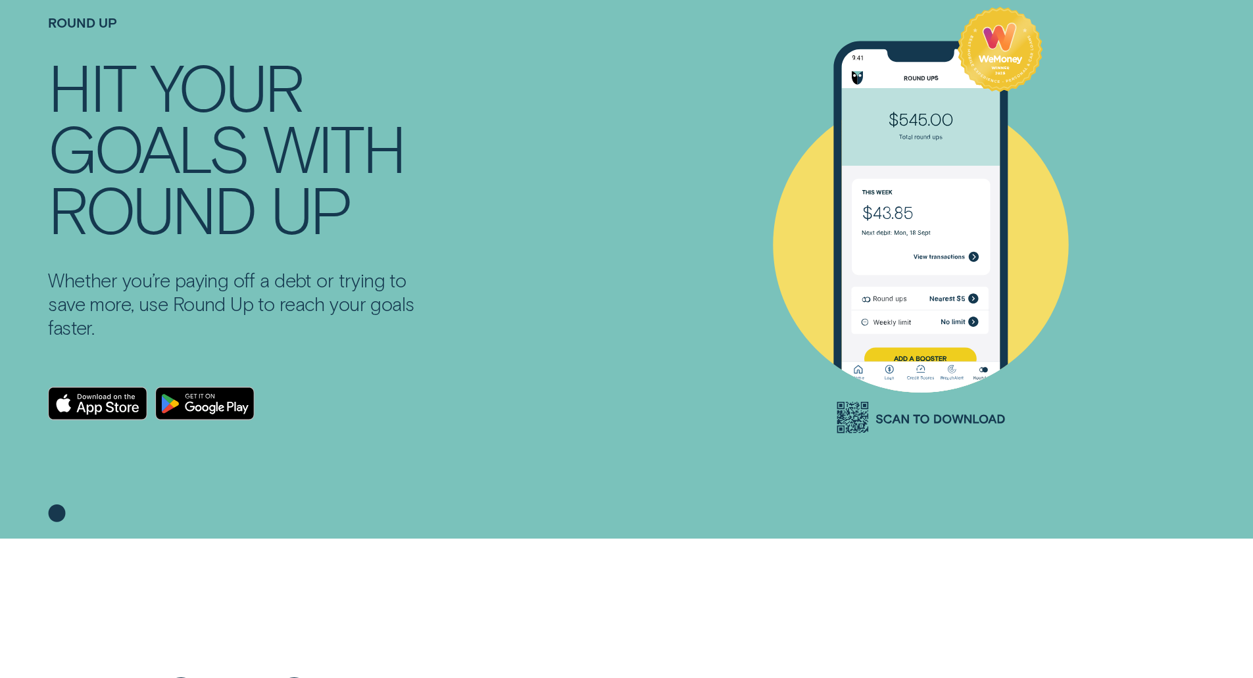
drag, startPoint x: 902, startPoint y: 199, endPoint x: 1987, endPoint y: 299, distance: 1089.1
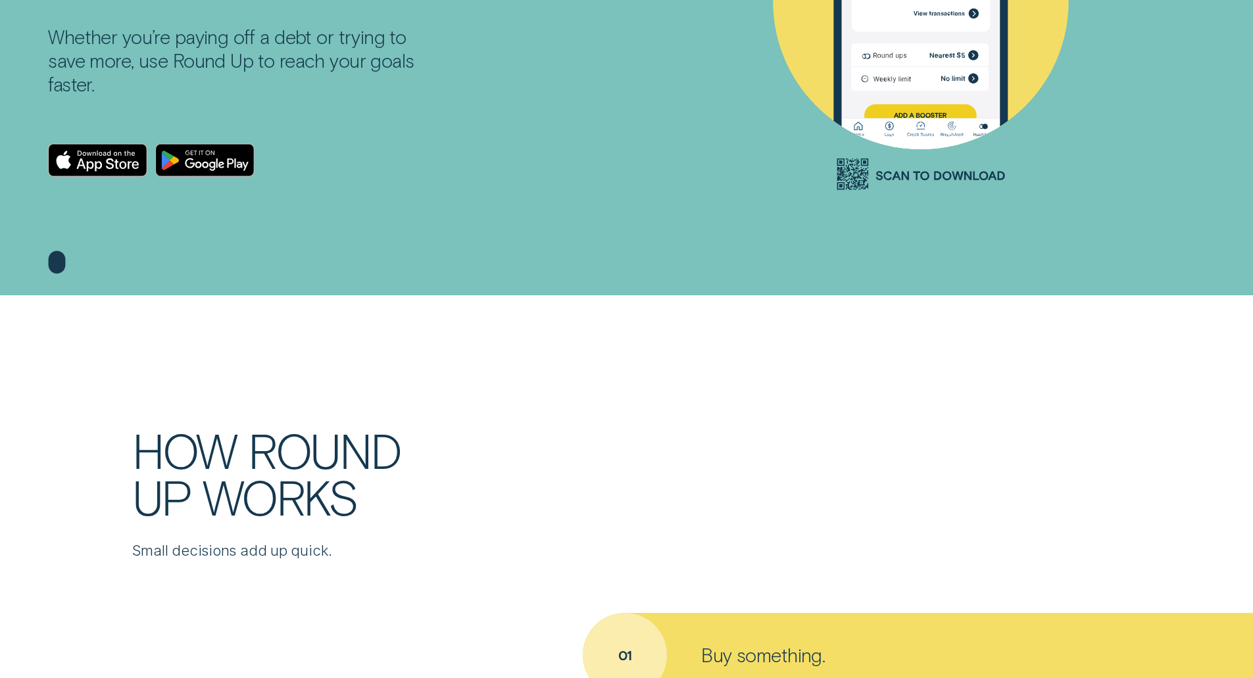
drag, startPoint x: 352, startPoint y: 256, endPoint x: 359, endPoint y: 339, distance: 83.2
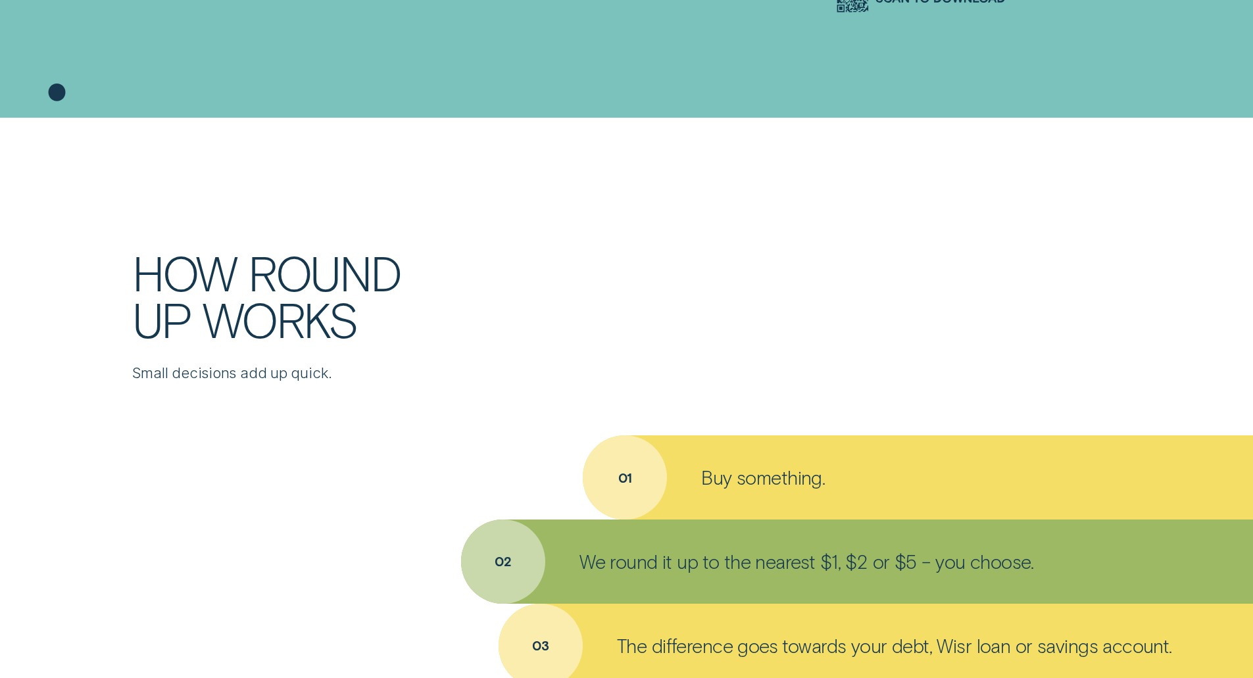
drag, startPoint x: 520, startPoint y: 319, endPoint x: 508, endPoint y: 370, distance: 52.6
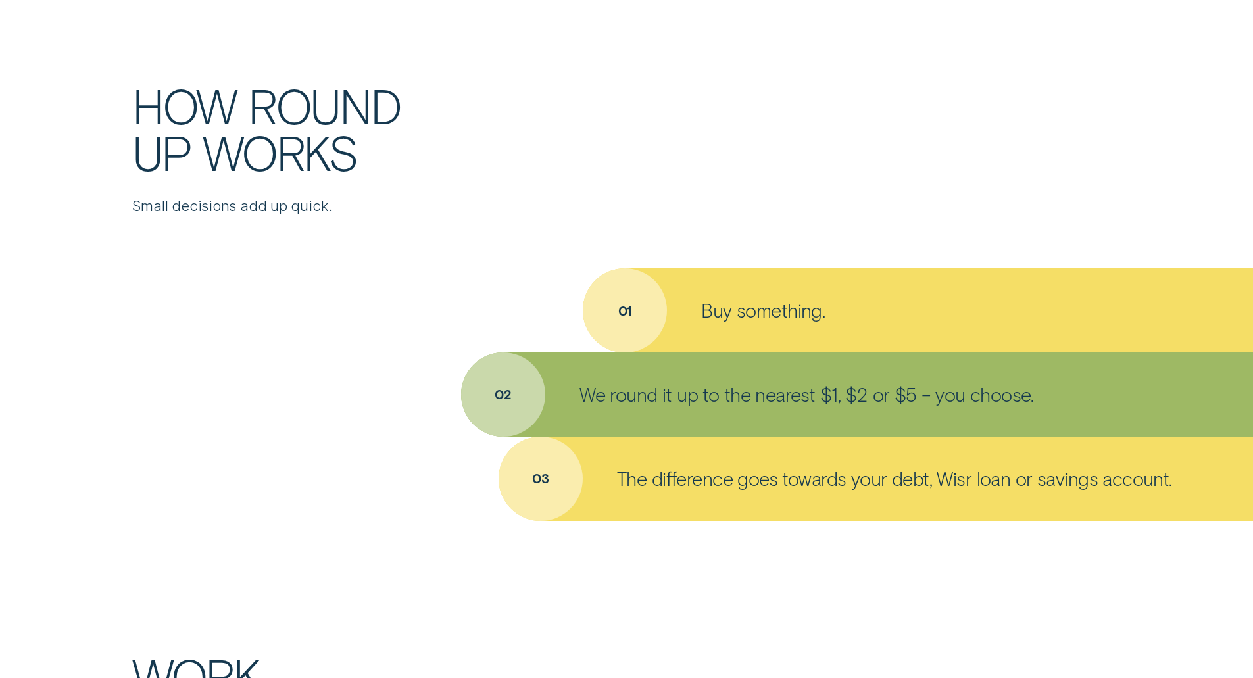
drag, startPoint x: 497, startPoint y: 297, endPoint x: 489, endPoint y: 342, distance: 46.0
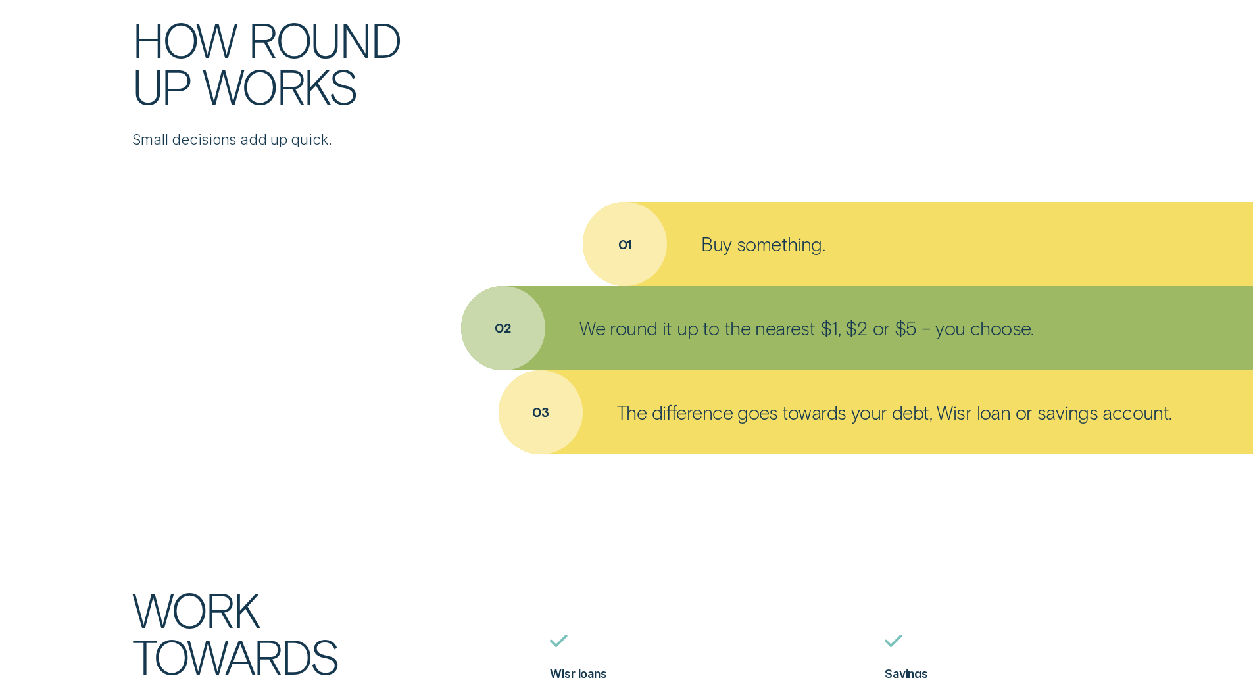
drag, startPoint x: 441, startPoint y: 256, endPoint x: 437, endPoint y: 278, distance: 22.2
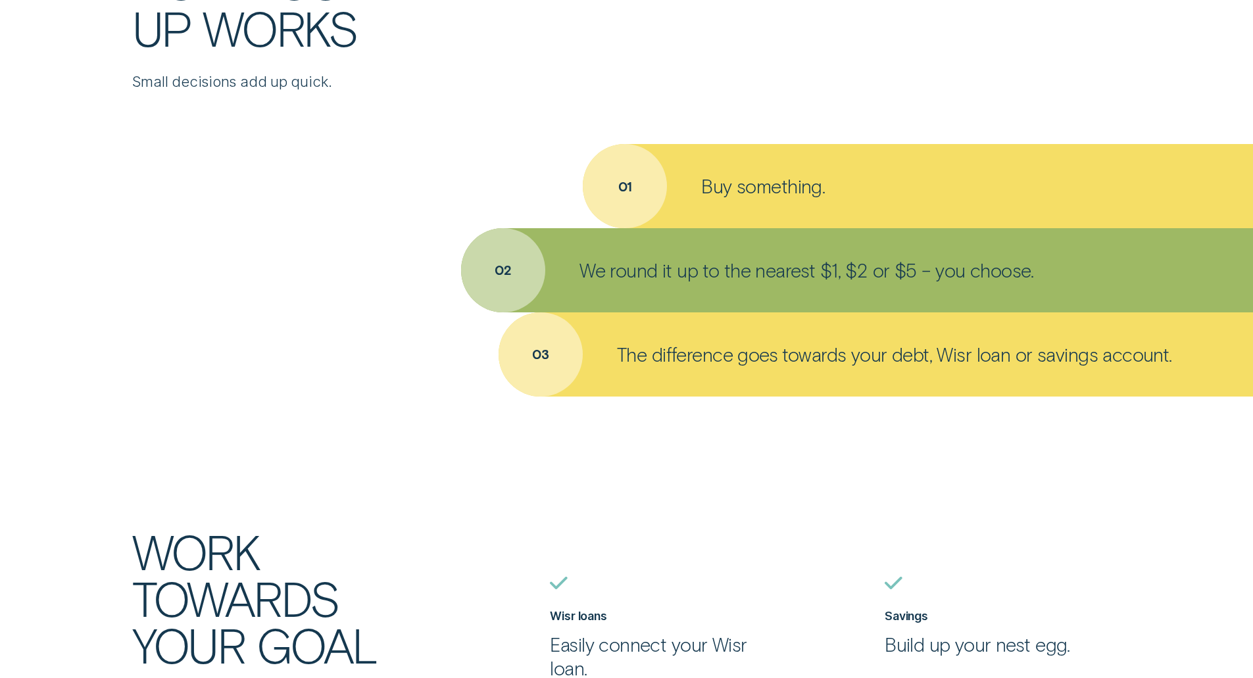
scroll to position [879, 0]
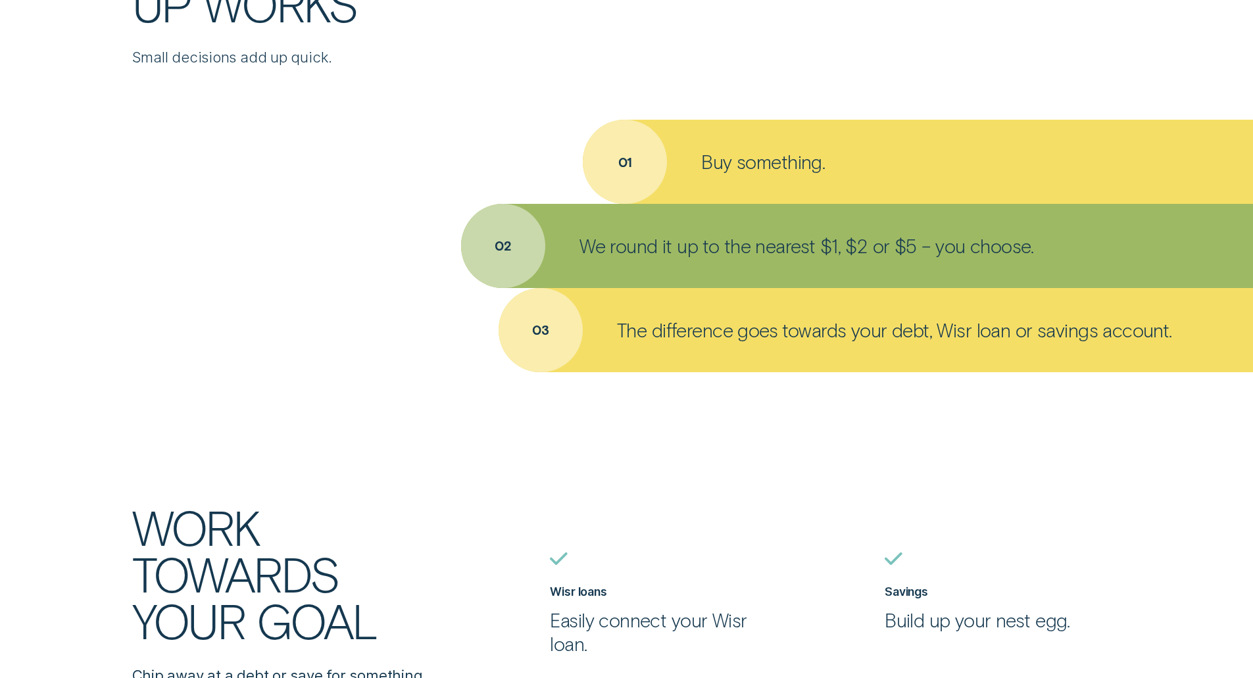
drag, startPoint x: 427, startPoint y: 241, endPoint x: 422, endPoint y: 277, distance: 35.9
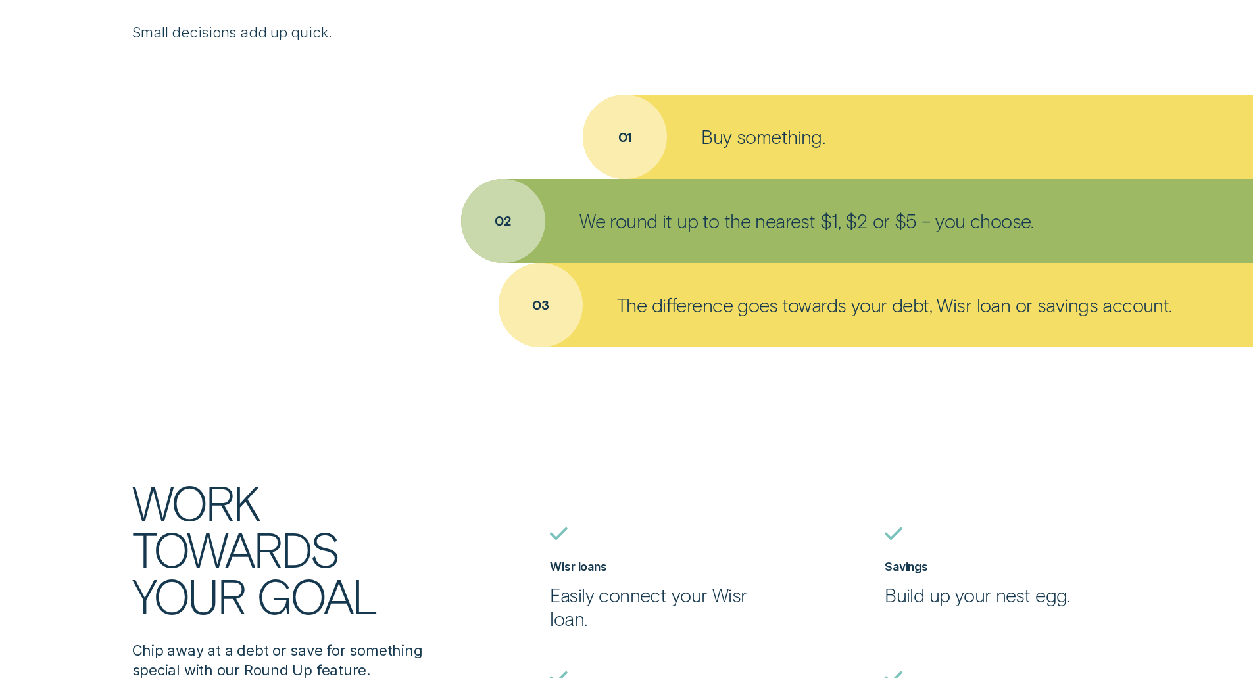
drag, startPoint x: 429, startPoint y: 153, endPoint x: 425, endPoint y: 179, distance: 25.9
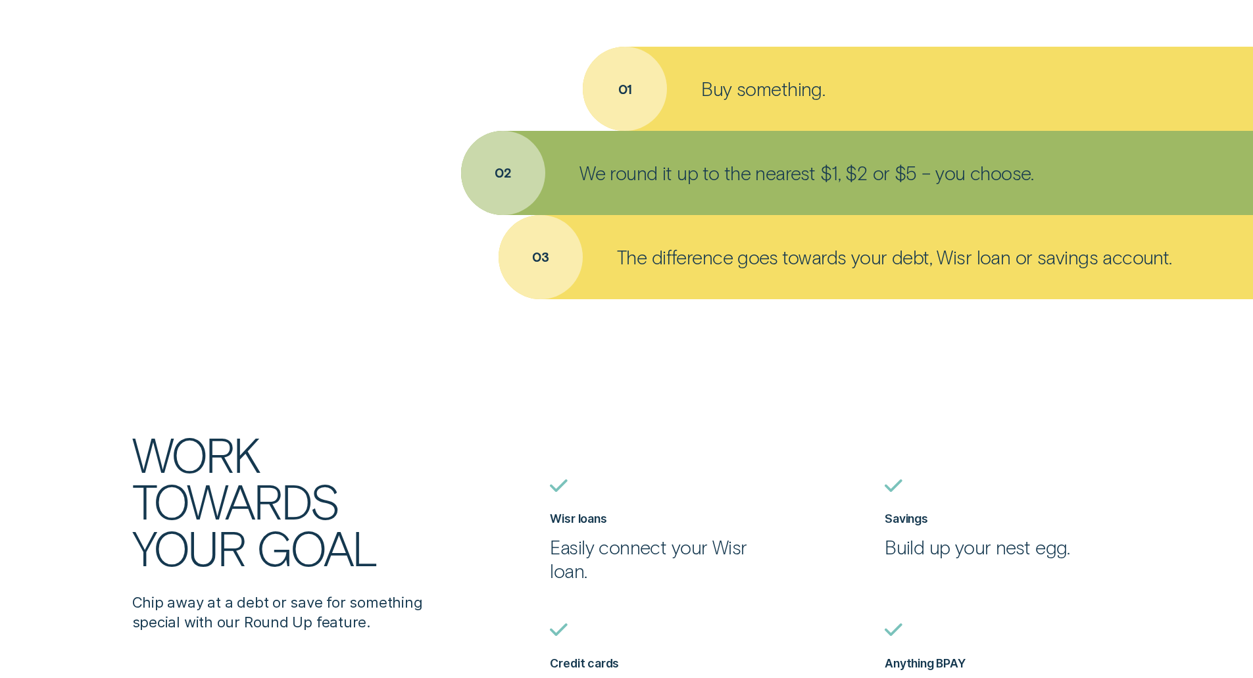
drag, startPoint x: 430, startPoint y: 159, endPoint x: 424, endPoint y: 198, distance: 39.4
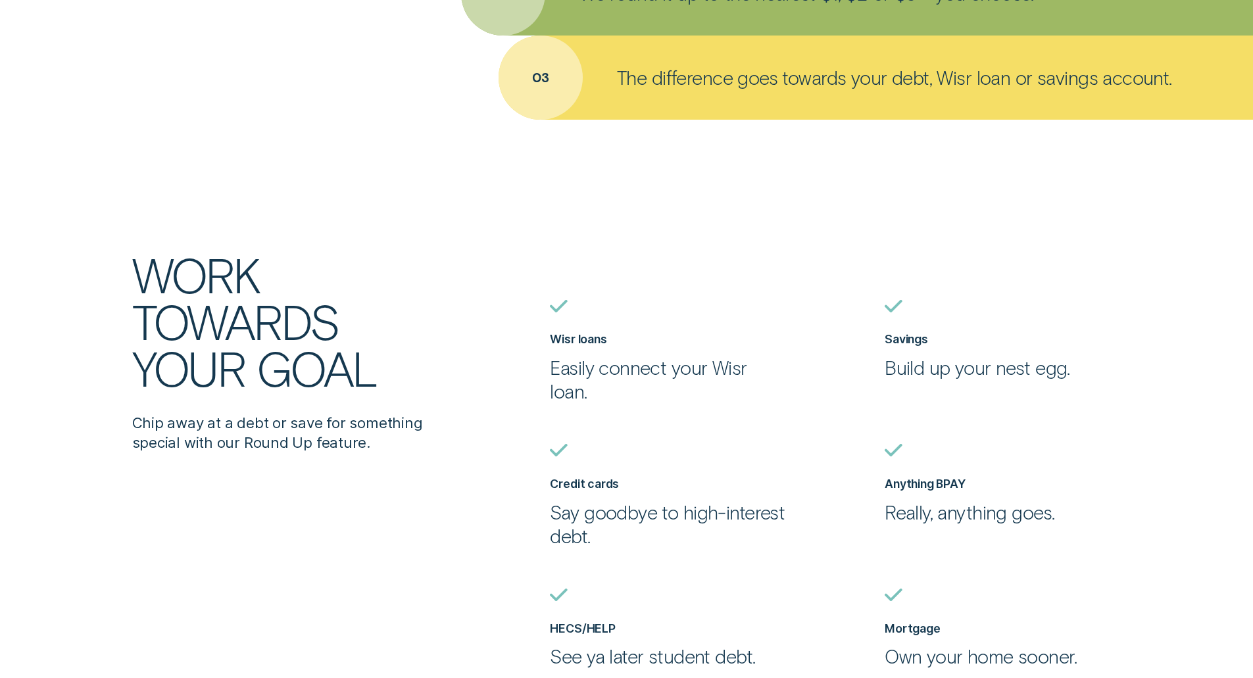
drag, startPoint x: 424, startPoint y: 162, endPoint x: 412, endPoint y: 220, distance: 59.8
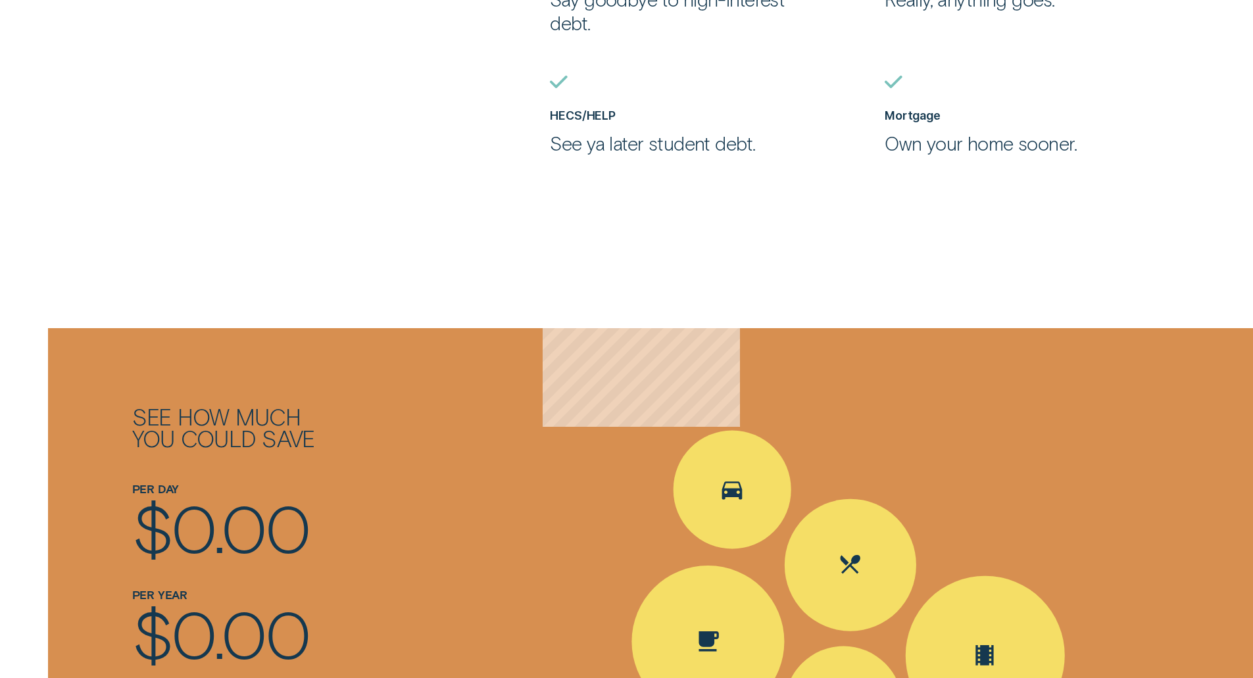
drag, startPoint x: 412, startPoint y: 180, endPoint x: 414, endPoint y: 285, distance: 105.9
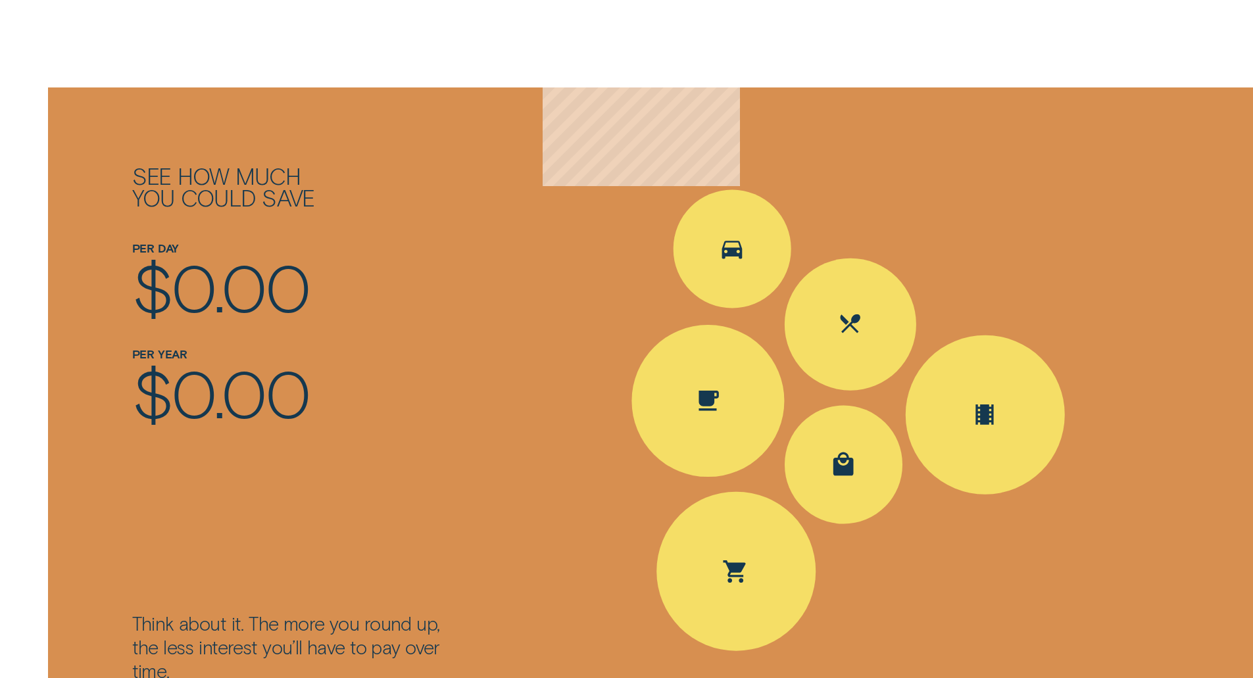
drag, startPoint x: 457, startPoint y: 172, endPoint x: 454, endPoint y: 195, distance: 23.3
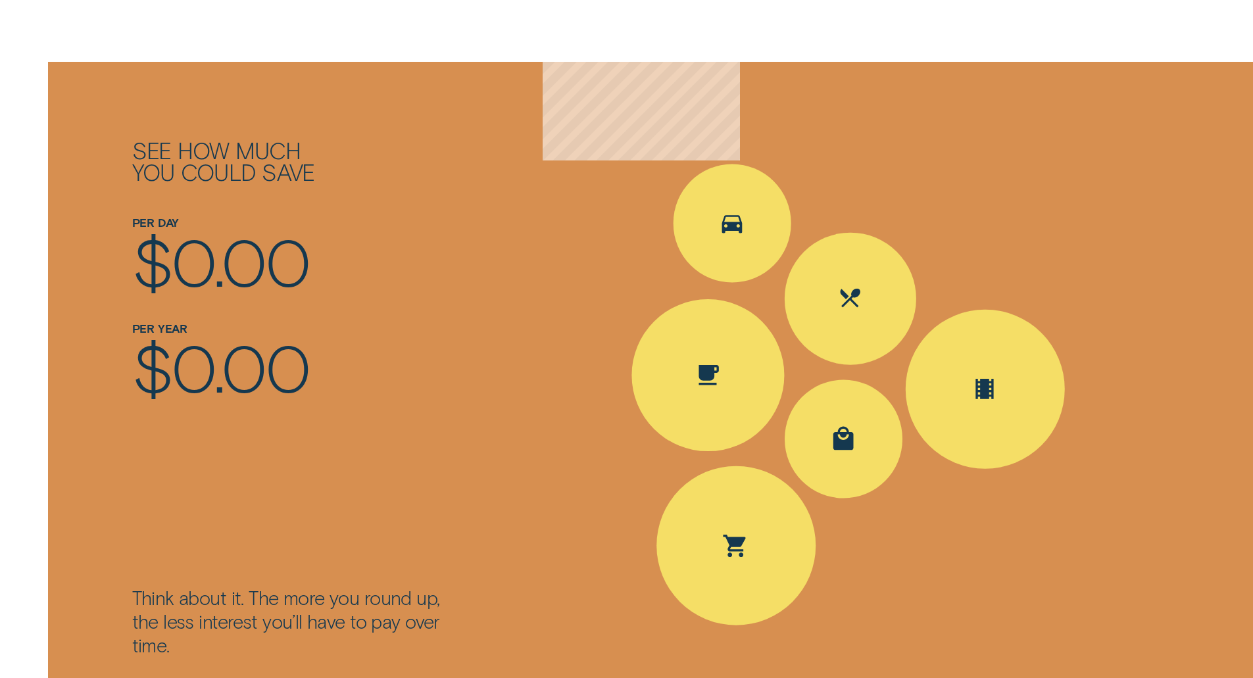
drag, startPoint x: 490, startPoint y: 71, endPoint x: 489, endPoint y: 112, distance: 40.8
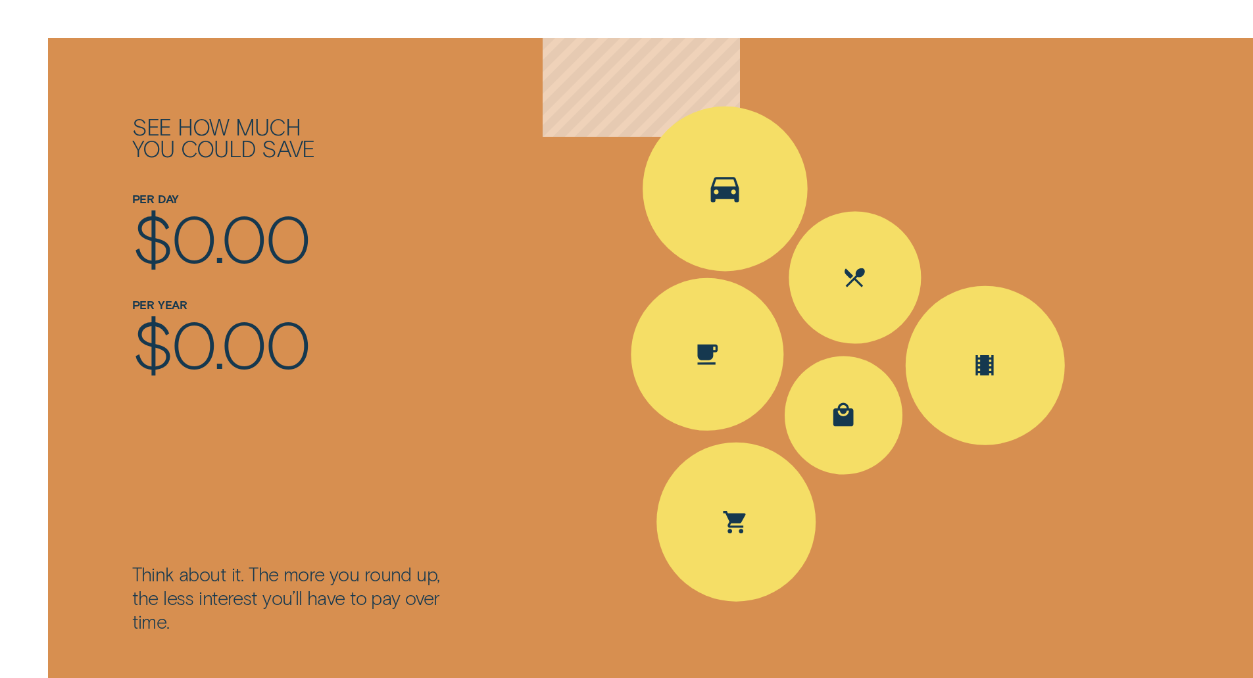
click at [720, 218] on div "Spent Transport $5.60; The round up $0.40" at bounding box center [726, 189] width 166 height 166
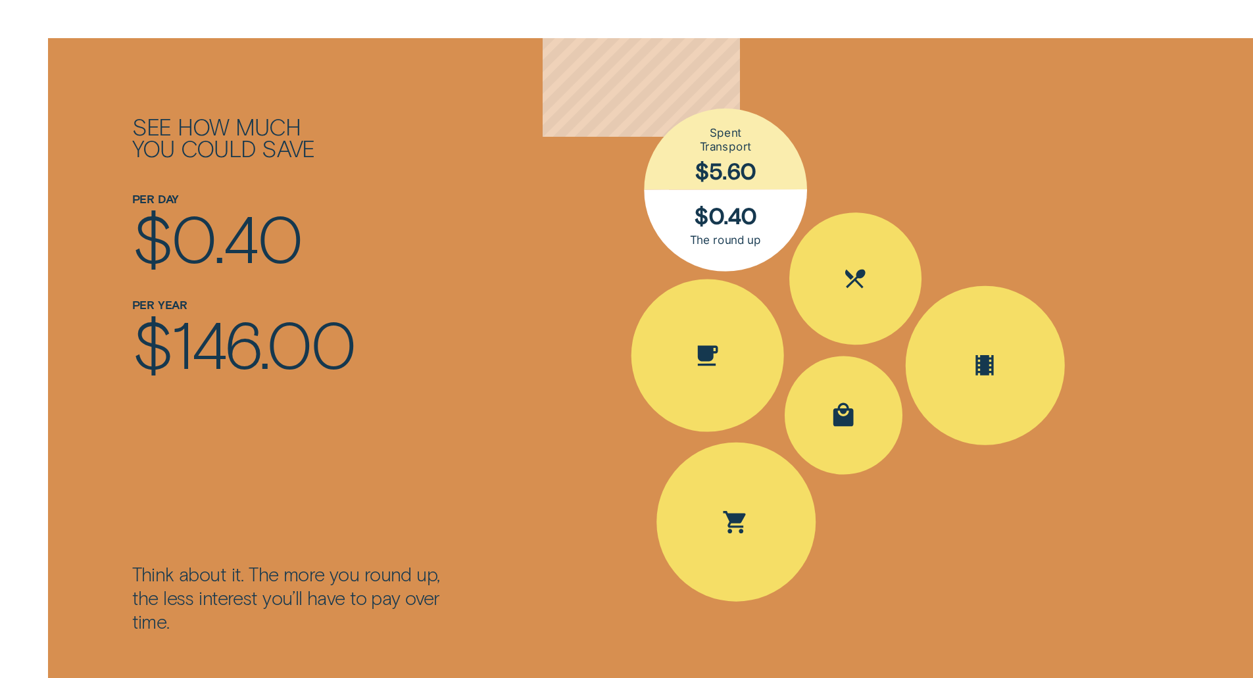
drag, startPoint x: 731, startPoint y: 190, endPoint x: 725, endPoint y: 149, distance: 41.2
click at [725, 149] on div "Spent Transport $5.60; The round up $0.40" at bounding box center [726, 190] width 166 height 166
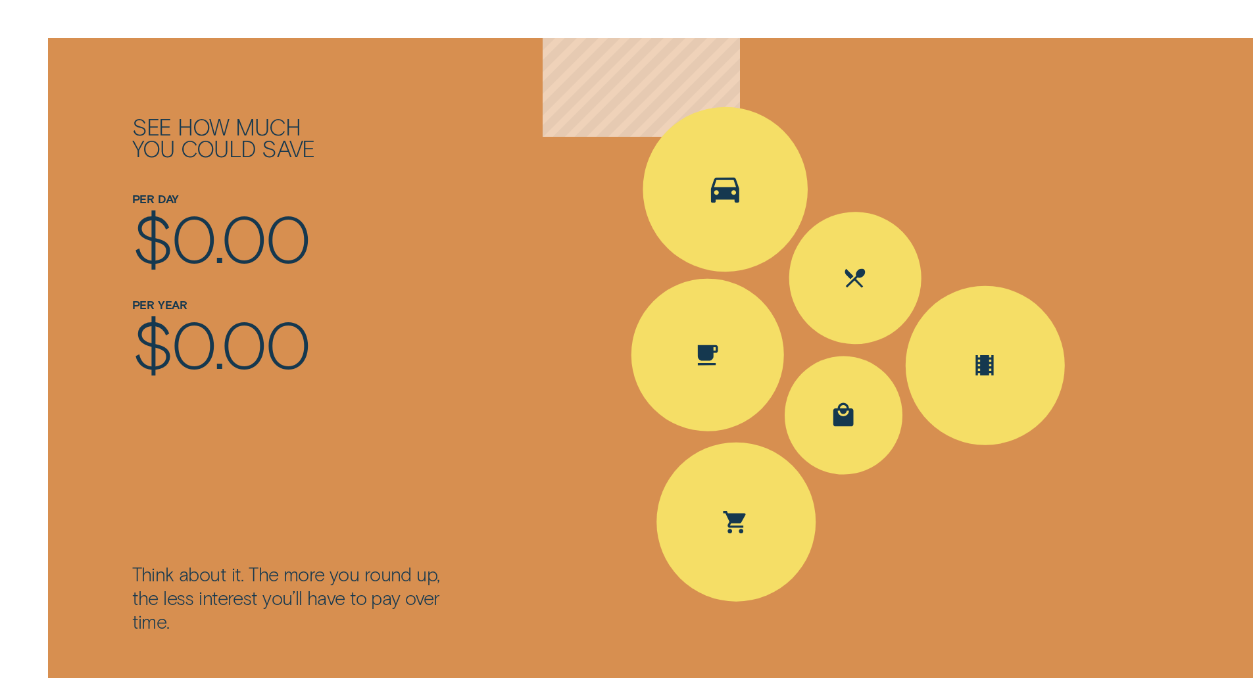
click at [735, 159] on div "Spent Transport $5.60; The round up $0.40" at bounding box center [726, 189] width 166 height 166
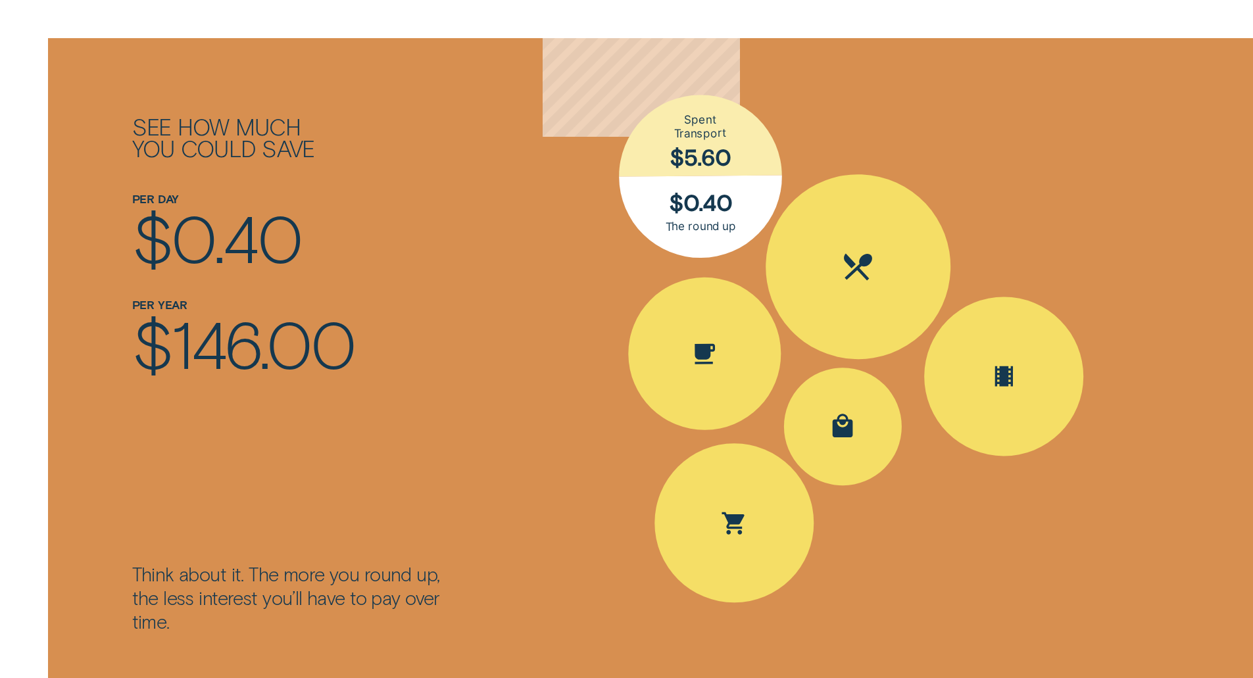
click at [863, 229] on div "Spent Eating out $25.10; The round up $0.90" at bounding box center [859, 267] width 190 height 190
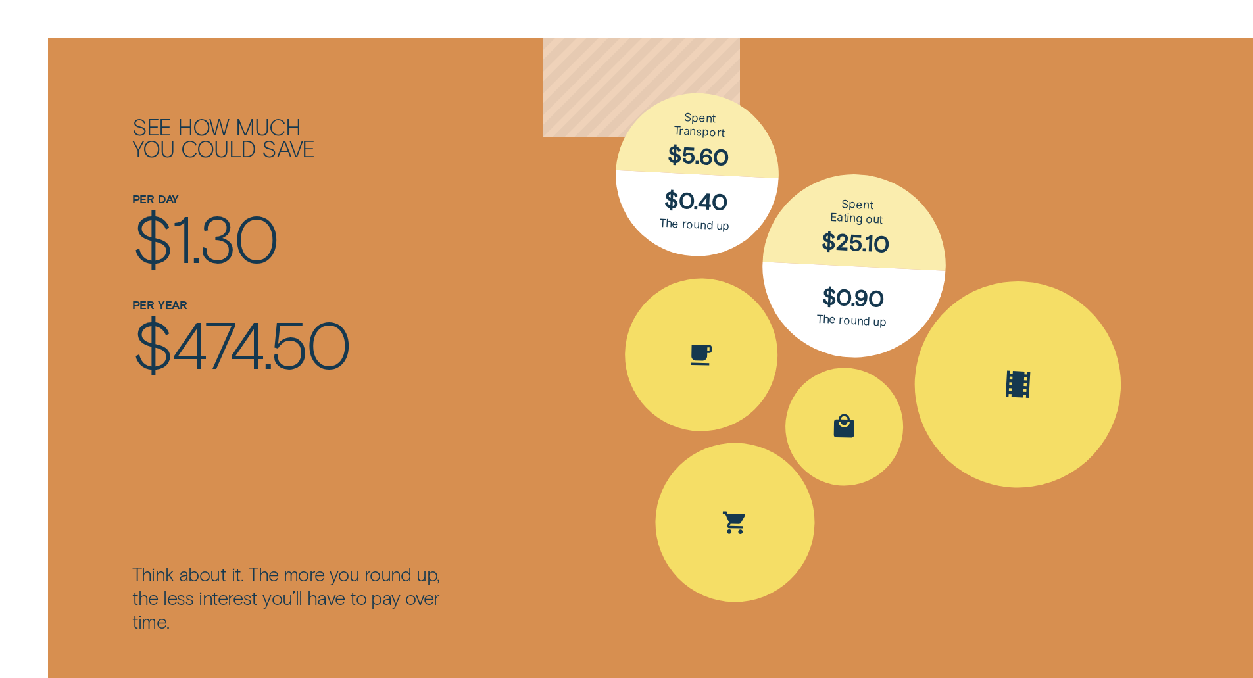
click at [994, 368] on div "Spent Entertainment $16.30; The round up $0.70" at bounding box center [1019, 385] width 218 height 218
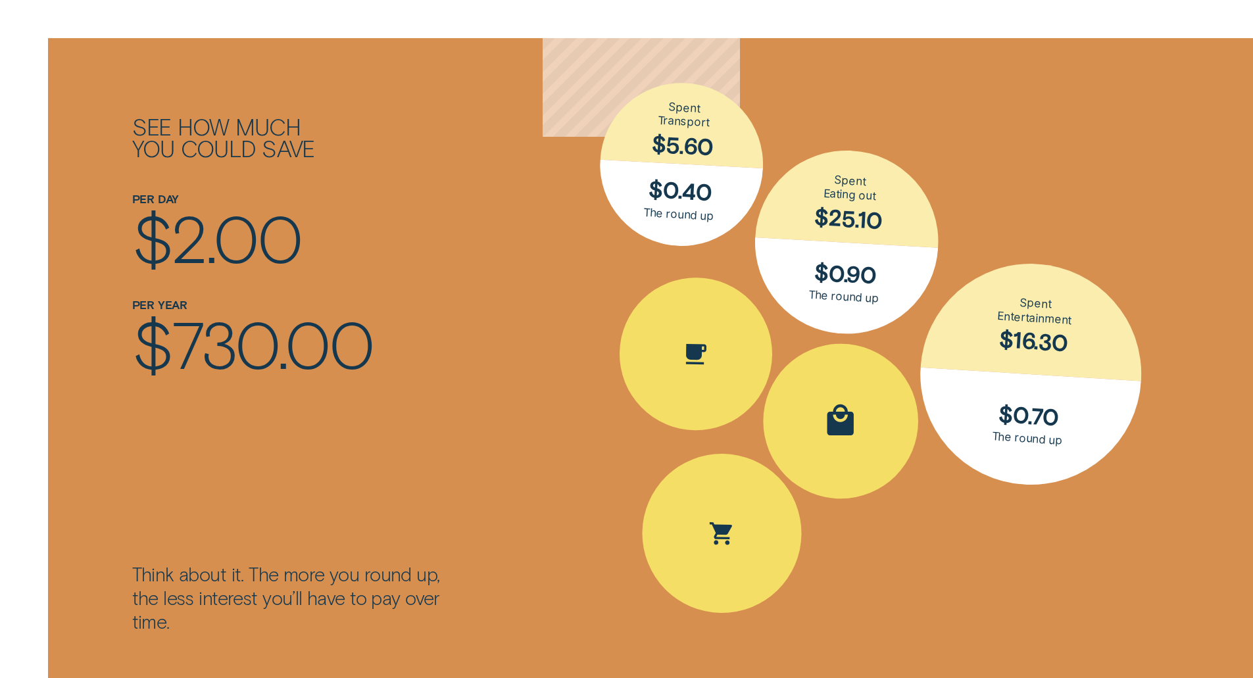
click at [870, 399] on div "Spent Shopping $30.50; The round up $0.50" at bounding box center [841, 421] width 156 height 156
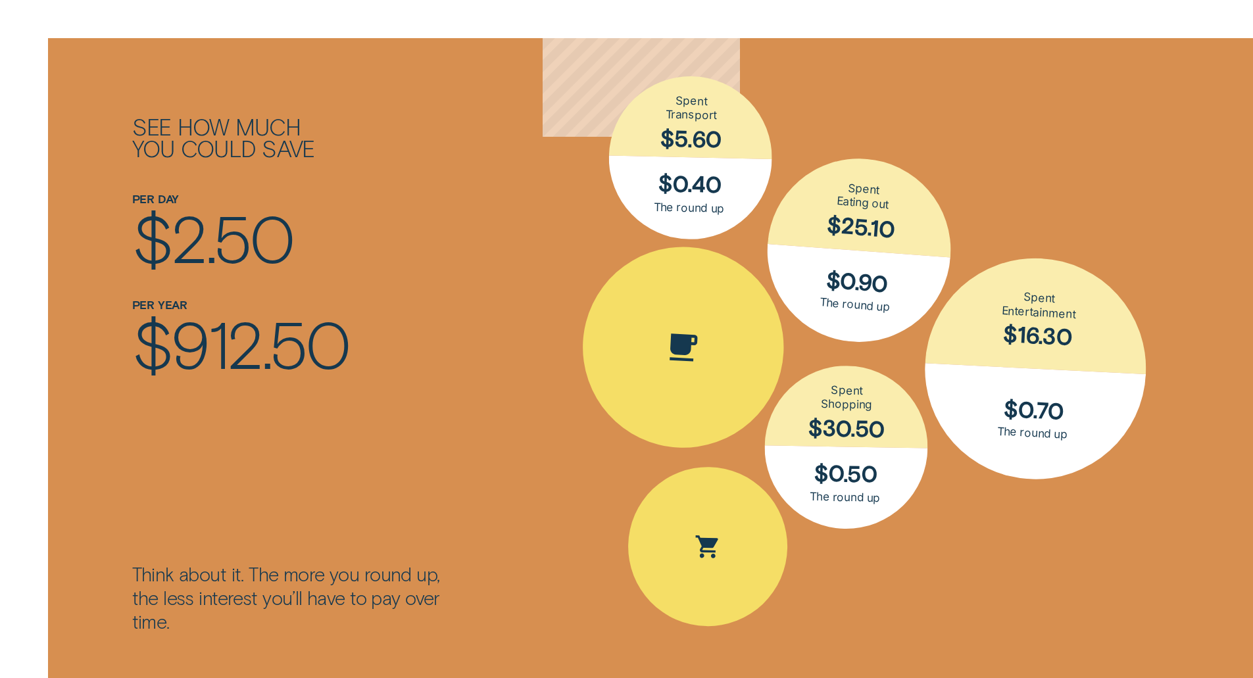
click at [738, 362] on div "Spent Coffee $4.20; The round up $0.80" at bounding box center [682, 346] width 211 height 211
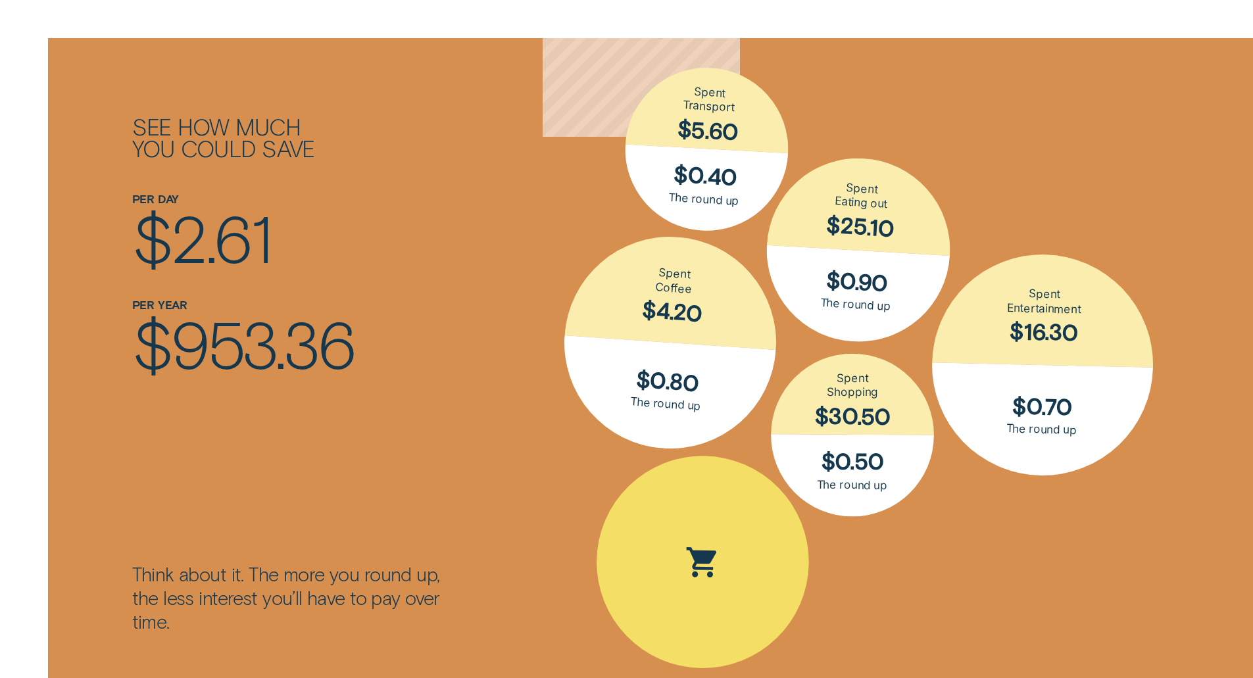
click at [731, 523] on div "Spent Groceries $15.25; The round up $0.75" at bounding box center [703, 562] width 216 height 216
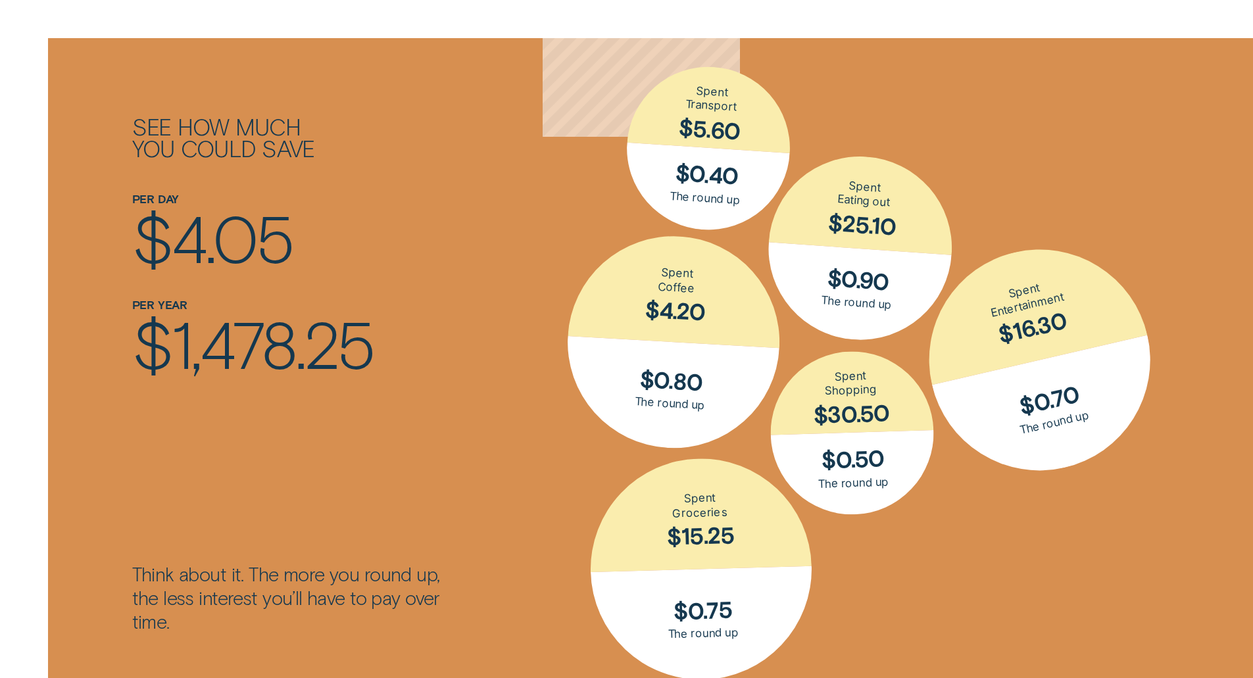
click at [687, 510] on div "Spent Groceries $15.25; The round up $0.75" at bounding box center [701, 568] width 229 height 229
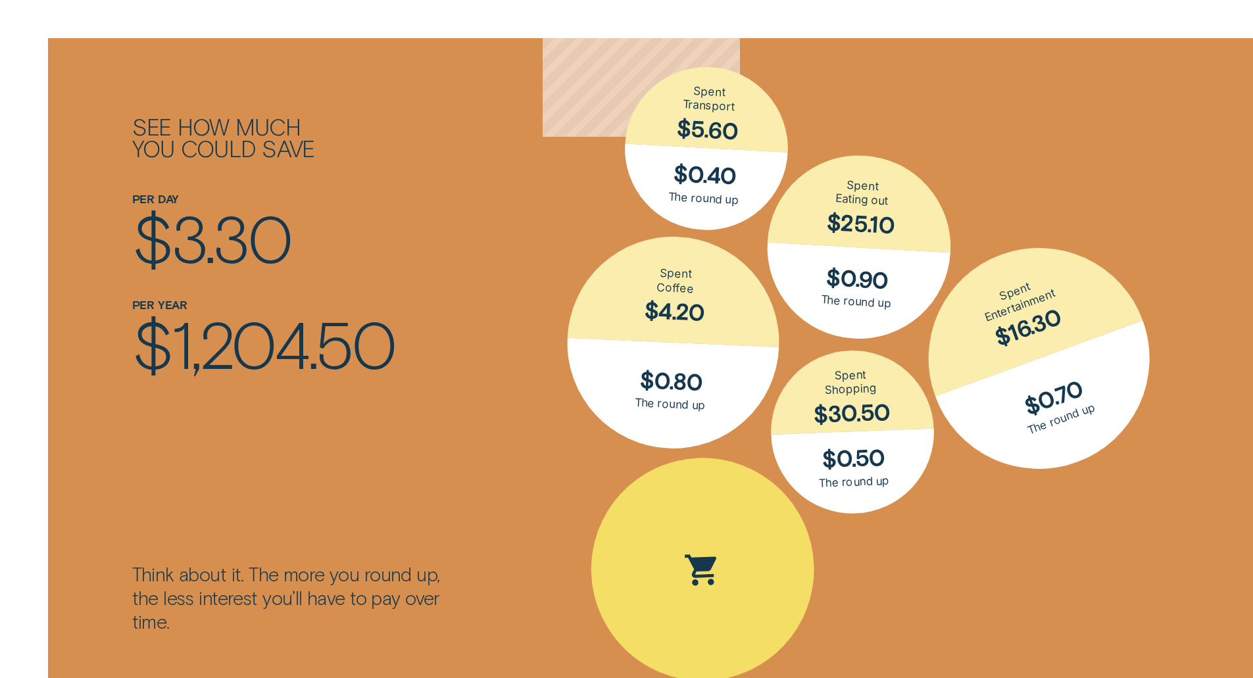
click at [687, 510] on div "Spent Groceries $15.25; The round up $0.75" at bounding box center [702, 569] width 231 height 231
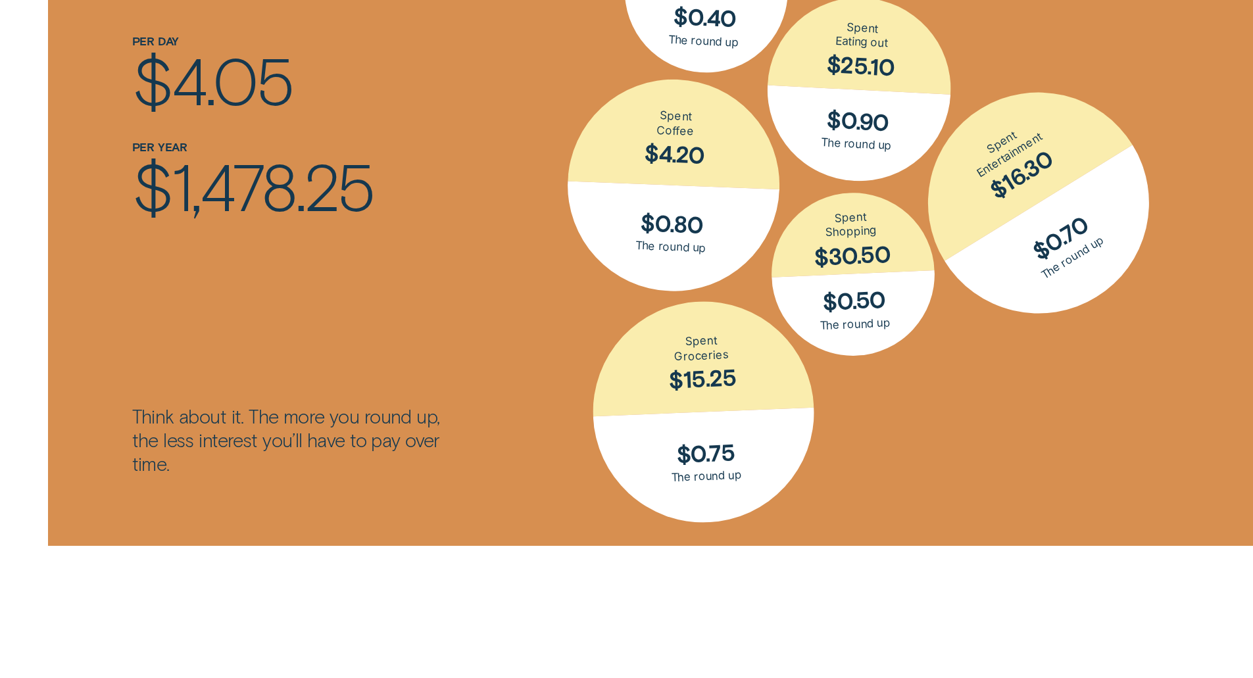
scroll to position [2119, 0]
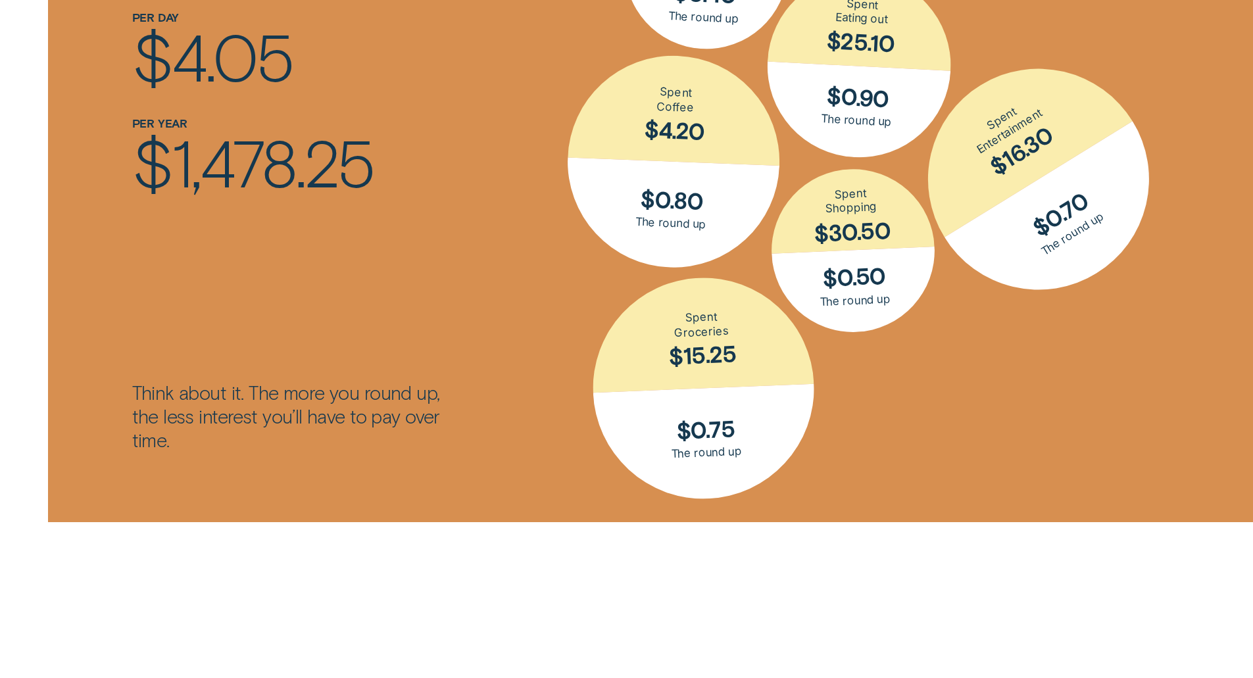
drag, startPoint x: 424, startPoint y: 235, endPoint x: 418, endPoint y: 271, distance: 35.9
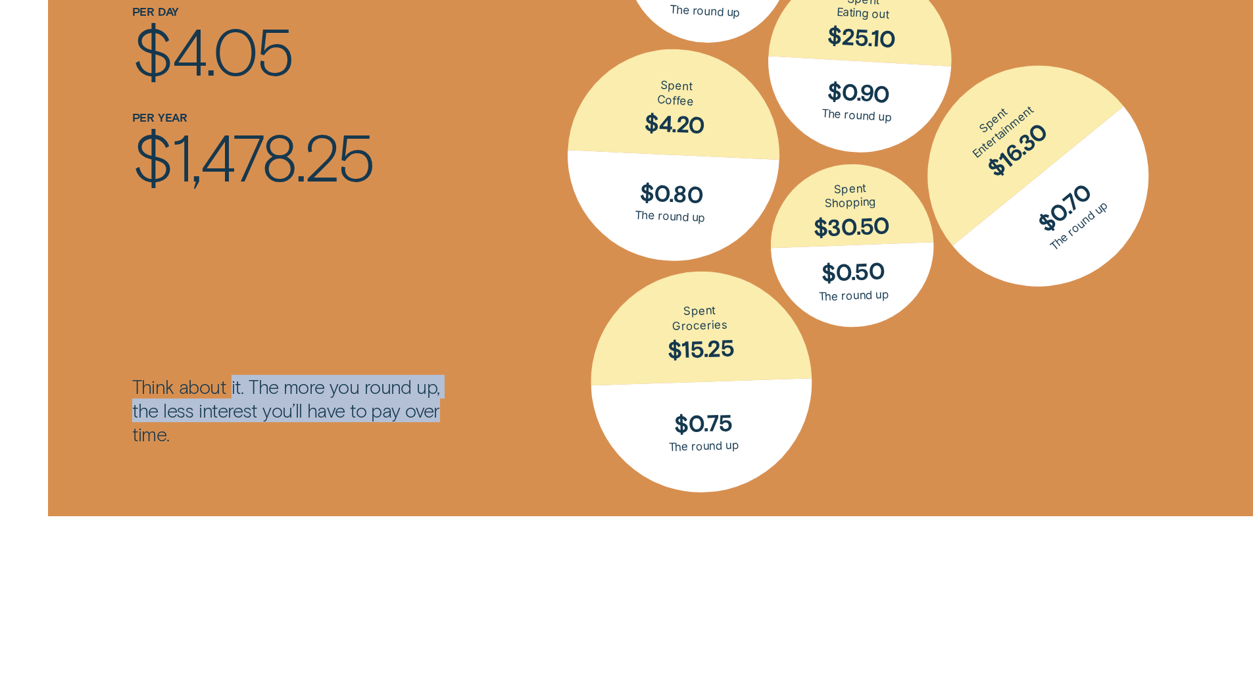
drag, startPoint x: 232, startPoint y: 369, endPoint x: 481, endPoint y: 402, distance: 250.8
click at [481, 402] on div "See how much you could save Think about it. The more you round up, the less int…" at bounding box center [626, 184] width 1171 height 666
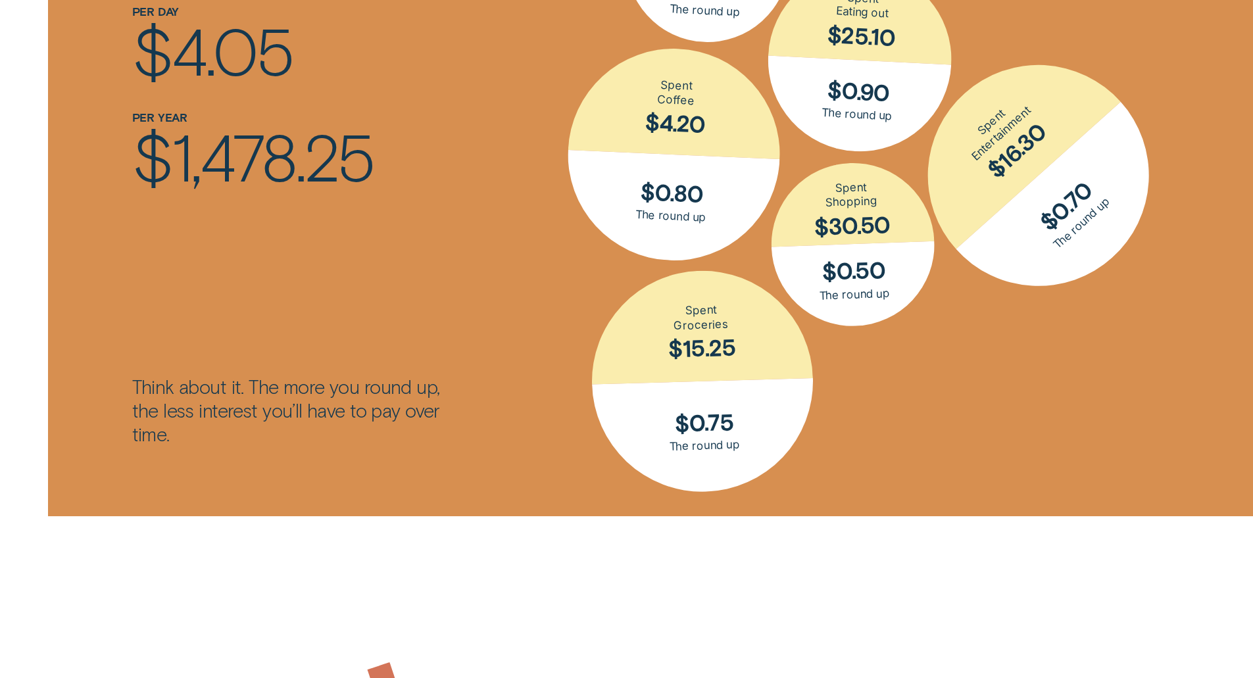
click at [182, 431] on div "Think about it. The more you round up, the less interest you’ll have to pay ove…" at bounding box center [292, 410] width 320 height 71
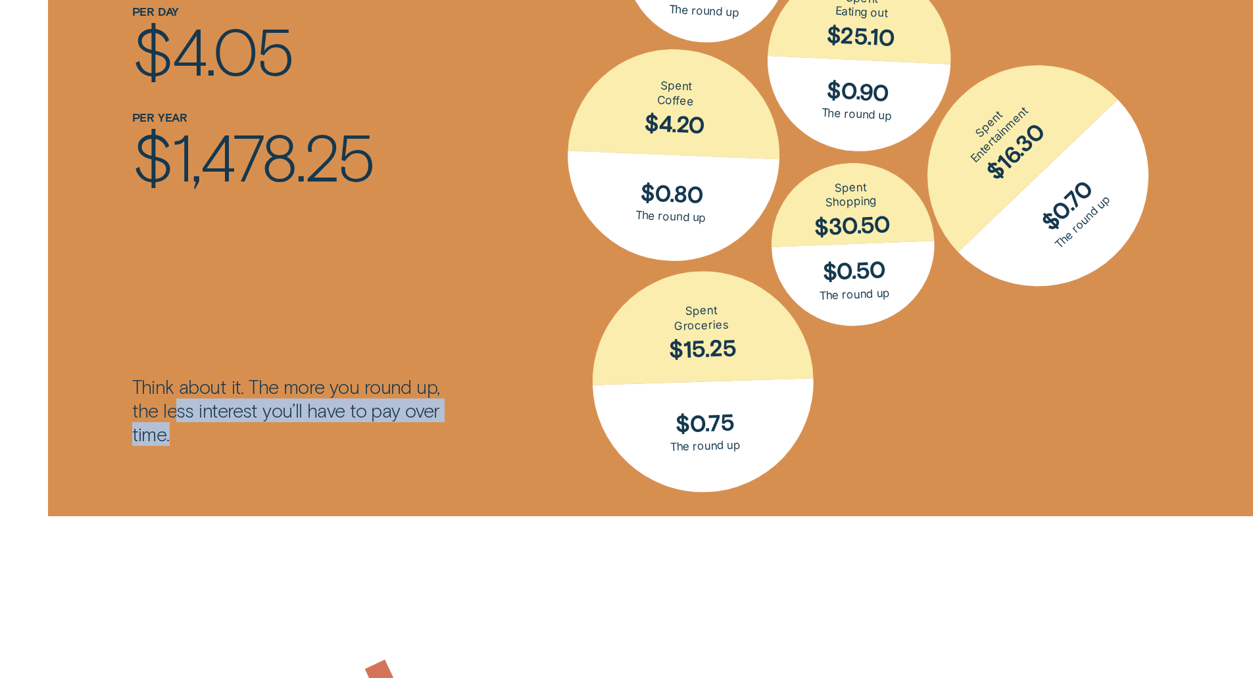
drag, startPoint x: 176, startPoint y: 412, endPoint x: 453, endPoint y: 424, distance: 277.1
click at [453, 424] on div "See how much you could save Think about it. The more you round up, the less int…" at bounding box center [291, 184] width 335 height 666
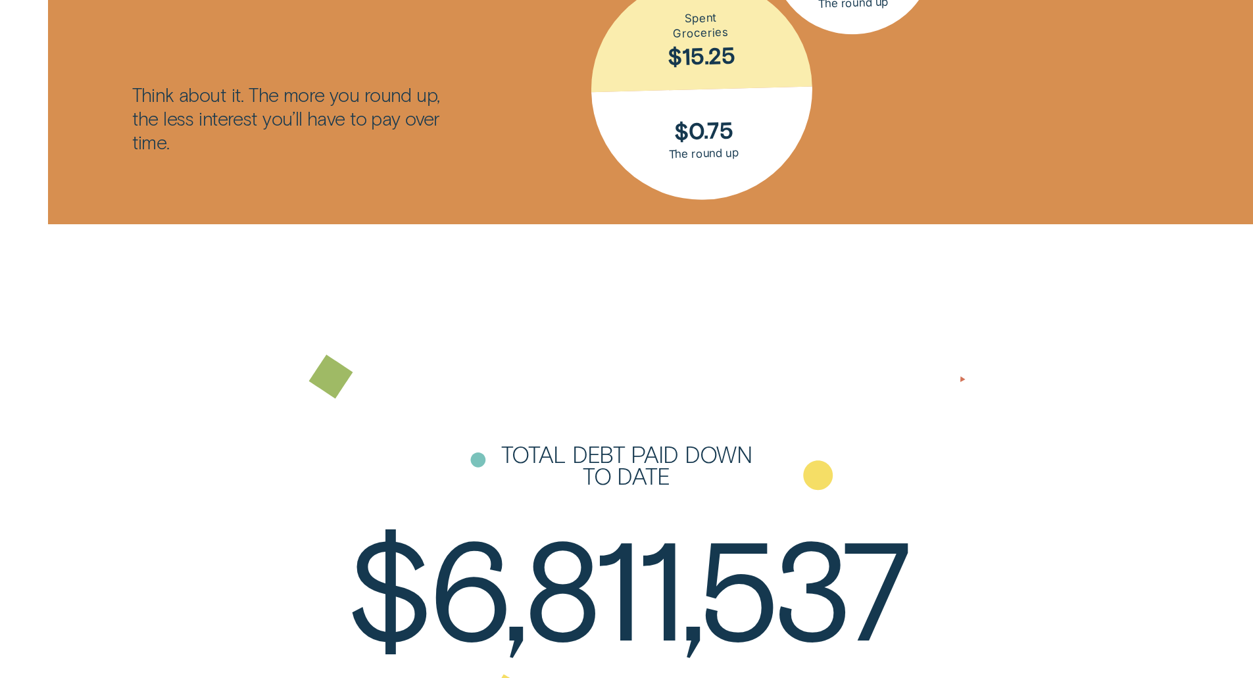
drag, startPoint x: 432, startPoint y: 312, endPoint x: 421, endPoint y: 383, distance: 71.3
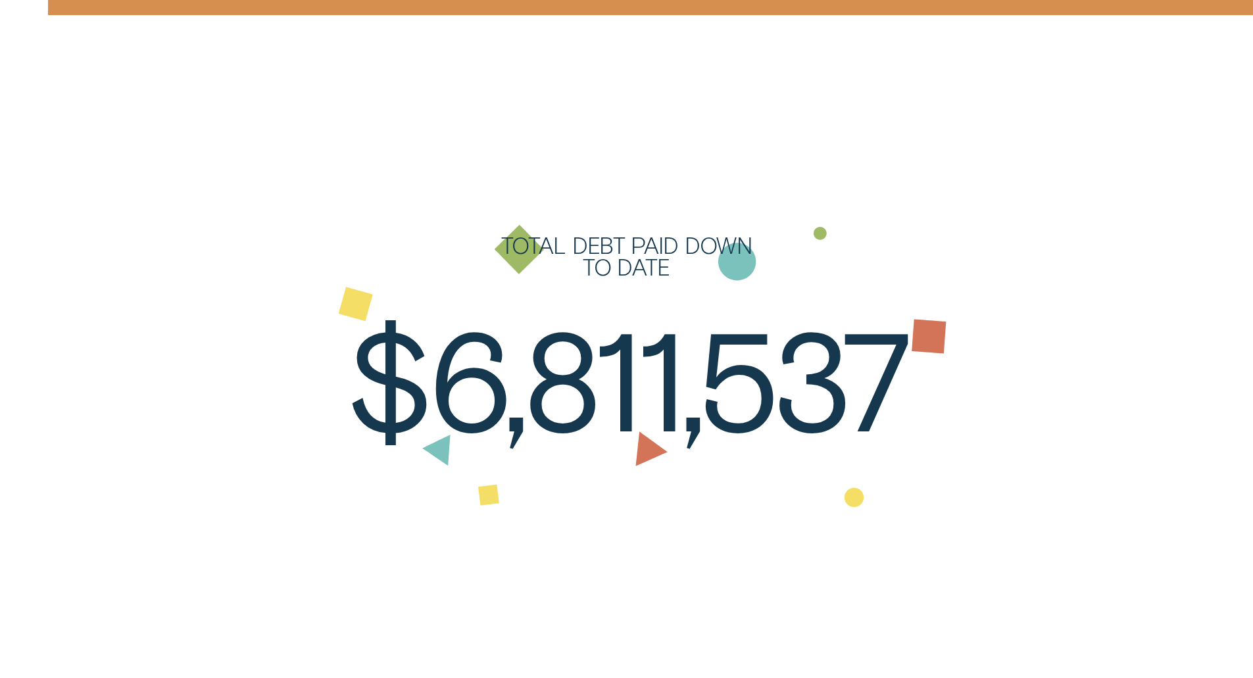
drag, startPoint x: 438, startPoint y: 260, endPoint x: 427, endPoint y: 326, distance: 66.6
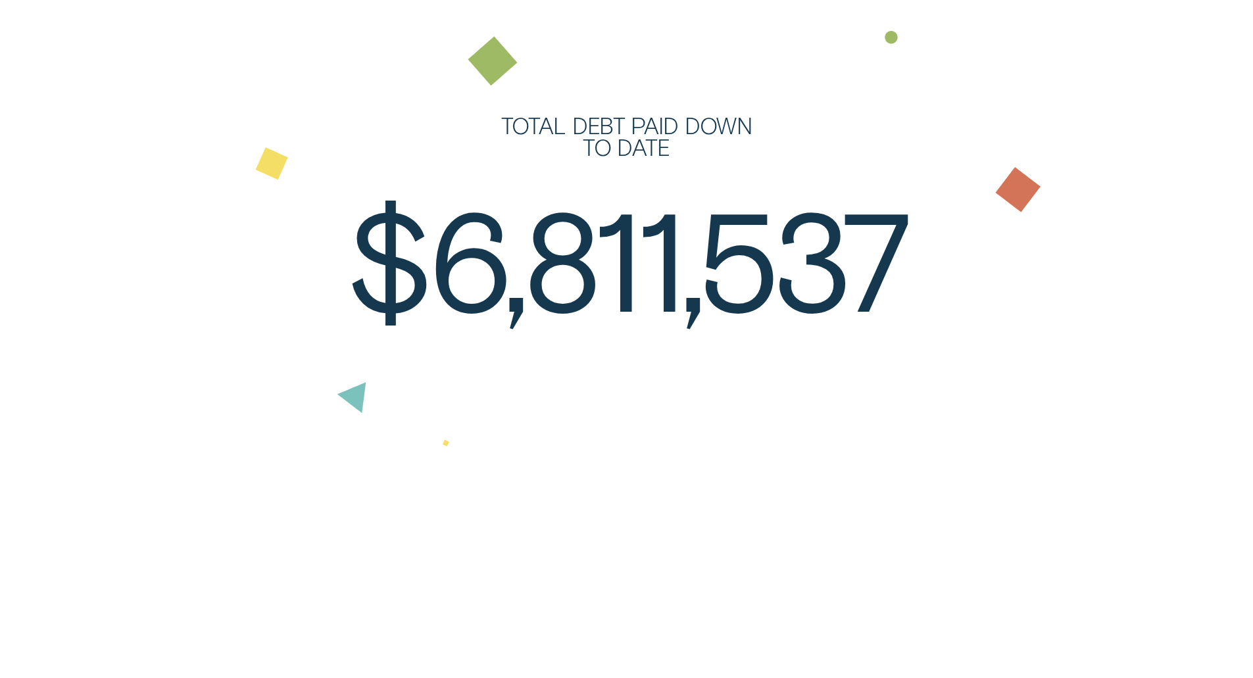
drag, startPoint x: 259, startPoint y: 197, endPoint x: 255, endPoint y: 256, distance: 60.0
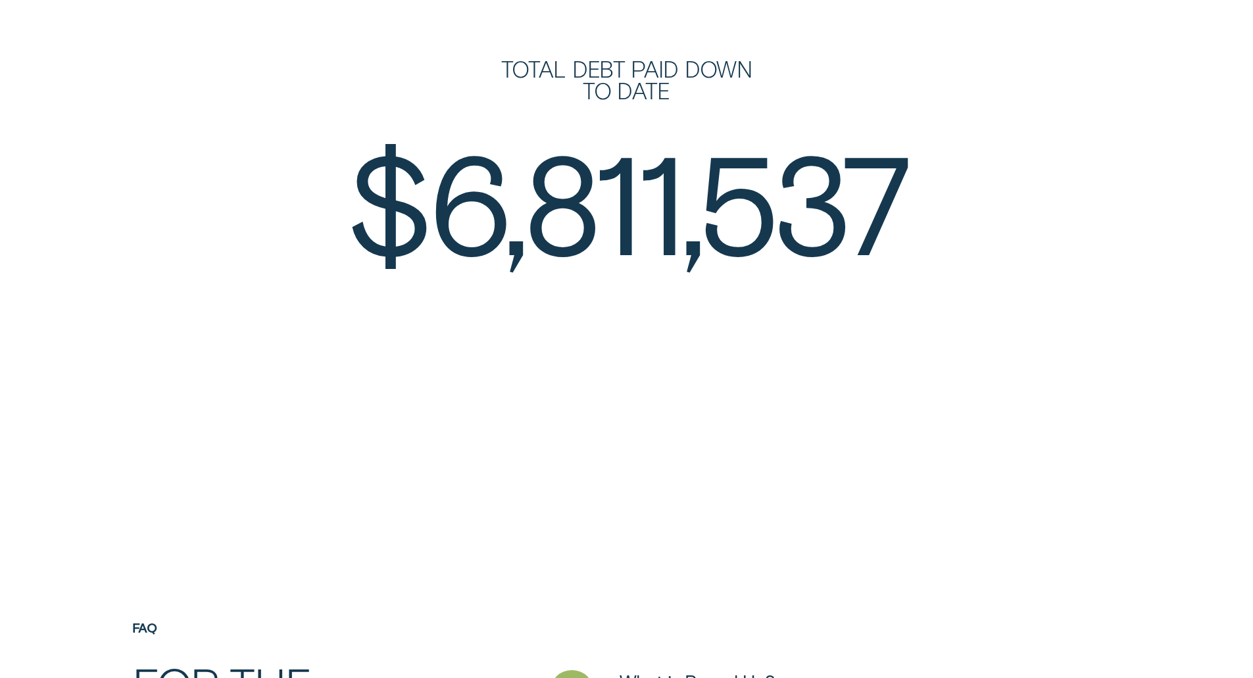
drag, startPoint x: 261, startPoint y: 221, endPoint x: 261, endPoint y: 260, distance: 39.5
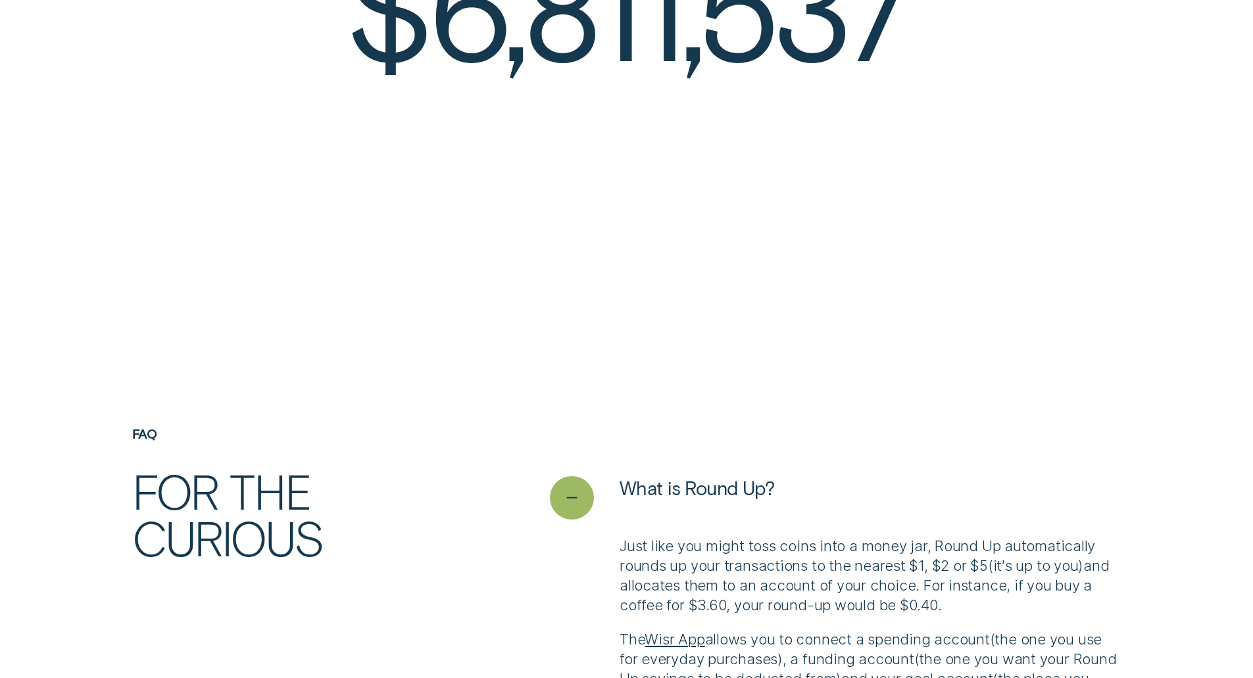
drag, startPoint x: 261, startPoint y: 231, endPoint x: 247, endPoint y: 326, distance: 95.8
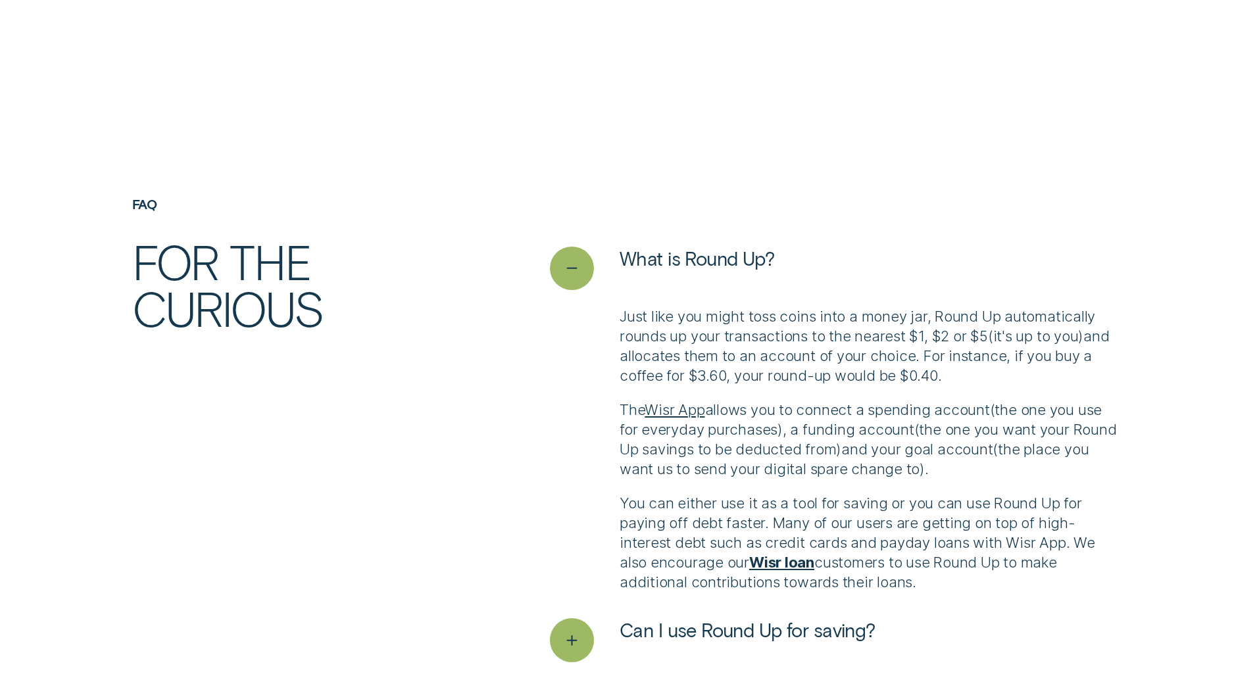
drag, startPoint x: 247, startPoint y: 252, endPoint x: 245, endPoint y: 331, distance: 79.6
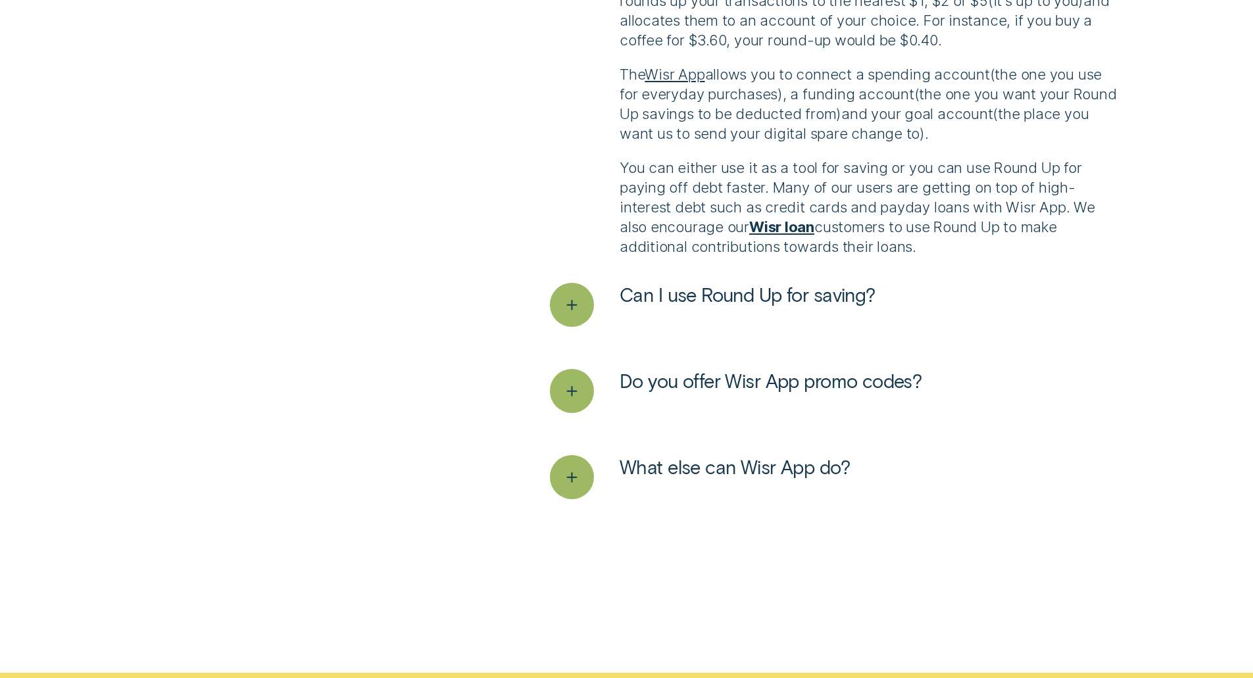
drag, startPoint x: 246, startPoint y: 319, endPoint x: 245, endPoint y: 342, distance: 23.1
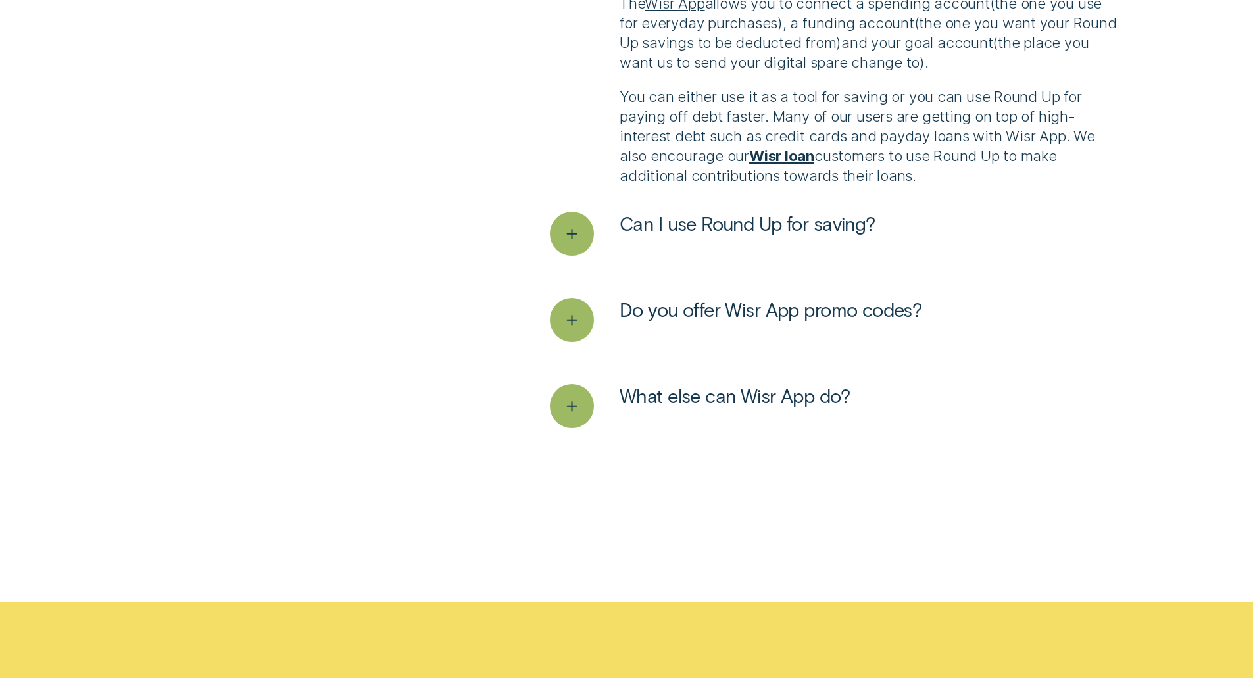
drag, startPoint x: 253, startPoint y: 289, endPoint x: 252, endPoint y: 352, distance: 63.1
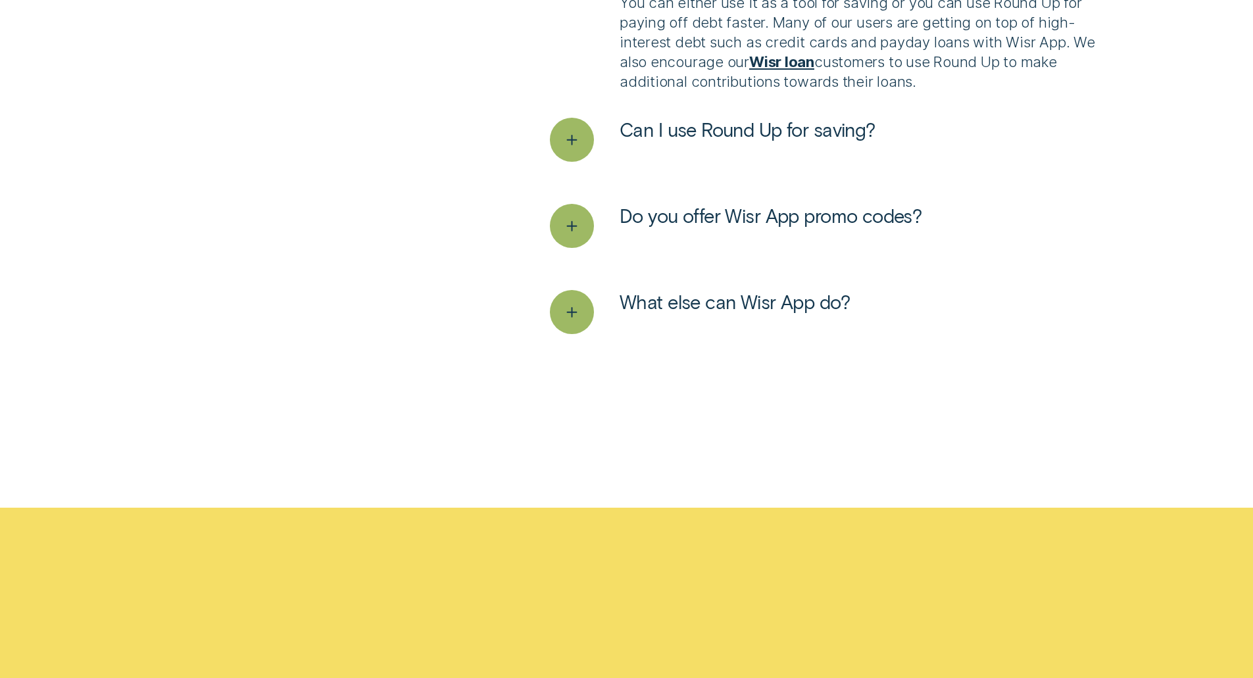
drag, startPoint x: 270, startPoint y: 254, endPoint x: 272, endPoint y: 307, distance: 53.3
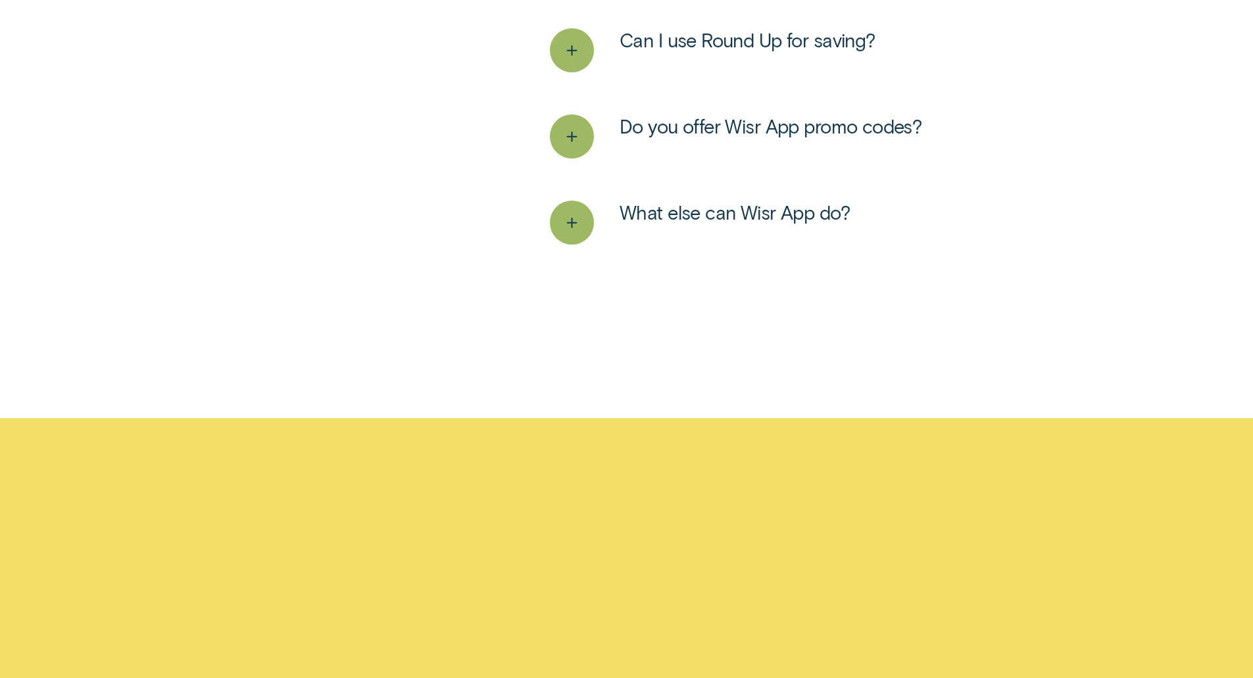
drag, startPoint x: 276, startPoint y: 308, endPoint x: 274, endPoint y: 331, distance: 23.1
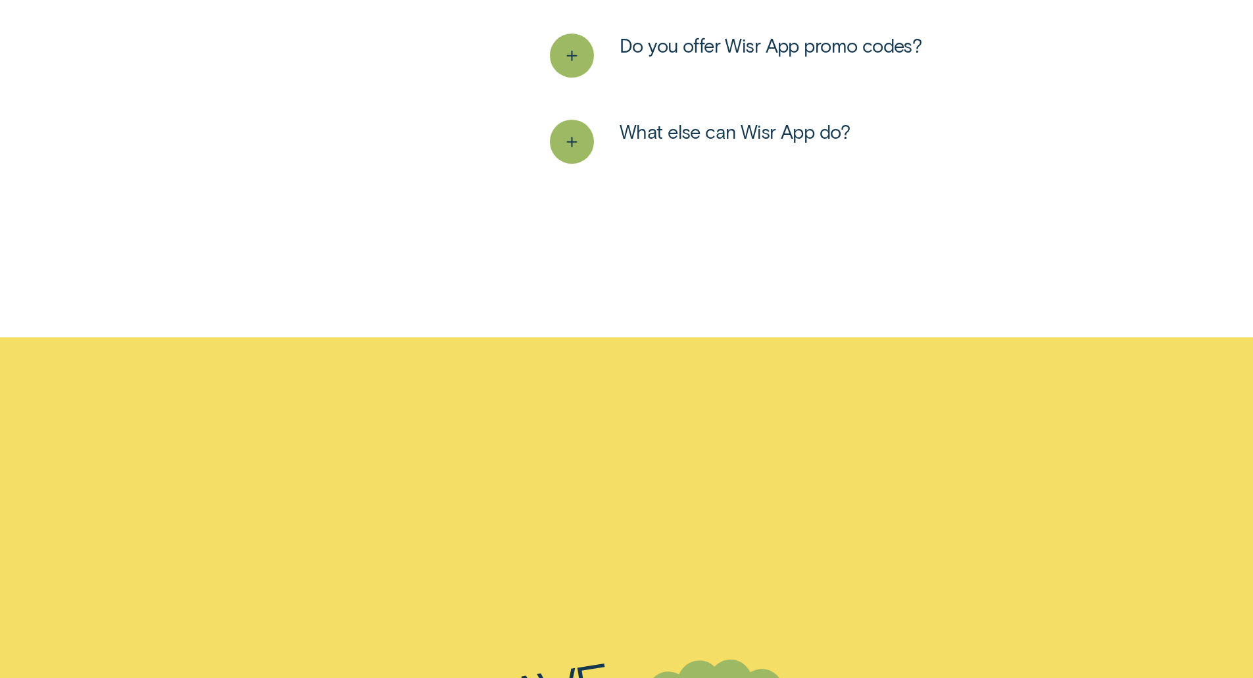
drag, startPoint x: 269, startPoint y: 344, endPoint x: 264, endPoint y: 383, distance: 39.7
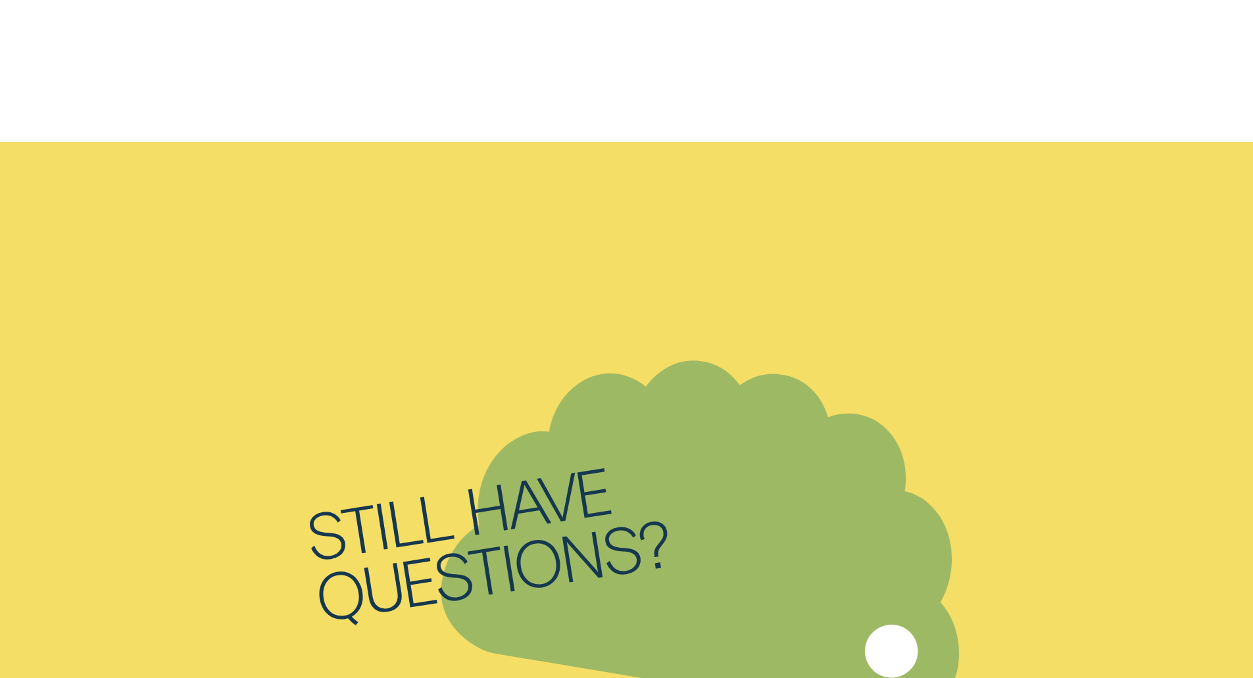
scroll to position [4599, 0]
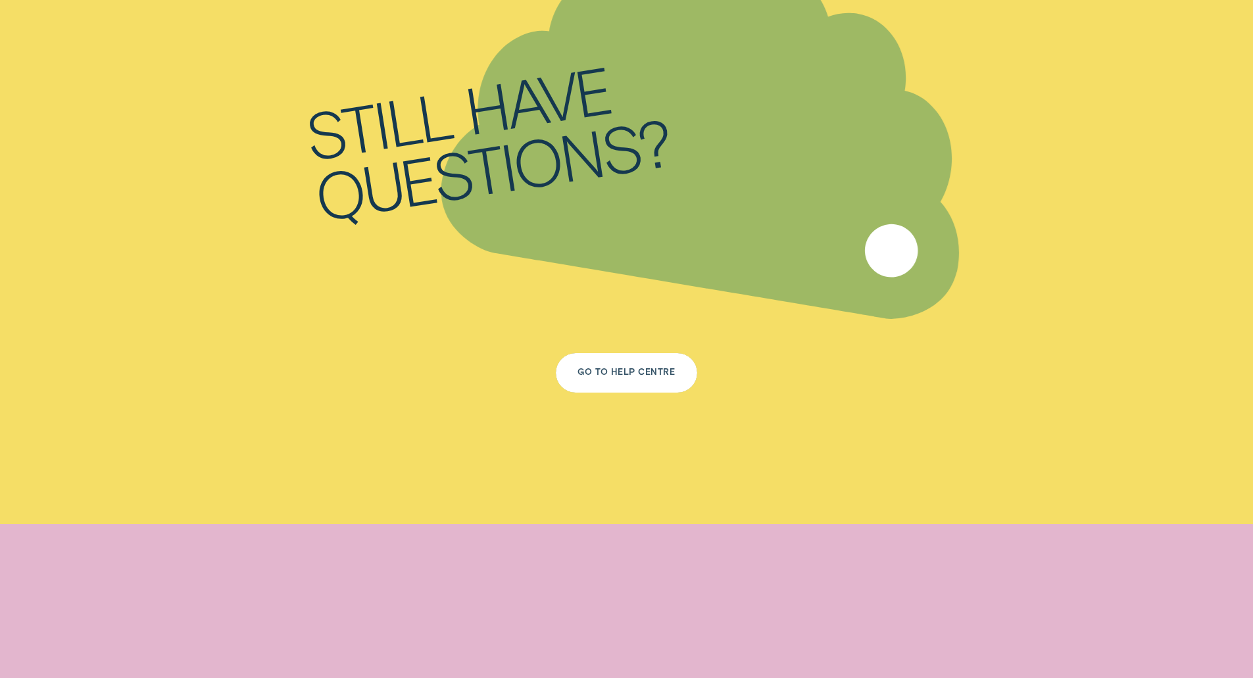
drag, startPoint x: 280, startPoint y: 231, endPoint x: 277, endPoint y: 364, distance: 132.9
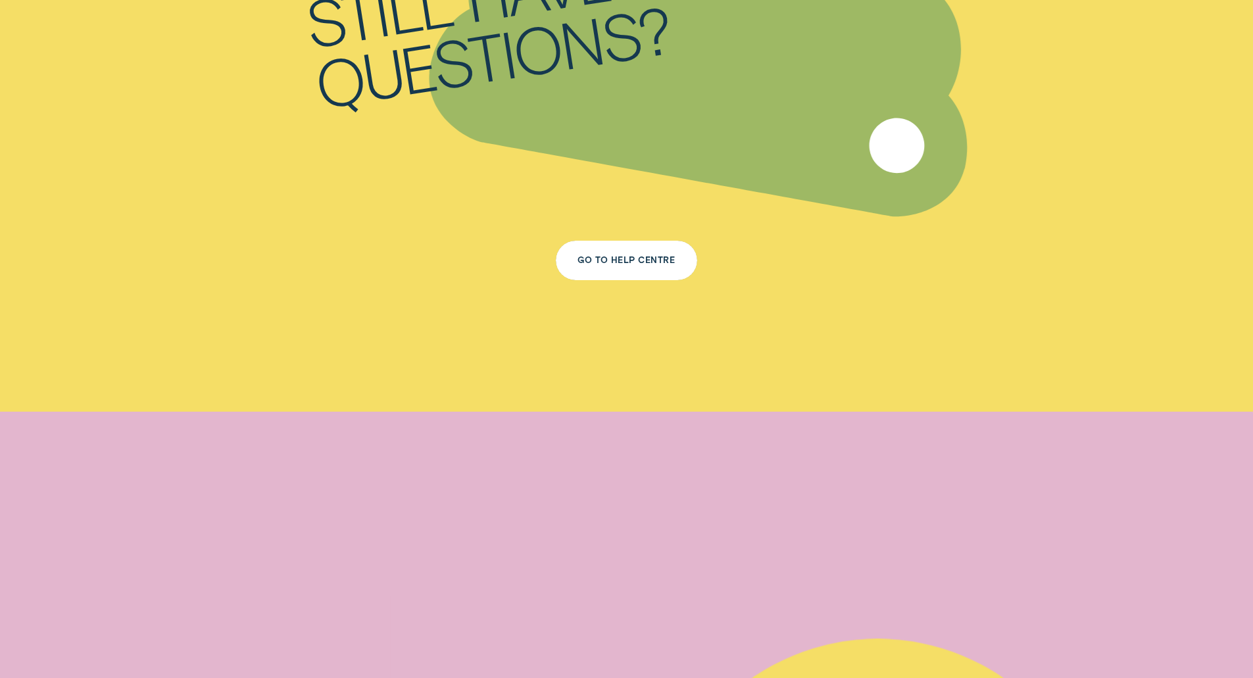
drag, startPoint x: 280, startPoint y: 211, endPoint x: 282, endPoint y: 153, distance: 57.9
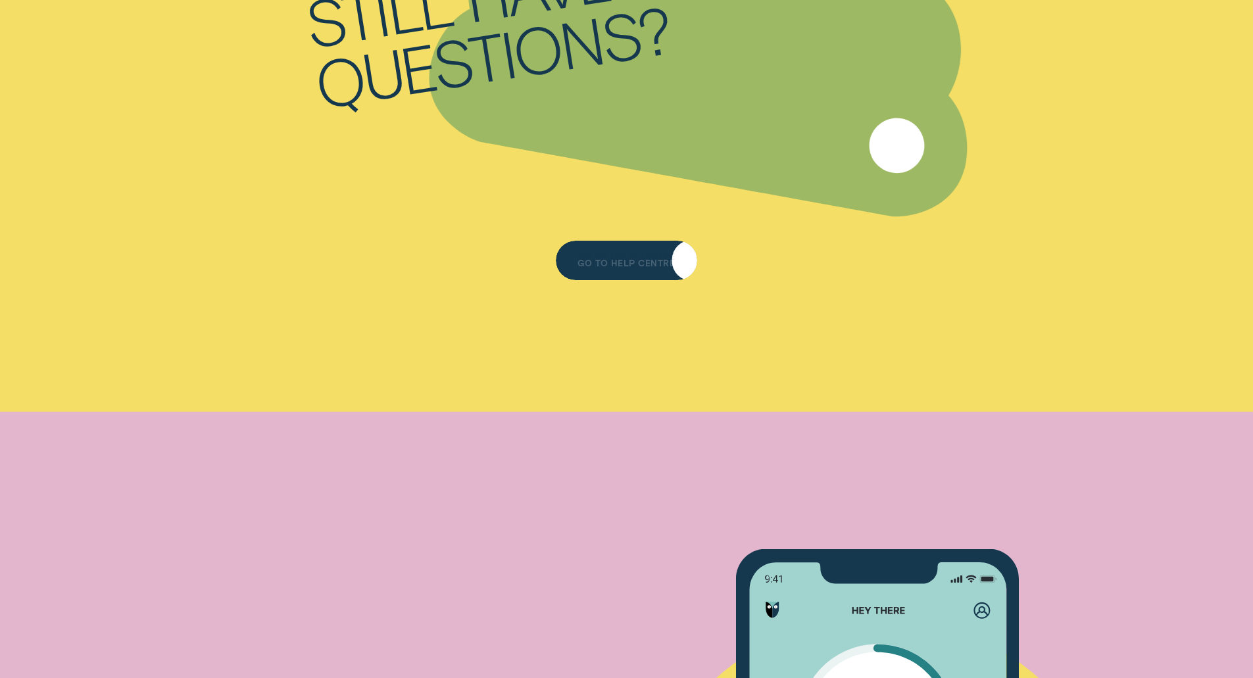
drag, startPoint x: 1121, startPoint y: 301, endPoint x: 1096, endPoint y: 450, distance: 150.8
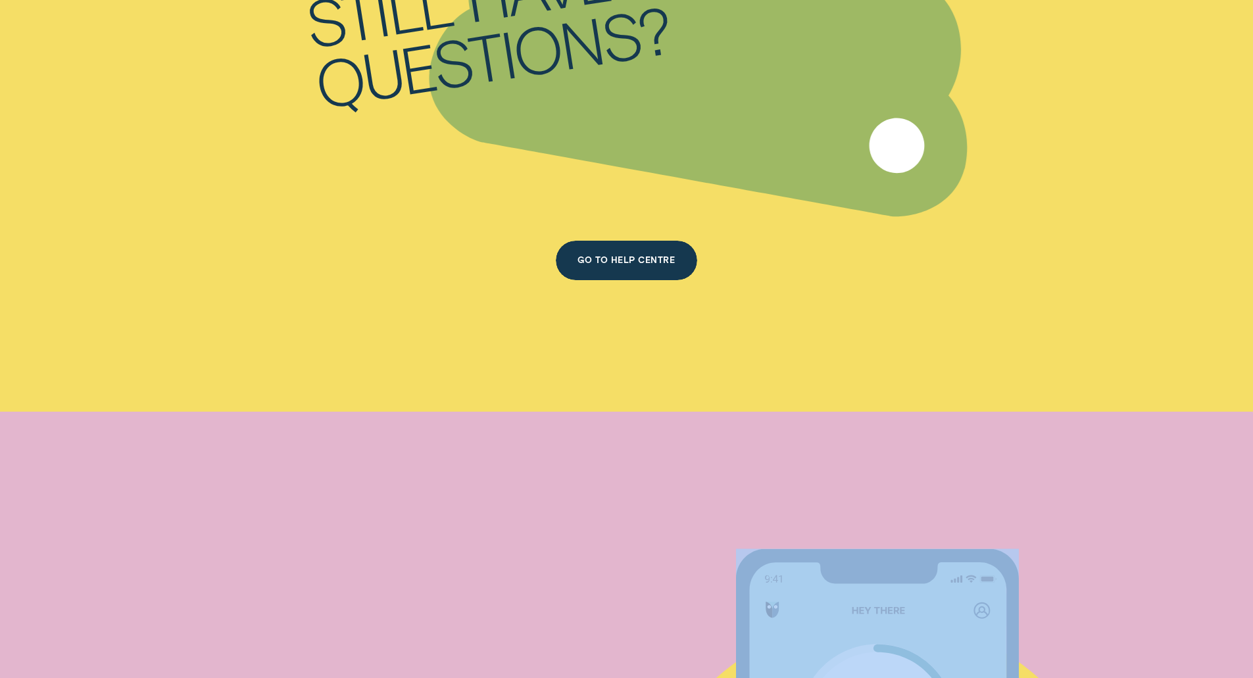
drag, startPoint x: 1252, startPoint y: 475, endPoint x: 1256, endPoint y: 505, distance: 30.0
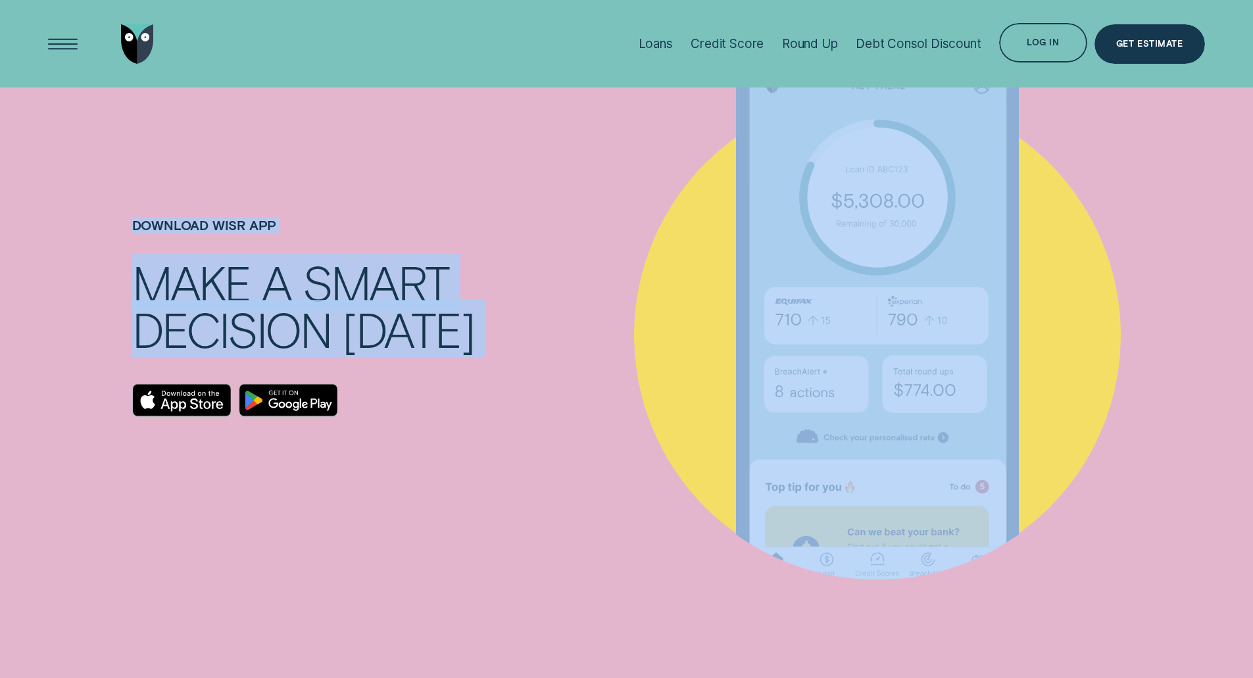
scroll to position [5077, 0]
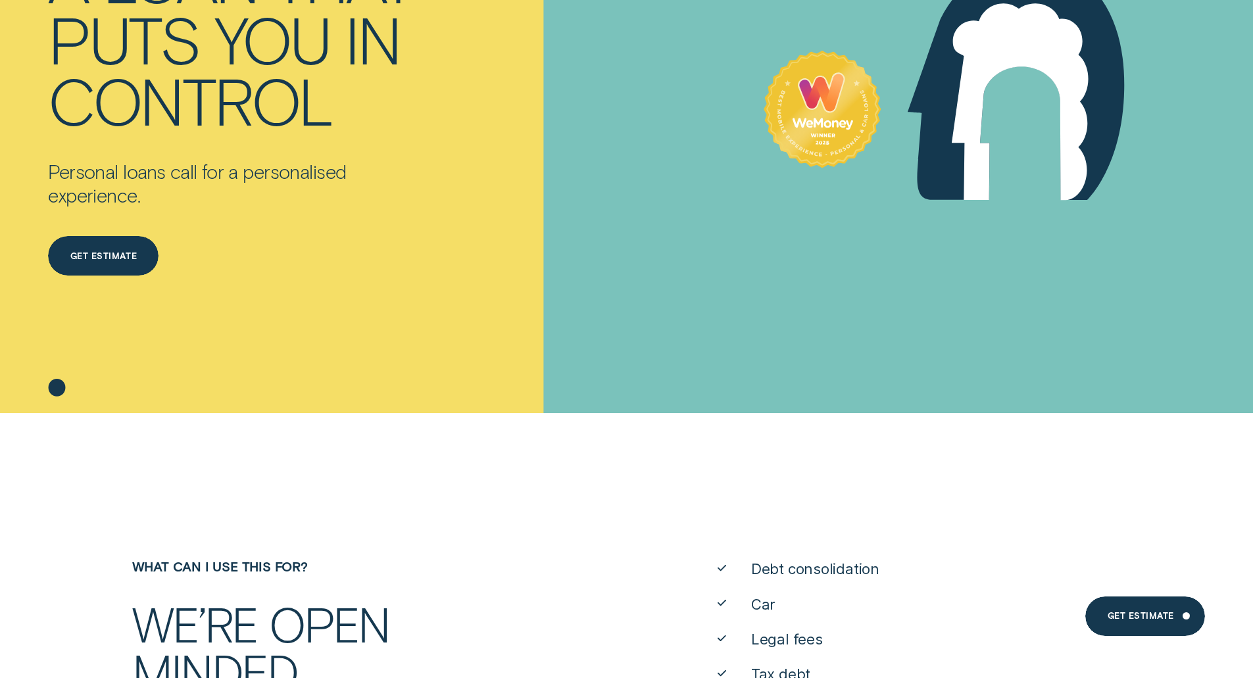
drag, startPoint x: 312, startPoint y: 195, endPoint x: 325, endPoint y: 268, distance: 73.5
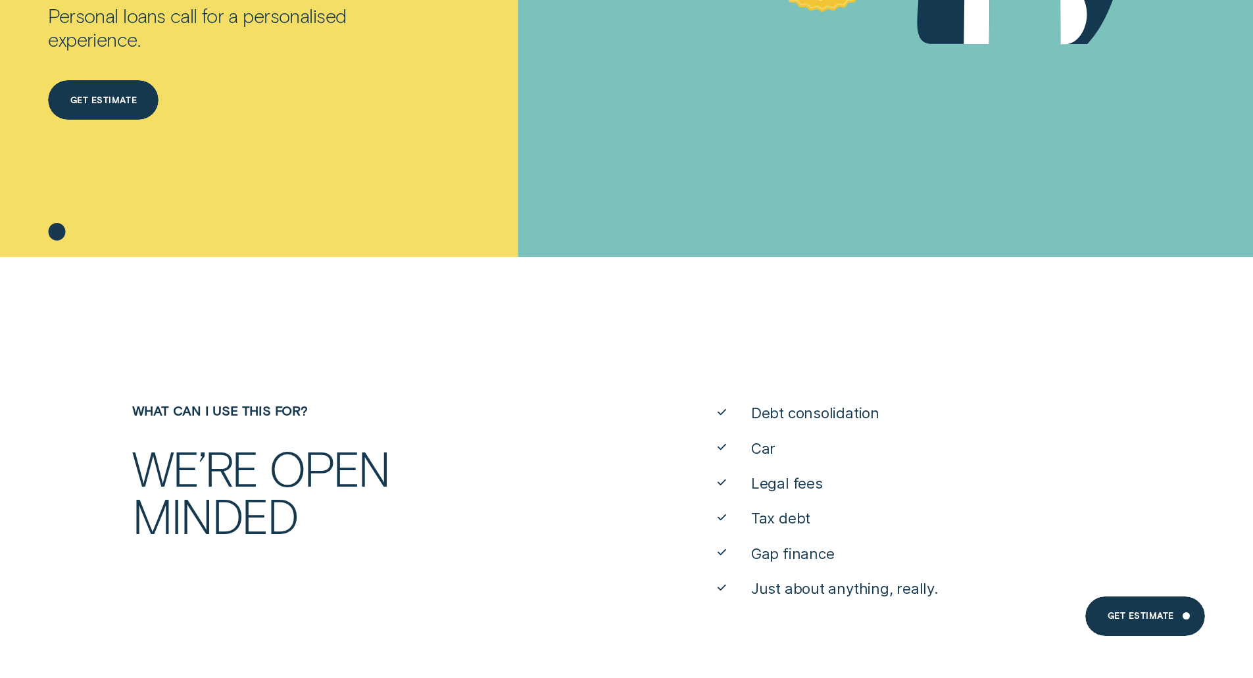
drag, startPoint x: 318, startPoint y: 214, endPoint x: 317, endPoint y: 271, distance: 57.2
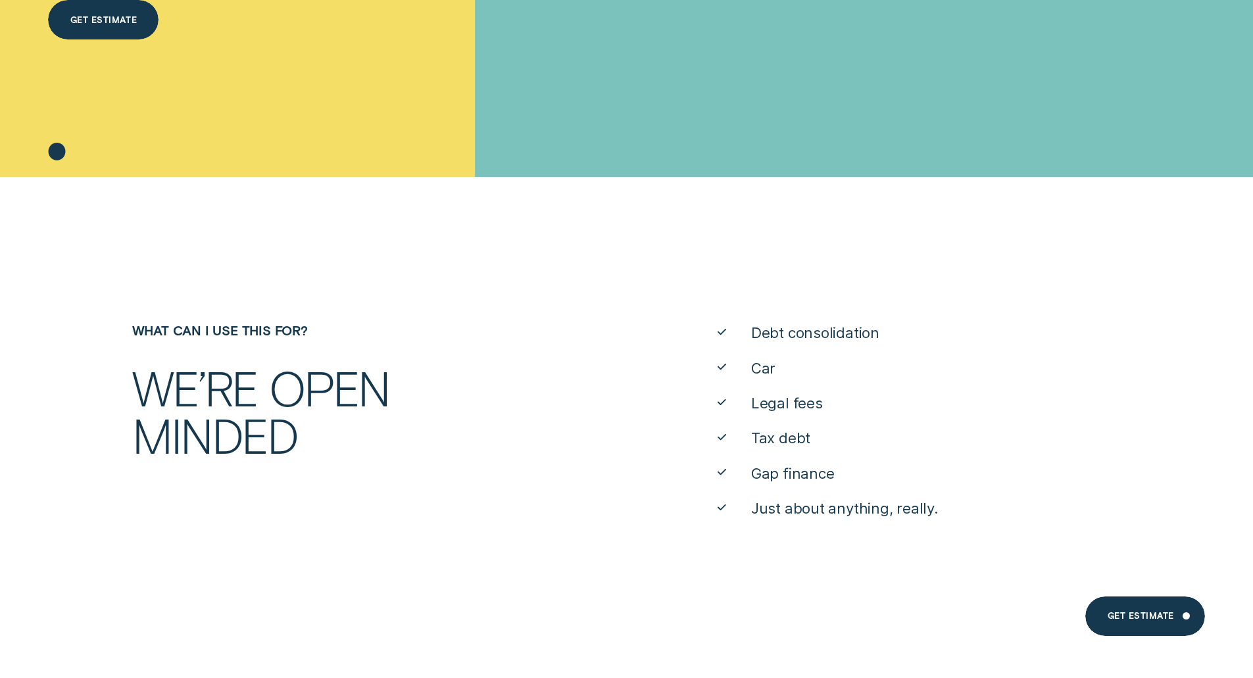
scroll to position [556, 0]
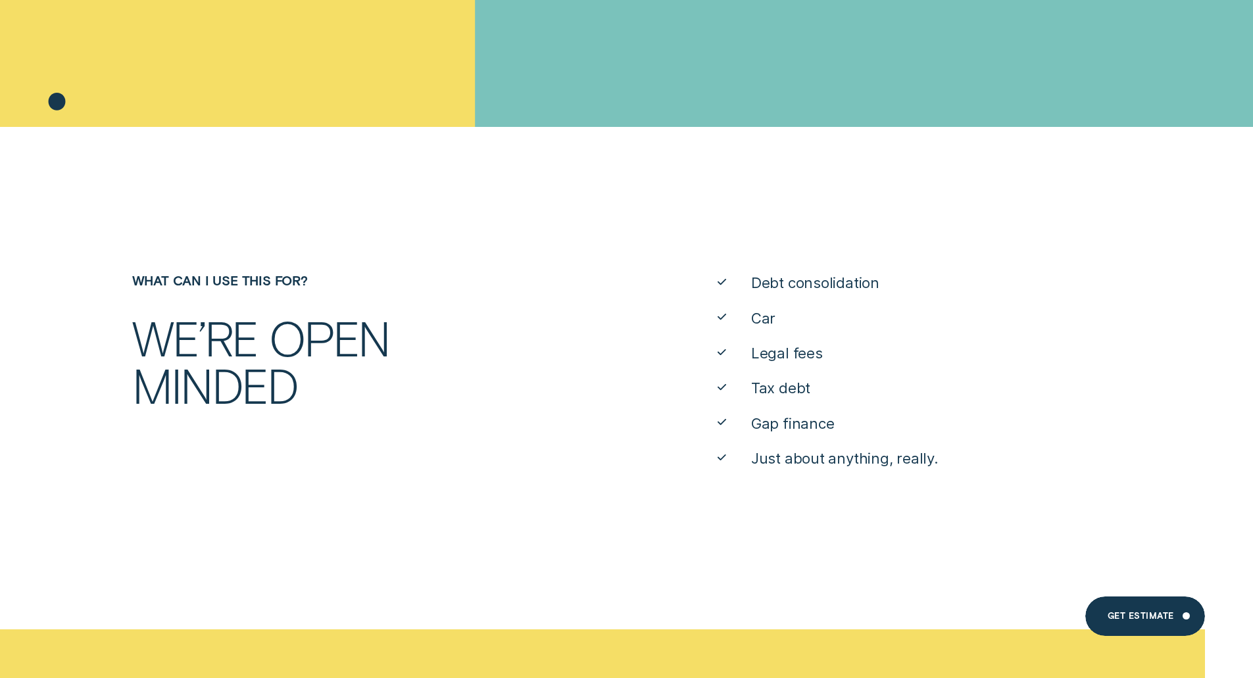
drag, startPoint x: 318, startPoint y: 185, endPoint x: 320, endPoint y: 237, distance: 52.0
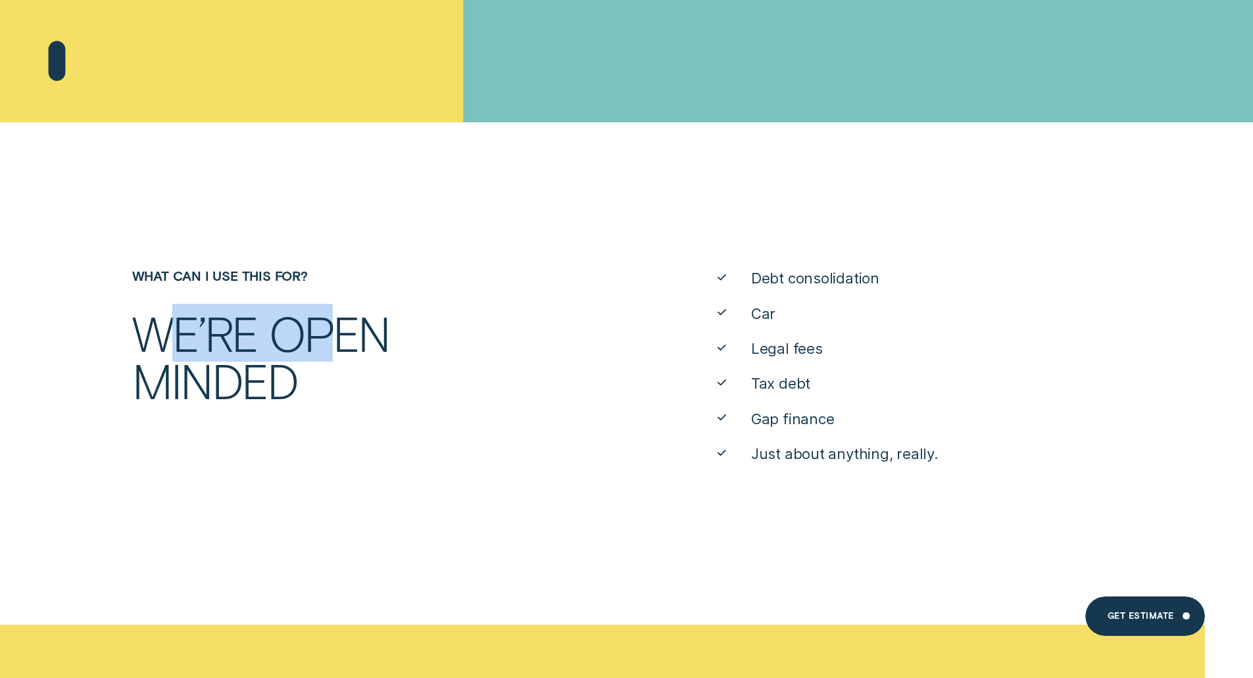
drag, startPoint x: 185, startPoint y: 354, endPoint x: 369, endPoint y: 357, distance: 184.2
click at [370, 361] on div "We’re open minded" at bounding box center [333, 356] width 418 height 93
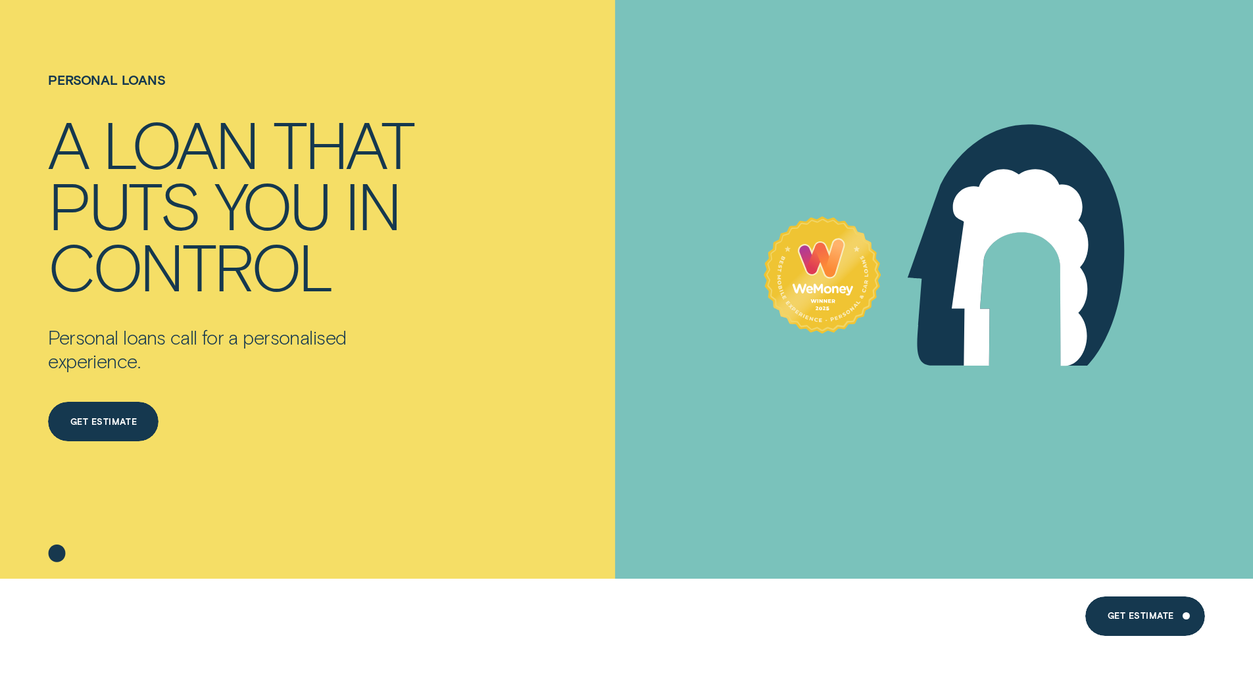
drag, startPoint x: 249, startPoint y: 261, endPoint x: 247, endPoint y: 325, distance: 63.8
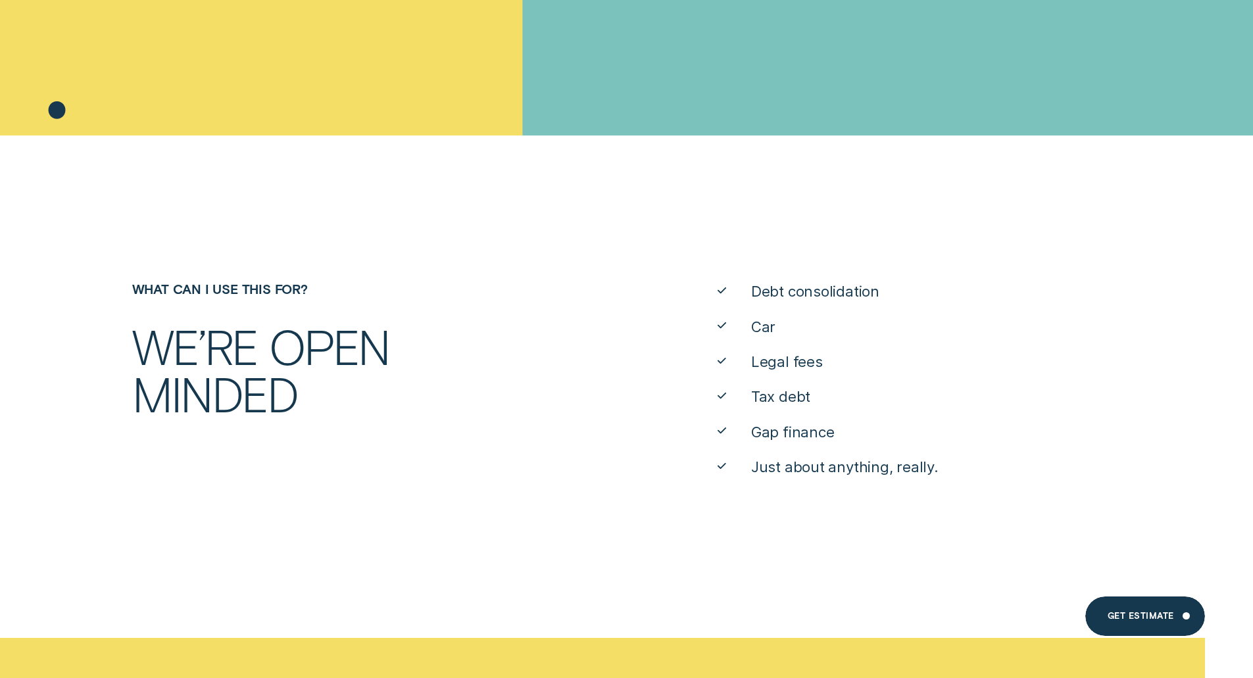
drag, startPoint x: 301, startPoint y: 185, endPoint x: 299, endPoint y: 283, distance: 97.4
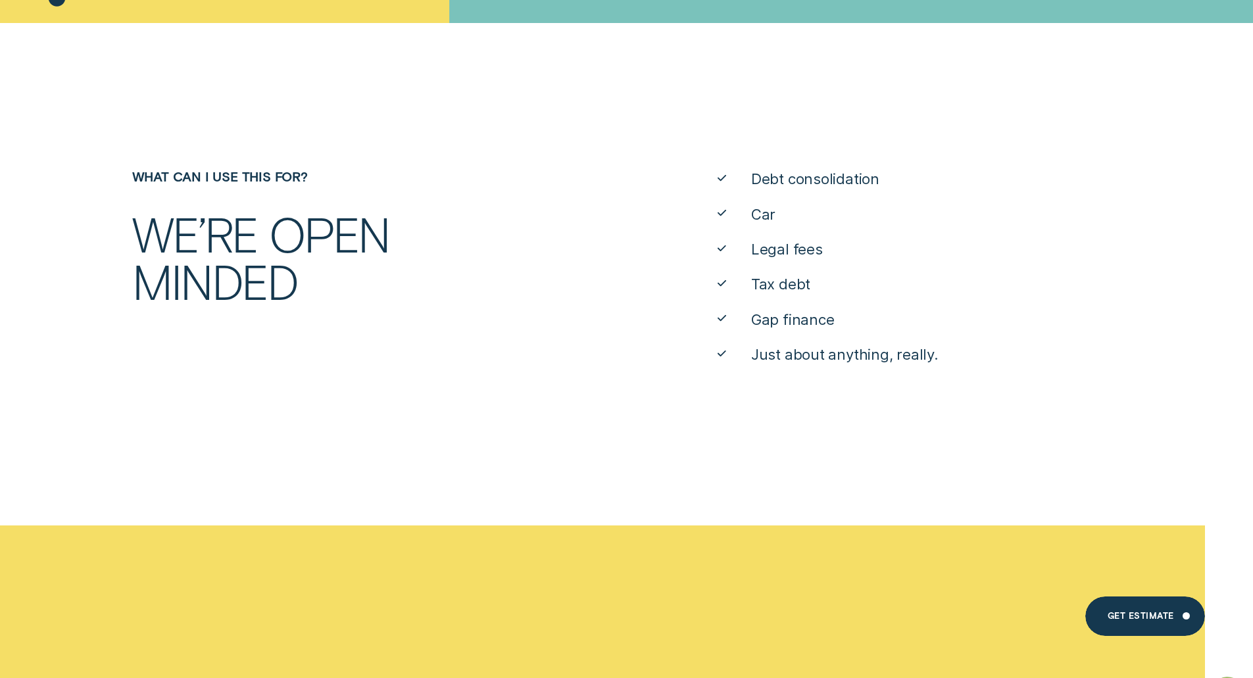
drag, startPoint x: 306, startPoint y: 151, endPoint x: 303, endPoint y: 207, distance: 56.0
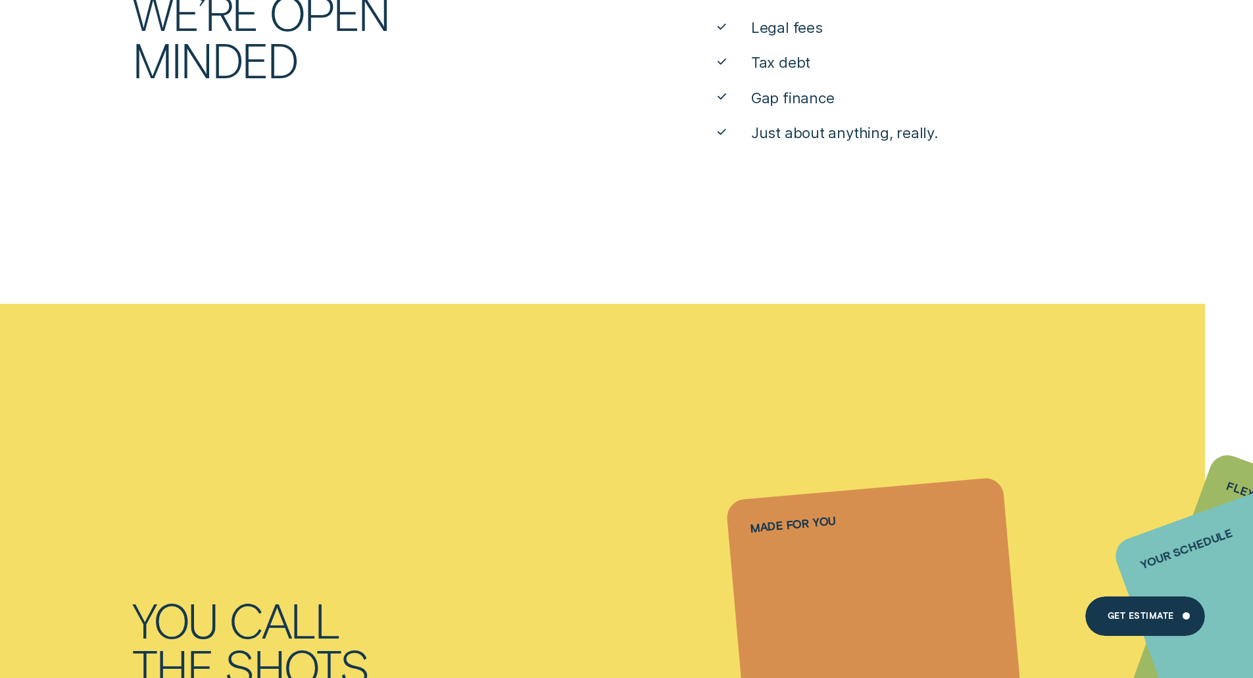
drag, startPoint x: 359, startPoint y: 210, endPoint x: 357, endPoint y: 230, distance: 19.8
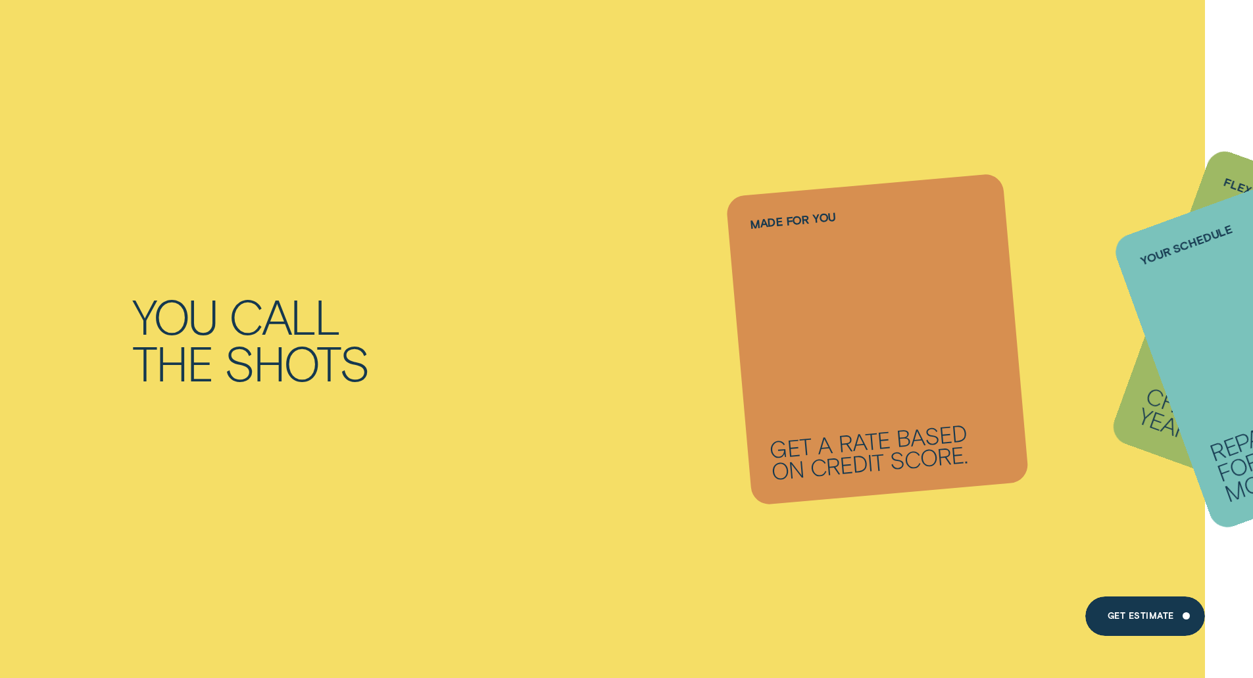
drag, startPoint x: 354, startPoint y: 183, endPoint x: 354, endPoint y: 304, distance: 121.7
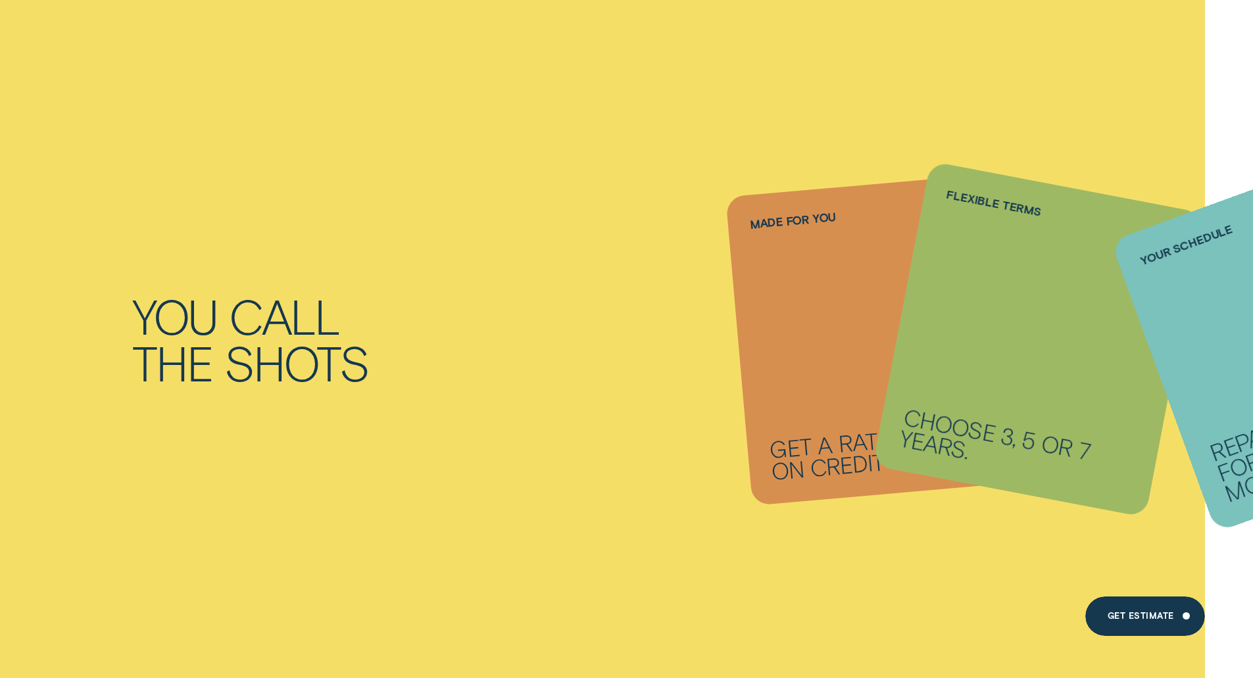
drag, startPoint x: 346, startPoint y: 182, endPoint x: 343, endPoint y: 264, distance: 82.9
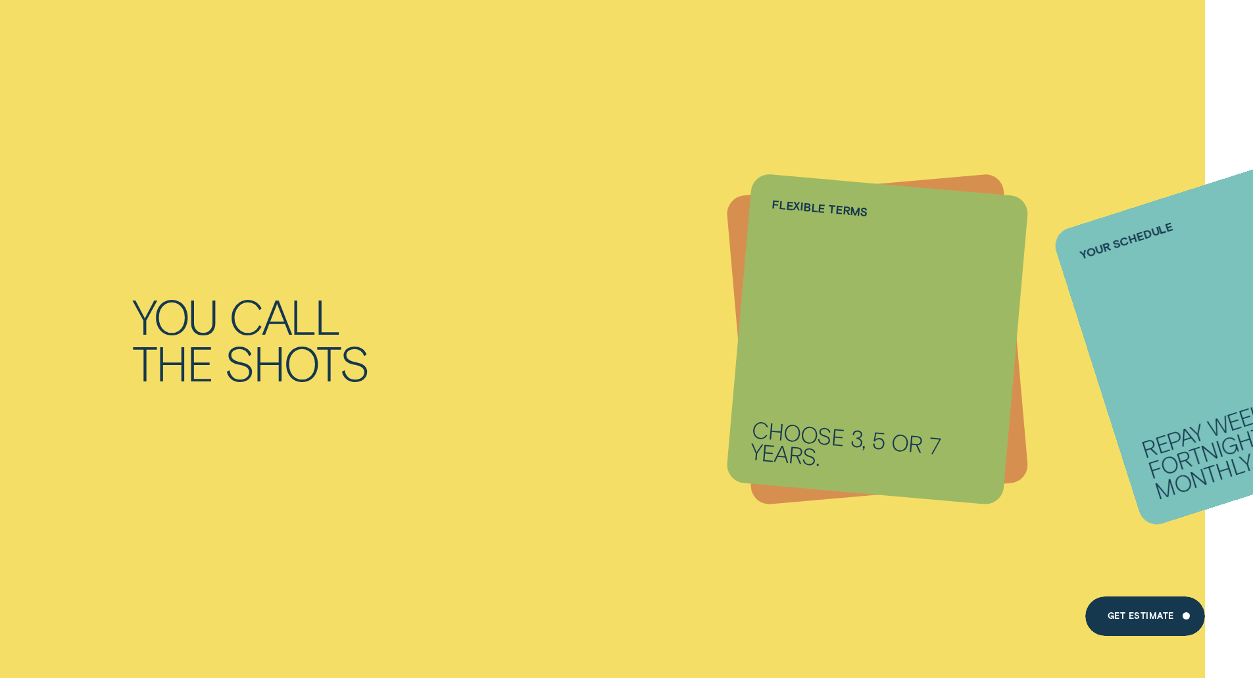
scroll to position [1641, 0]
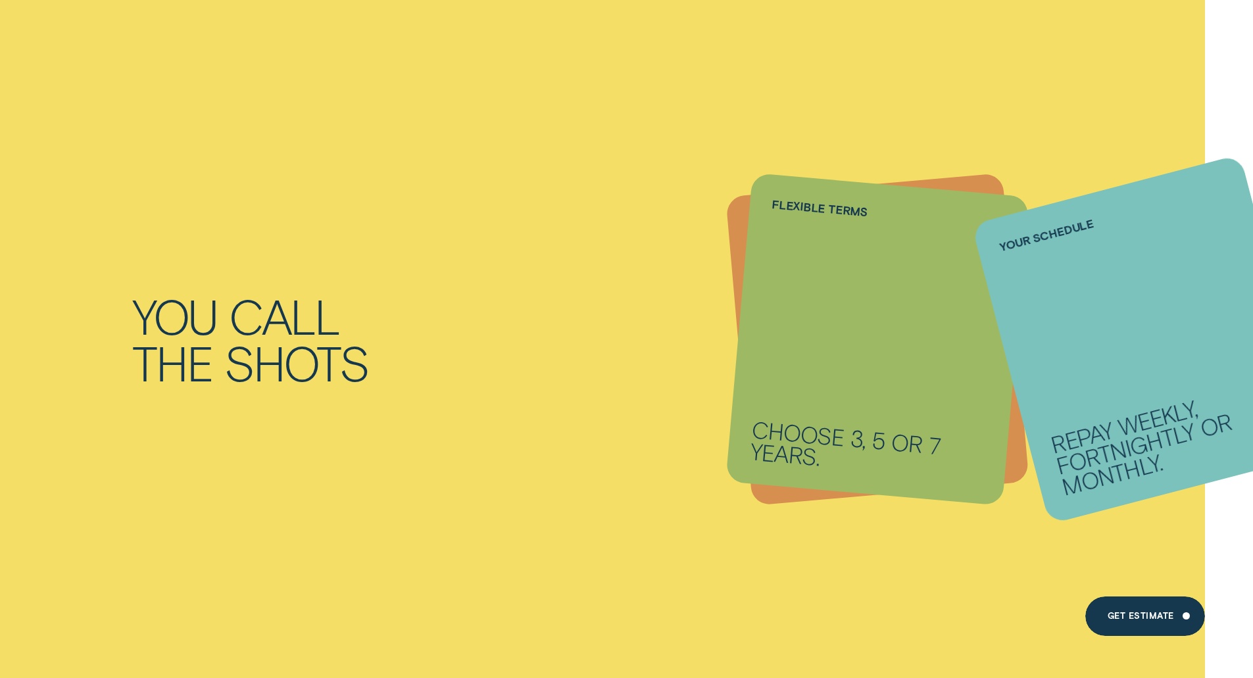
click at [812, 392] on li "Your schedule Repay weekly, fortnightly or monthly." at bounding box center [878, 339] width 278 height 310
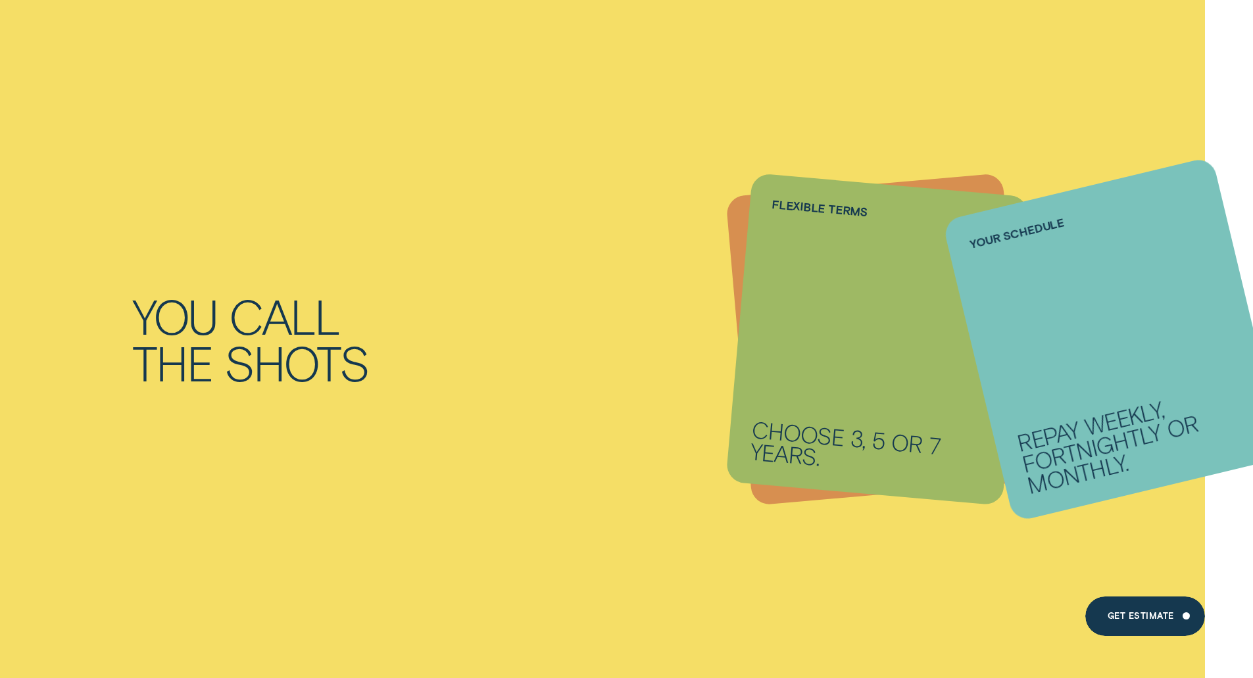
drag, startPoint x: 659, startPoint y: 389, endPoint x: 654, endPoint y: 448, distance: 58.8
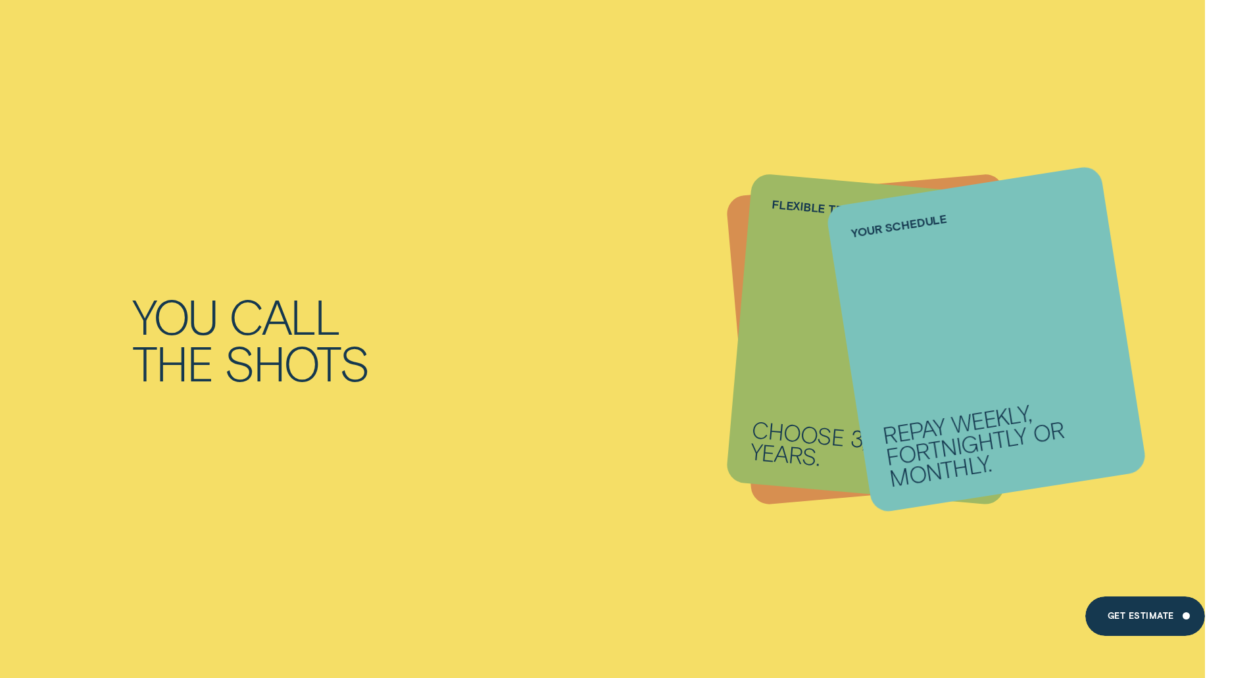
scroll to position [1832, 0]
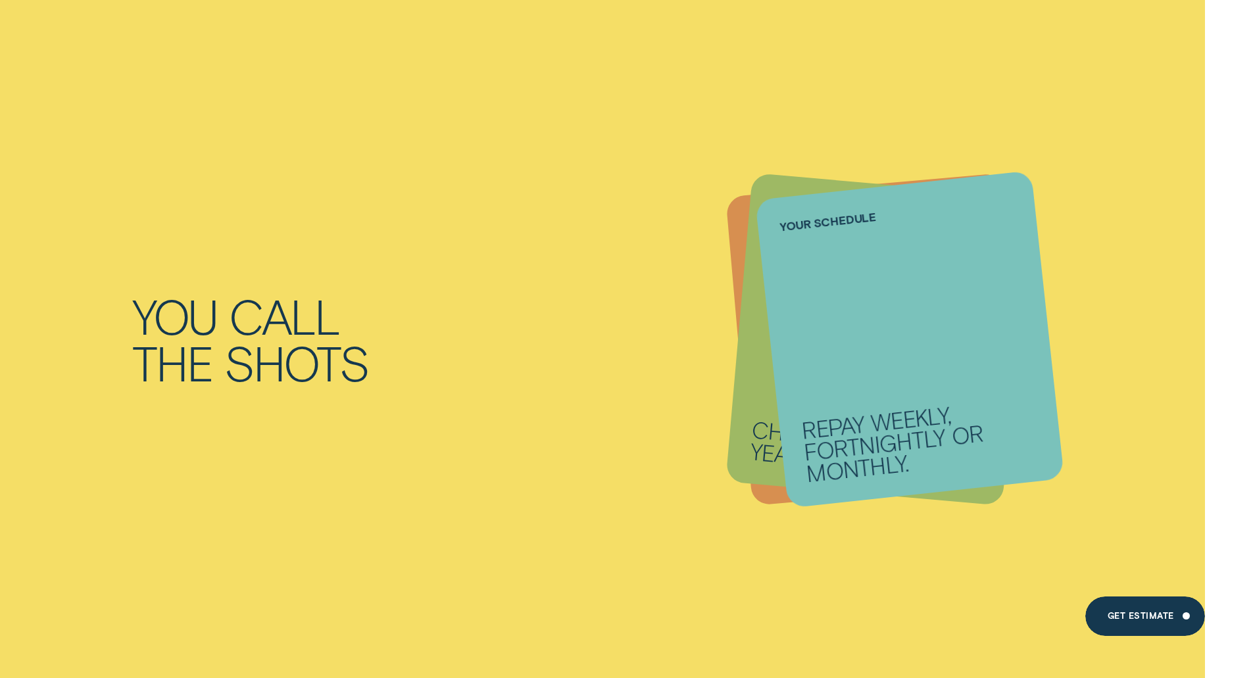
drag, startPoint x: 664, startPoint y: 399, endPoint x: 703, endPoint y: 280, distance: 126.0
click at [703, 280] on div "You call the shots Made for you Get a rate based on credit score. Flexible term…" at bounding box center [626, 339] width 1253 height 678
drag, startPoint x: 926, startPoint y: 464, endPoint x: 1040, endPoint y: 391, distance: 135.5
click at [1040, 391] on div "Your schedule Repay weekly, fortnightly or monthly." at bounding box center [909, 339] width 309 height 338
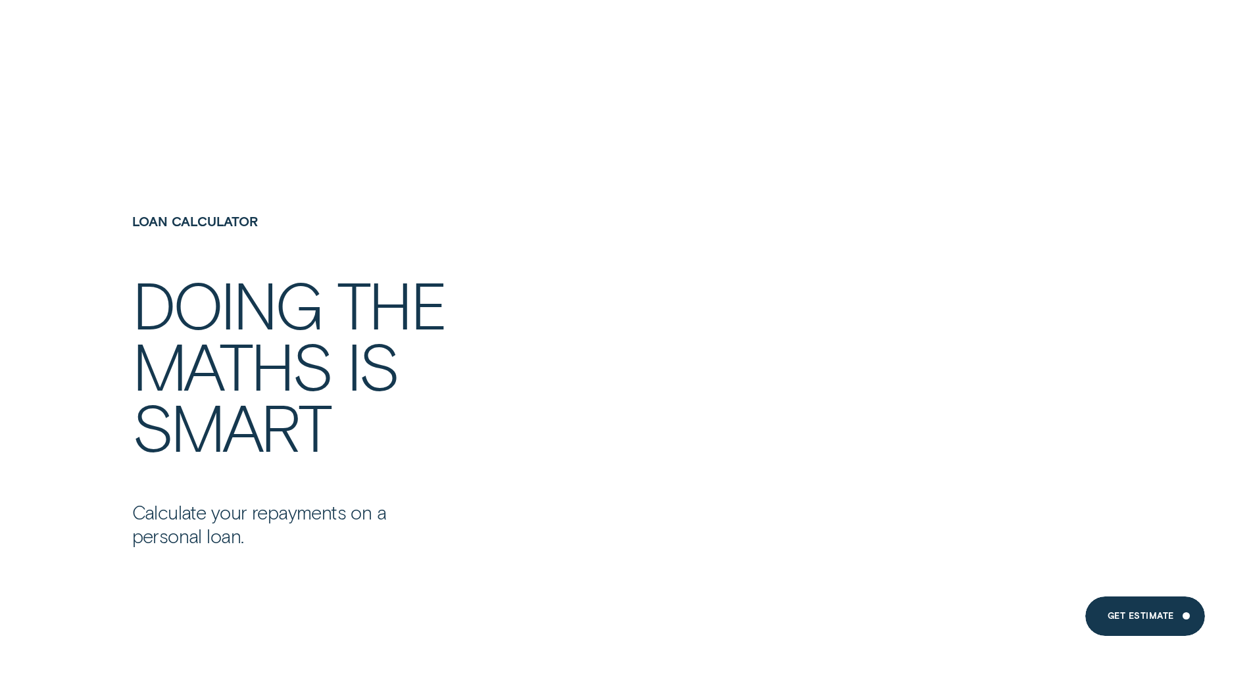
drag, startPoint x: 770, startPoint y: 345, endPoint x: 707, endPoint y: 365, distance: 66.1
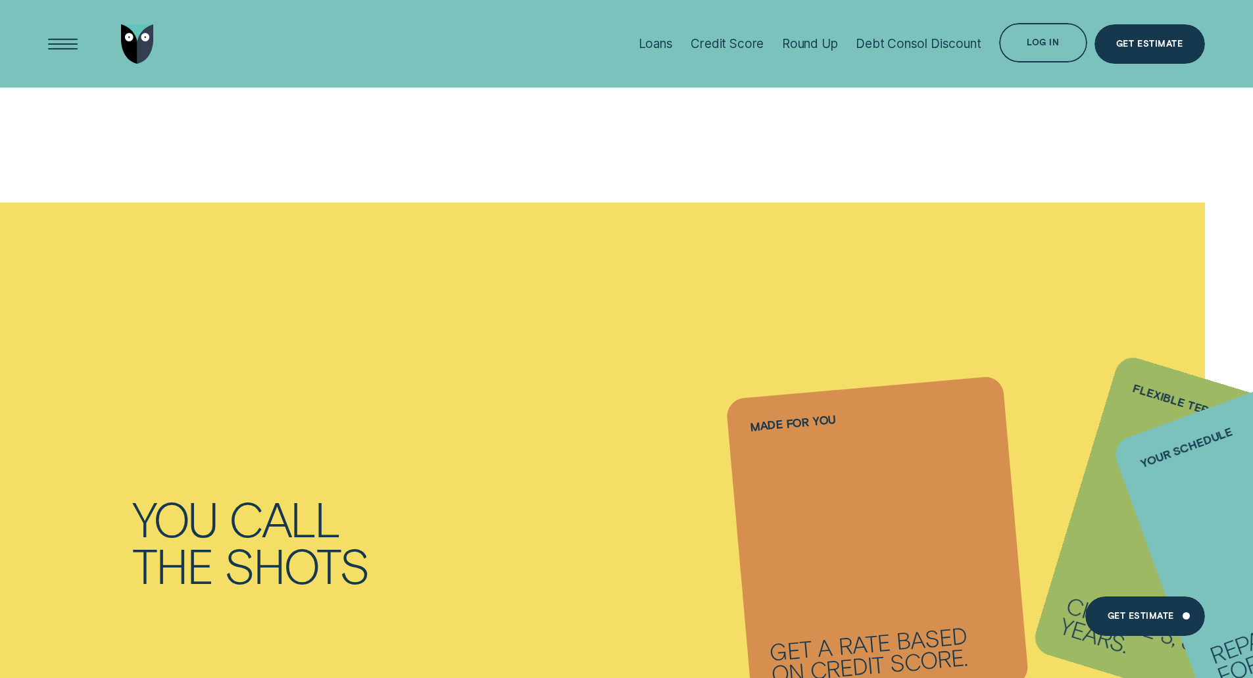
drag, startPoint x: 706, startPoint y: 339, endPoint x: 706, endPoint y: 270, distance: 69.1
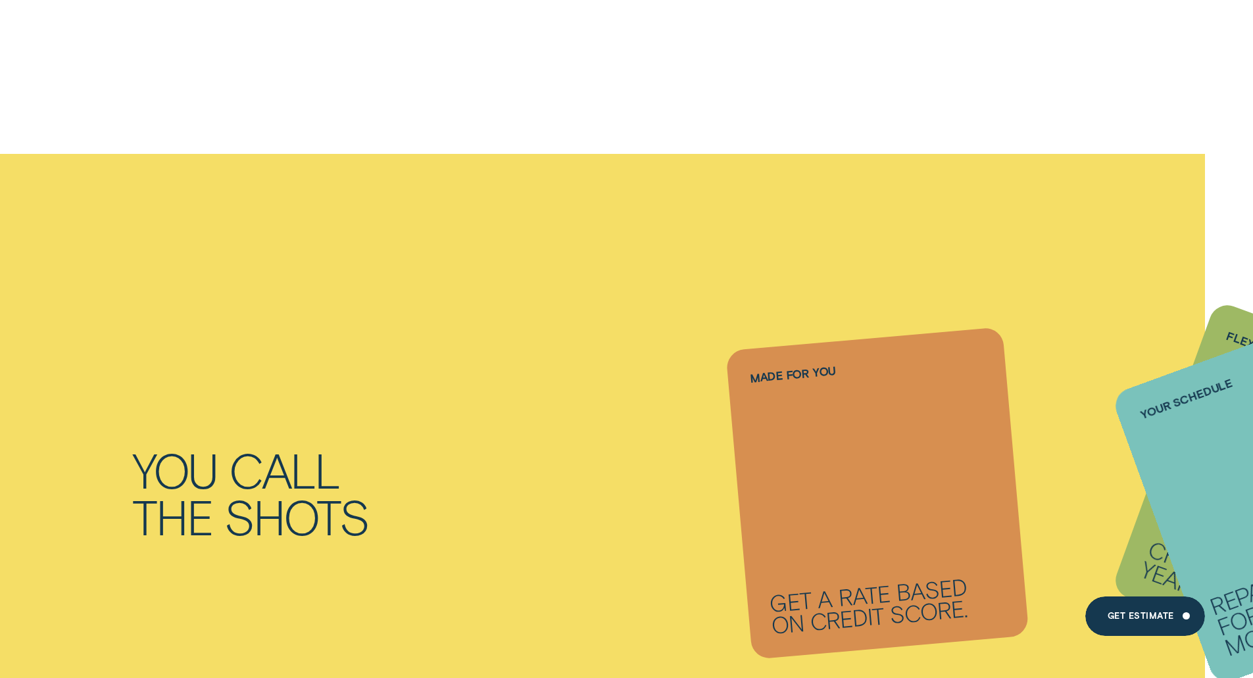
drag, startPoint x: 706, startPoint y: 270, endPoint x: 706, endPoint y: 303, distance: 32.2
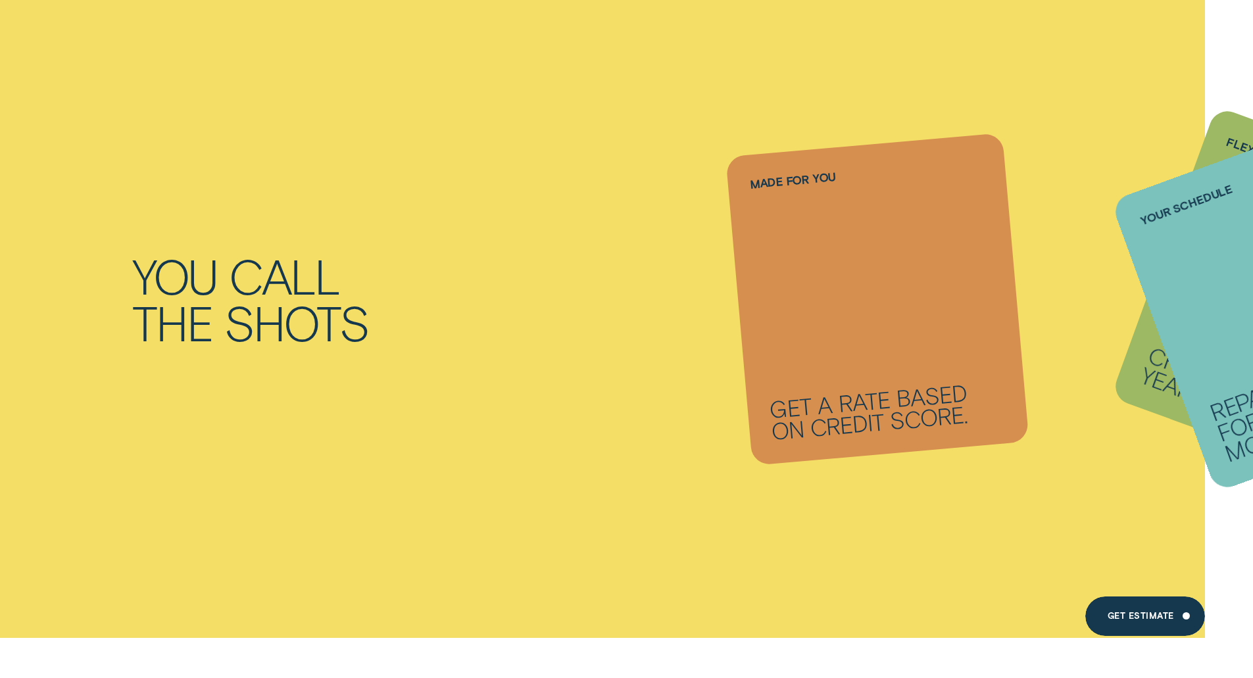
drag, startPoint x: 706, startPoint y: 303, endPoint x: 698, endPoint y: 358, distance: 55.9
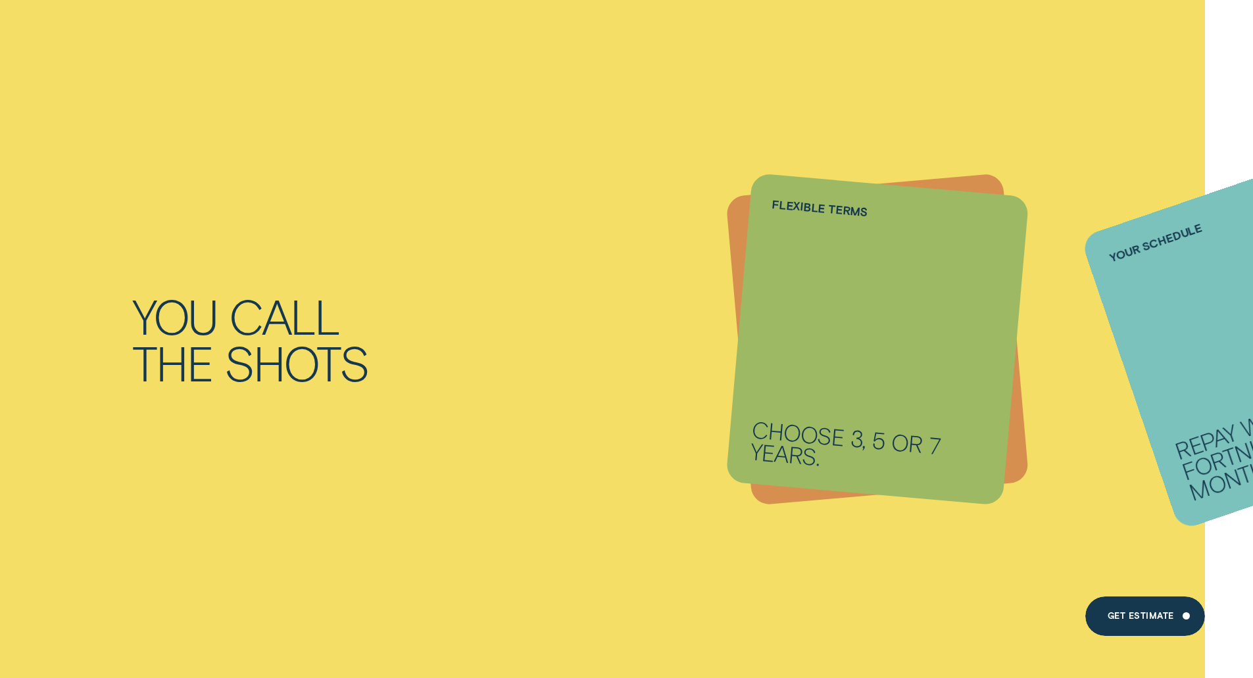
drag, startPoint x: 672, startPoint y: 195, endPoint x: 668, endPoint y: 247, distance: 52.2
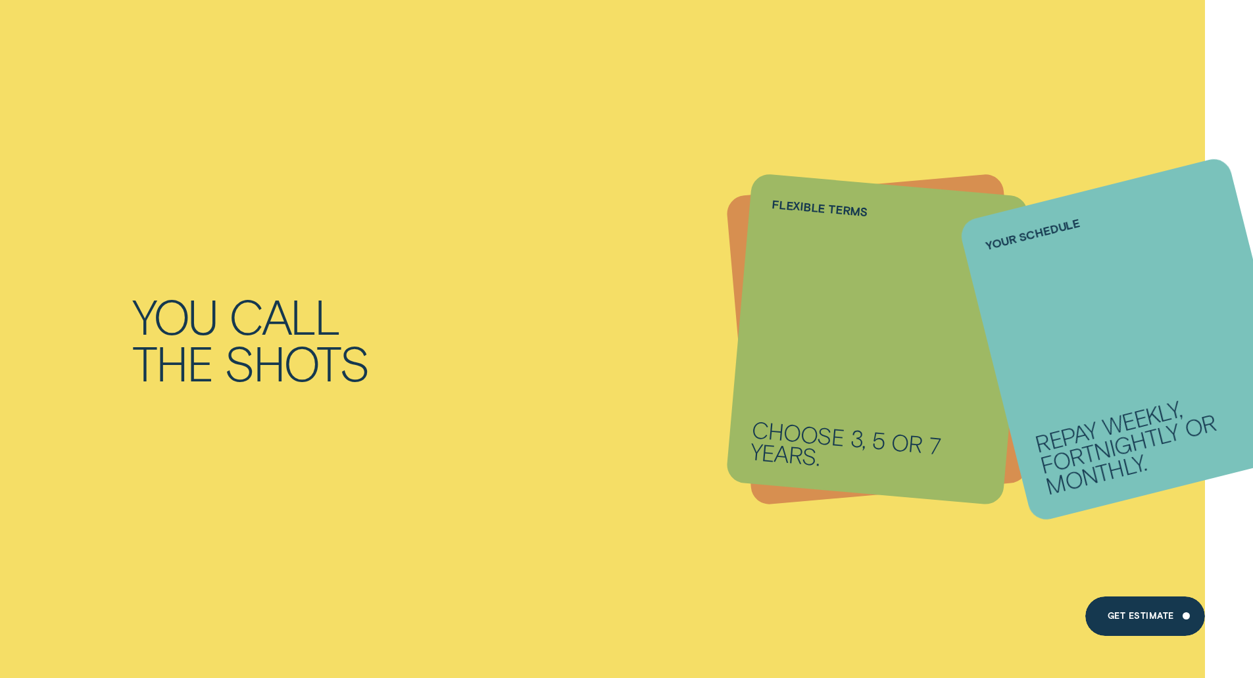
drag, startPoint x: 669, startPoint y: 230, endPoint x: 668, endPoint y: 248, distance: 18.5
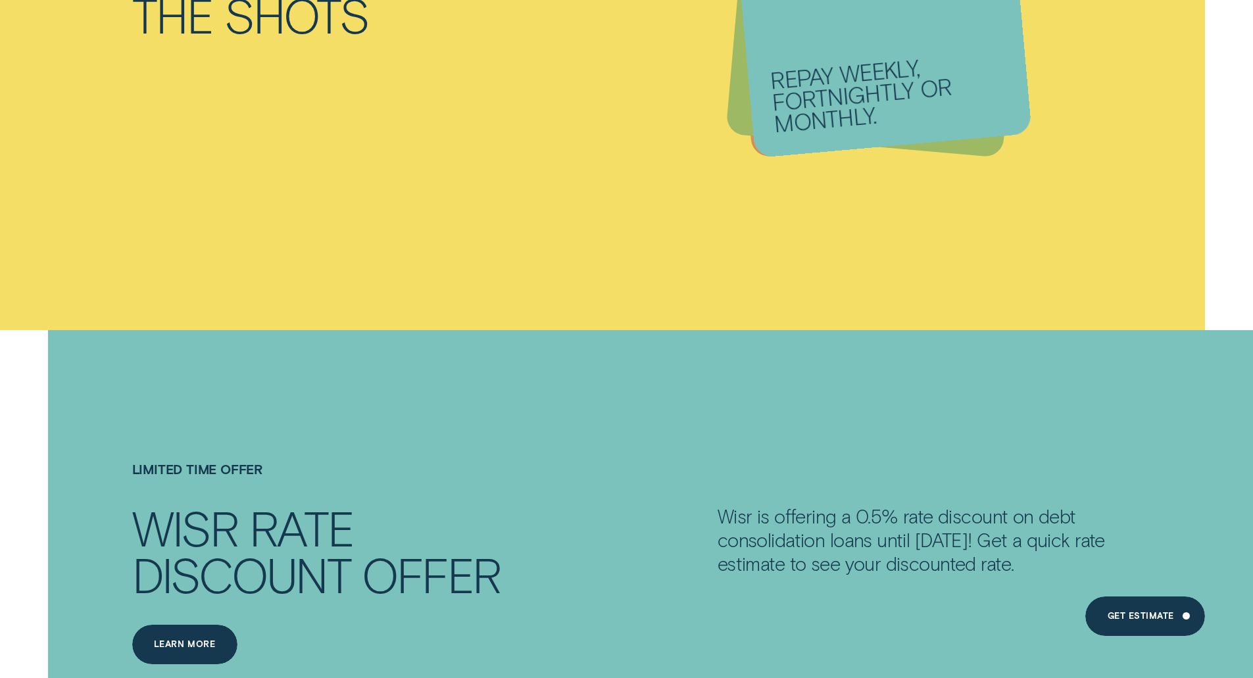
drag, startPoint x: 424, startPoint y: 243, endPoint x: 416, endPoint y: 331, distance: 88.5
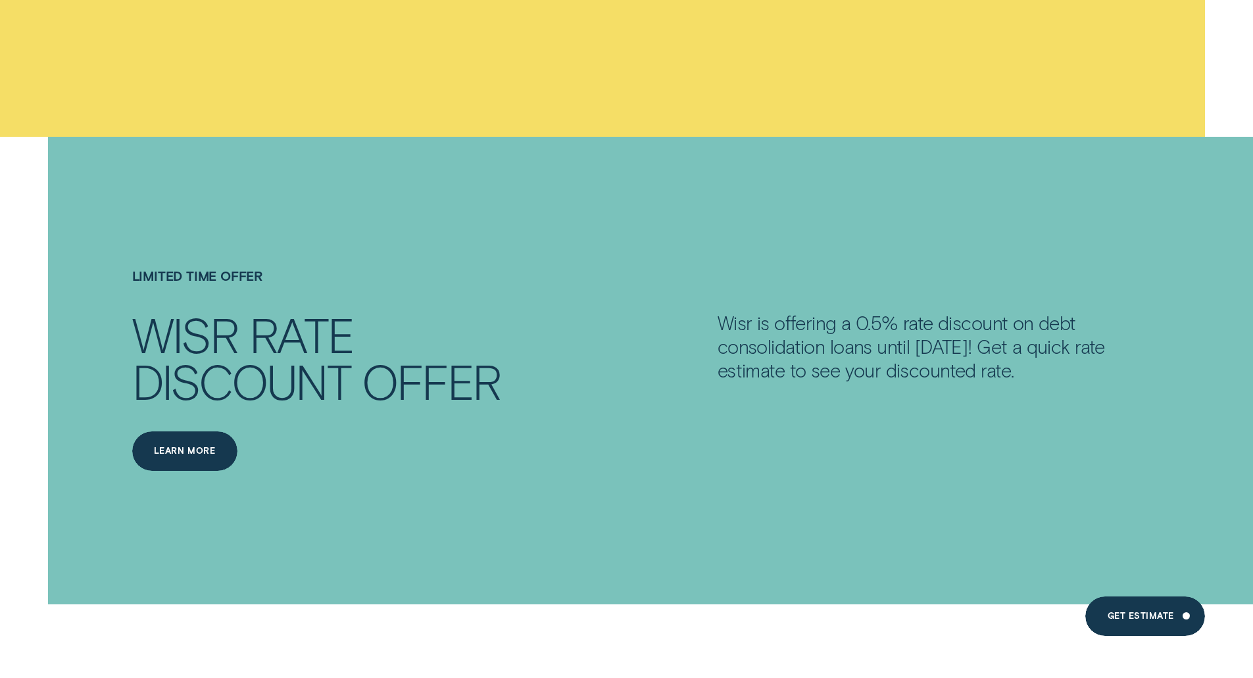
drag, startPoint x: 434, startPoint y: 254, endPoint x: 428, endPoint y: 312, distance: 58.8
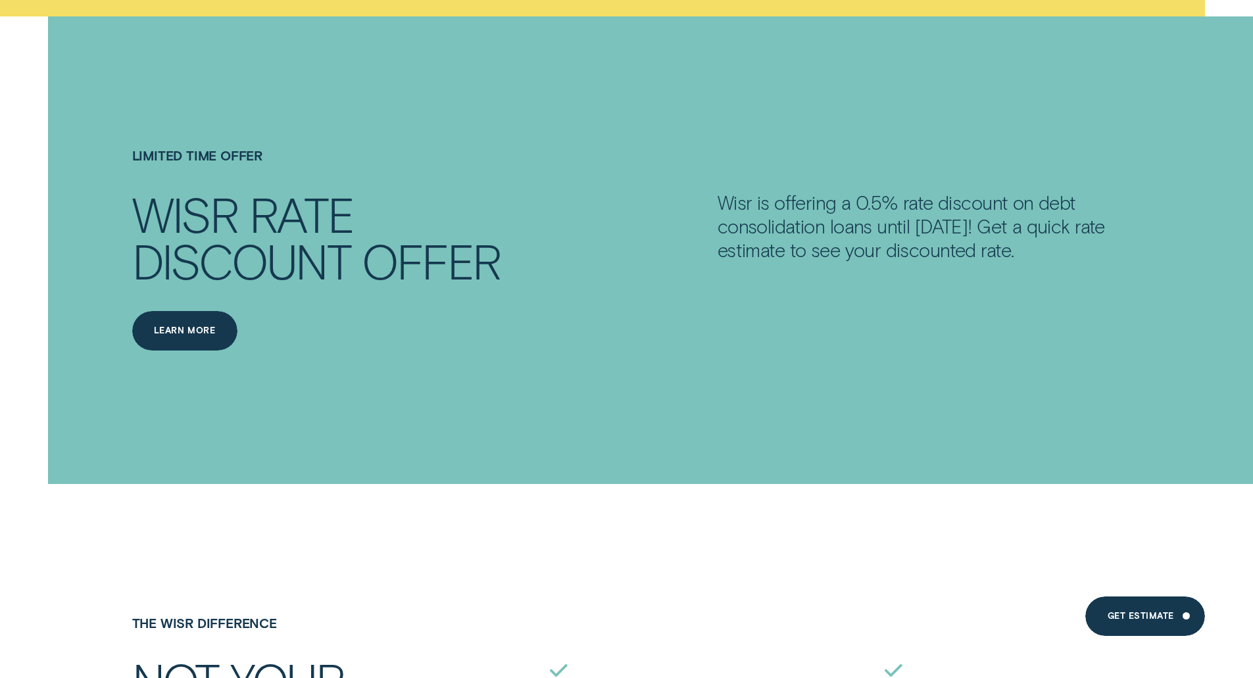
drag, startPoint x: 438, startPoint y: 241, endPoint x: 433, endPoint y: 296, distance: 54.8
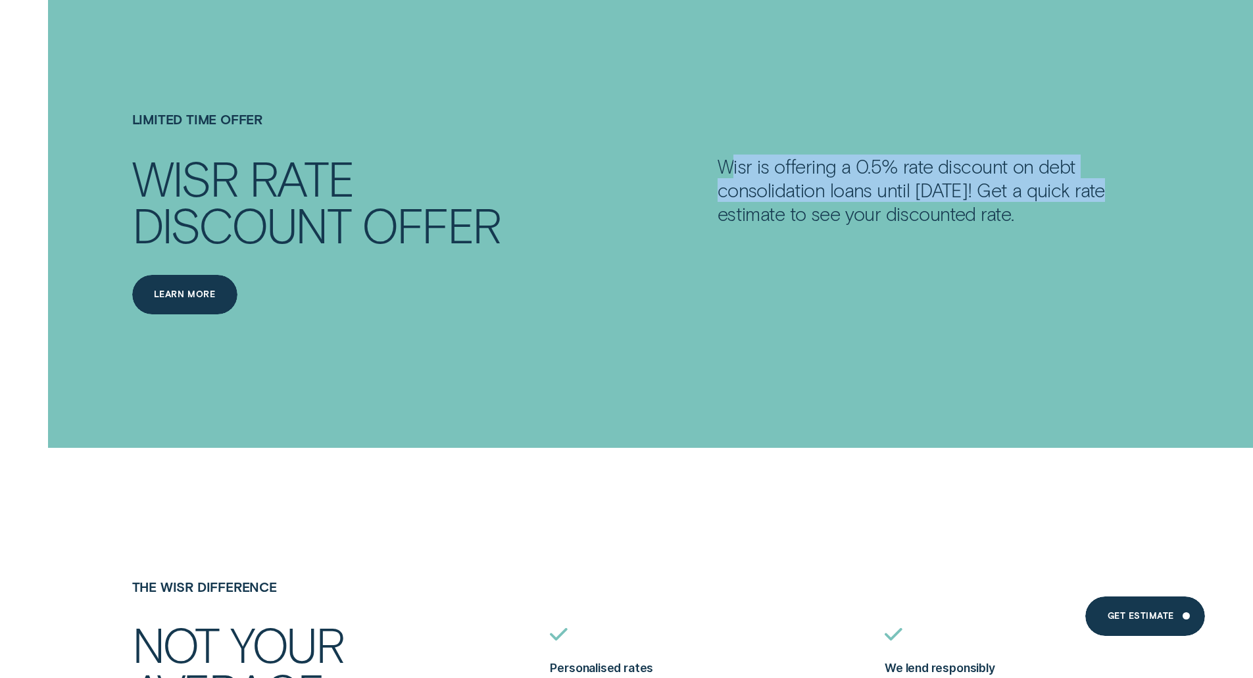
drag, startPoint x: 762, startPoint y: 167, endPoint x: 1106, endPoint y: 191, distance: 344.1
click at [1106, 191] on p "Wisr is offering a 0.5% rate discount on debt consolidation loans until 31 July…" at bounding box center [919, 190] width 404 height 71
click at [1048, 201] on p "Wisr is offering a 0.5% rate discount on debt consolidation loans until 31 July…" at bounding box center [919, 190] width 404 height 71
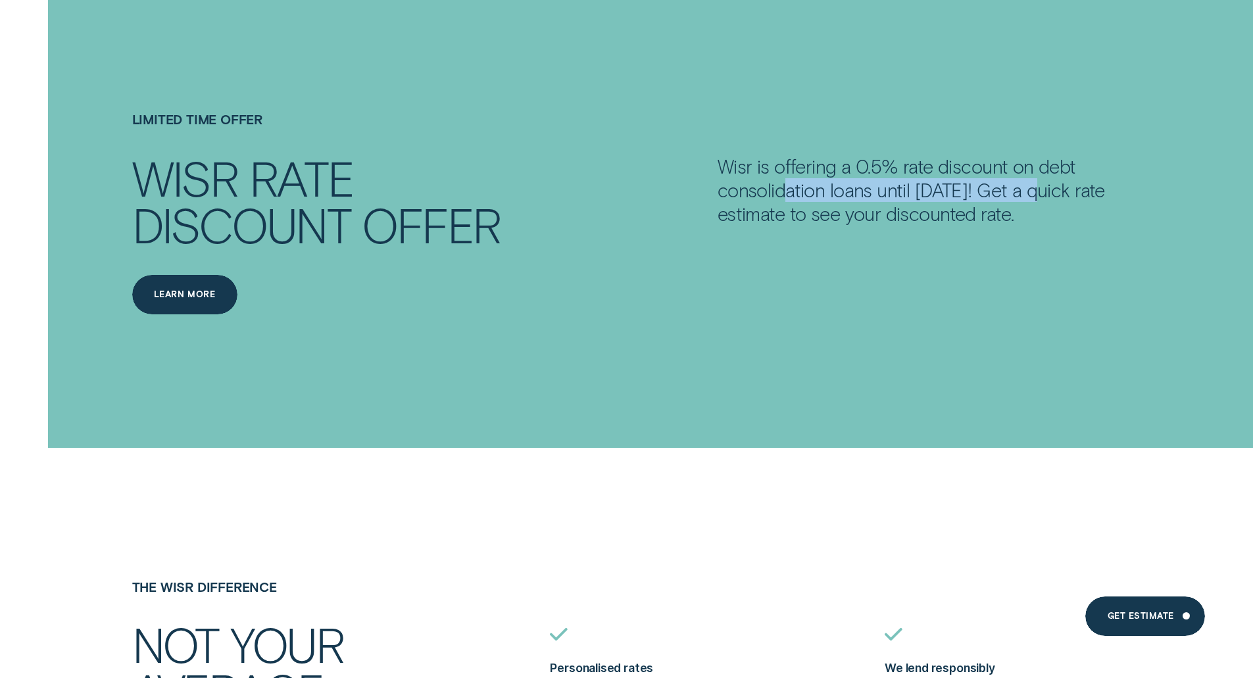
drag, startPoint x: 786, startPoint y: 197, endPoint x: 1034, endPoint y: 193, distance: 248.0
click at [1034, 193] on p "Wisr is offering a 0.5% rate discount on debt consolidation loans until 31 July…" at bounding box center [919, 190] width 404 height 71
click at [1024, 197] on p "Wisr is offering a 0.5% rate discount on debt consolidation loans until 31 July…" at bounding box center [919, 190] width 404 height 71
drag, startPoint x: 750, startPoint y: 197, endPoint x: 1063, endPoint y: 197, distance: 312.4
click at [1063, 197] on p "Wisr is offering a 0.5% rate discount on debt consolidation loans until 31 July…" at bounding box center [919, 190] width 404 height 71
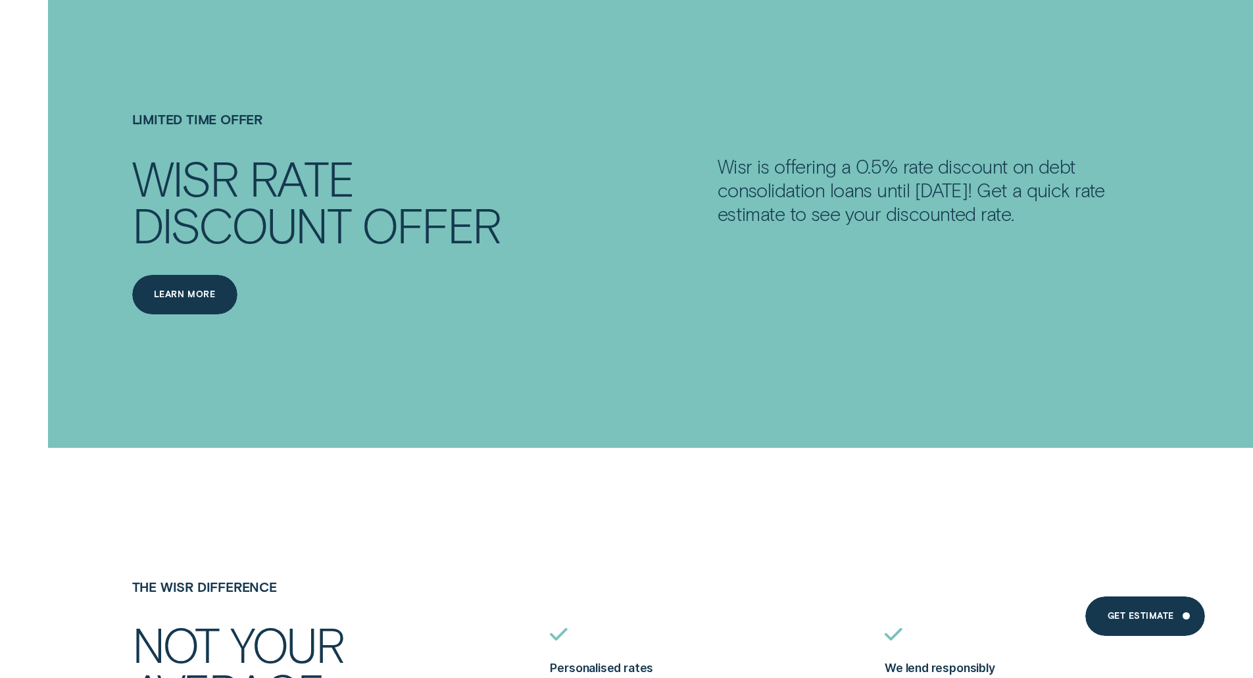
click at [1061, 216] on p "Wisr is offering a 0.5% rate discount on debt consolidation loans until 31 July…" at bounding box center [919, 190] width 404 height 71
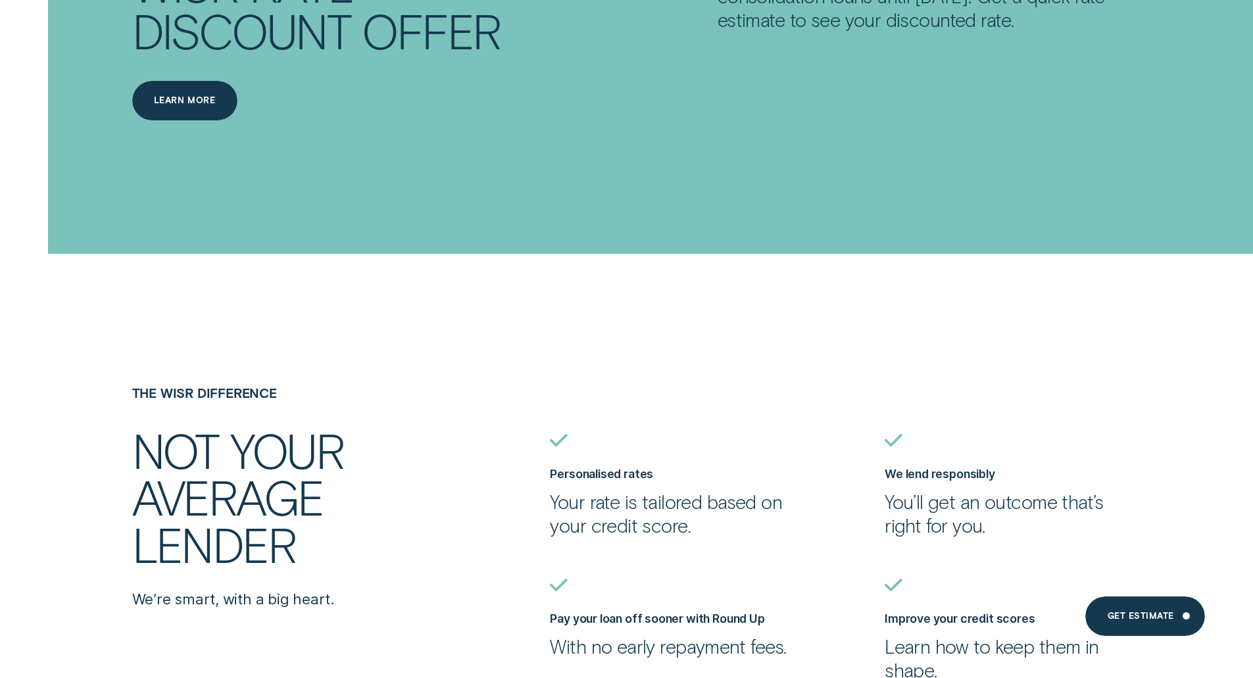
drag, startPoint x: 835, startPoint y: 215, endPoint x: 821, endPoint y: 270, distance: 56.5
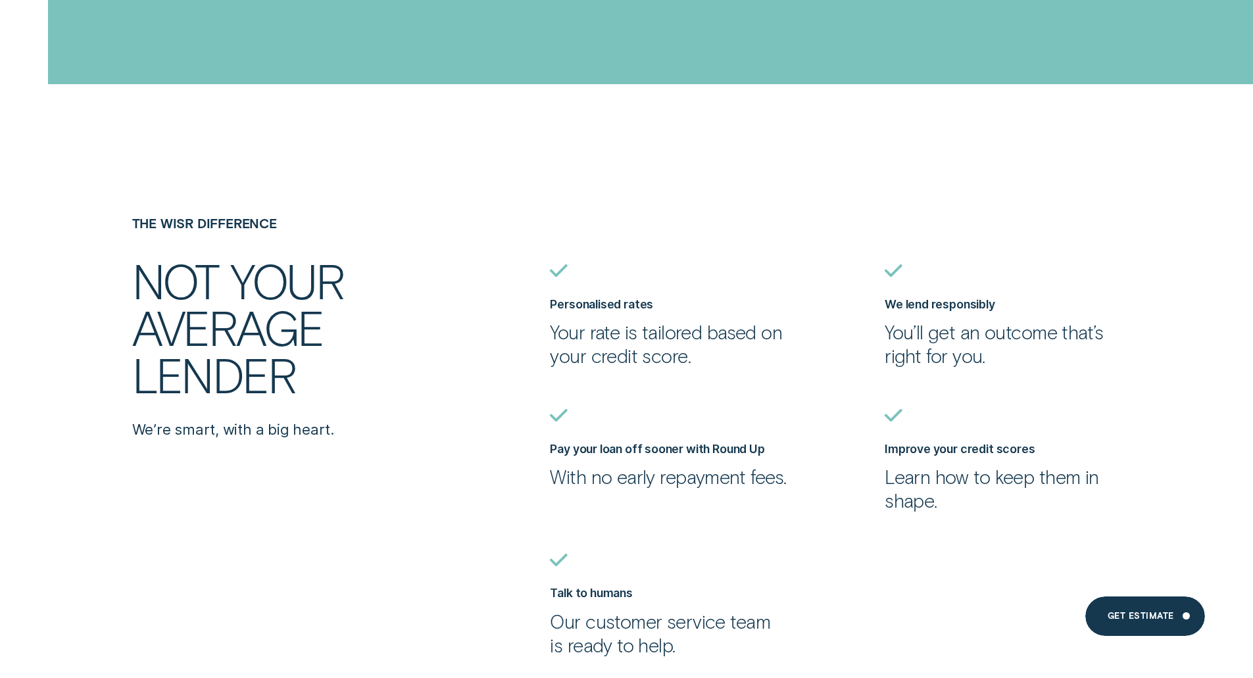
drag, startPoint x: 769, startPoint y: 139, endPoint x: 763, endPoint y: 185, distance: 47.2
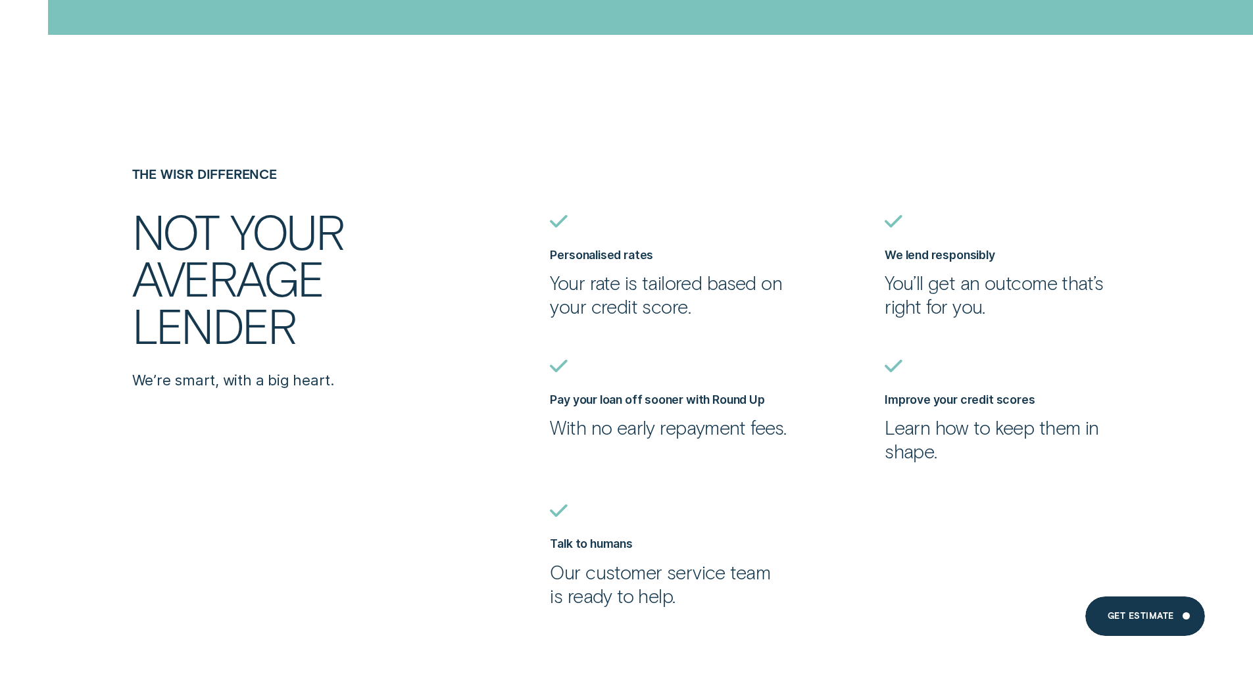
scroll to position [3018, 0]
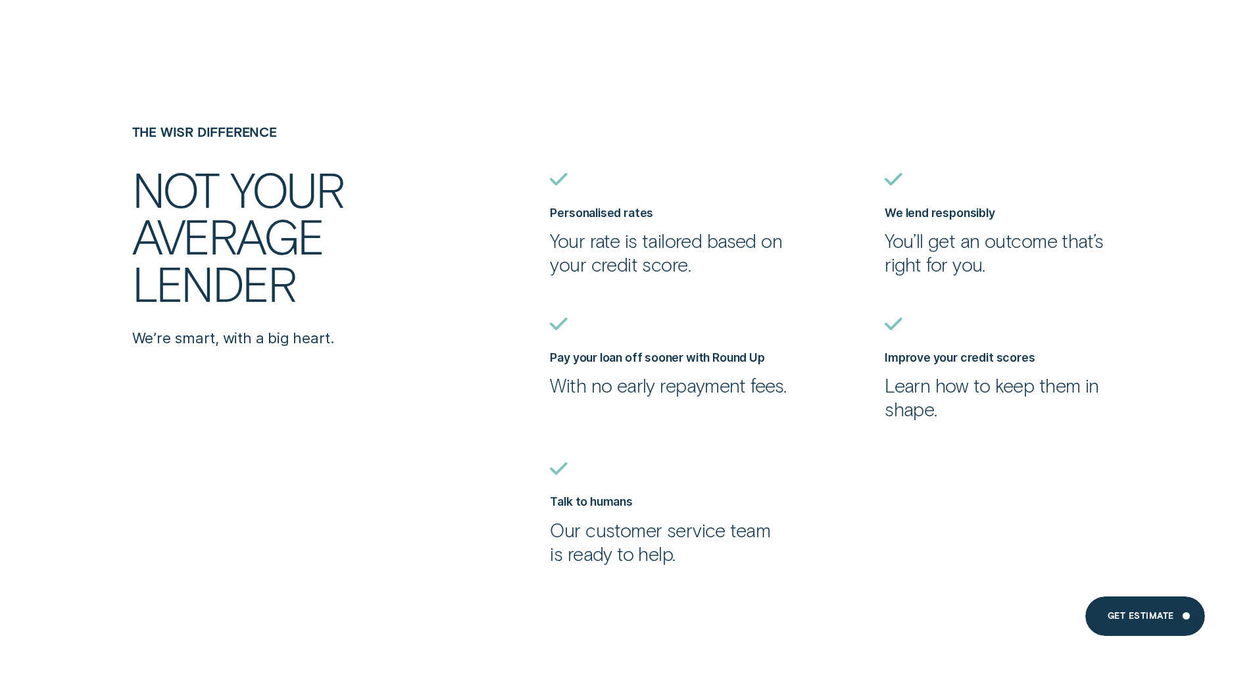
drag, startPoint x: 758, startPoint y: 156, endPoint x: 756, endPoint y: 207, distance: 50.7
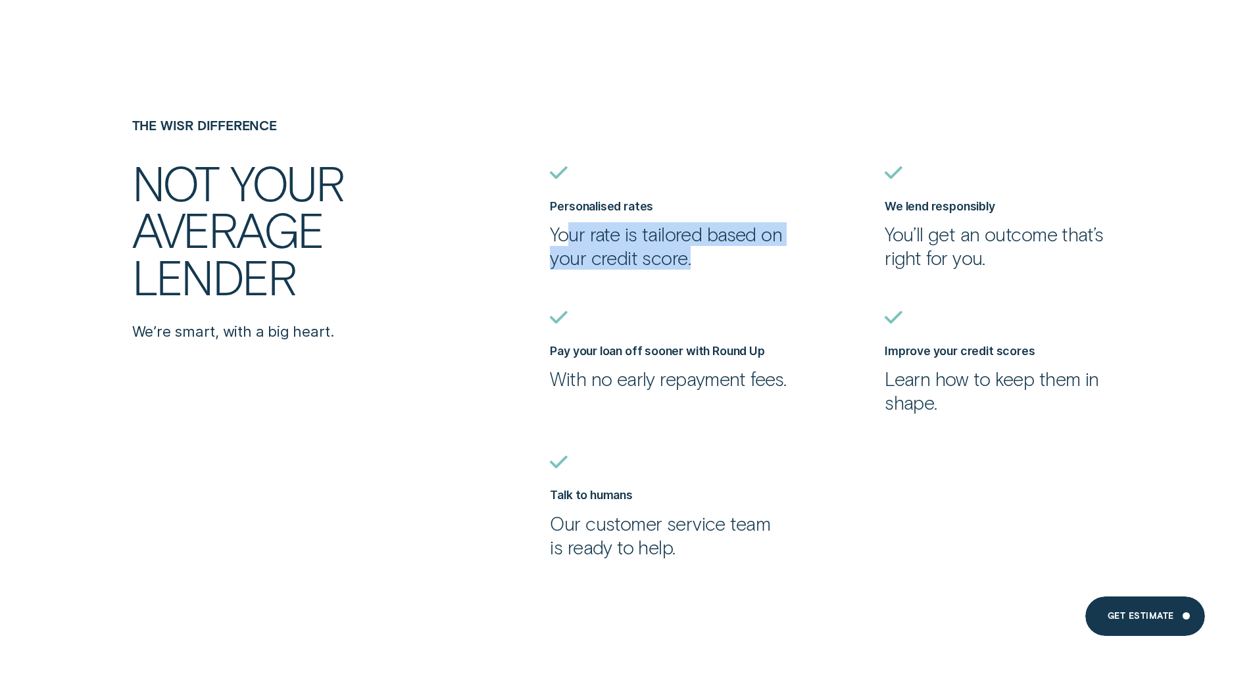
drag, startPoint x: 573, startPoint y: 237, endPoint x: 779, endPoint y: 250, distance: 206.3
click at [774, 251] on p "Your rate is tailored based on your credit score." at bounding box center [668, 245] width 236 height 47
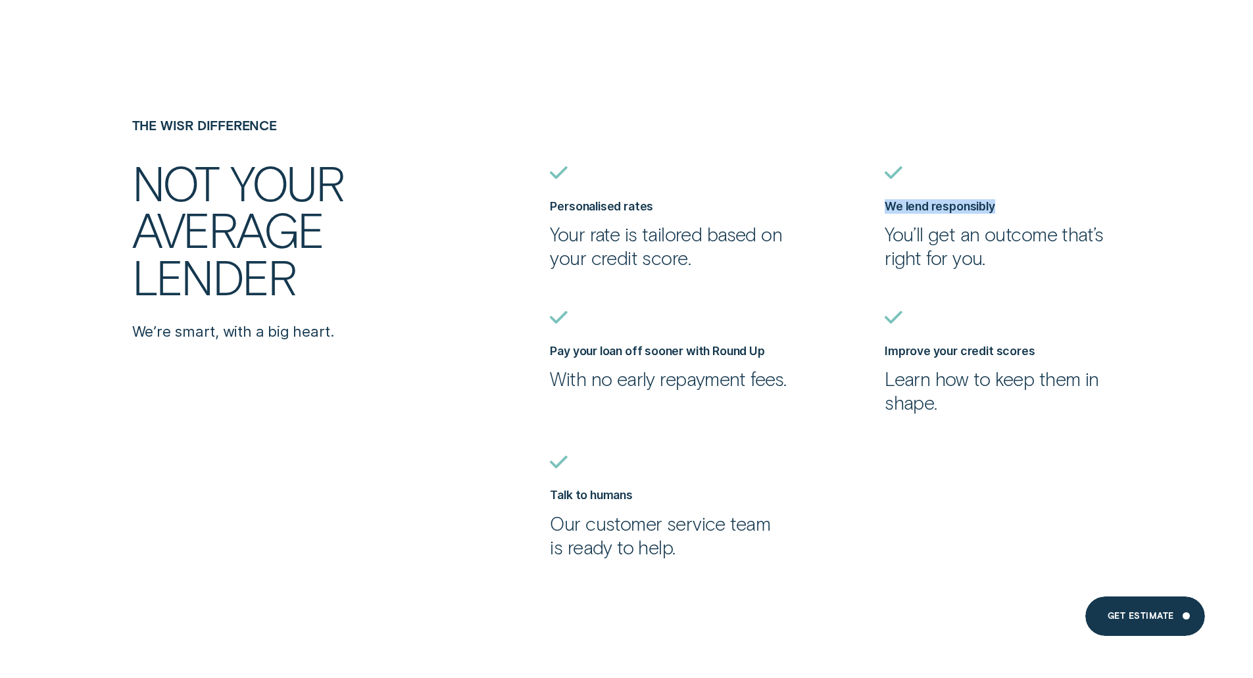
drag, startPoint x: 877, startPoint y: 197, endPoint x: 1050, endPoint y: 203, distance: 173.0
click at [1050, 203] on li "We lend responsibly You’ll get an outcome that’s right for you." at bounding box center [1002, 218] width 251 height 104
drag
click at [1025, 245] on ul "Personalised rates Your rate is tailored based on your credit score. We lend re…" at bounding box center [877, 362] width 669 height 393
click at [995, 258] on p "You’ll get an outcome that’s right for you." at bounding box center [1003, 245] width 236 height 47
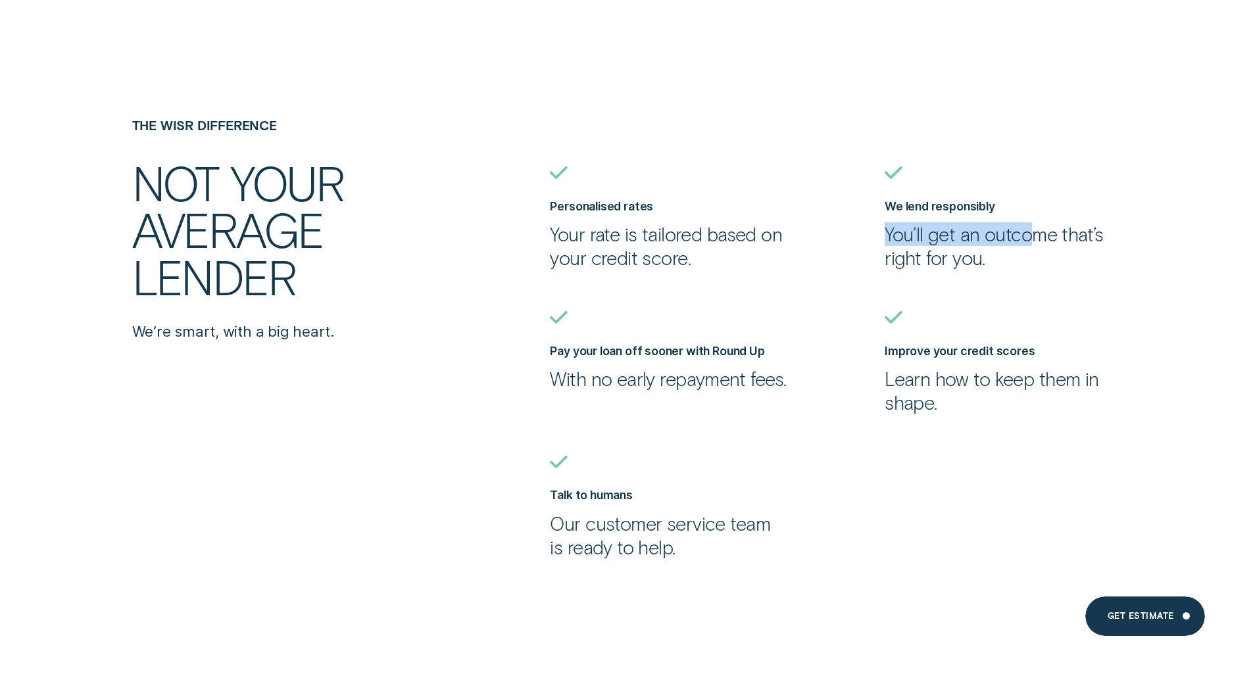
click at [1036, 245] on li "We lend responsibly You’ll get an outcome that’s right for you." at bounding box center [1002, 218] width 251 height 104
click at [860, 231] on ul "Personalised rates Your rate is tailored based on your credit score. We lend re…" at bounding box center [877, 362] width 669 height 393
click at [974, 248] on p "You’ll get an outcome that’s right for you." at bounding box center [1003, 245] width 236 height 47
click at [1001, 259] on ul "Personalised rates Your rate is tailored based on your credit score. We lend re…" at bounding box center [877, 362] width 669 height 393
click at [1003, 264] on p "You’ll get an outcome that’s right for you." at bounding box center [1003, 245] width 236 height 47
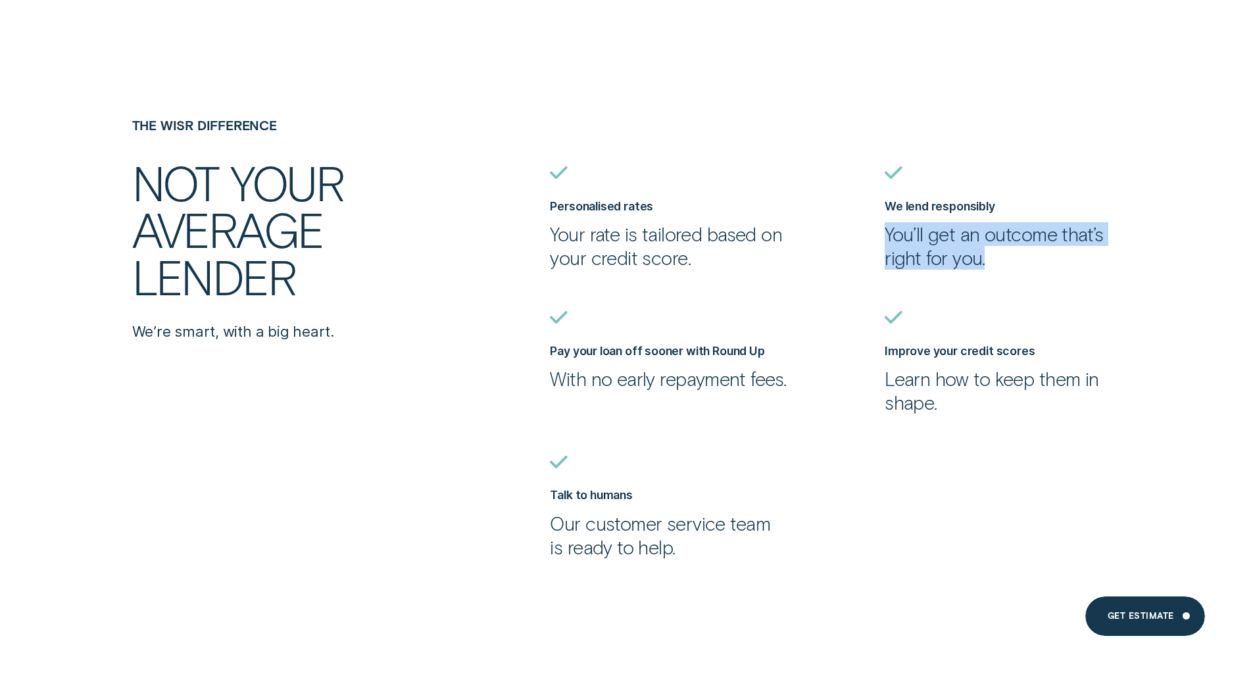
click at [881, 238] on li "We lend responsibly You’ll get an outcome that’s right for you." at bounding box center [1002, 218] width 251 height 104
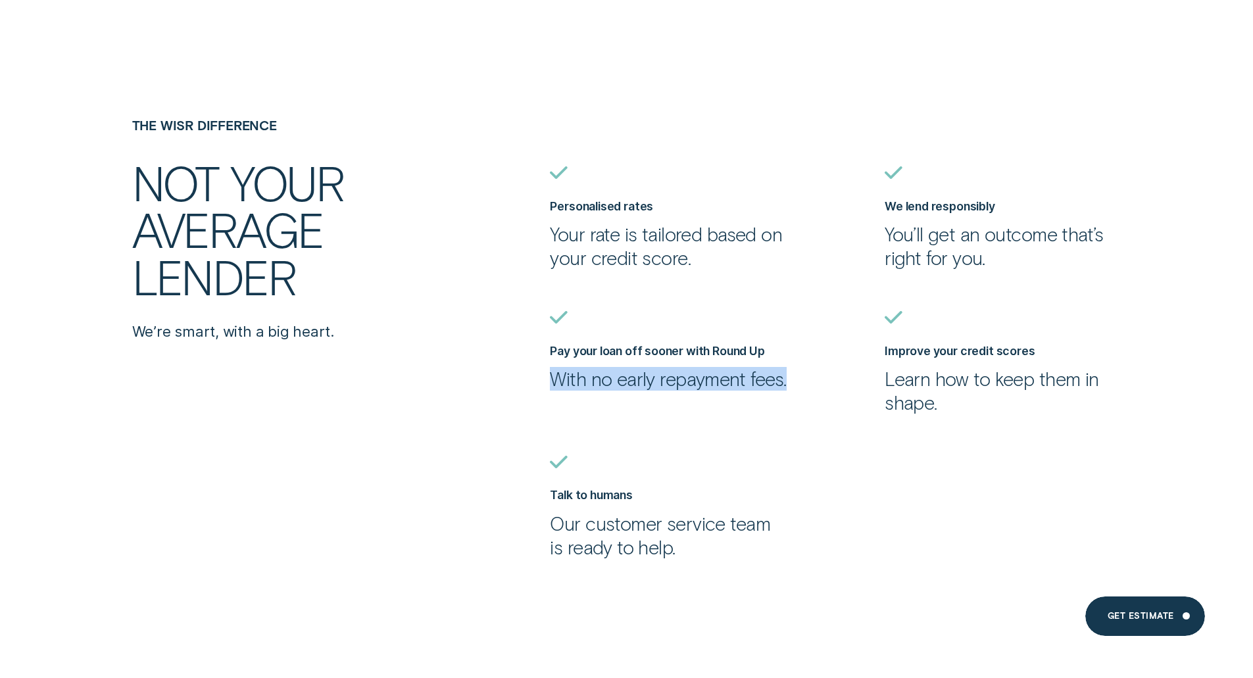
click at [648, 391] on li "Pay your loan off sooner with Round Up With no early repayment fees." at bounding box center [668, 351] width 251 height 80
click at [623, 391] on p "With no early repayment fees." at bounding box center [668, 379] width 236 height 24
click at [612, 391] on p "With no early repayment fees." at bounding box center [668, 379] width 236 height 24
click at [548, 353] on li "Pay your loan off sooner with Round Up With no early repayment fees." at bounding box center [668, 351] width 251 height 80
click at [1035, 355] on li "Improve your credit scores Learn how to keep them in shape." at bounding box center [1002, 363] width 251 height 104
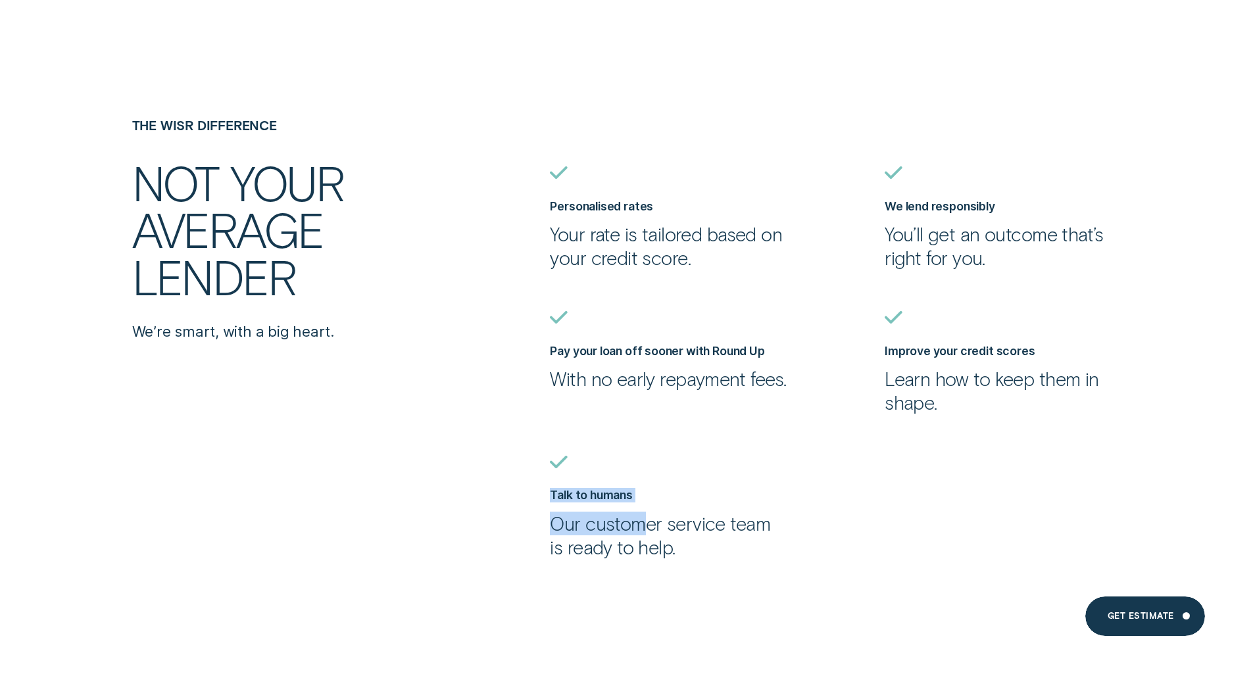
click at [641, 523] on li "Talk to humans Our customer service team is ready to help." at bounding box center [668, 508] width 251 height 104
click at [575, 536] on p "Our customer service team is ready to help." at bounding box center [668, 535] width 236 height 47
